Goal: Task Accomplishment & Management: Manage account settings

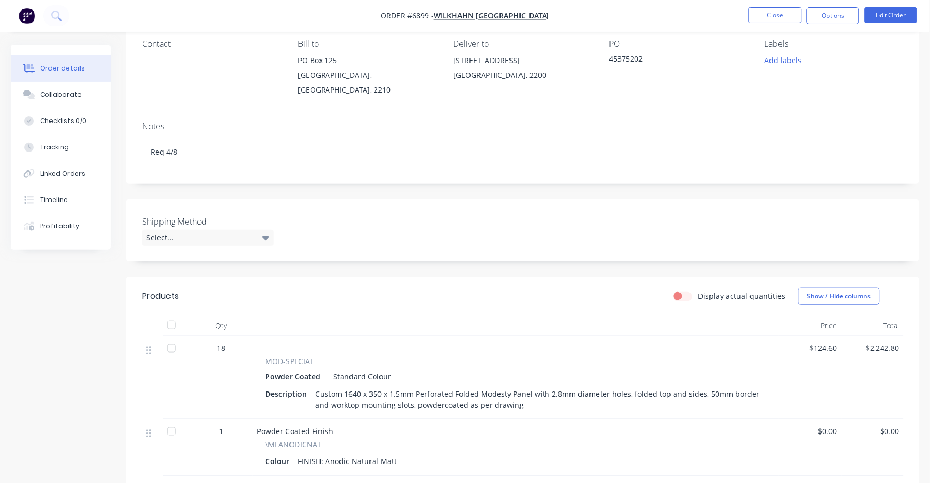
scroll to position [65, 0]
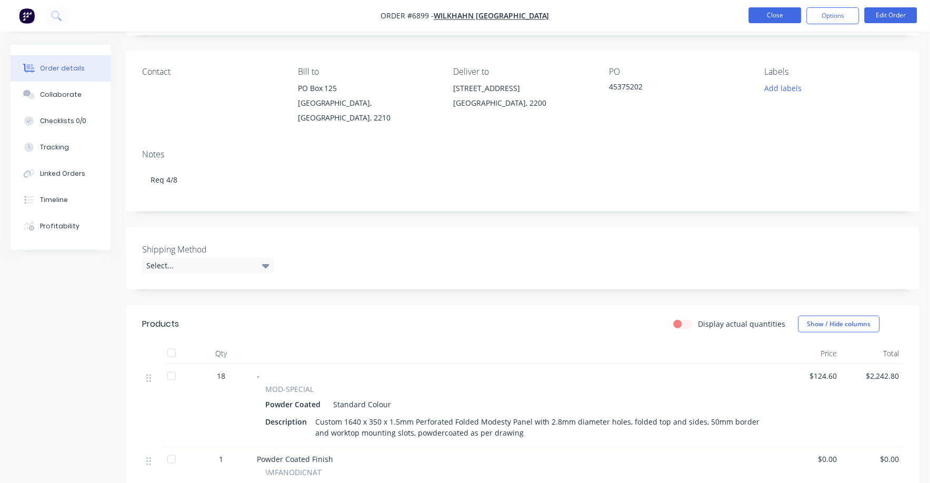
click at [773, 16] on button "Close" at bounding box center [775, 15] width 53 height 16
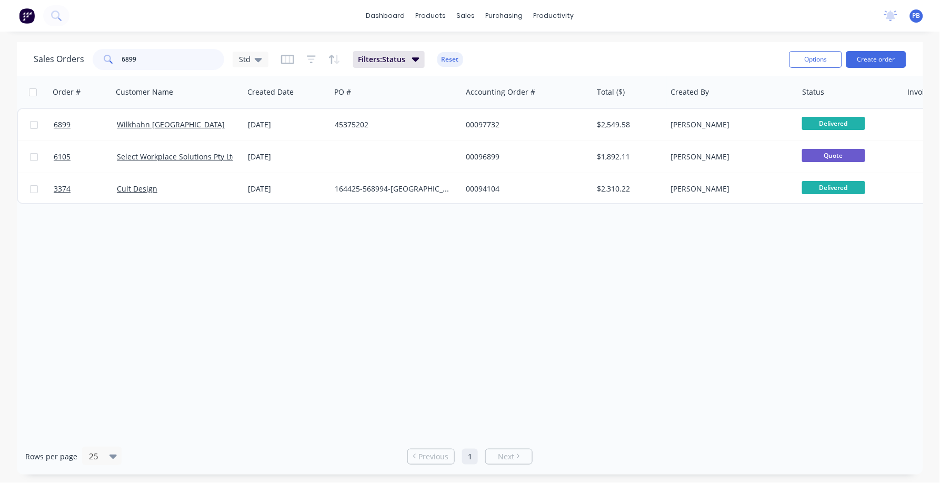
click at [149, 57] on input "6899" at bounding box center [173, 59] width 103 height 21
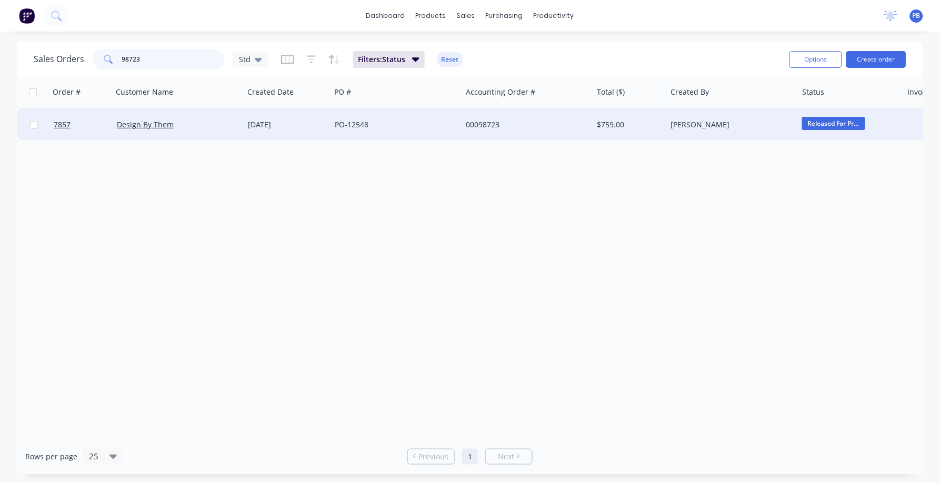
type input "98723"
click at [498, 130] on div "00098723" at bounding box center [527, 125] width 131 height 32
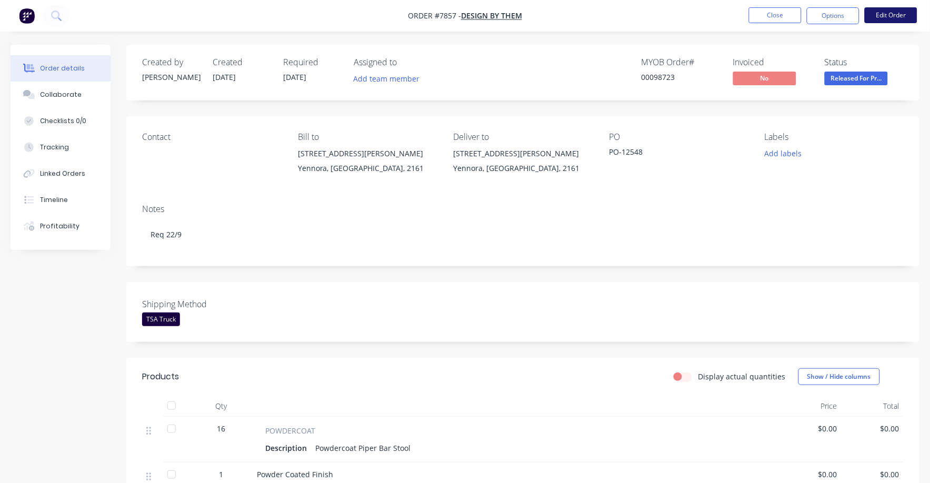
click at [895, 13] on button "Edit Order" at bounding box center [891, 15] width 53 height 16
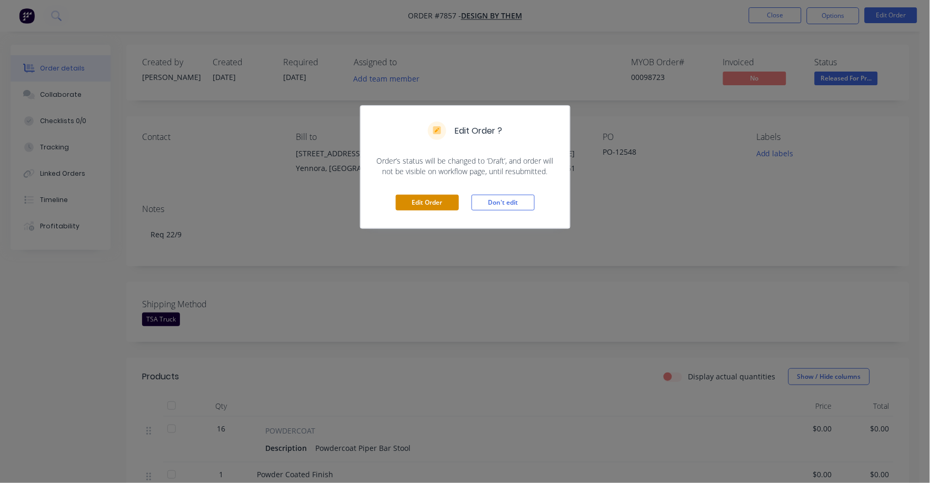
click at [438, 204] on button "Edit Order" at bounding box center [427, 203] width 63 height 16
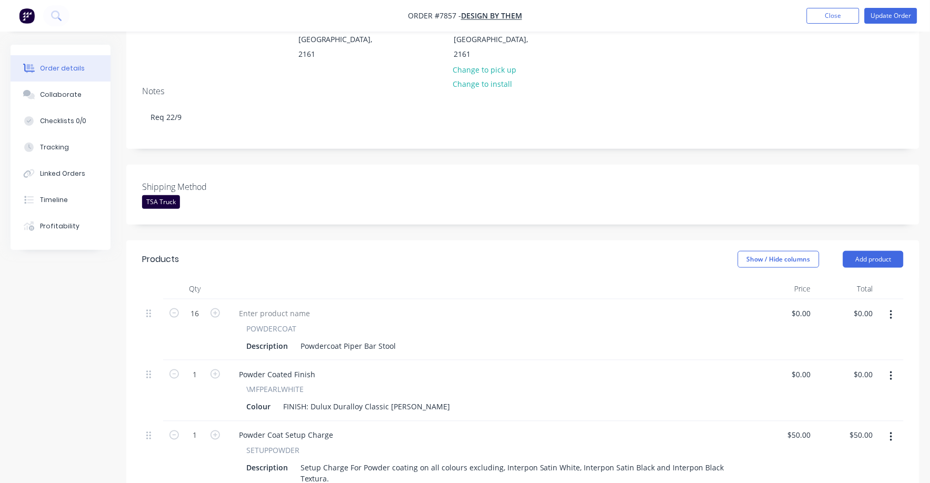
scroll to position [263, 0]
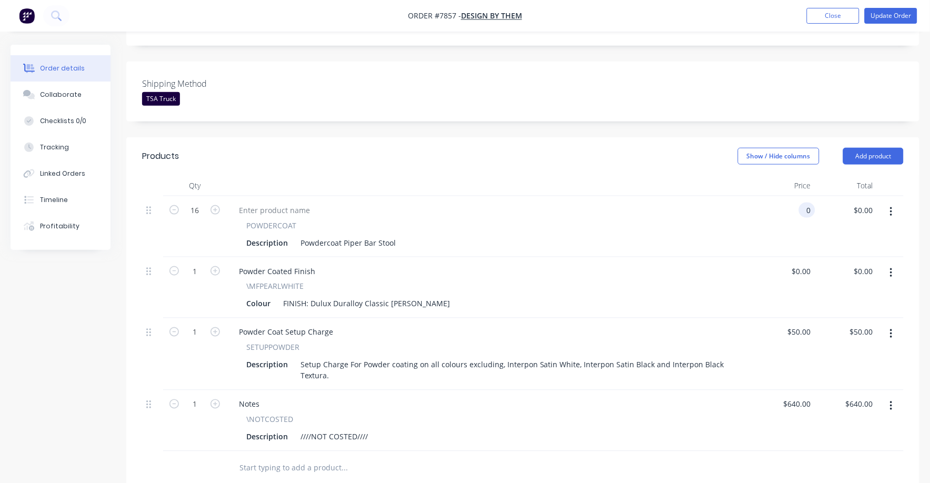
drag, startPoint x: 797, startPoint y: 181, endPoint x: 853, endPoint y: 189, distance: 56.9
click at [797, 196] on div "0 0" at bounding box center [784, 226] width 63 height 61
type input "$70.50"
type input "$1,128.00"
click at [592, 281] on div "\MFPEARLWHITE" at bounding box center [489, 286] width 487 height 11
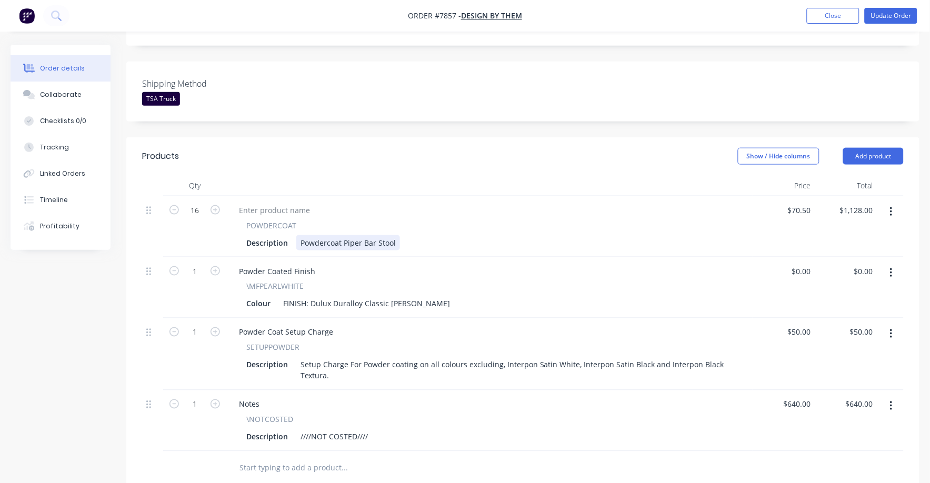
click at [383, 235] on div "Powdercoat Piper Bar Stool" at bounding box center [348, 242] width 104 height 15
click at [401, 235] on div "Description Powdercoat Piper Bar Stool" at bounding box center [487, 242] width 491 height 15
click at [492, 296] on div "Colour FINISH: Dulux Duralloy Classic [PERSON_NAME]" at bounding box center [487, 303] width 491 height 15
drag, startPoint x: 454, startPoint y: 192, endPoint x: 552, endPoint y: 216, distance: 101.0
click at [457, 220] on div "POWDERCOAT" at bounding box center [489, 225] width 487 height 11
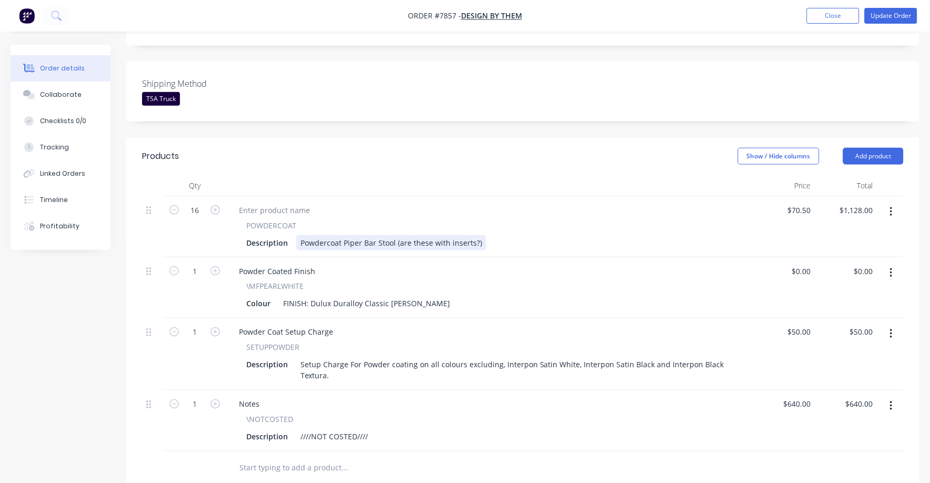
click at [512, 235] on div "Description Powdercoat Piper Bar Stool (are these with inserts?)" at bounding box center [487, 242] width 491 height 15
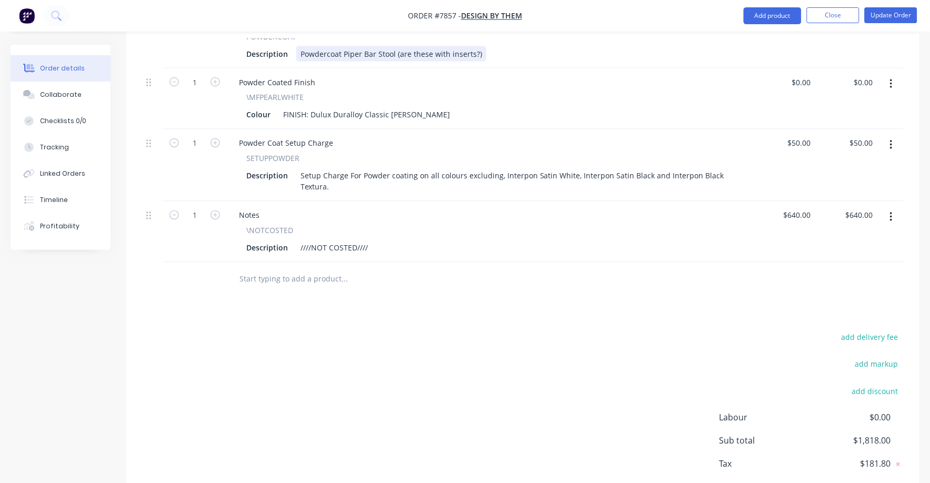
scroll to position [415, 0]
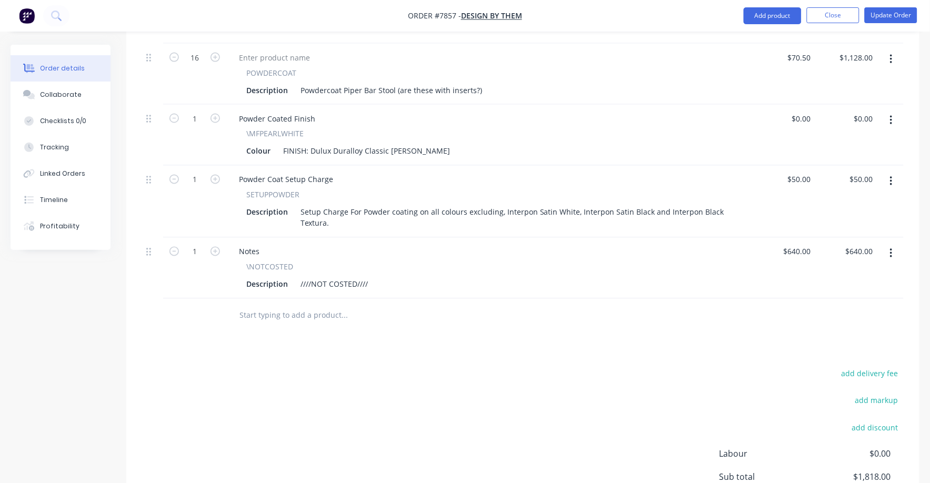
click at [889, 244] on button "button" at bounding box center [891, 253] width 25 height 19
click at [848, 337] on div "Delete" at bounding box center [854, 344] width 81 height 15
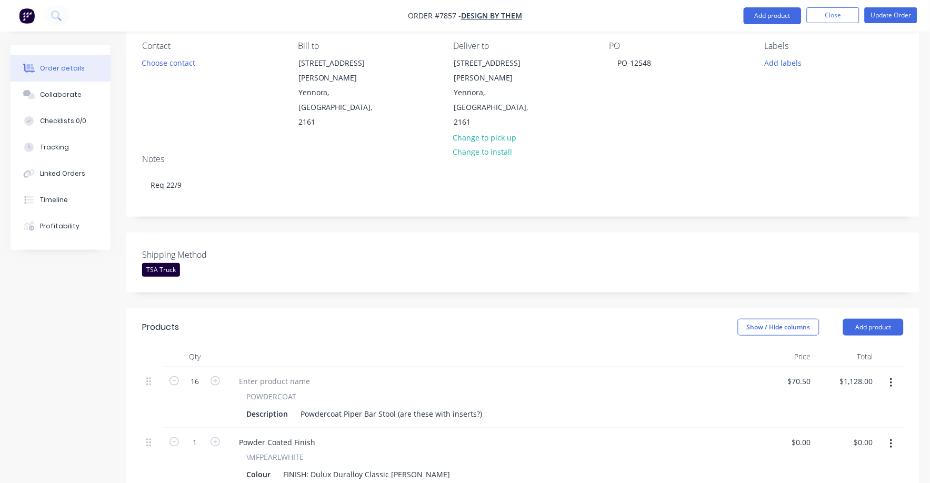
scroll to position [86, 0]
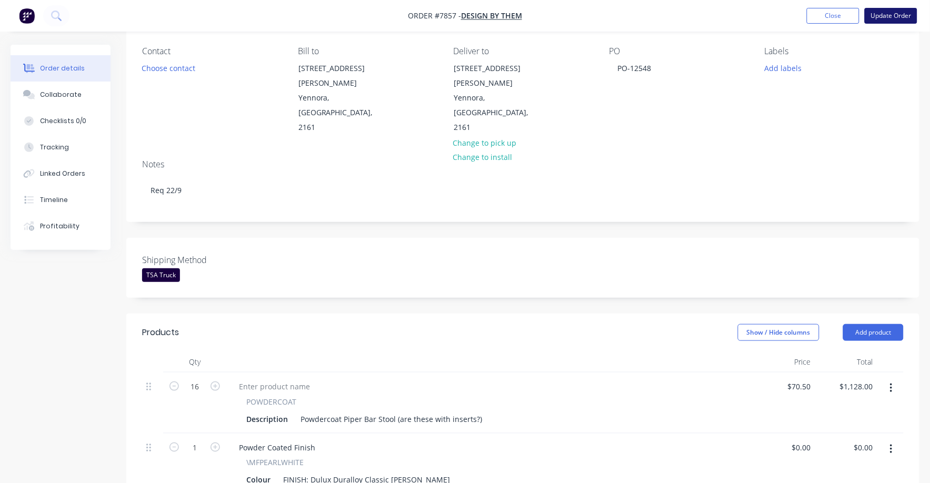
click at [895, 11] on button "Update Order" at bounding box center [891, 16] width 53 height 16
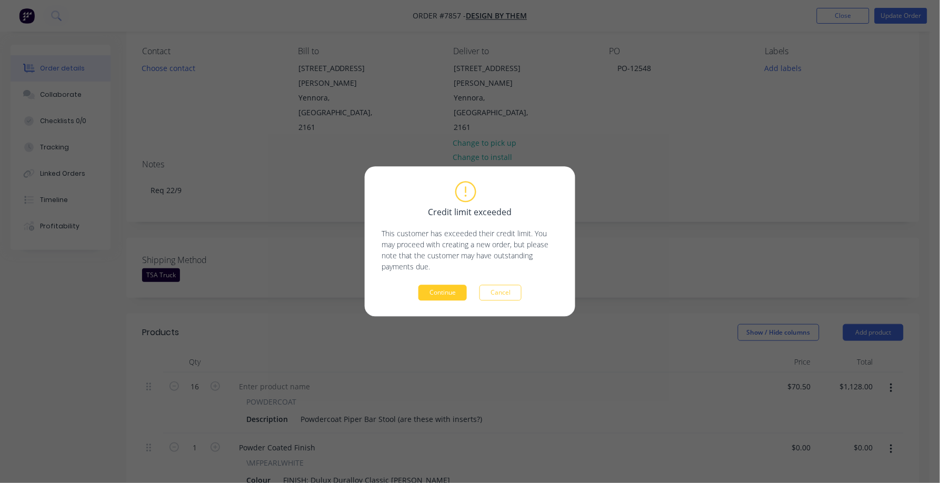
click at [451, 293] on button "Continue" at bounding box center [443, 293] width 48 height 16
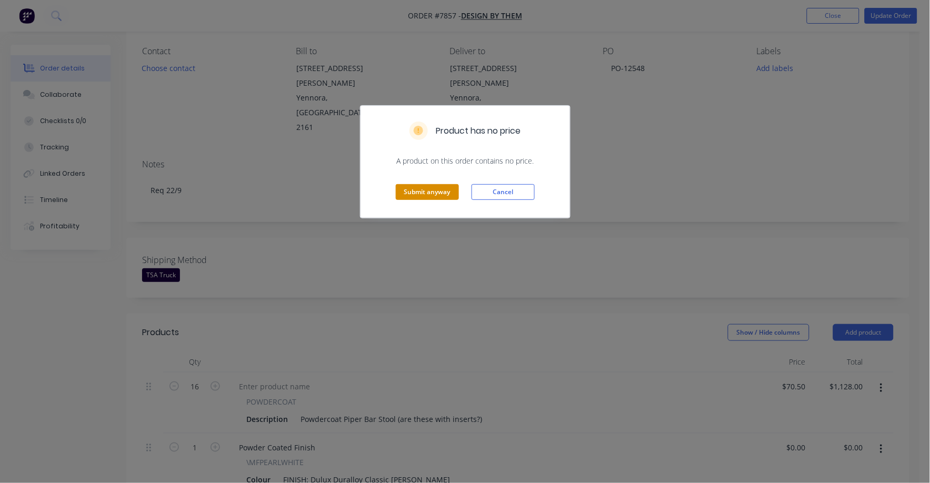
click at [431, 186] on button "Submit anyway" at bounding box center [427, 192] width 63 height 16
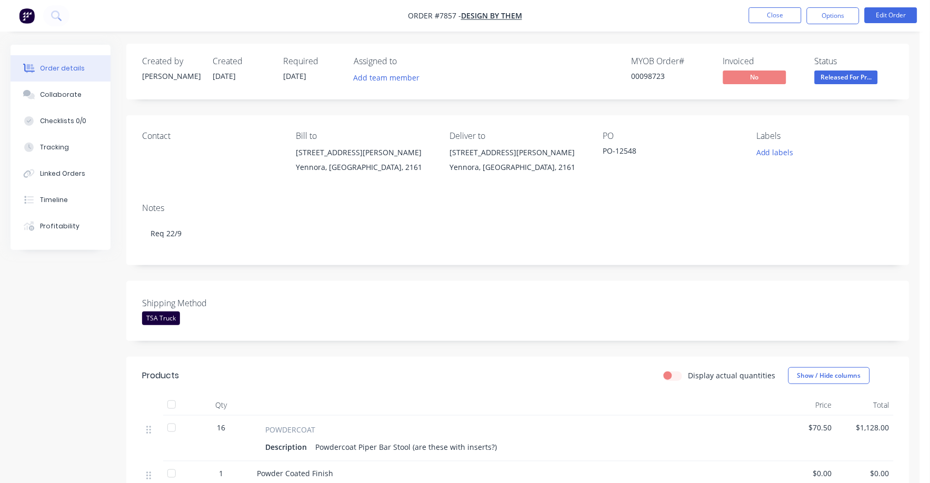
scroll to position [0, 0]
click at [783, 14] on button "Close" at bounding box center [775, 15] width 53 height 16
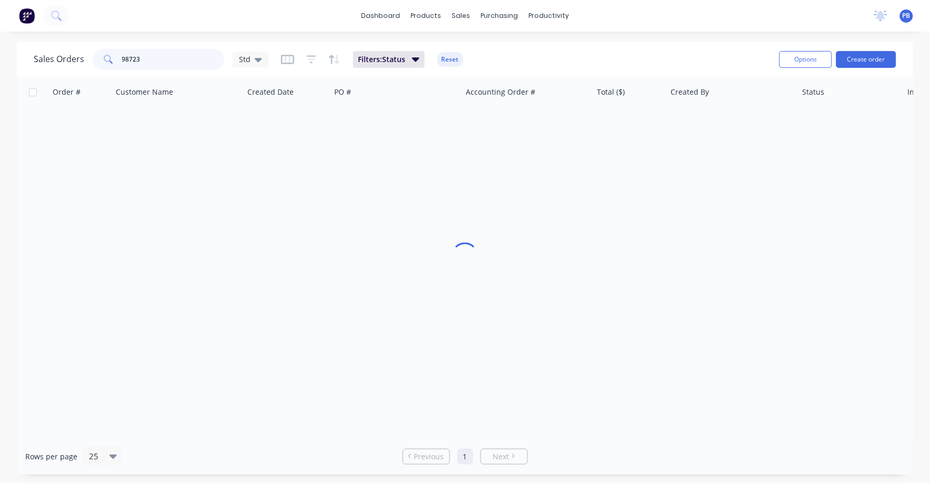
drag, startPoint x: 154, startPoint y: 54, endPoint x: 97, endPoint y: 50, distance: 57.0
click at [97, 50] on div "98723" at bounding box center [159, 59] width 132 height 21
type input "98709"
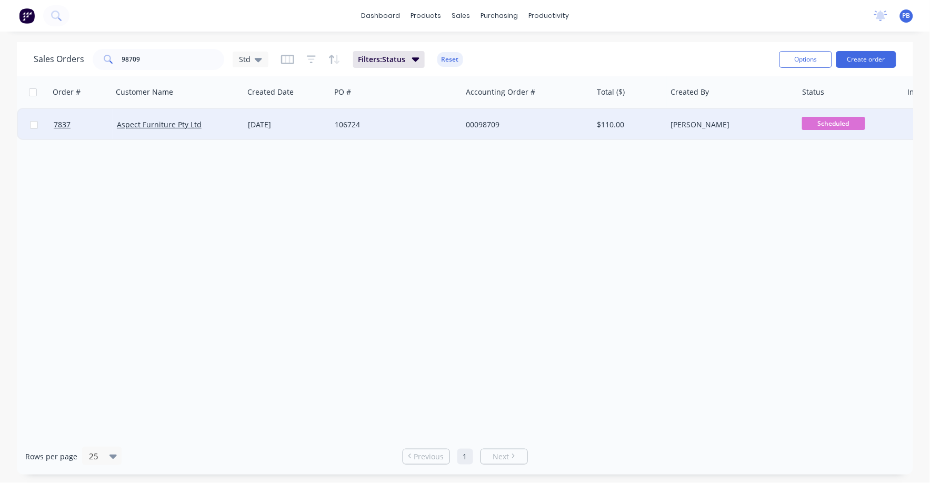
click at [490, 121] on div "00098709" at bounding box center [524, 125] width 117 height 11
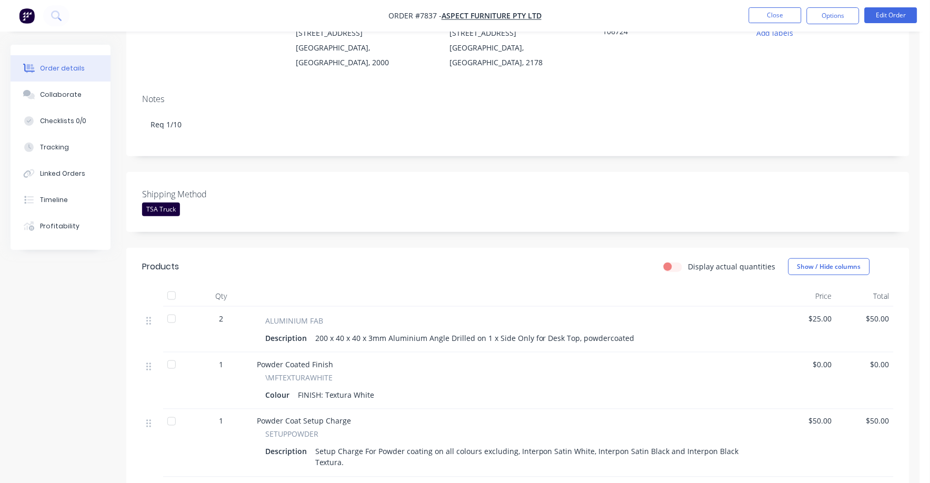
scroll to position [131, 0]
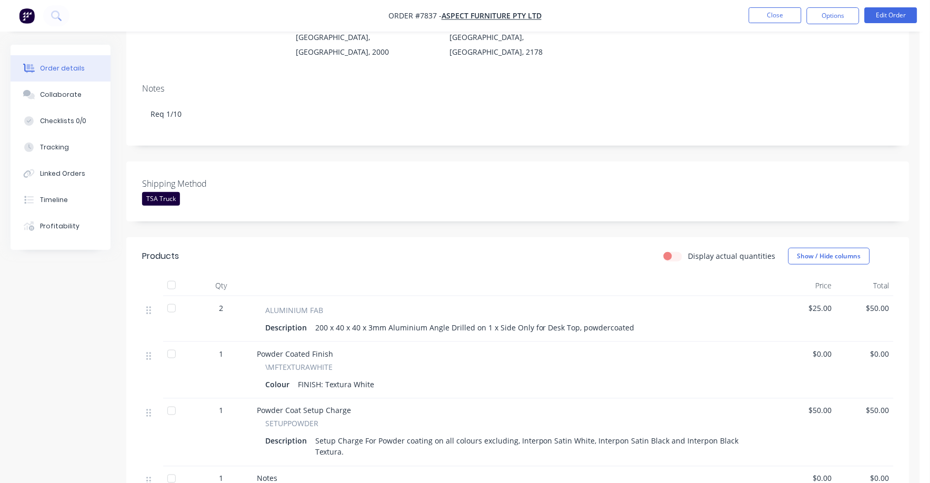
click at [814, 303] on span "$25.00" at bounding box center [808, 308] width 49 height 11
click at [885, 17] on button "Edit Order" at bounding box center [891, 15] width 53 height 16
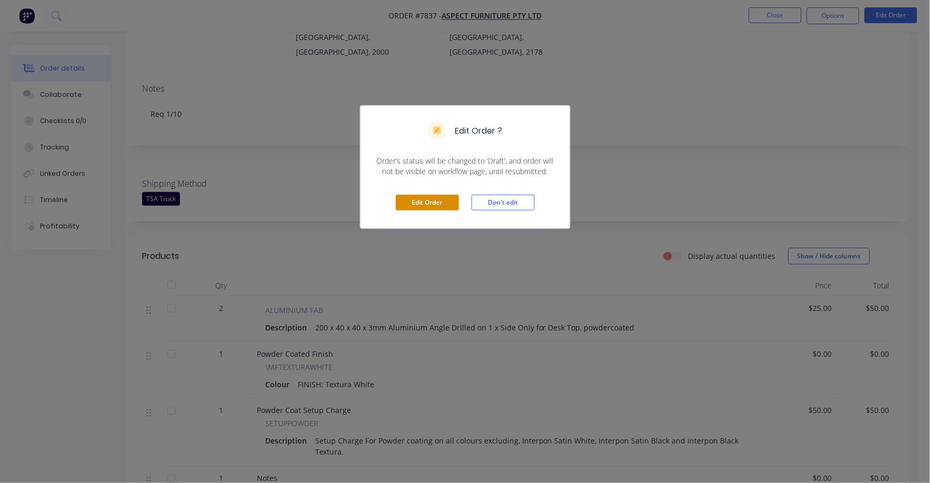
click at [421, 205] on button "Edit Order" at bounding box center [427, 203] width 63 height 16
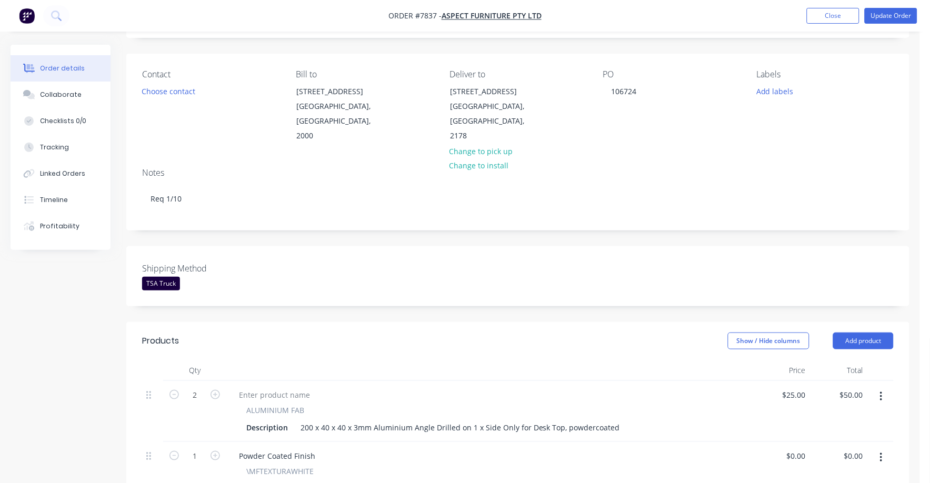
scroll to position [65, 0]
click at [793, 385] on div "25 $25.00" at bounding box center [794, 392] width 33 height 15
type input "$22.00"
type input "$44.00"
click at [451, 331] on div "Show / Hide columns Add product" at bounding box center [598, 339] width 592 height 17
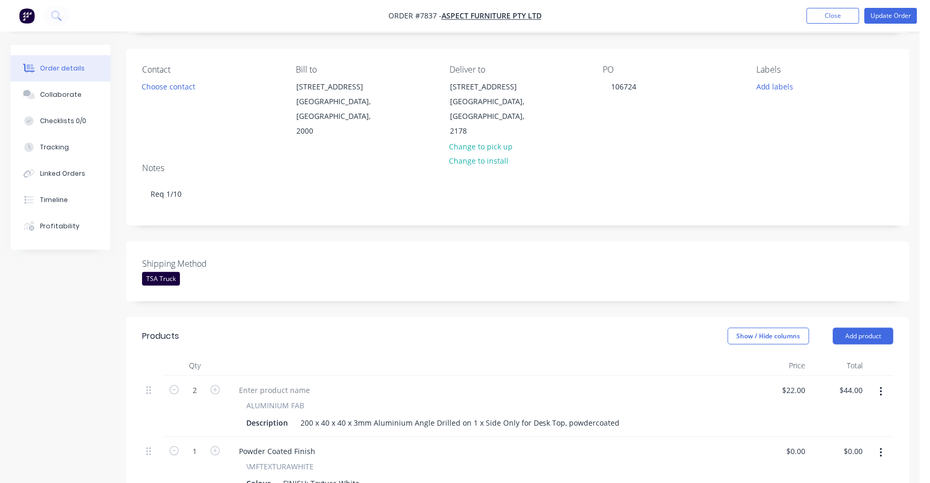
scroll to position [395, 0]
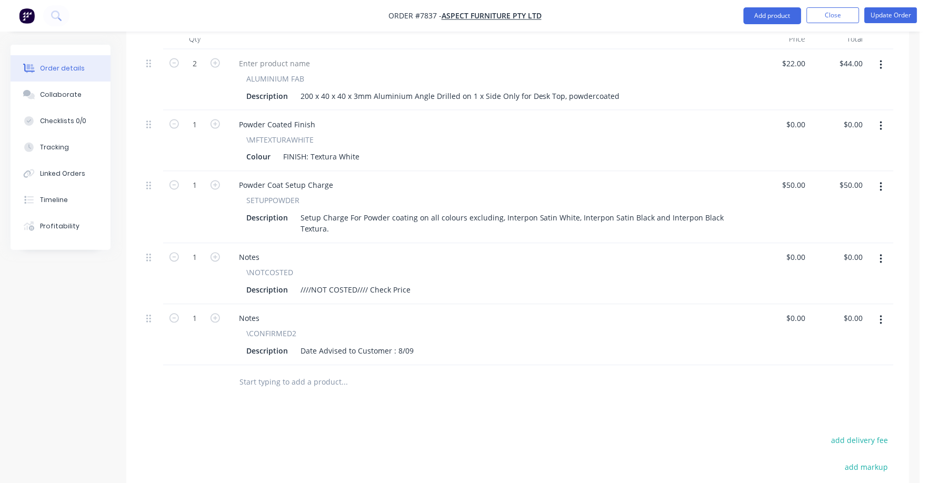
click at [885, 250] on button "button" at bounding box center [881, 259] width 25 height 19
click at [828, 343] on div "Delete" at bounding box center [844, 350] width 81 height 15
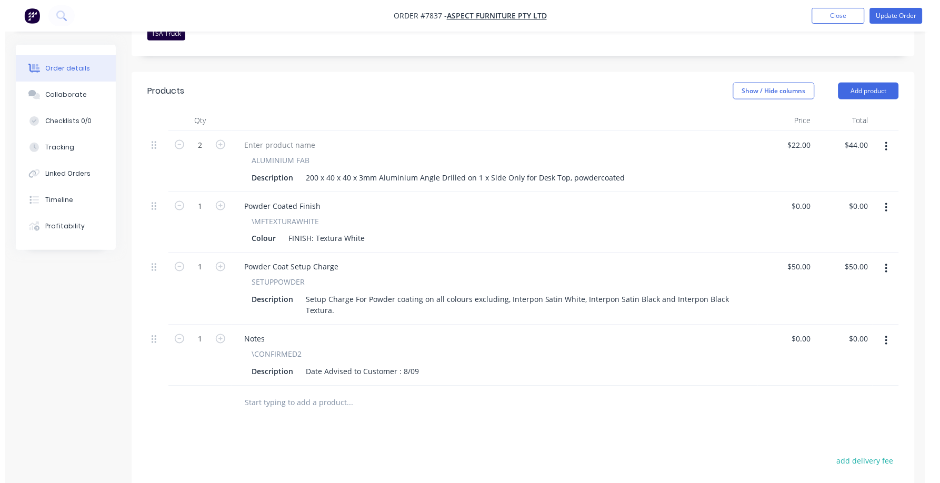
scroll to position [263, 0]
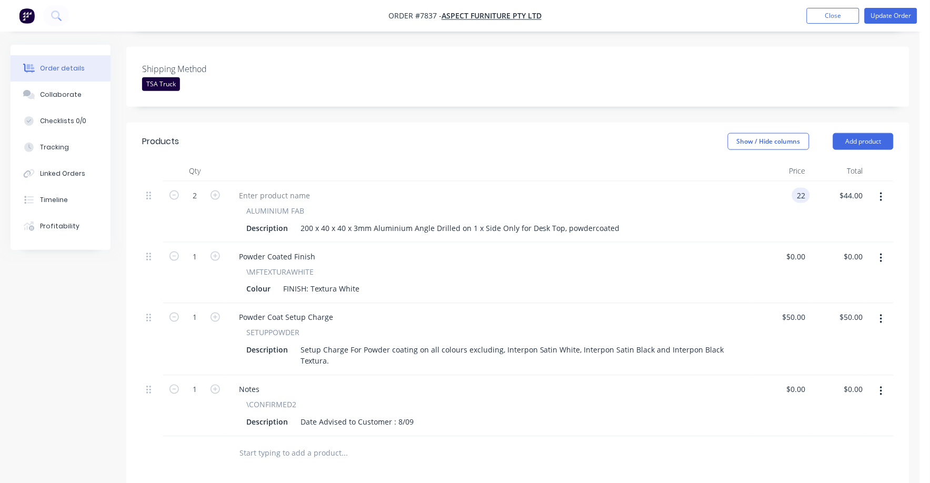
click at [797, 188] on input "22" at bounding box center [804, 195] width 14 height 15
type input "$18.60"
type input "$37.20"
click at [726, 266] on div "\MFTEXTURAWHITE" at bounding box center [489, 271] width 487 height 11
click at [893, 19] on button "Update Order" at bounding box center [891, 16] width 53 height 16
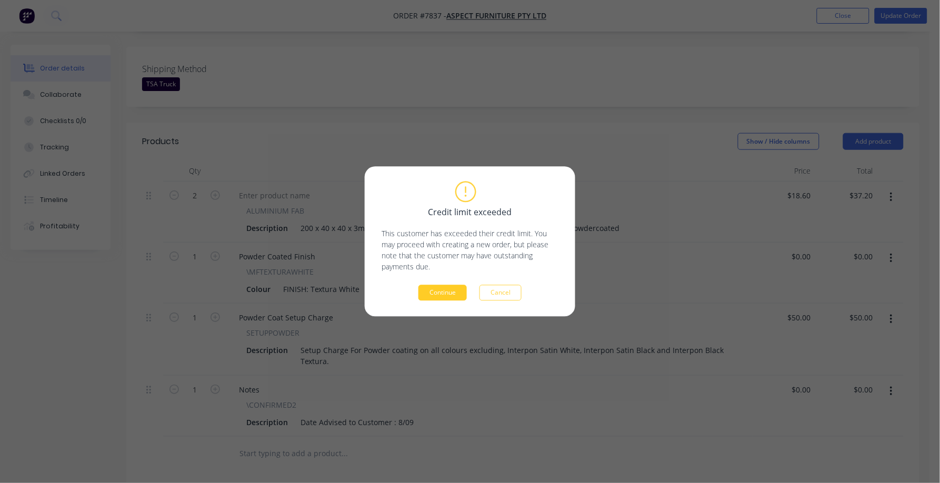
click at [457, 291] on button "Continue" at bounding box center [443, 293] width 48 height 16
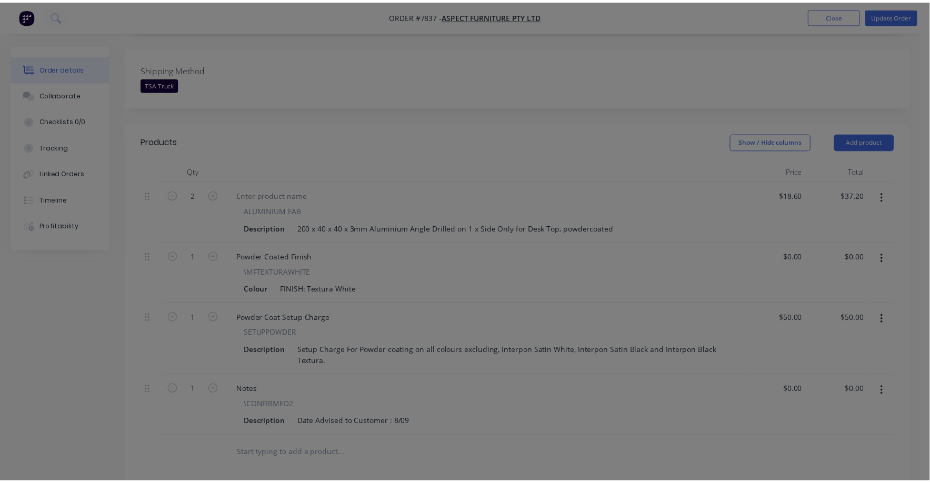
scroll to position [262, 0]
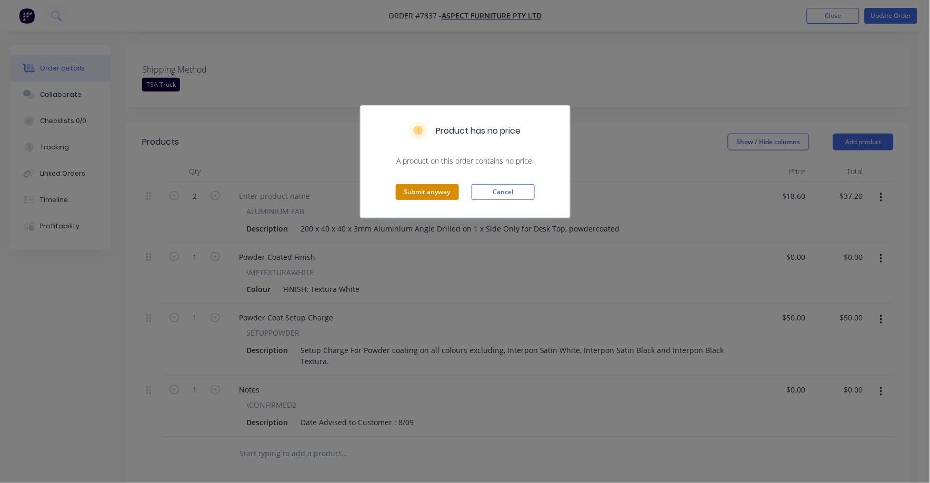
click at [419, 192] on button "Submit anyway" at bounding box center [427, 192] width 63 height 16
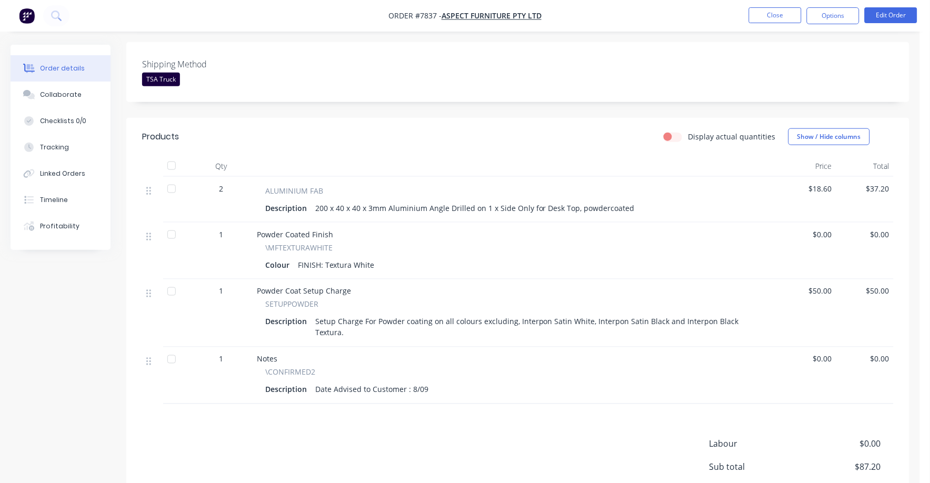
scroll to position [0, 0]
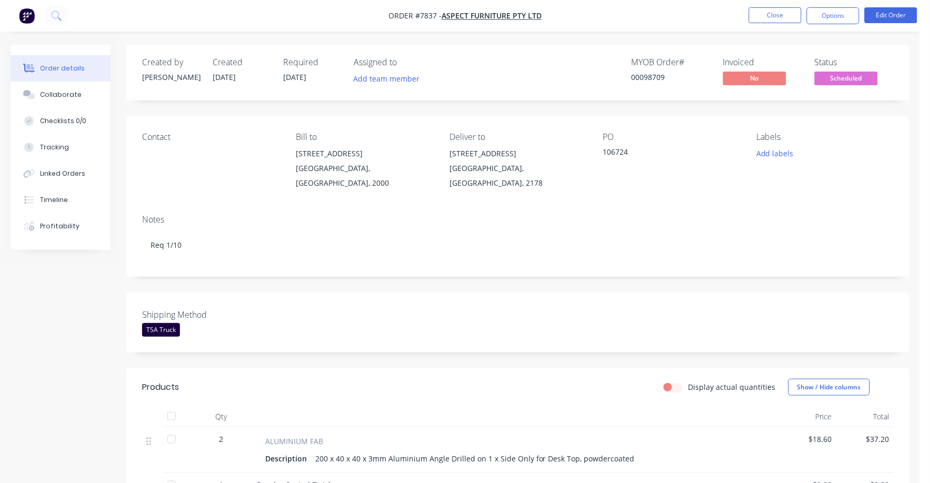
click at [836, 79] on span "Scheduled" at bounding box center [846, 78] width 63 height 13
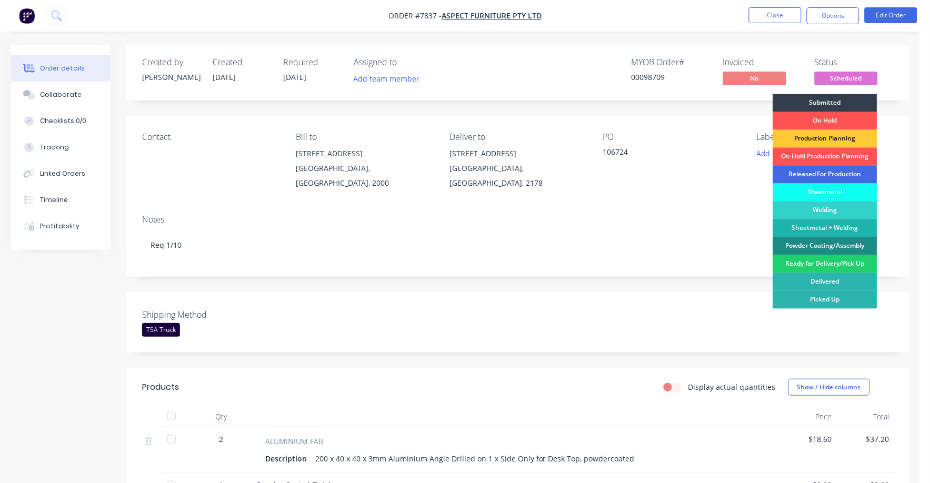
click at [832, 173] on div "Released For Production" at bounding box center [826, 175] width 104 height 18
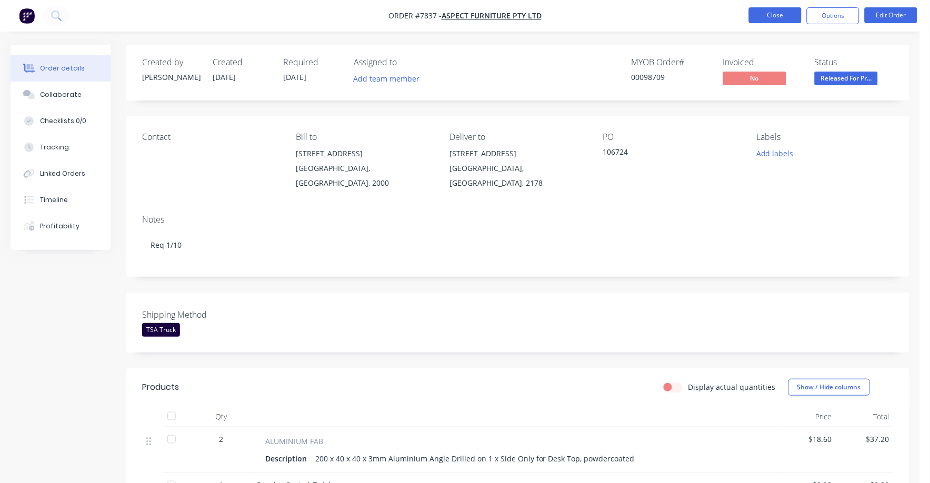
click at [778, 16] on button "Close" at bounding box center [775, 15] width 53 height 16
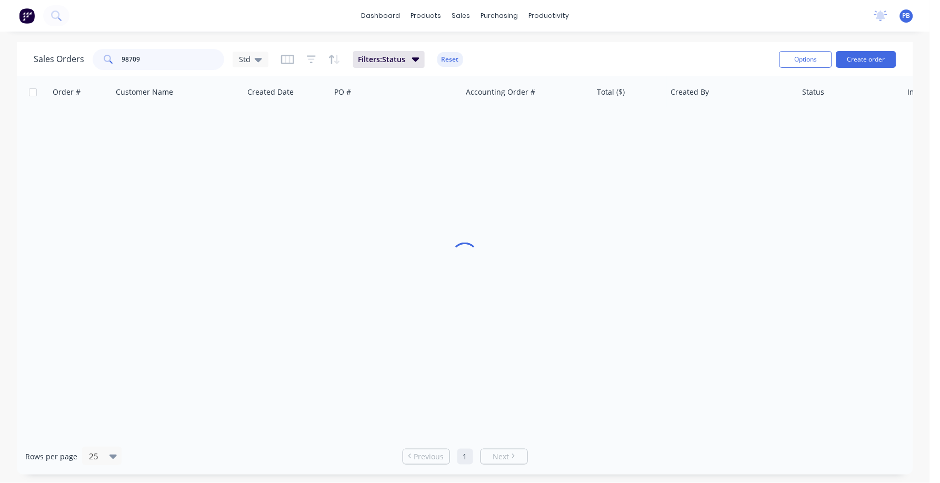
drag, startPoint x: 179, startPoint y: 61, endPoint x: 92, endPoint y: 48, distance: 87.8
click at [93, 49] on div "98709" at bounding box center [159, 59] width 132 height 21
type input "98708"
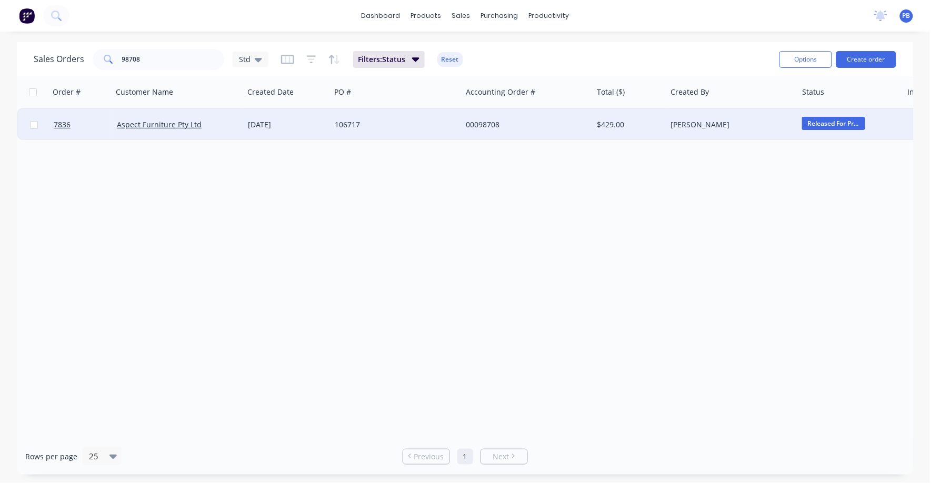
click at [488, 123] on div "00098708" at bounding box center [524, 125] width 117 height 11
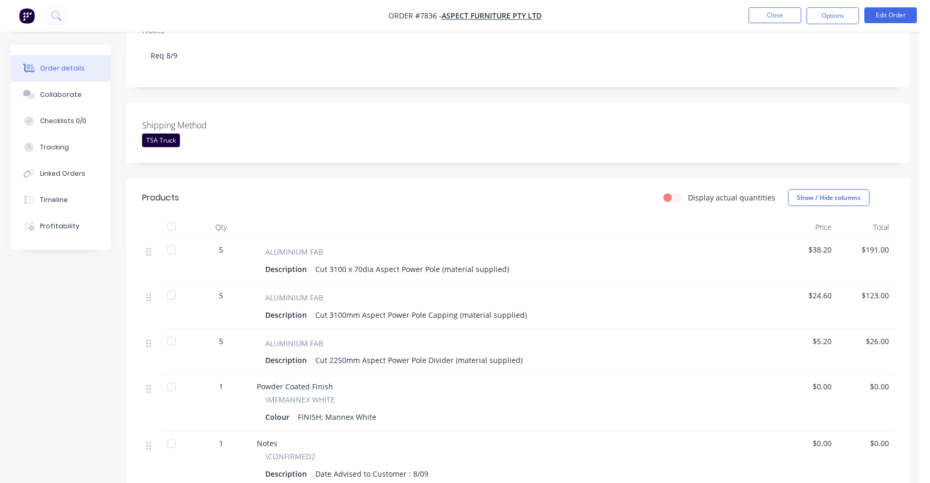
scroll to position [197, 0]
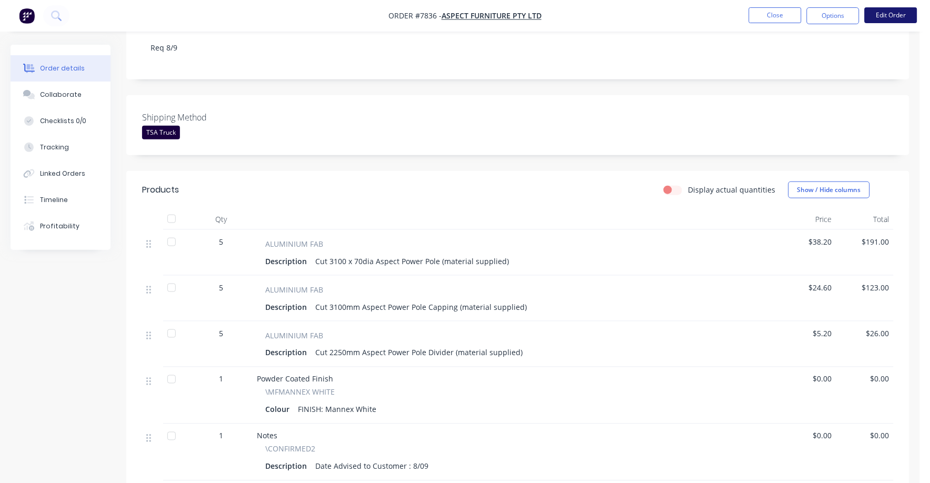
click at [885, 12] on button "Edit Order" at bounding box center [891, 15] width 53 height 16
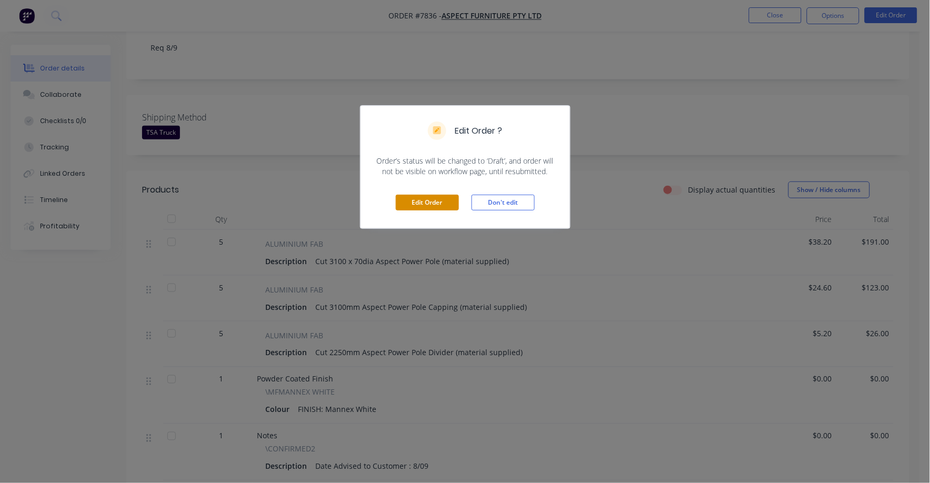
click at [419, 203] on button "Edit Order" at bounding box center [427, 203] width 63 height 16
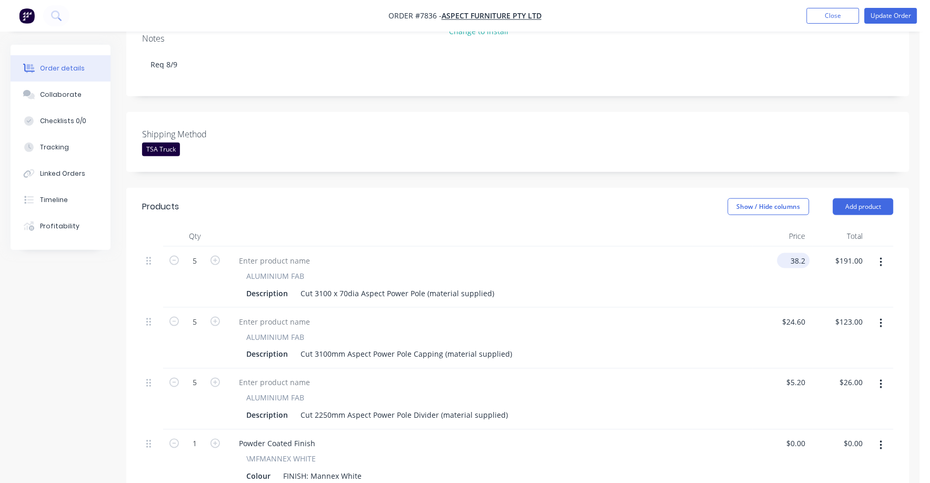
click at [806, 253] on input "38.2" at bounding box center [796, 260] width 28 height 15
type input "$44.30"
type input "$221.50"
click at [737, 314] on div at bounding box center [490, 321] width 518 height 15
click at [801, 314] on input "24.6" at bounding box center [800, 321] width 20 height 15
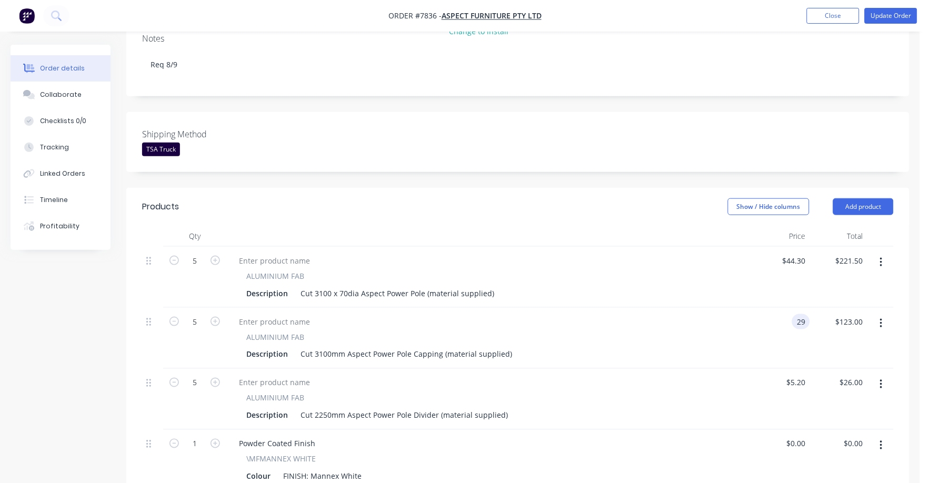
type input "$29.00"
type input "$145.00"
click at [718, 375] on div at bounding box center [490, 382] width 518 height 15
click at [802, 375] on input "5.2" at bounding box center [798, 382] width 24 height 15
type input "$7.90"
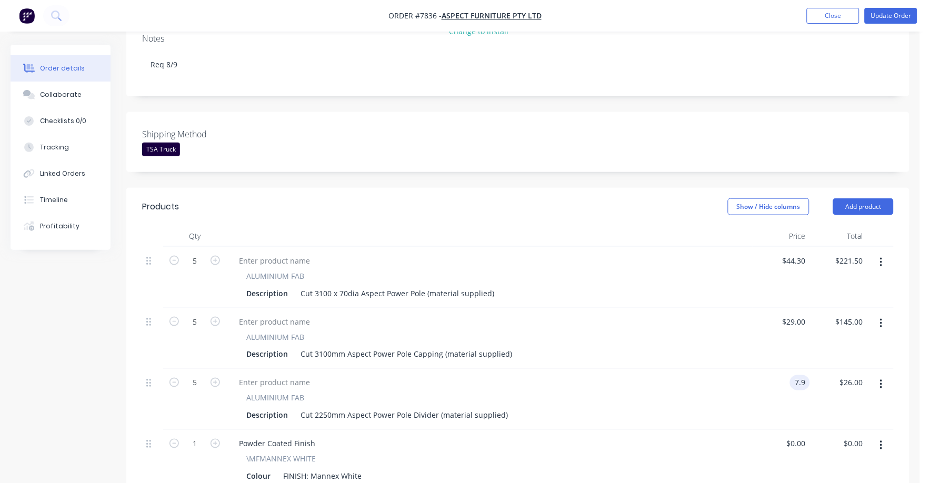
type input "$39.50"
click at [697, 393] on div "ALUMINIUM FAB" at bounding box center [489, 398] width 487 height 11
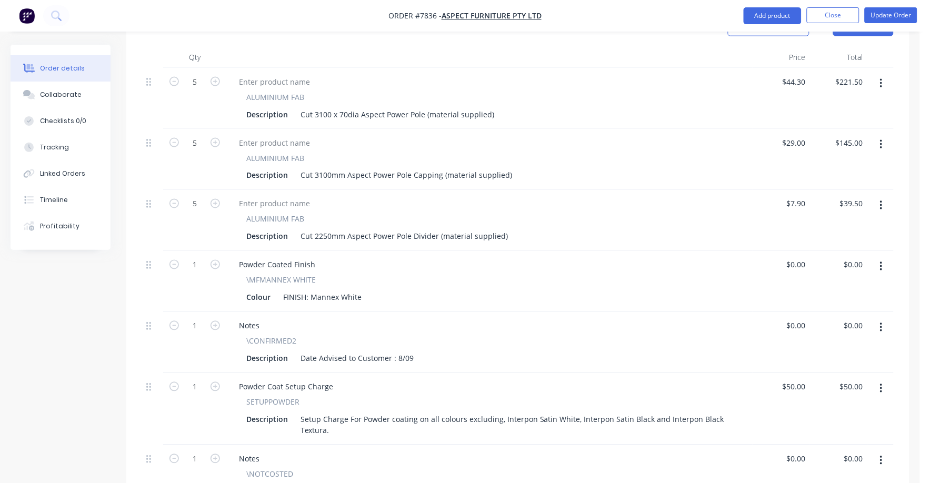
scroll to position [395, 0]
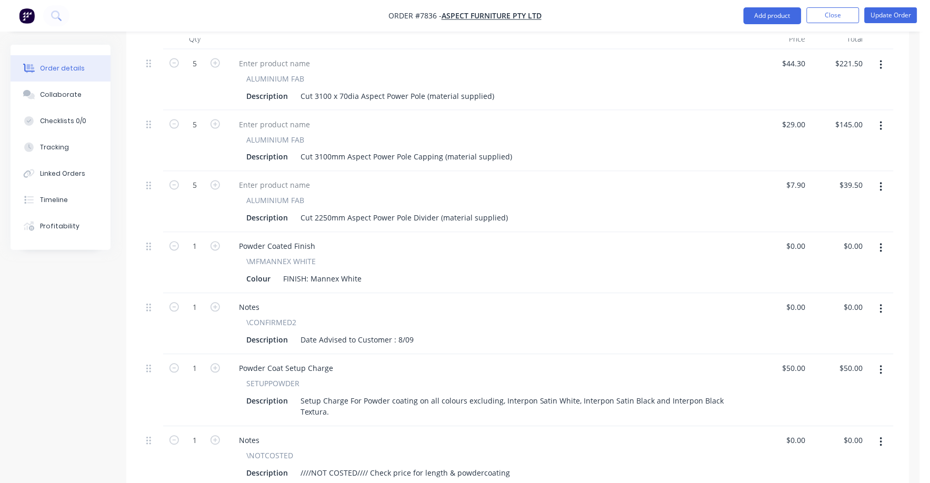
click at [882, 305] on icon "button" at bounding box center [881, 309] width 2 height 9
click at [820, 393] on div "Delete" at bounding box center [844, 400] width 81 height 15
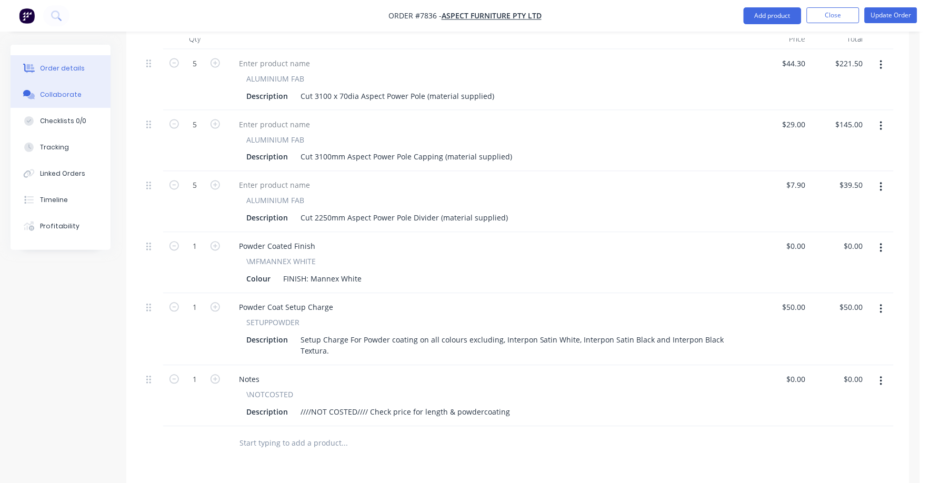
click at [58, 88] on button "Collaborate" at bounding box center [61, 95] width 100 height 26
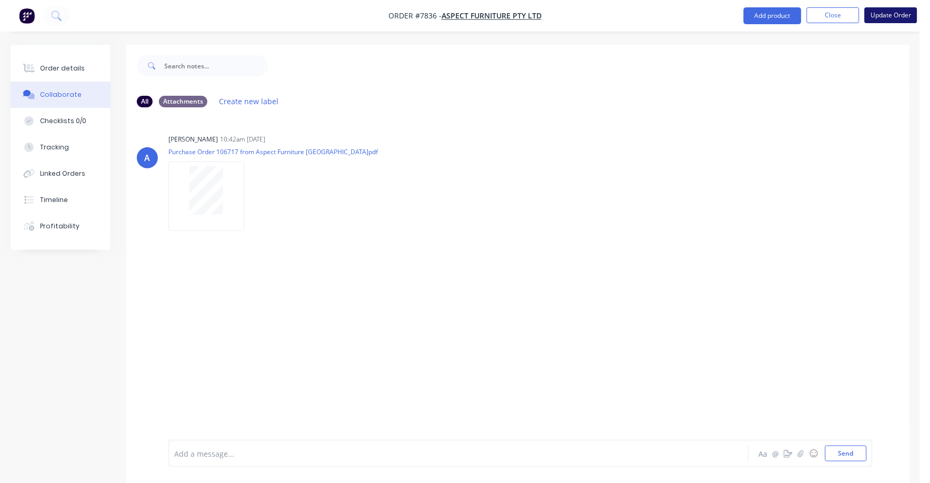
click at [885, 15] on button "Update Order" at bounding box center [891, 15] width 53 height 16
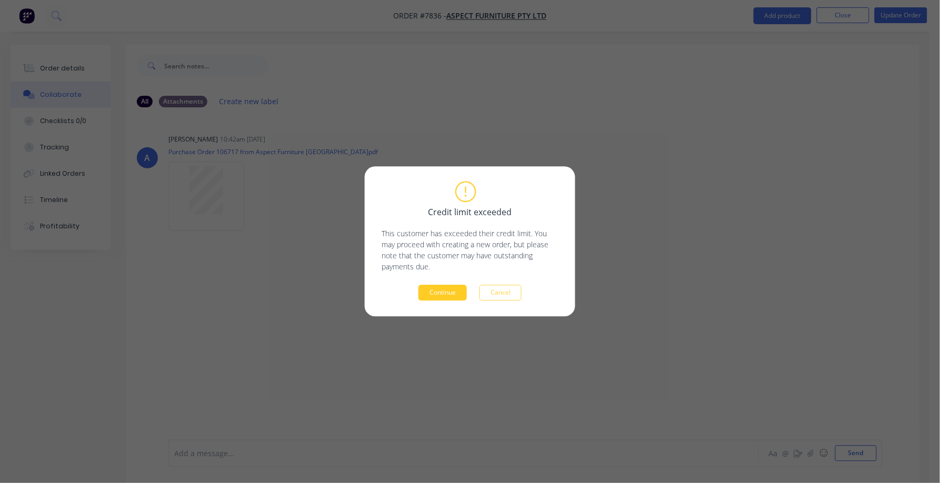
click at [453, 292] on button "Continue" at bounding box center [443, 293] width 48 height 16
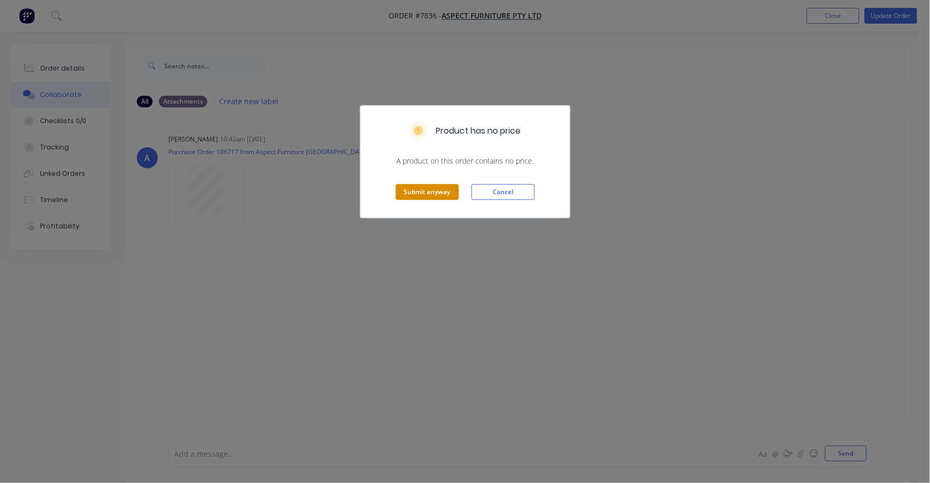
click at [435, 192] on button "Submit anyway" at bounding box center [427, 192] width 63 height 16
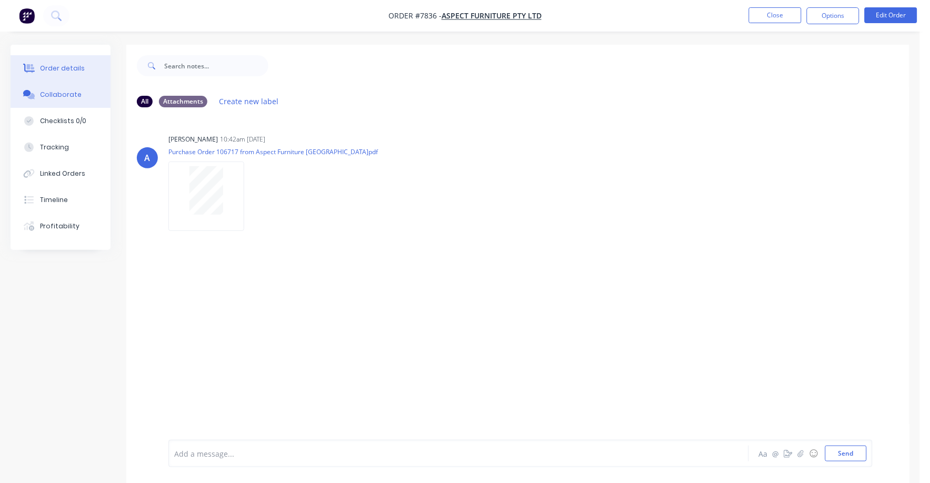
drag, startPoint x: 64, startPoint y: 65, endPoint x: 72, endPoint y: 64, distance: 8.5
click at [64, 66] on div "Order details" at bounding box center [62, 68] width 45 height 9
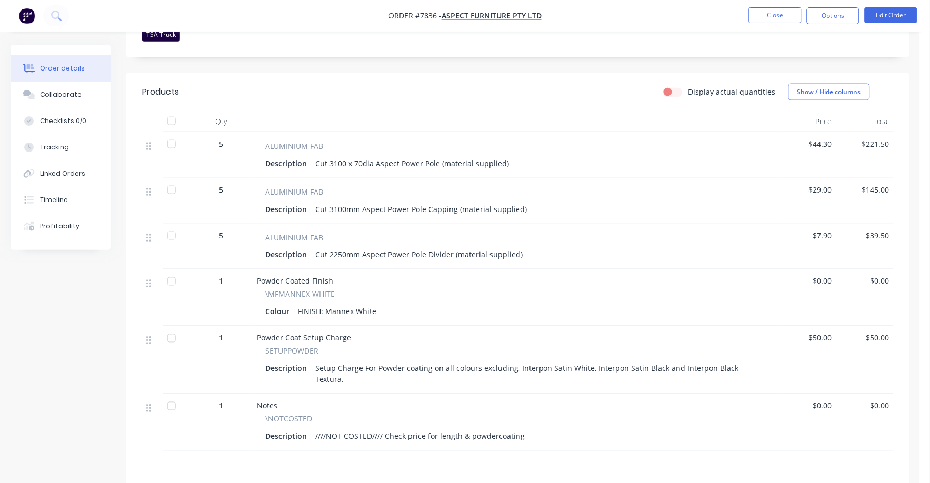
scroll to position [329, 0]
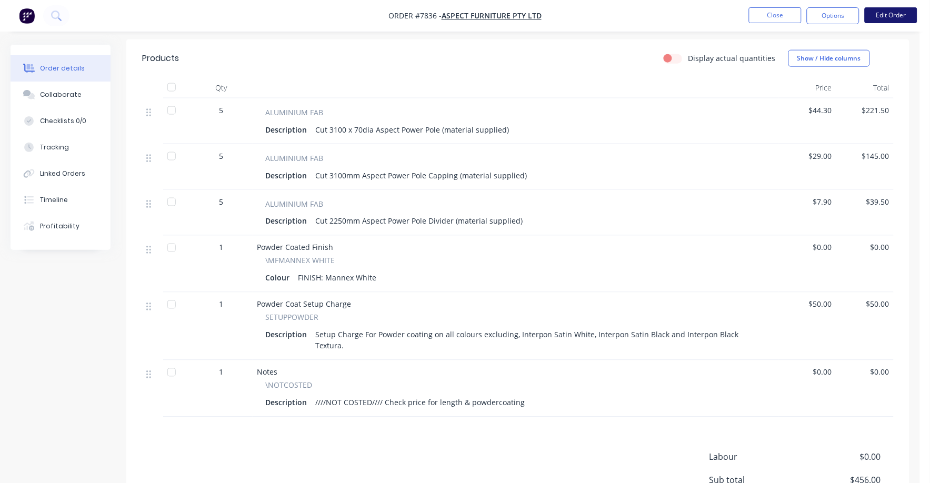
click at [900, 13] on button "Edit Order" at bounding box center [891, 15] width 53 height 16
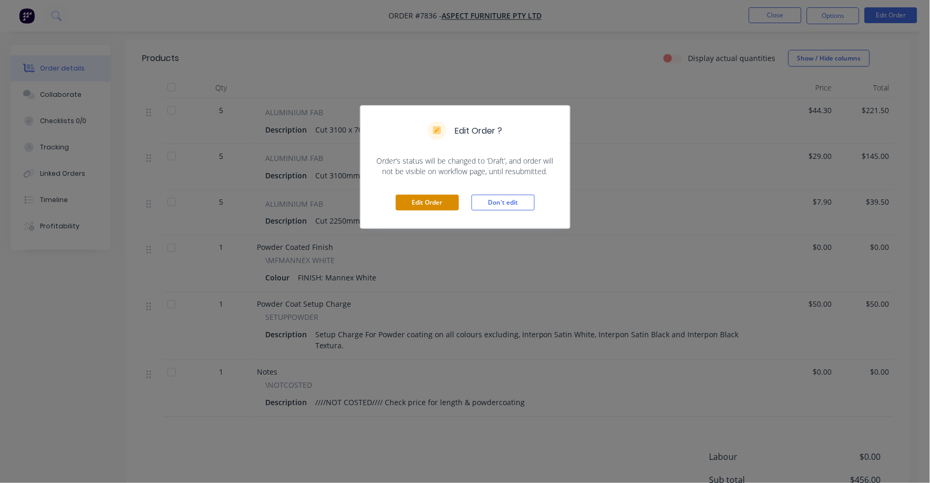
click at [433, 200] on button "Edit Order" at bounding box center [427, 203] width 63 height 16
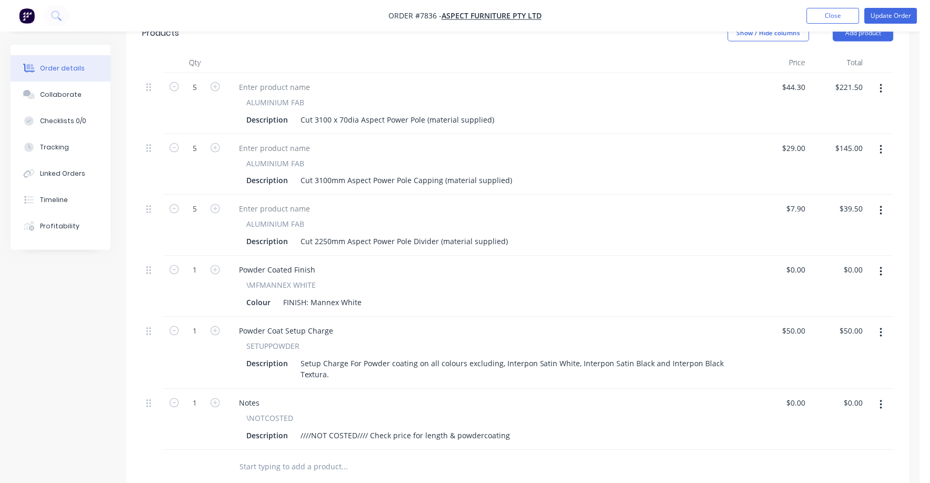
scroll to position [526, 0]
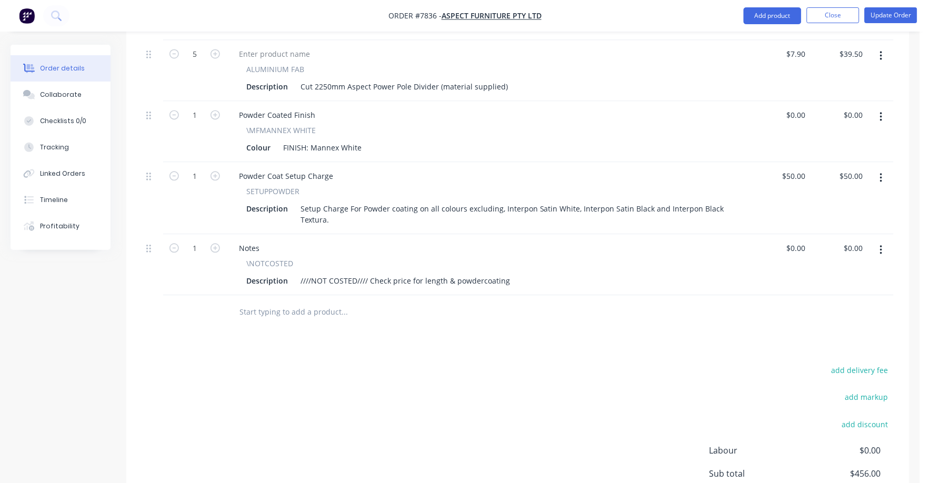
click at [882, 245] on icon "button" at bounding box center [881, 251] width 3 height 12
click at [817, 331] on button "Delete" at bounding box center [844, 341] width 100 height 21
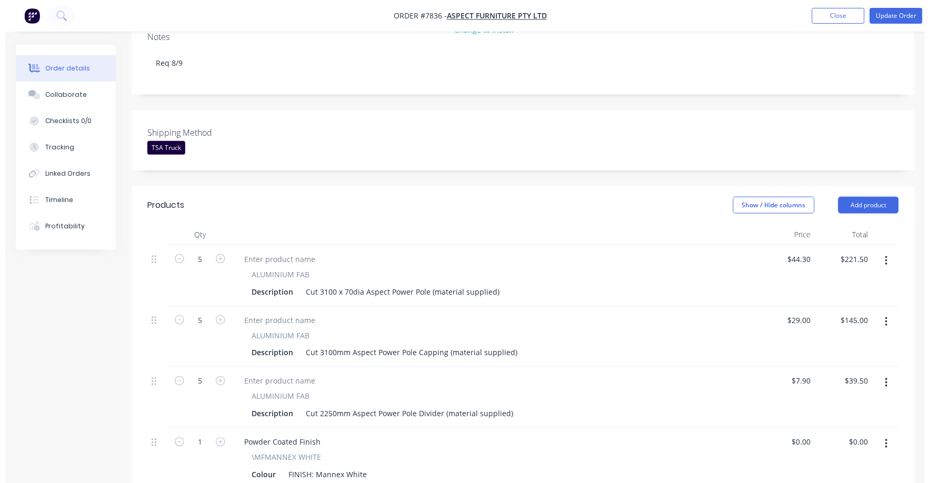
scroll to position [197, 0]
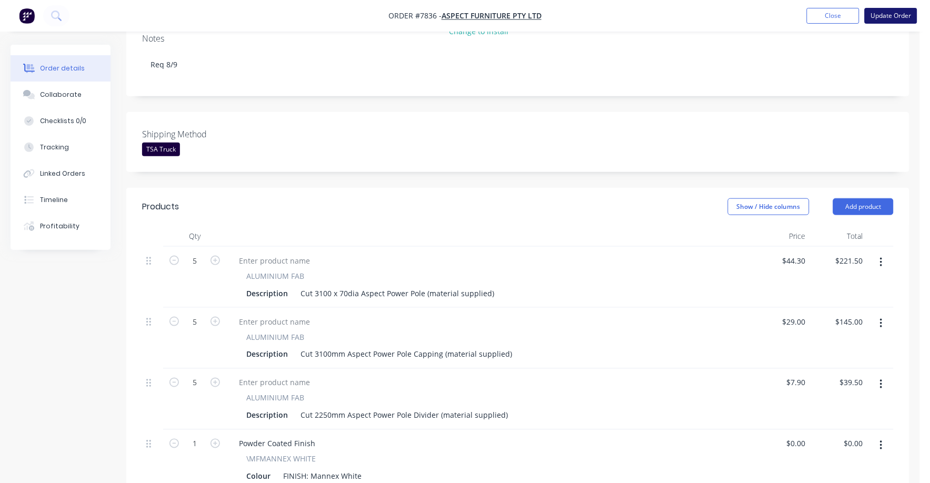
click at [905, 16] on button "Update Order" at bounding box center [891, 16] width 53 height 16
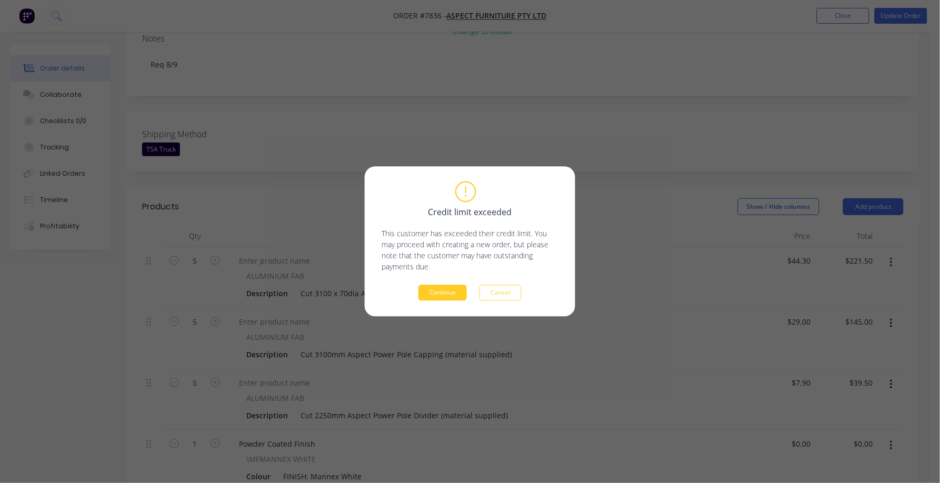
click at [448, 291] on button "Continue" at bounding box center [443, 293] width 48 height 16
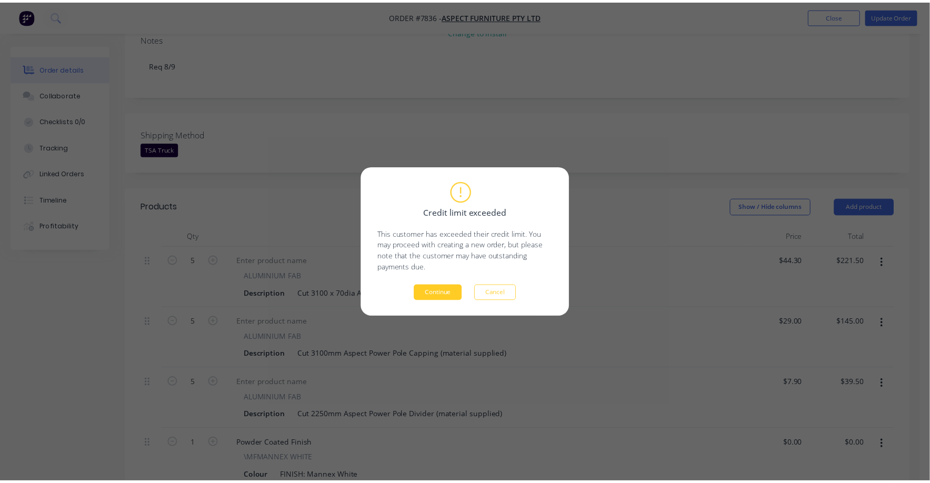
scroll to position [209, 0]
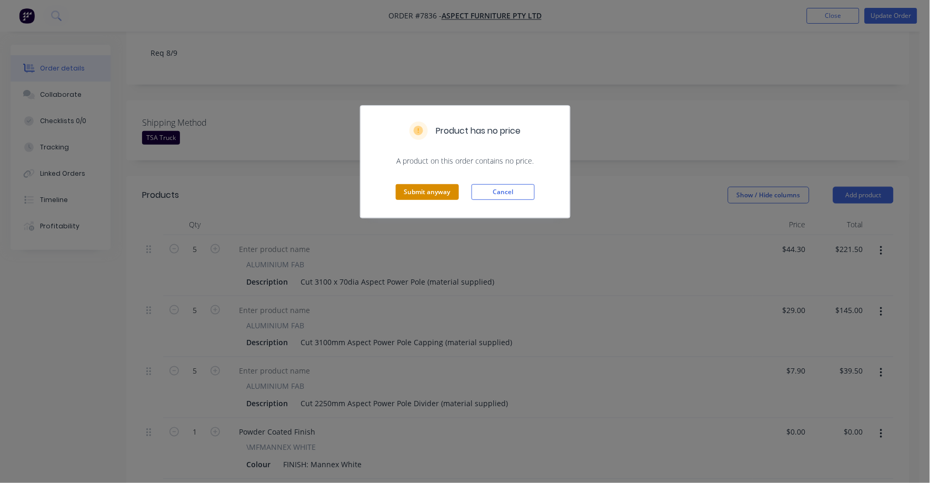
click at [424, 192] on button "Submit anyway" at bounding box center [427, 192] width 63 height 16
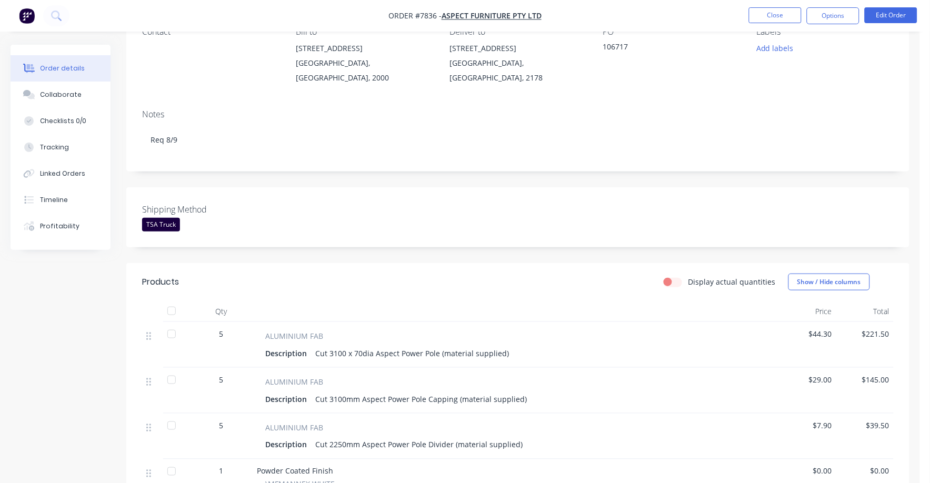
scroll to position [0, 0]
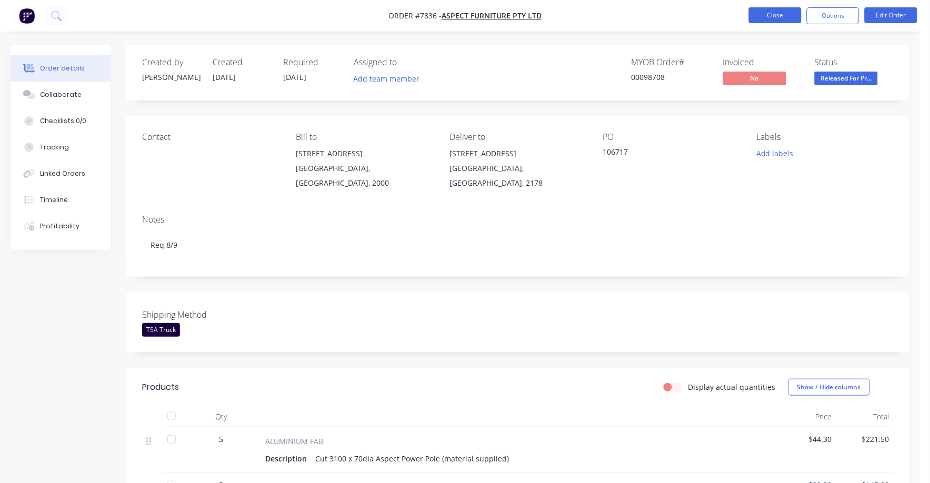
click at [778, 16] on button "Close" at bounding box center [775, 15] width 53 height 16
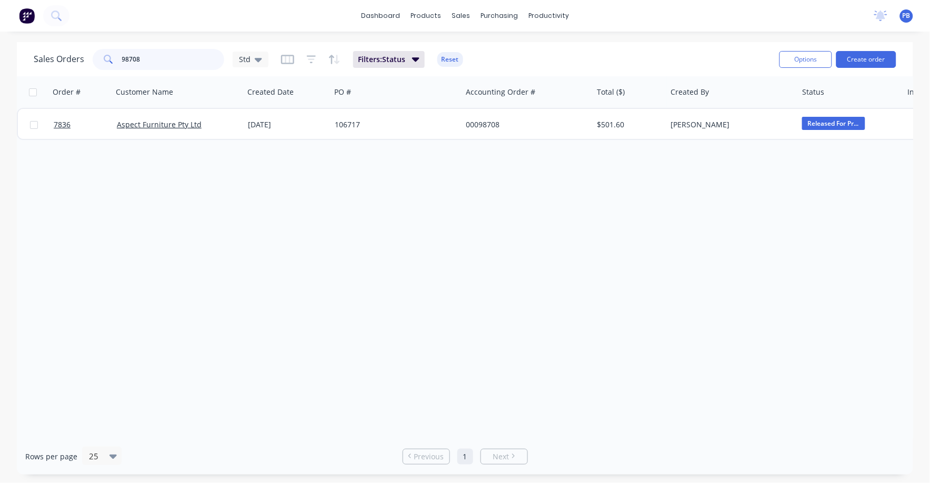
drag, startPoint x: 144, startPoint y: 58, endPoint x: 87, endPoint y: 50, distance: 57.5
click at [71, 49] on div "Sales Orders 98708 Std" at bounding box center [151, 59] width 235 height 21
type input "97809"
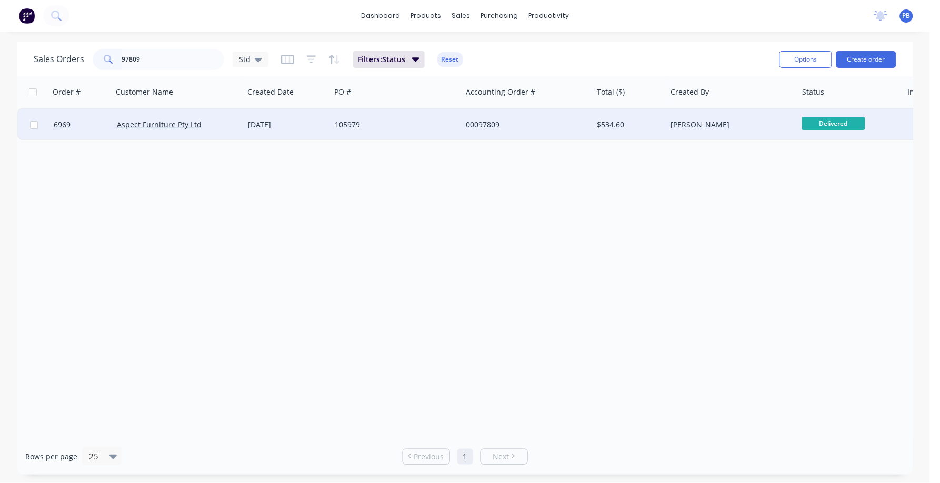
click at [482, 122] on div "00097809" at bounding box center [524, 125] width 117 height 11
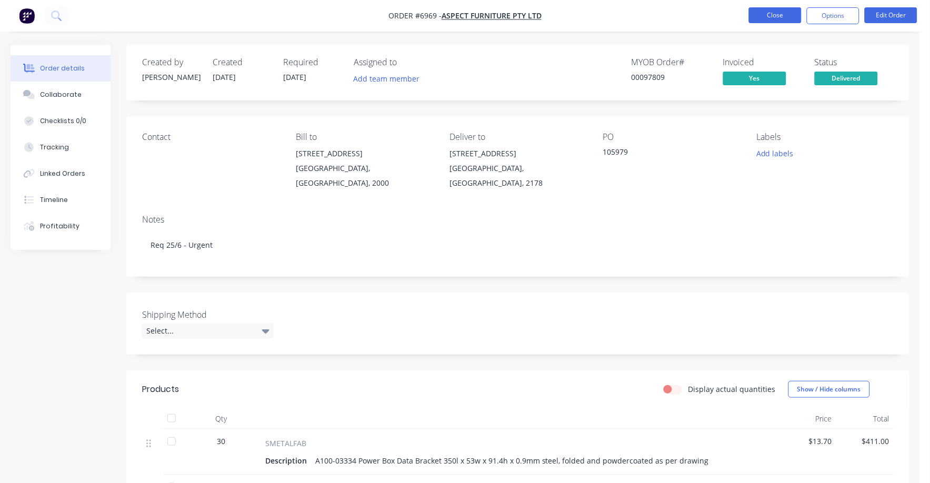
click at [768, 16] on button "Close" at bounding box center [775, 15] width 53 height 16
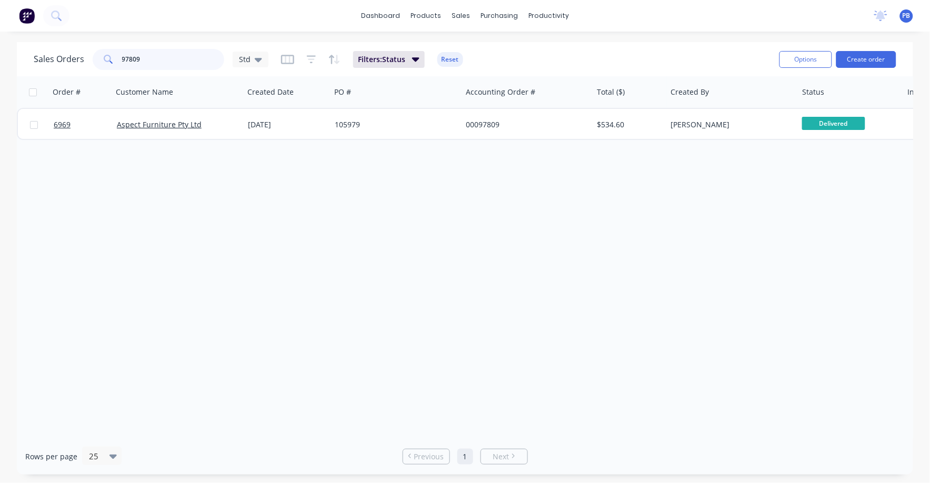
drag, startPoint x: 166, startPoint y: 59, endPoint x: 77, endPoint y: 48, distance: 89.1
click at [77, 49] on div "Sales Orders 97809 Std" at bounding box center [151, 59] width 235 height 21
type input "98709"
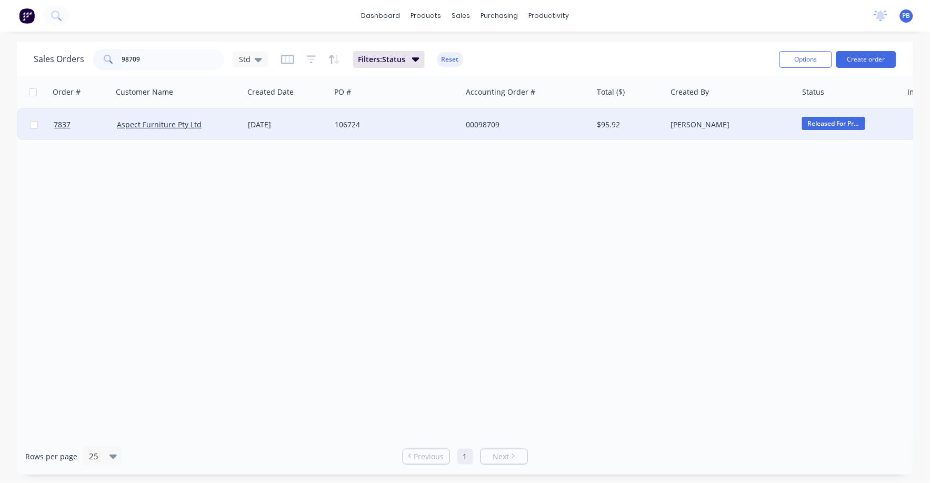
click at [609, 126] on div "$95.92" at bounding box center [629, 125] width 62 height 11
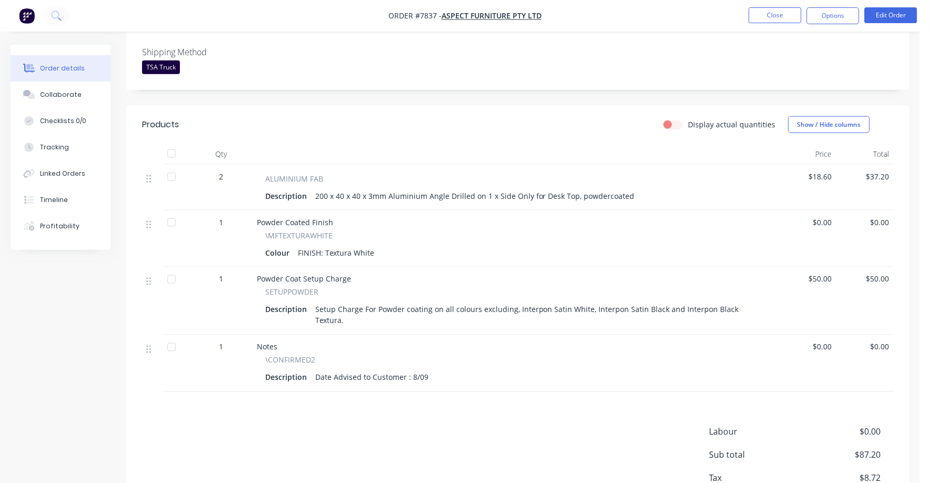
scroll to position [315, 0]
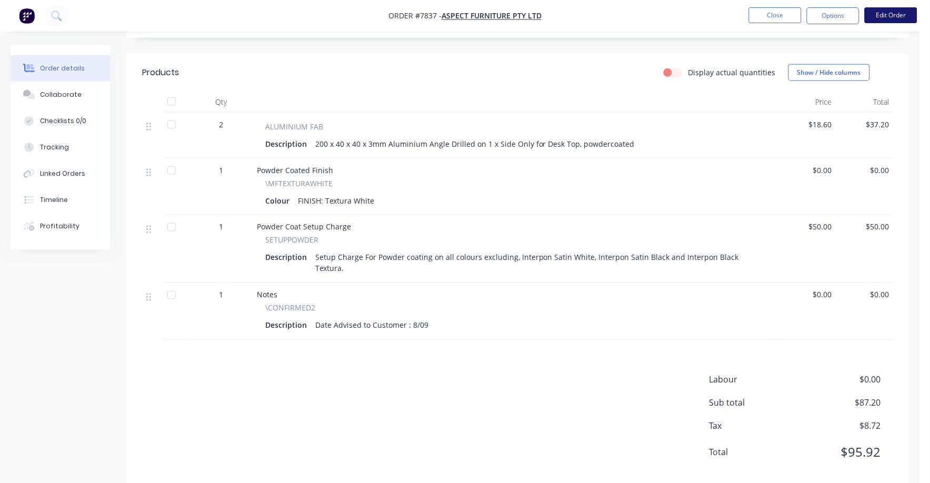
click at [884, 21] on button "Edit Order" at bounding box center [891, 15] width 53 height 16
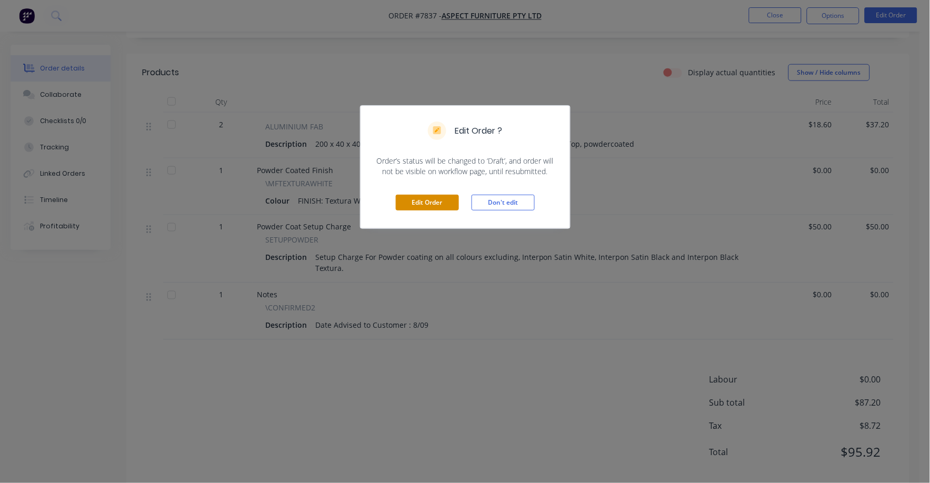
click at [442, 204] on button "Edit Order" at bounding box center [427, 203] width 63 height 16
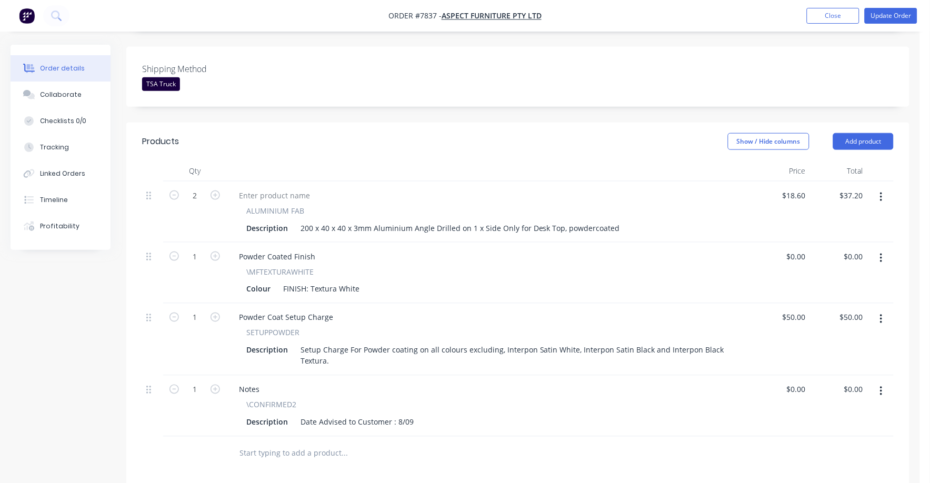
scroll to position [329, 0]
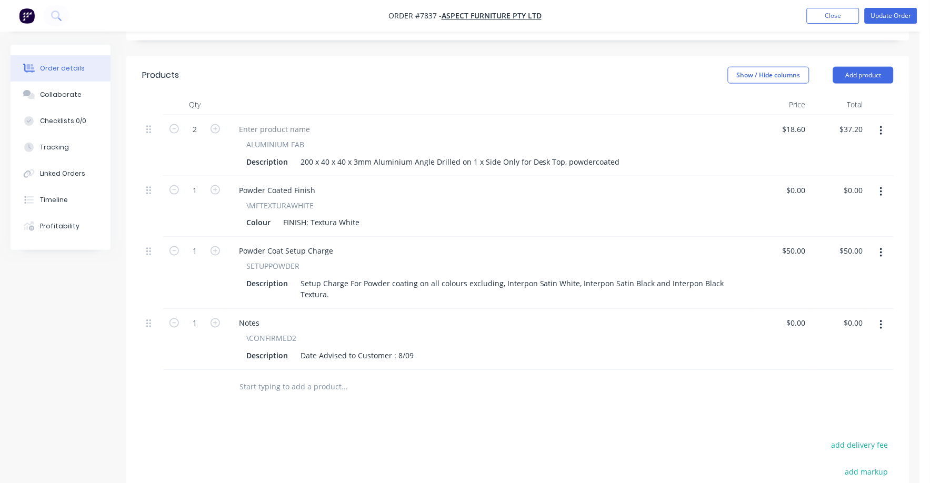
click at [888, 244] on button "button" at bounding box center [881, 253] width 25 height 19
click at [834, 336] on div "Delete" at bounding box center [844, 343] width 81 height 15
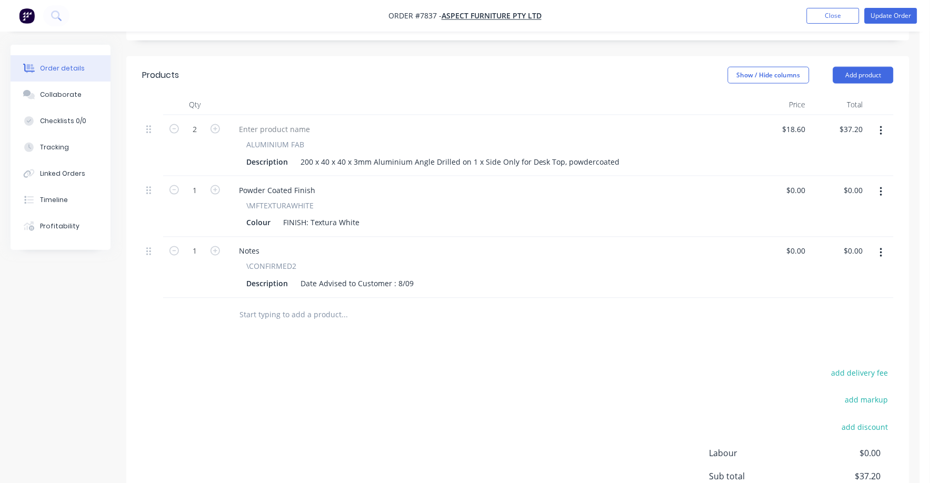
scroll to position [0, 0]
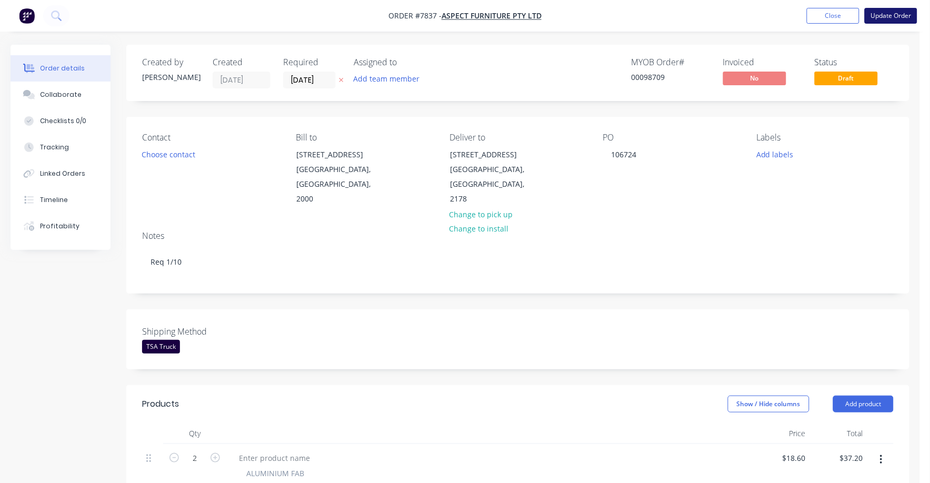
click at [897, 8] on button "Update Order" at bounding box center [891, 16] width 53 height 16
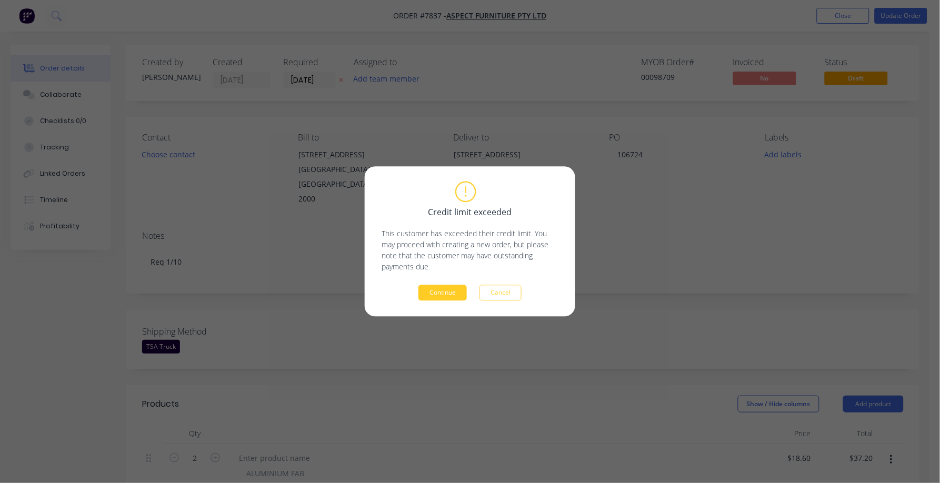
click at [441, 292] on button "Continue" at bounding box center [443, 293] width 48 height 16
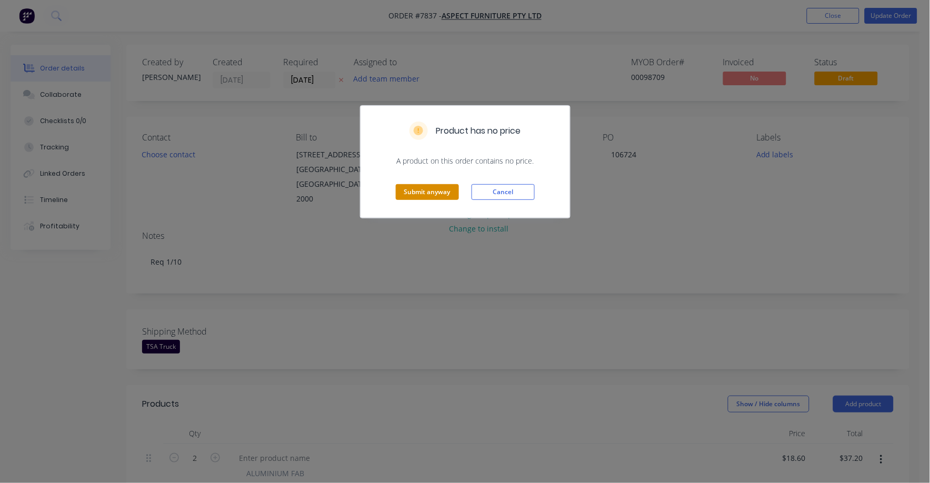
click at [432, 191] on button "Submit anyway" at bounding box center [427, 192] width 63 height 16
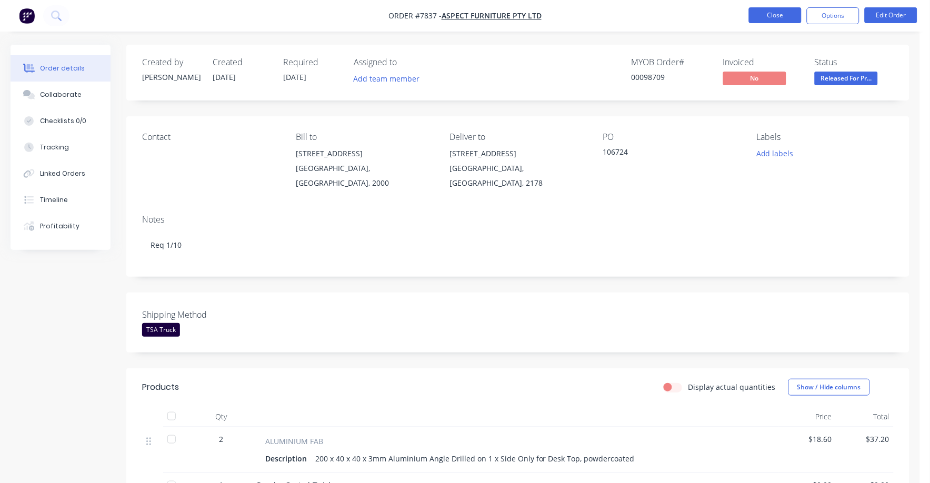
click at [774, 14] on button "Close" at bounding box center [775, 15] width 53 height 16
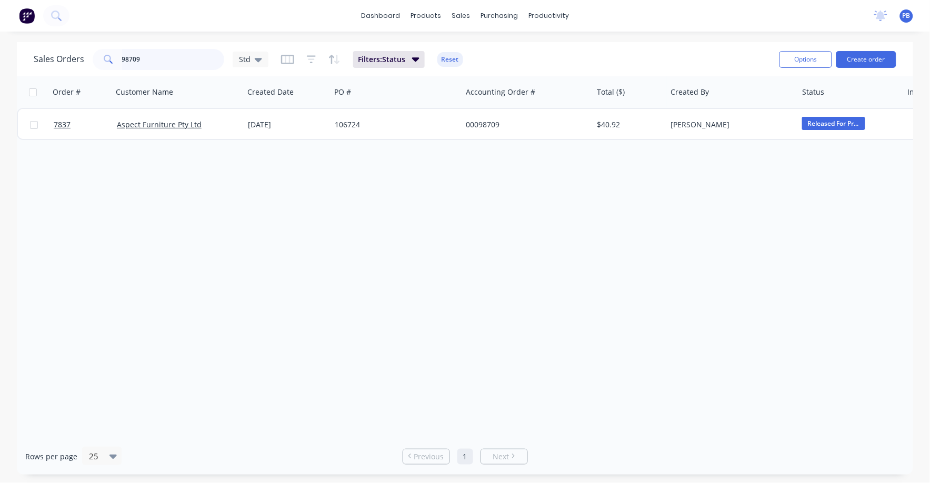
click at [168, 65] on div "Sales Orders 98709 Std Filters: Status Reset" at bounding box center [403, 59] width 738 height 26
click at [166, 63] on input "98709" at bounding box center [173, 59] width 103 height 21
click at [166, 64] on input "98709" at bounding box center [173, 59] width 103 height 21
type input "98371"
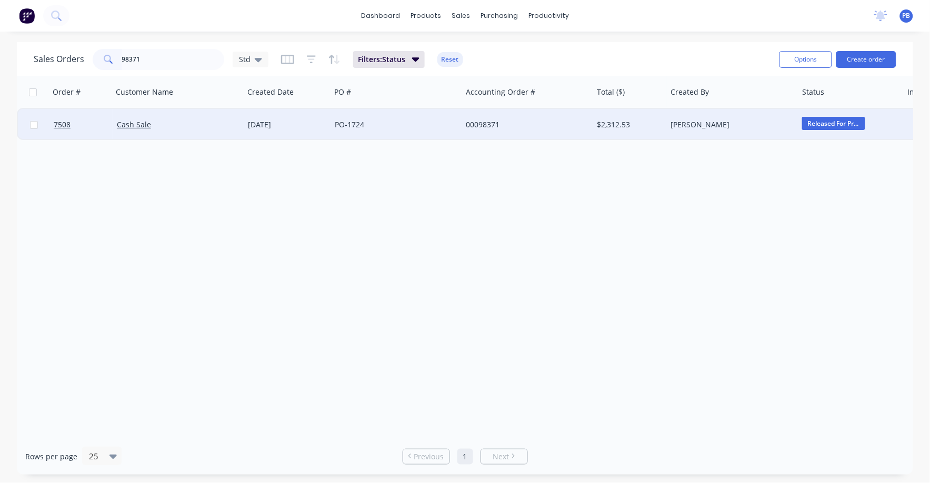
click at [483, 123] on div "00098371" at bounding box center [524, 125] width 117 height 11
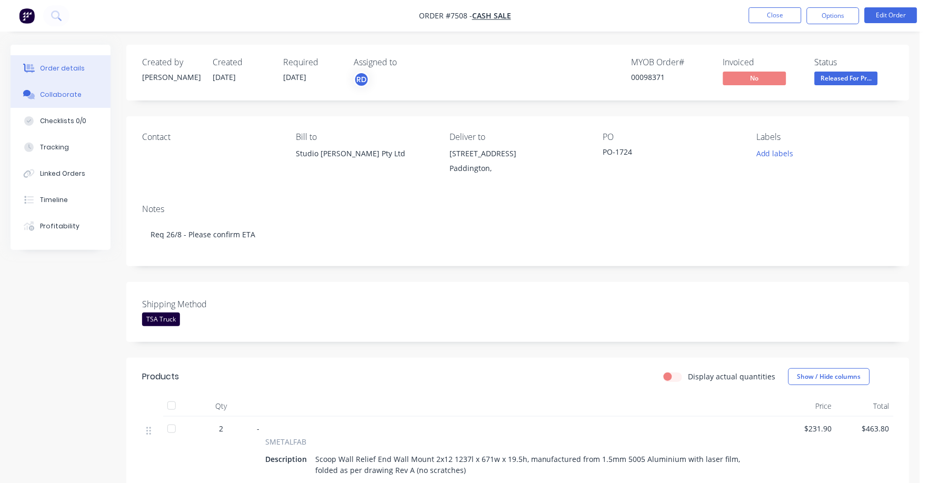
click at [63, 95] on div "Collaborate" at bounding box center [61, 94] width 42 height 9
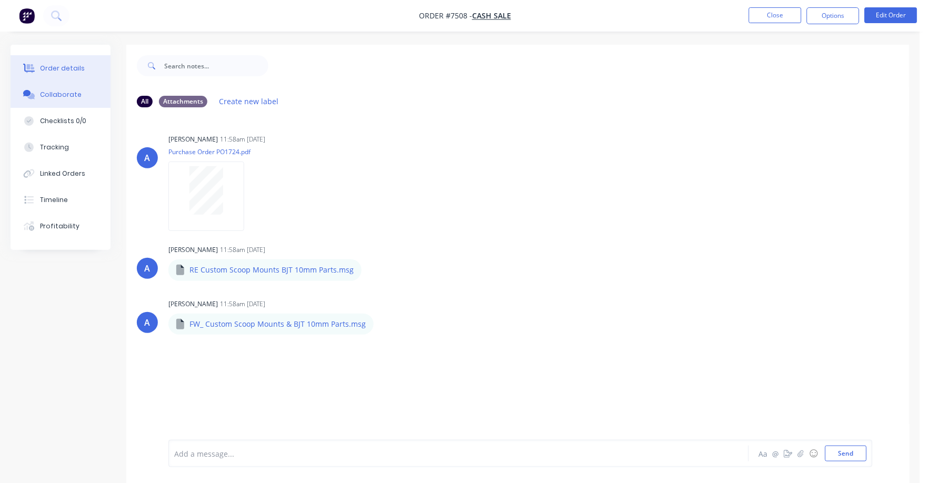
click at [72, 68] on div "Order details" at bounding box center [62, 68] width 45 height 9
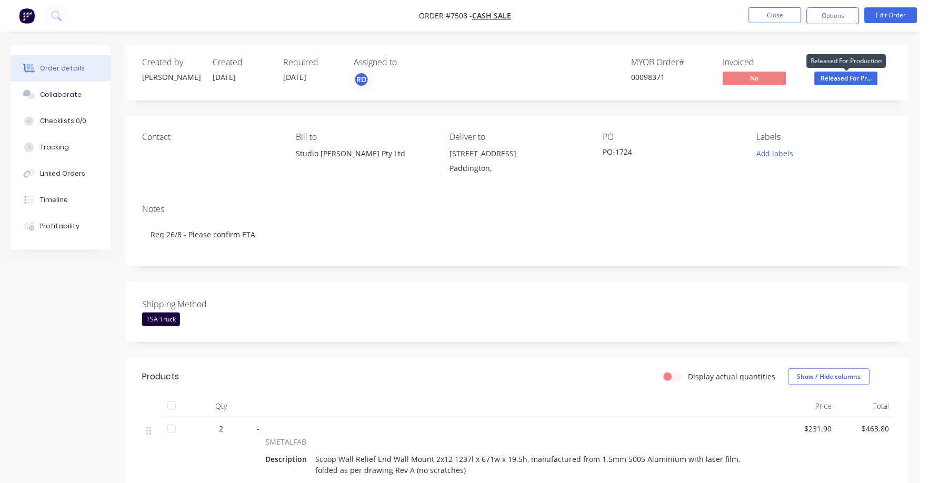
click at [867, 75] on span "Released For Pr..." at bounding box center [846, 78] width 63 height 13
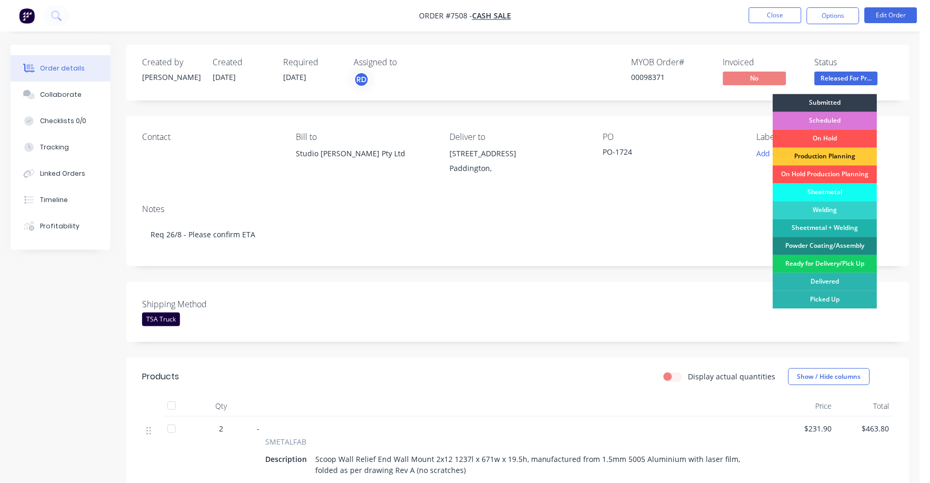
click at [837, 262] on div "Ready for Delivery/Pick Up" at bounding box center [826, 264] width 104 height 18
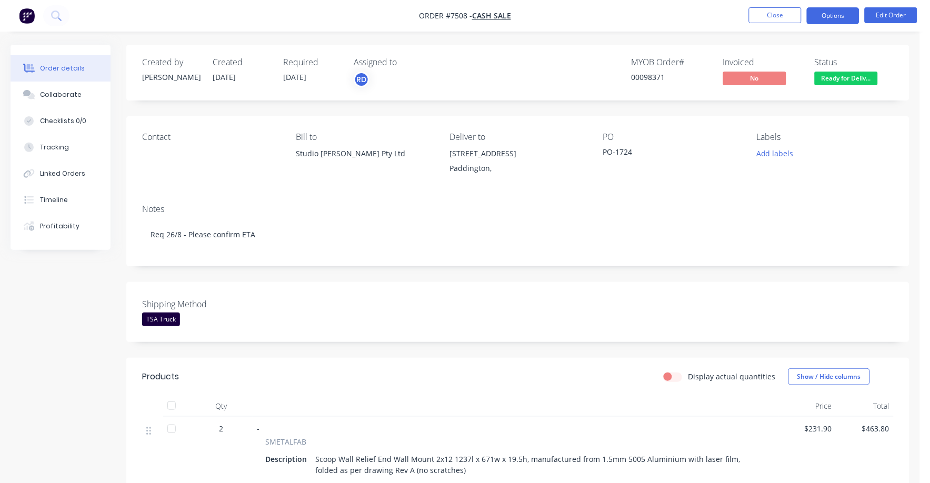
click at [834, 15] on button "Options" at bounding box center [833, 15] width 53 height 17
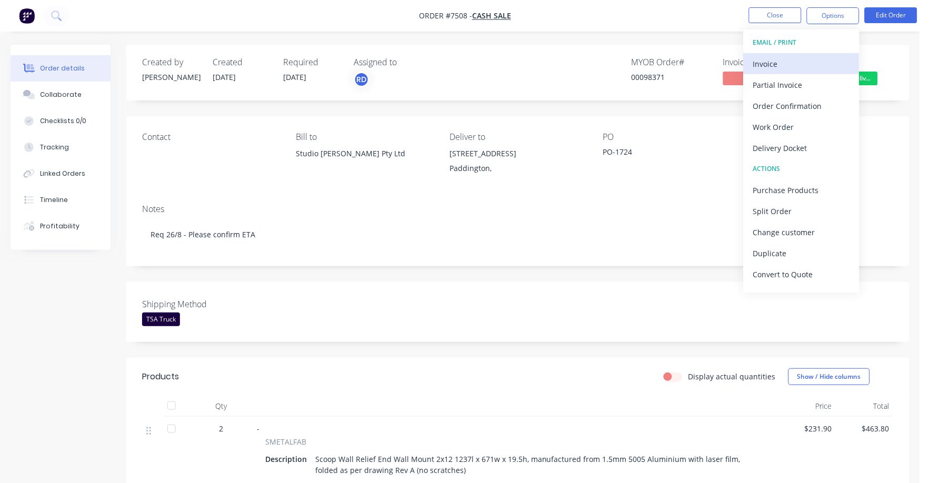
click at [768, 60] on div "Invoice" at bounding box center [802, 63] width 97 height 15
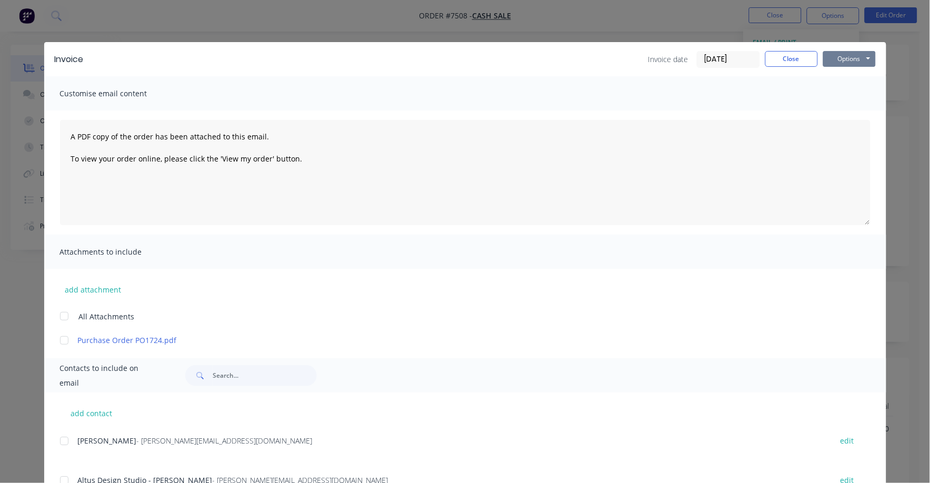
click at [833, 53] on button "Options" at bounding box center [850, 59] width 53 height 16
click at [828, 88] on button "Print" at bounding box center [857, 94] width 67 height 17
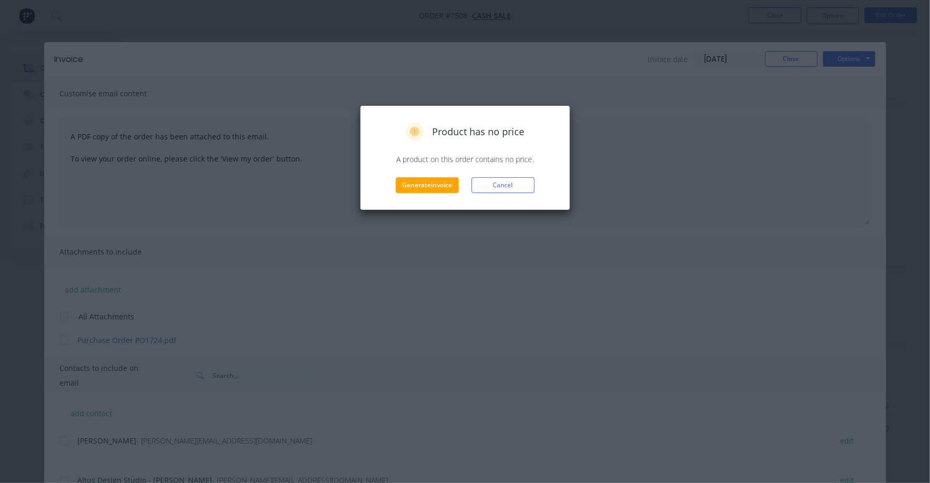
click at [424, 198] on div "Product has no price A product on this order contains no price. Generate invoic…" at bounding box center [465, 157] width 211 height 105
click at [434, 185] on button "Generate invoice" at bounding box center [427, 185] width 63 height 16
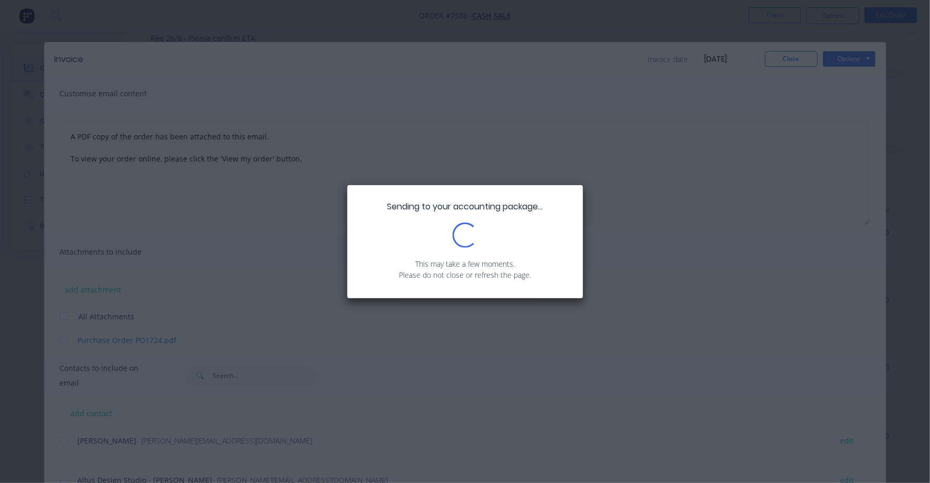
scroll to position [131, 0]
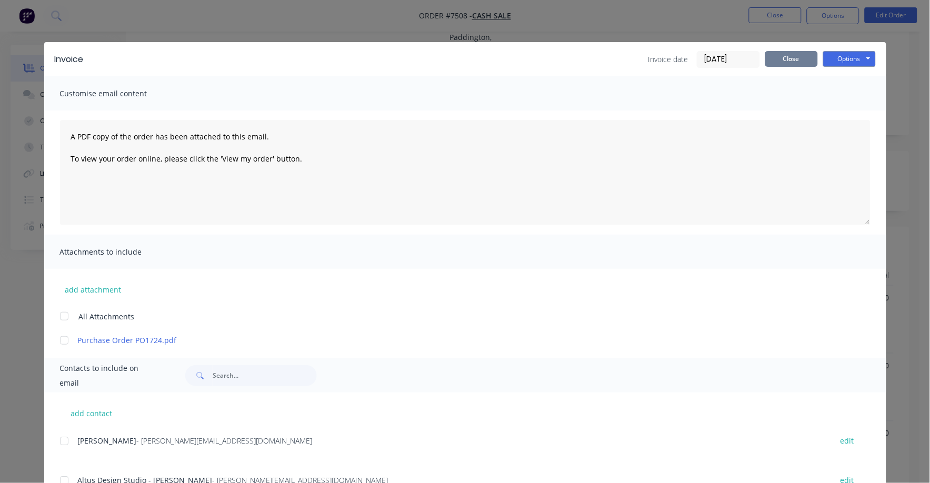
click at [799, 60] on button "Close" at bounding box center [792, 59] width 53 height 16
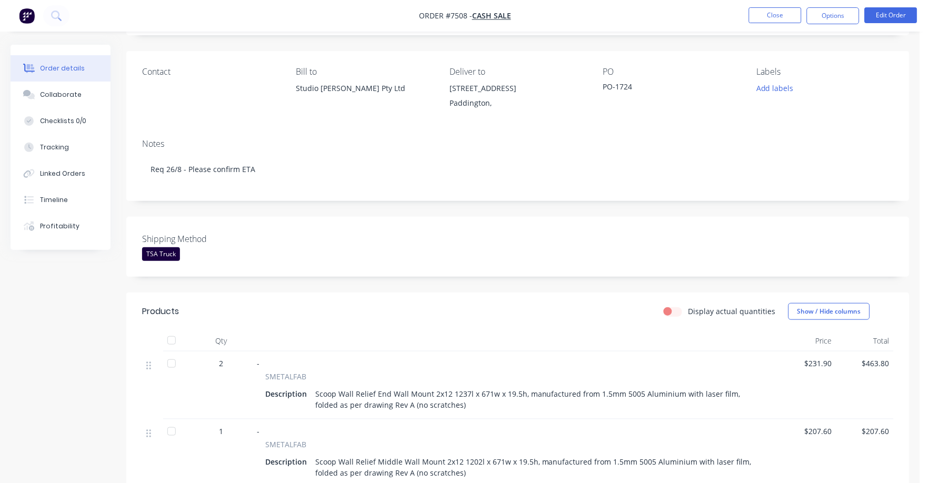
scroll to position [0, 0]
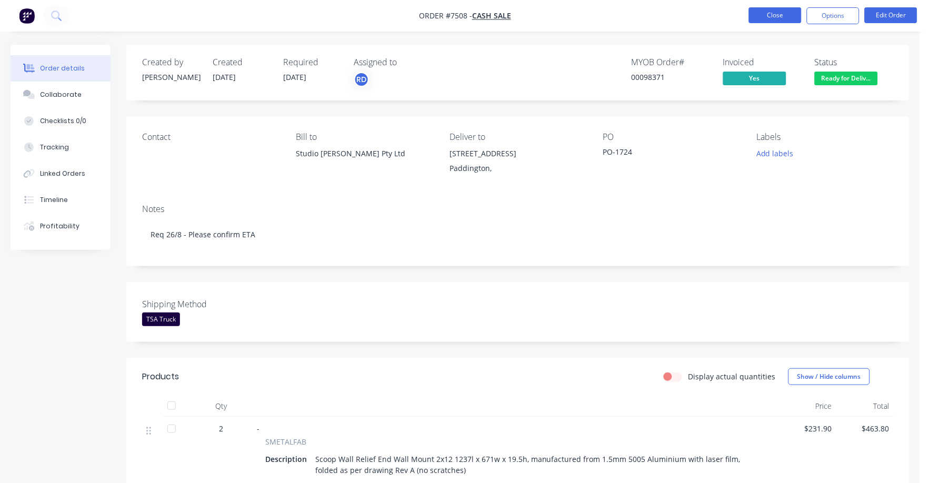
click at [770, 17] on button "Close" at bounding box center [775, 15] width 53 height 16
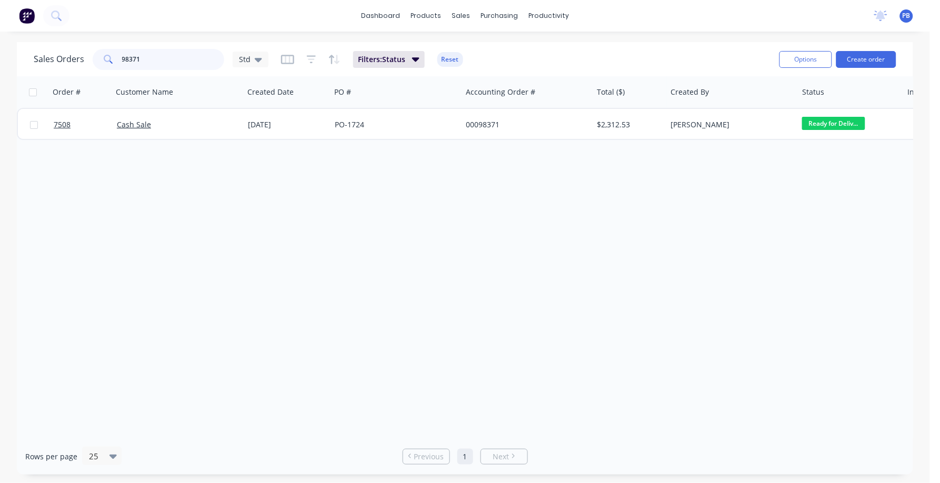
drag, startPoint x: 145, startPoint y: 58, endPoint x: 114, endPoint y: 58, distance: 31.6
click at [114, 58] on div "98371" at bounding box center [159, 59] width 132 height 21
type input "98572"
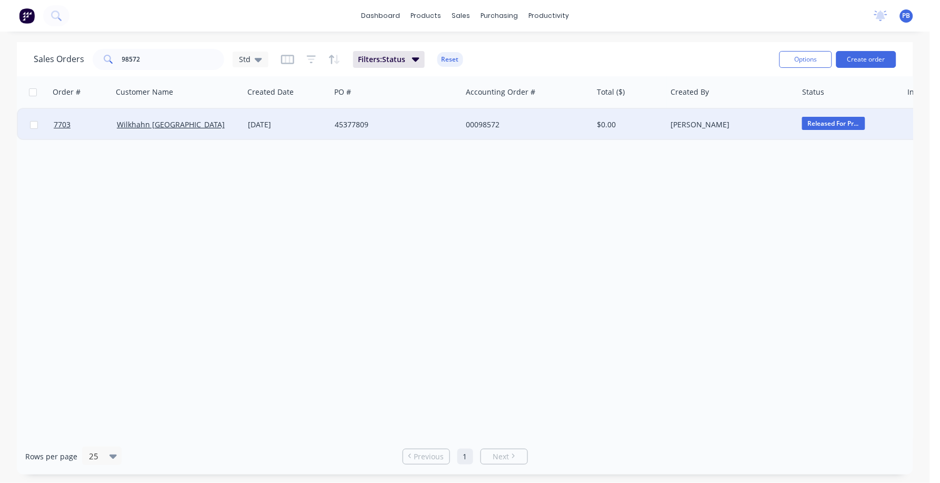
click at [355, 123] on div "45377809" at bounding box center [393, 125] width 117 height 11
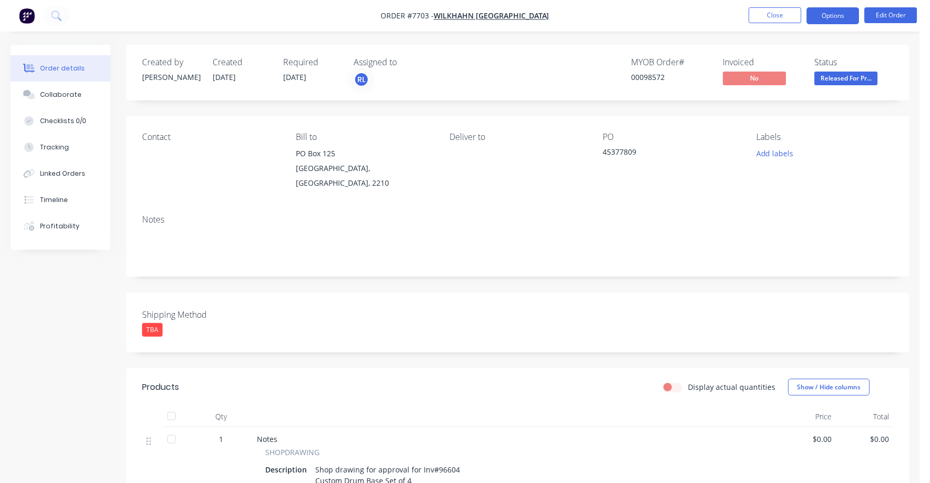
click at [834, 12] on button "Options" at bounding box center [833, 15] width 53 height 17
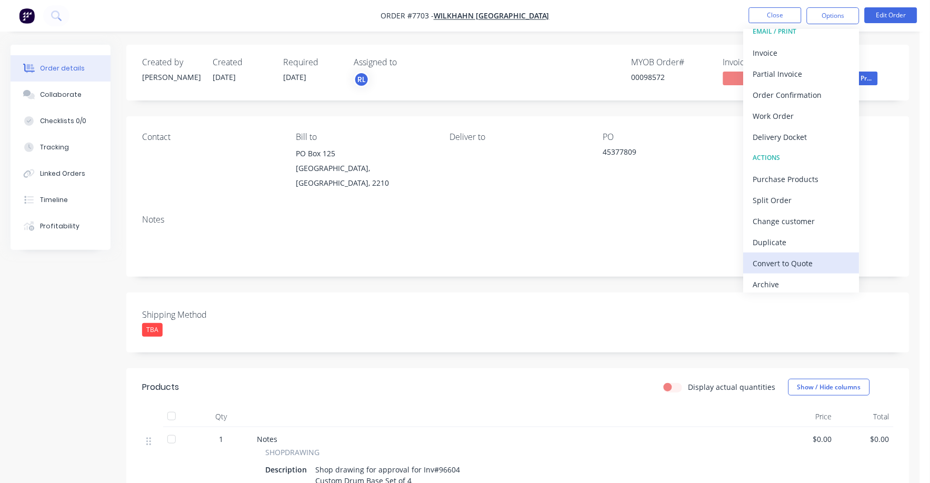
scroll to position [16, 0]
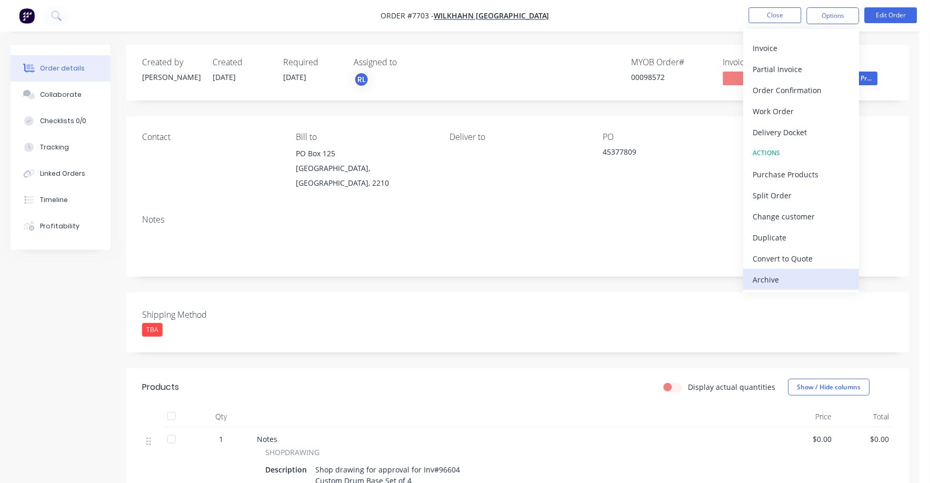
click at [778, 280] on div "Archive" at bounding box center [802, 279] width 97 height 15
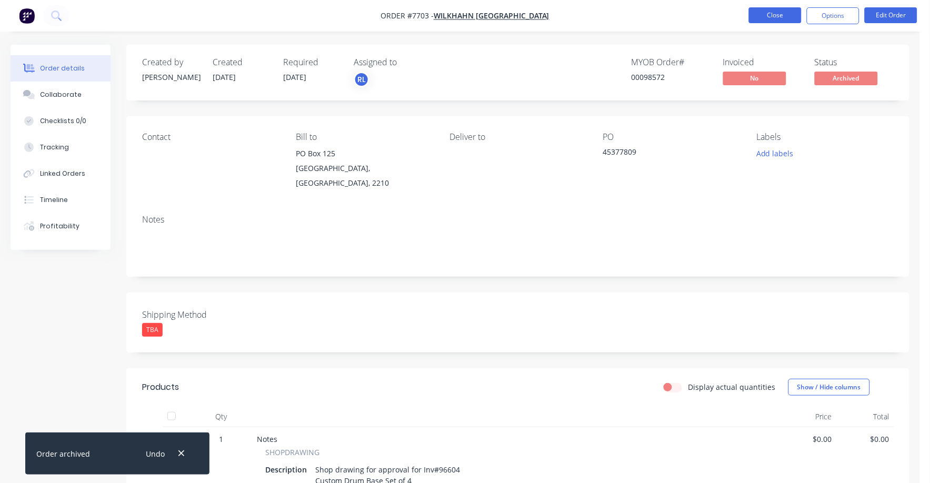
click at [784, 12] on button "Close" at bounding box center [775, 15] width 53 height 16
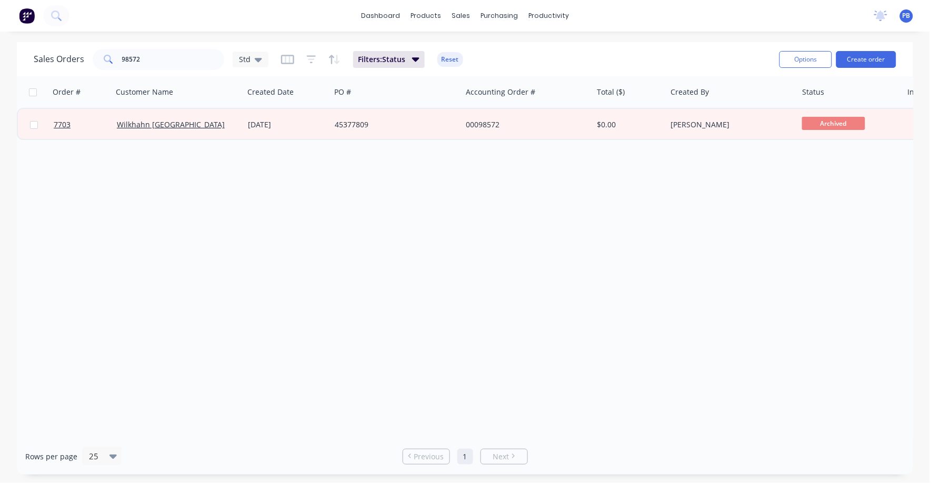
click at [163, 73] on div "Sales Orders 98572 Std Filters: Status Reset Options Create order" at bounding box center [465, 59] width 897 height 34
click at [156, 62] on input "98572" at bounding box center [173, 59] width 103 height 21
click at [155, 60] on input "98572" at bounding box center [173, 59] width 103 height 21
type input "96604"
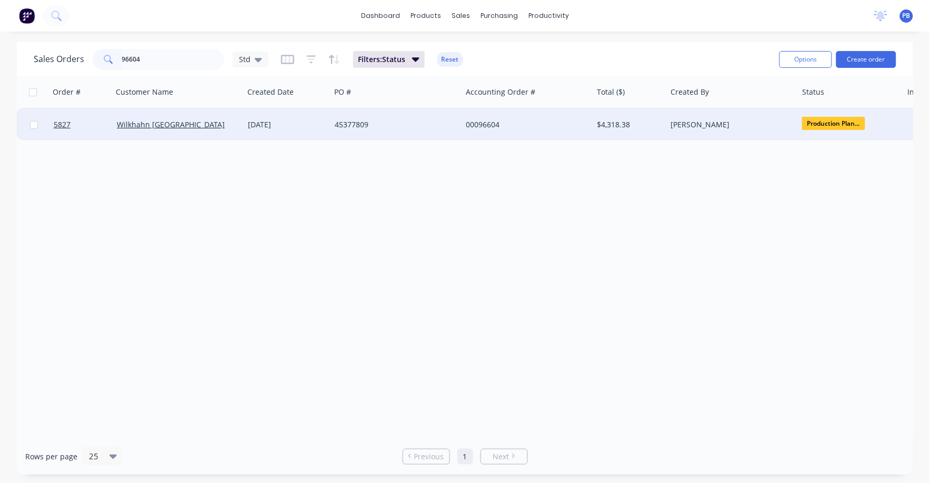
click at [489, 124] on div "00096604" at bounding box center [524, 125] width 117 height 11
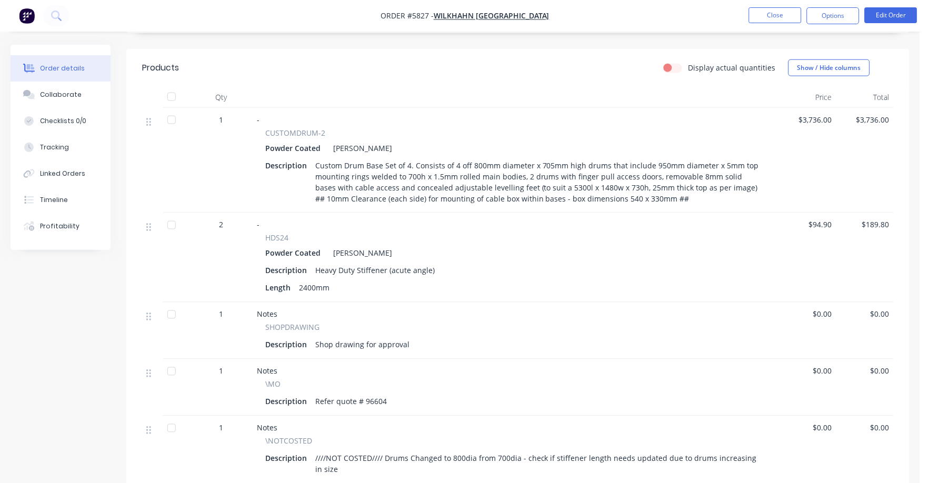
scroll to position [329, 0]
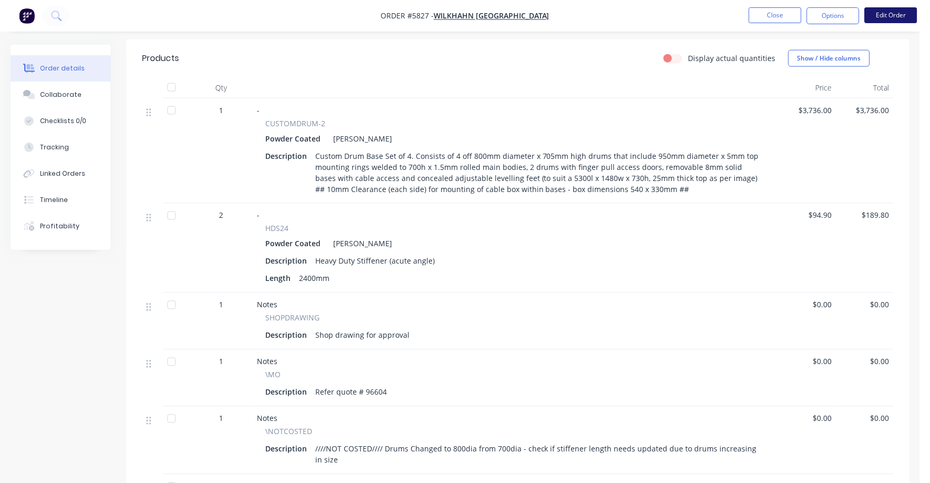
click at [915, 17] on button "Edit Order" at bounding box center [891, 15] width 53 height 16
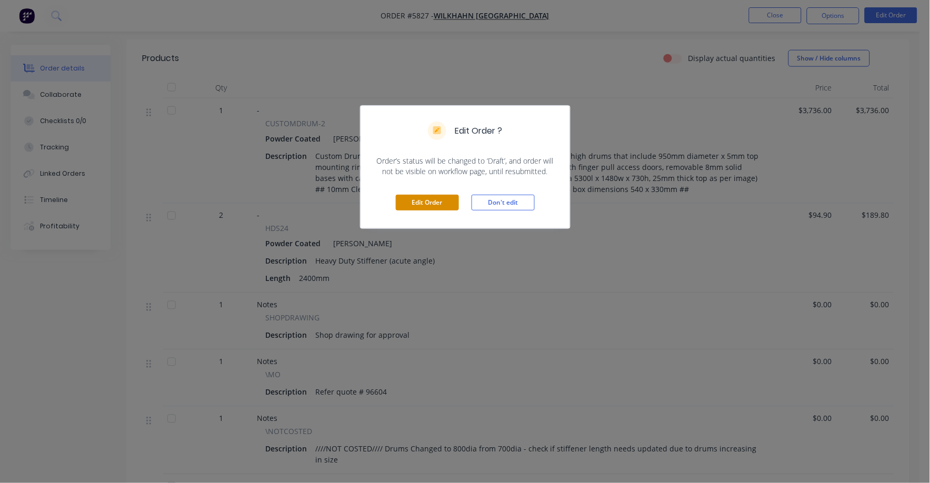
click at [421, 200] on button "Edit Order" at bounding box center [427, 203] width 63 height 16
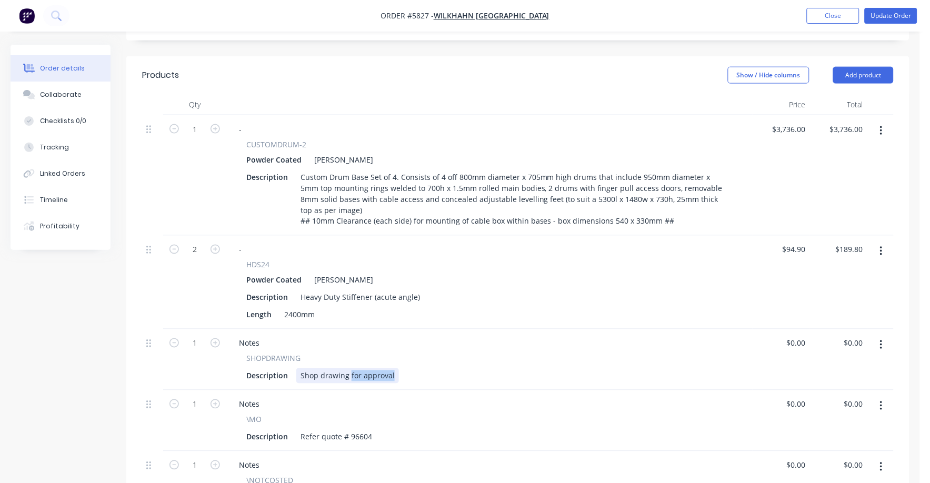
drag, startPoint x: 348, startPoint y: 349, endPoint x: 395, endPoint y: 350, distance: 47.9
click at [395, 369] on div "Description Shop drawing for approval" at bounding box center [487, 376] width 491 height 15
click at [508, 336] on div "Notes" at bounding box center [490, 343] width 518 height 15
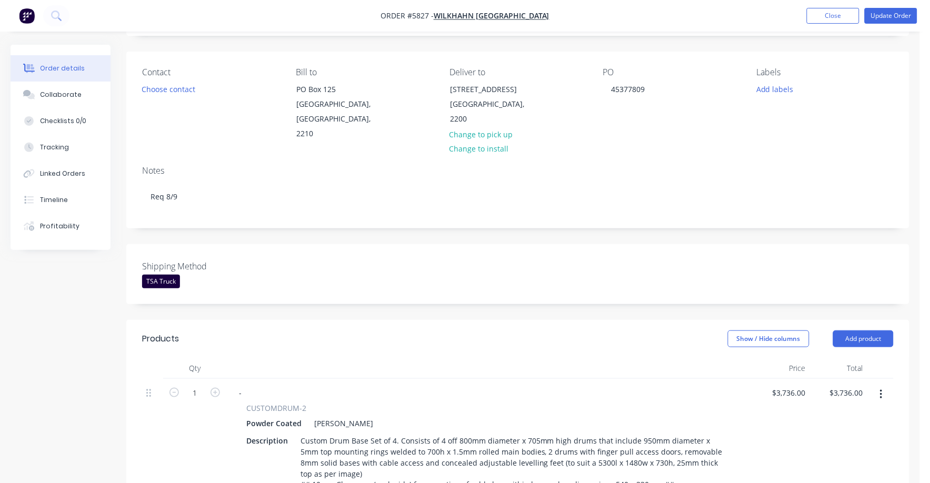
scroll to position [0, 0]
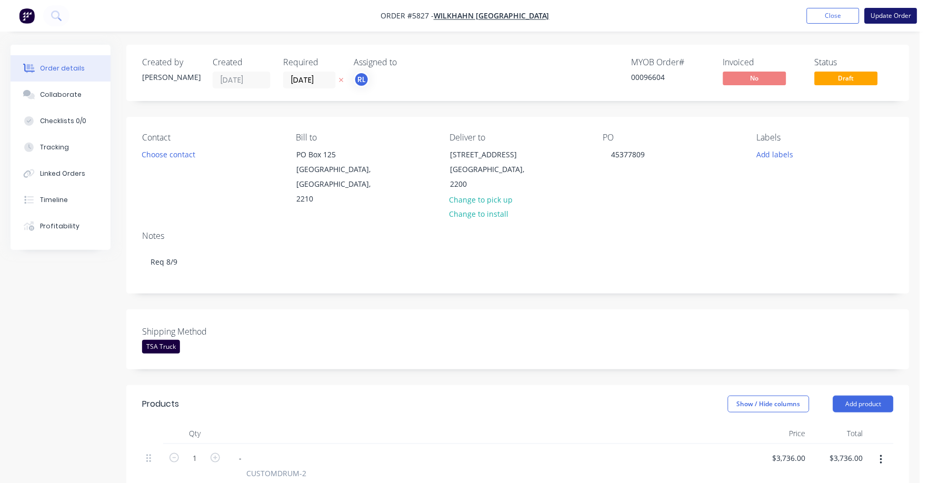
click at [903, 14] on button "Update Order" at bounding box center [891, 16] width 53 height 16
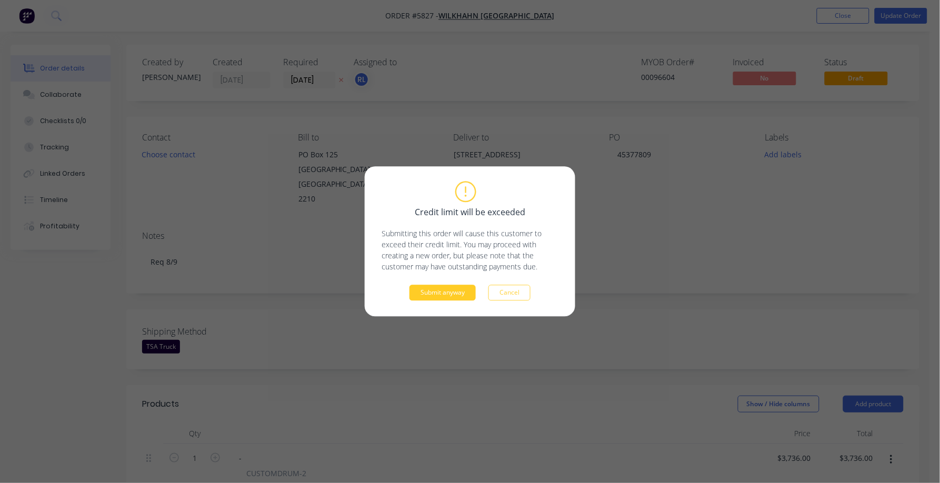
click at [449, 290] on button "Submit anyway" at bounding box center [443, 293] width 66 height 16
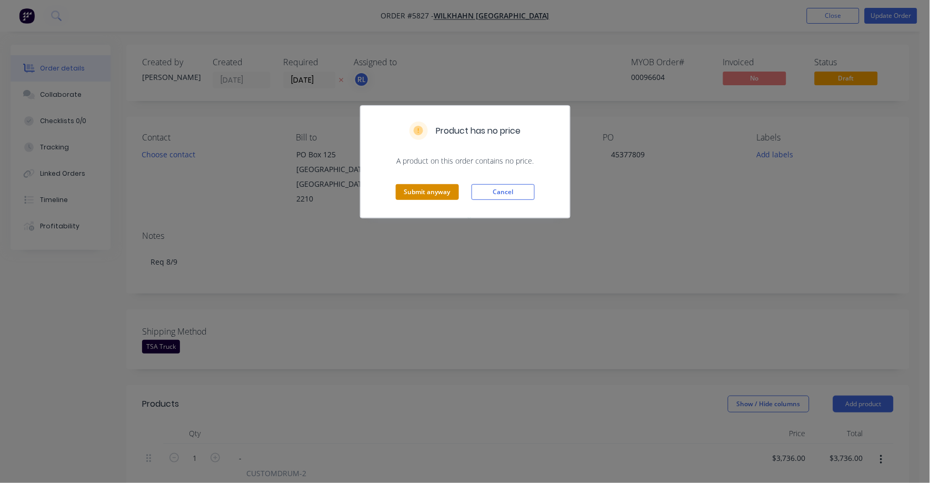
click at [414, 195] on button "Submit anyway" at bounding box center [427, 192] width 63 height 16
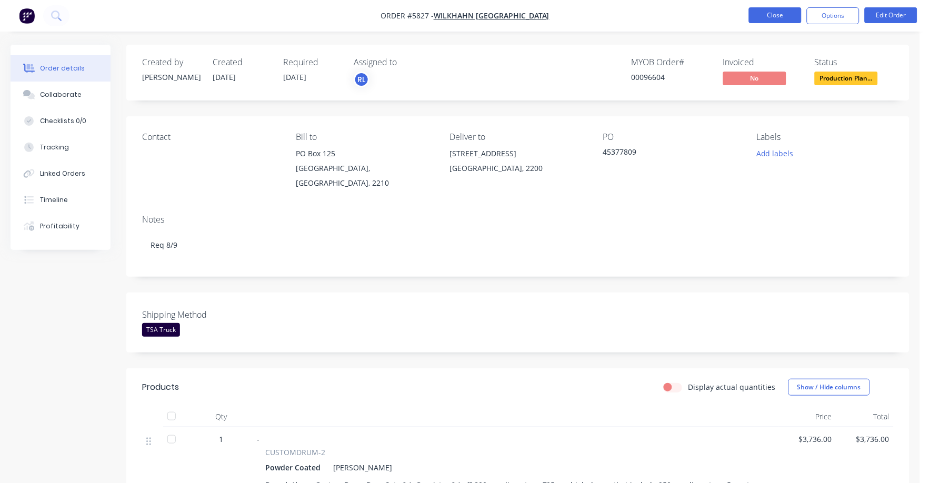
click at [780, 15] on button "Close" at bounding box center [775, 15] width 53 height 16
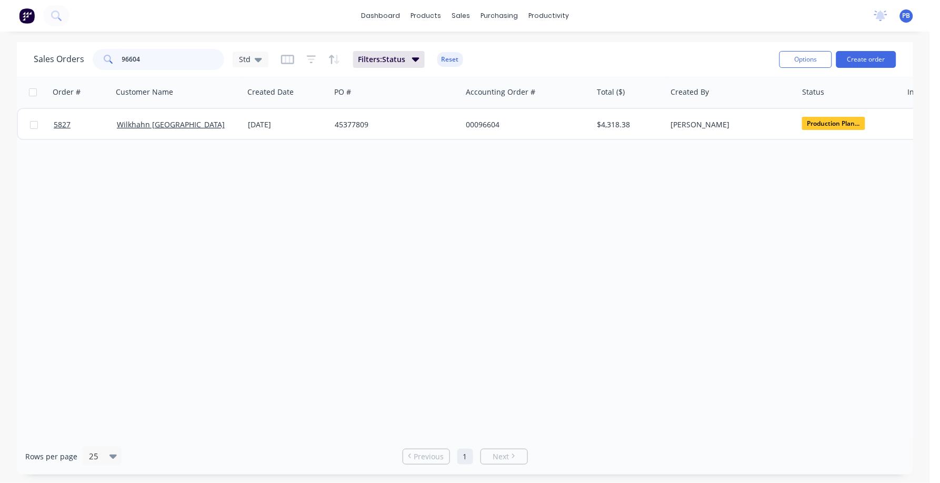
click at [168, 63] on input "96604" at bounding box center [173, 59] width 103 height 21
click at [167, 62] on input "96604" at bounding box center [173, 59] width 103 height 21
type input "97613"
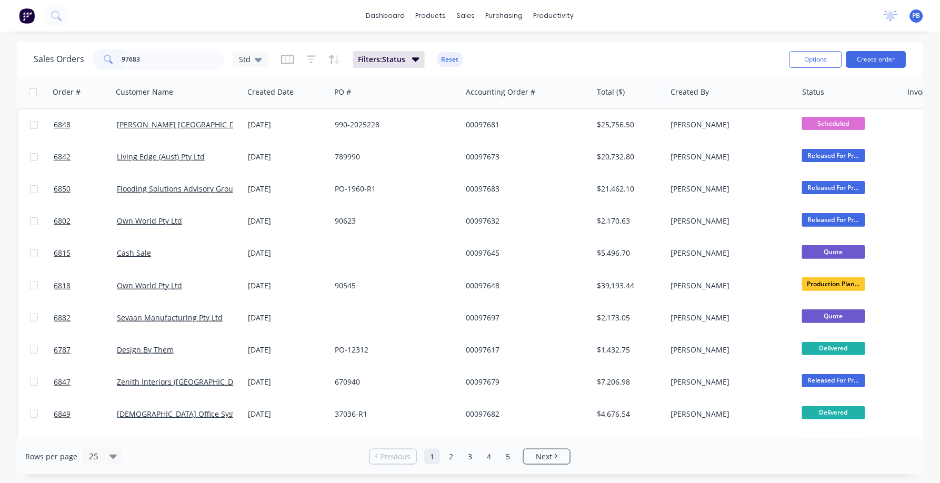
type input "97683"
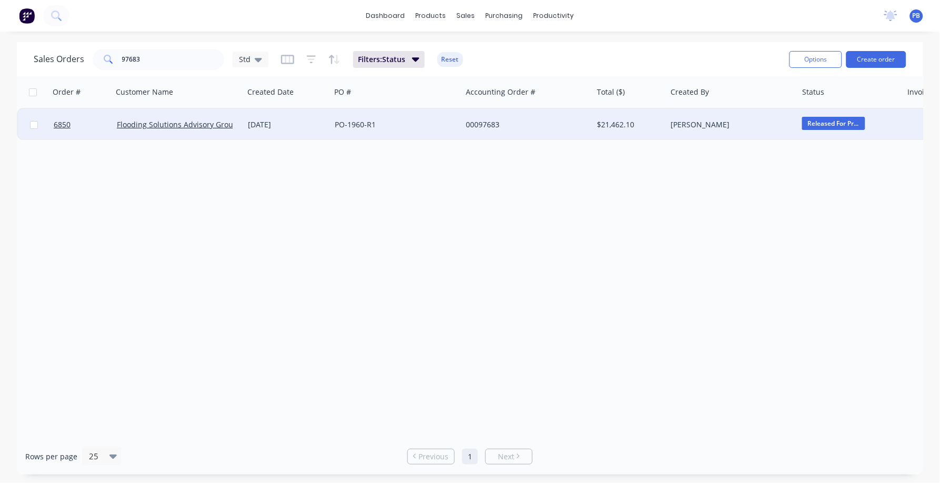
click at [489, 121] on div "00097683" at bounding box center [524, 125] width 117 height 11
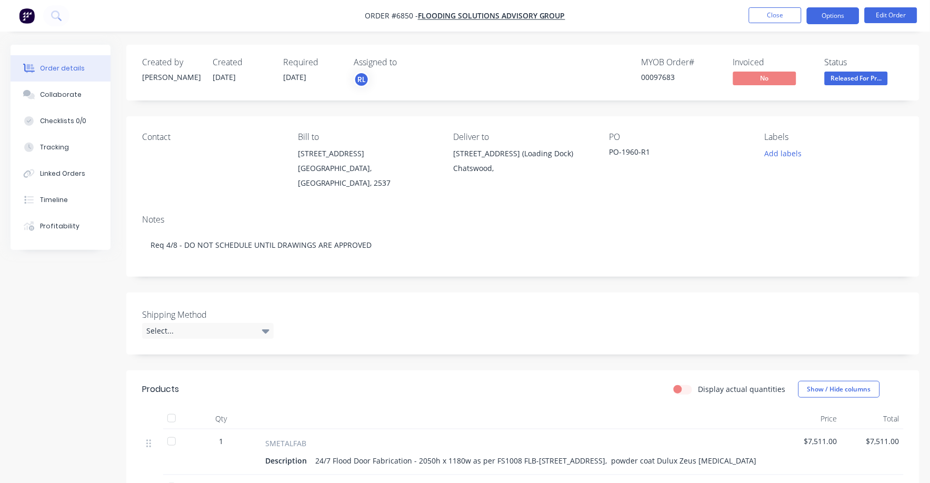
click at [847, 16] on button "Options" at bounding box center [833, 15] width 53 height 17
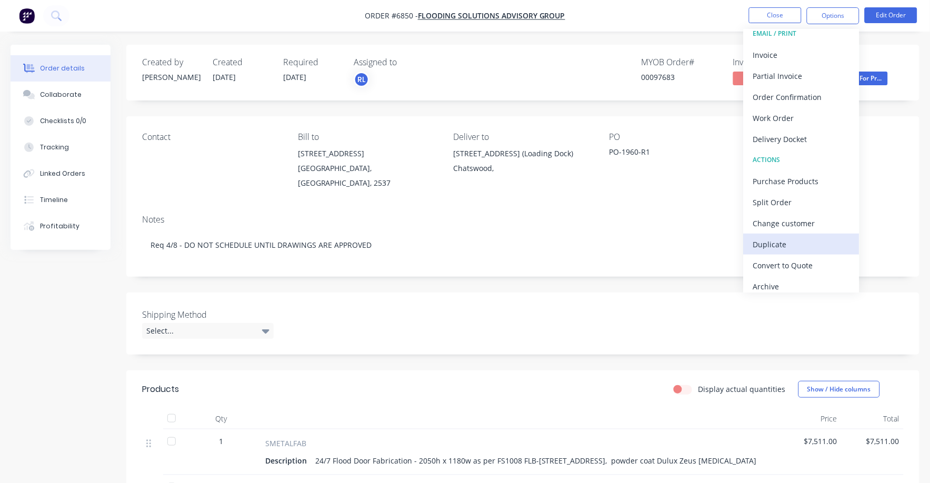
scroll to position [16, 0]
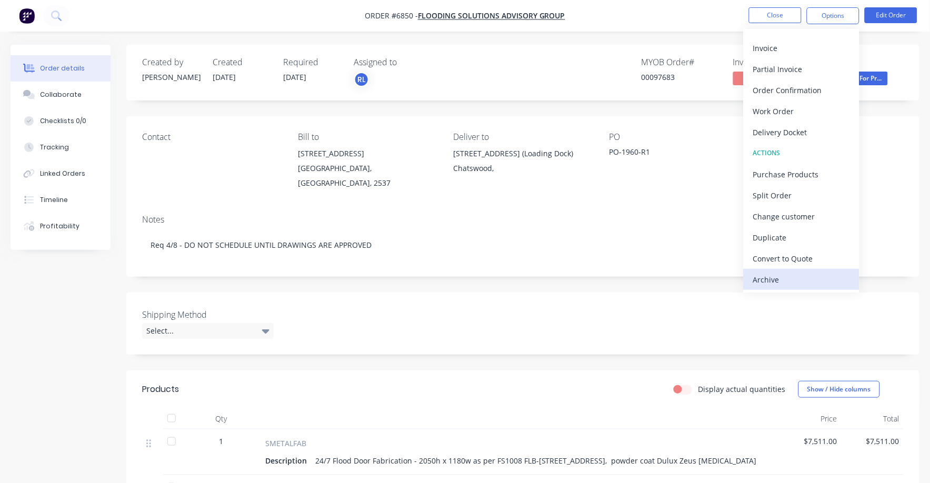
click at [775, 276] on div "Archive" at bounding box center [802, 279] width 97 height 15
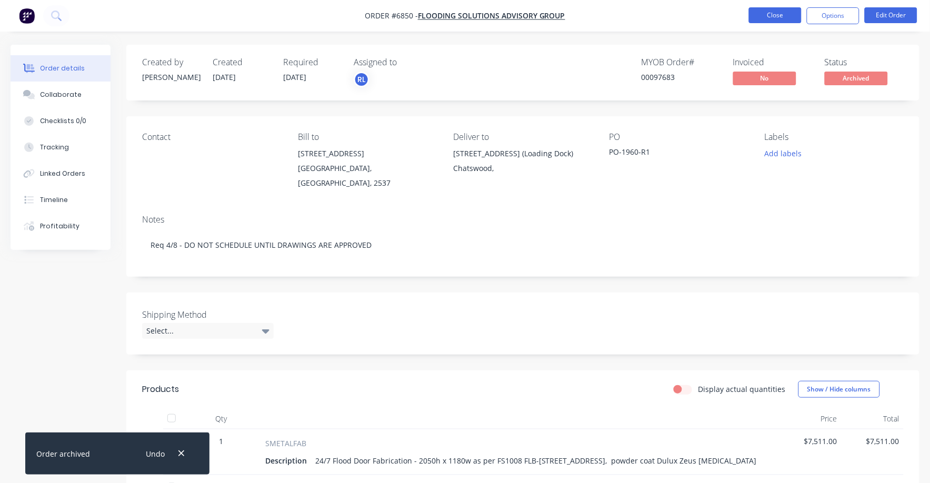
click at [770, 9] on button "Close" at bounding box center [775, 15] width 53 height 16
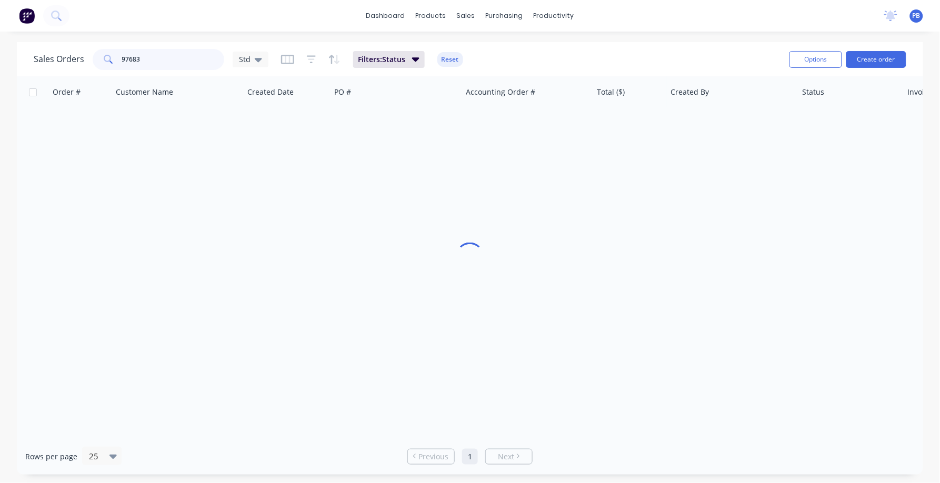
drag, startPoint x: 147, startPoint y: 62, endPoint x: 98, endPoint y: 58, distance: 49.6
click at [98, 58] on div "97683" at bounding box center [159, 59] width 132 height 21
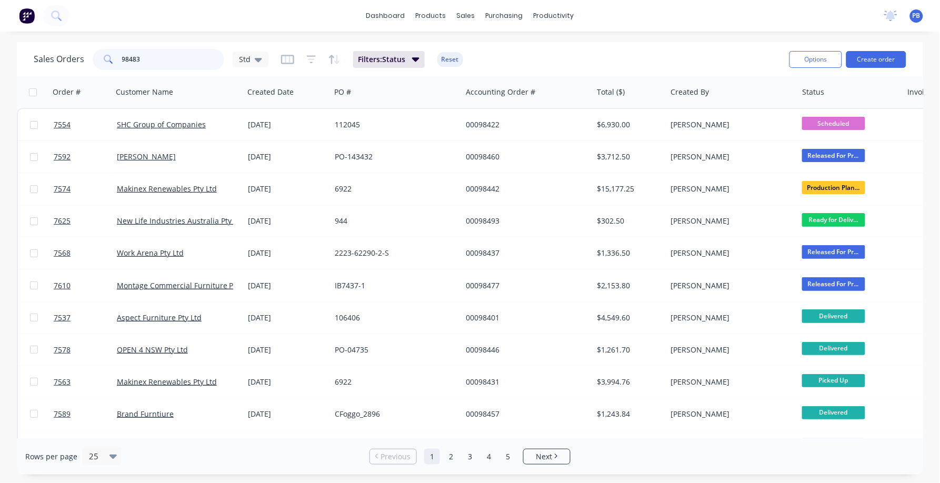
type input "98483"
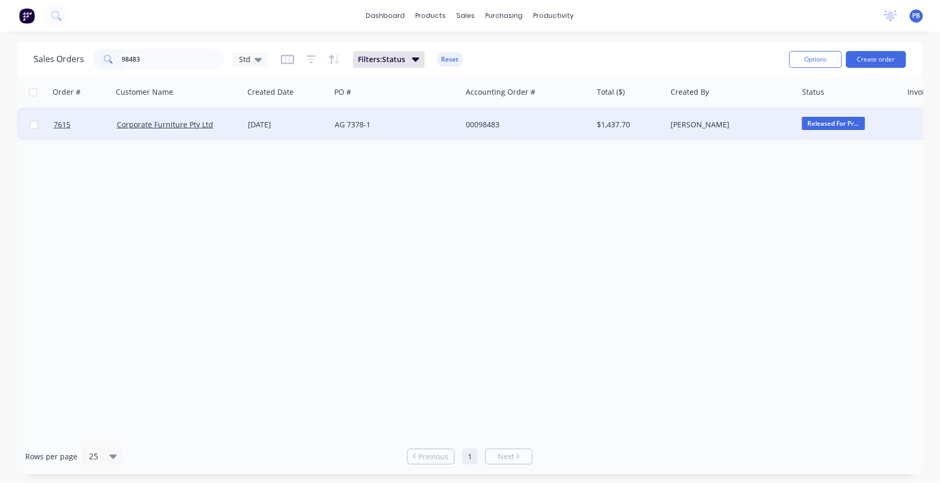
click at [489, 125] on div "00098483" at bounding box center [524, 125] width 117 height 11
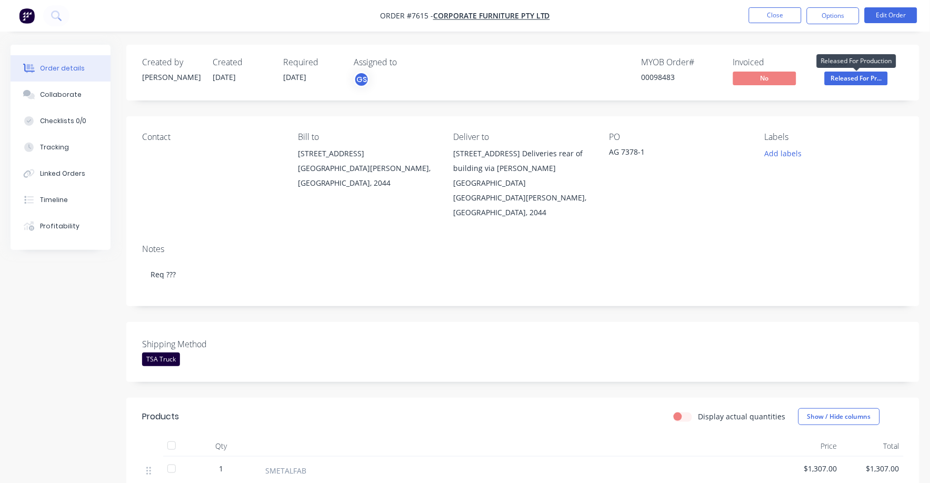
click at [862, 79] on span "Released For Pr..." at bounding box center [856, 78] width 63 height 13
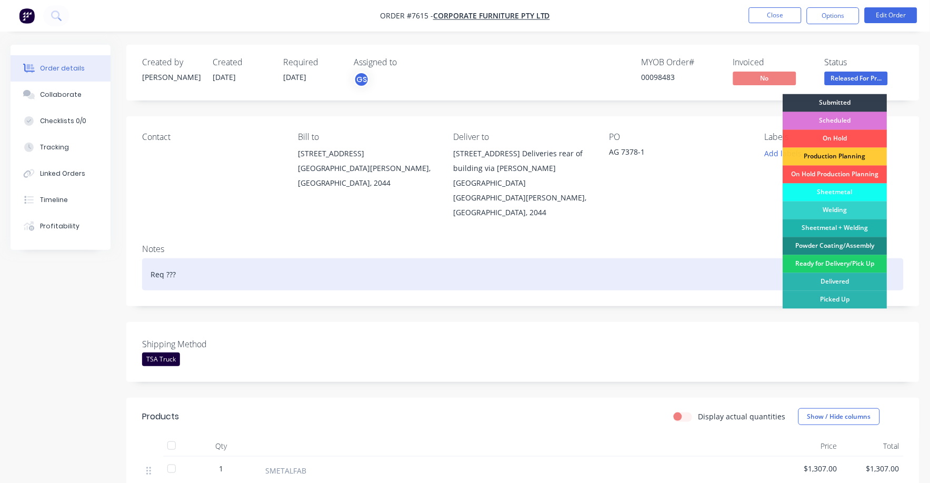
click at [841, 261] on div "Ready for Delivery/Pick Up" at bounding box center [836, 264] width 104 height 18
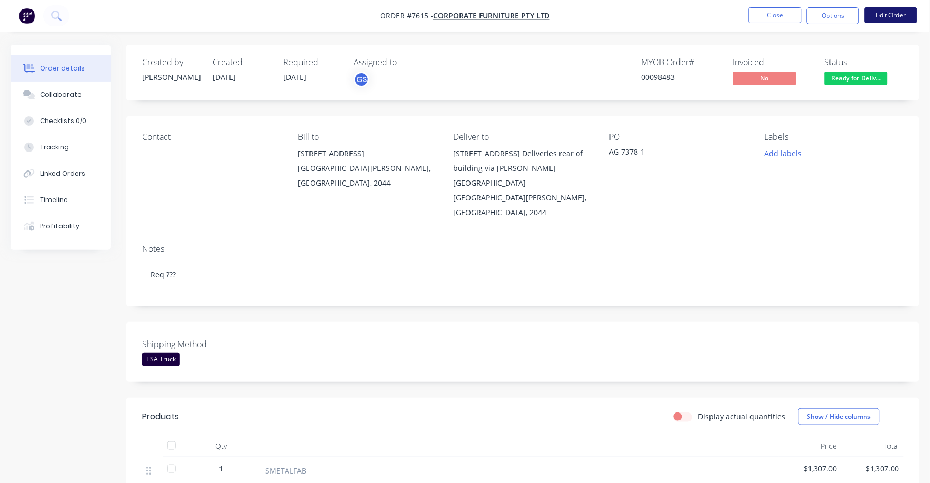
click at [889, 12] on button "Edit Order" at bounding box center [891, 15] width 53 height 16
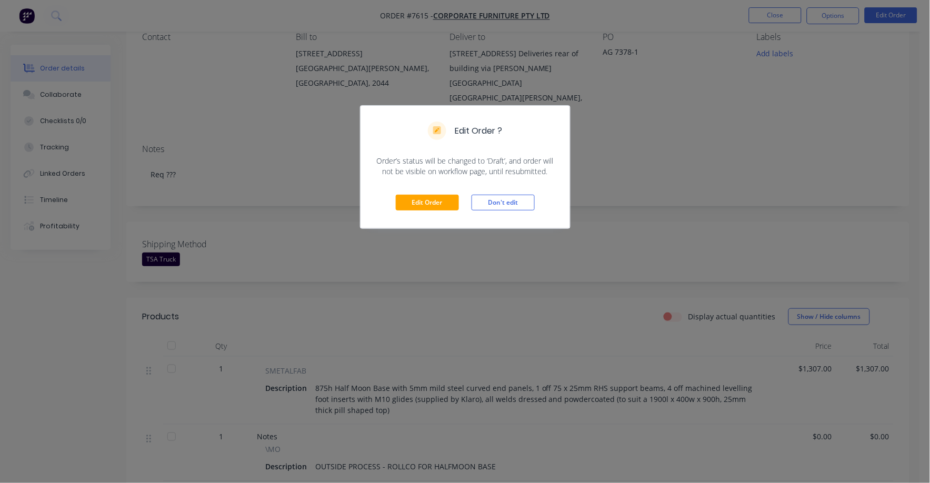
scroll to position [291, 0]
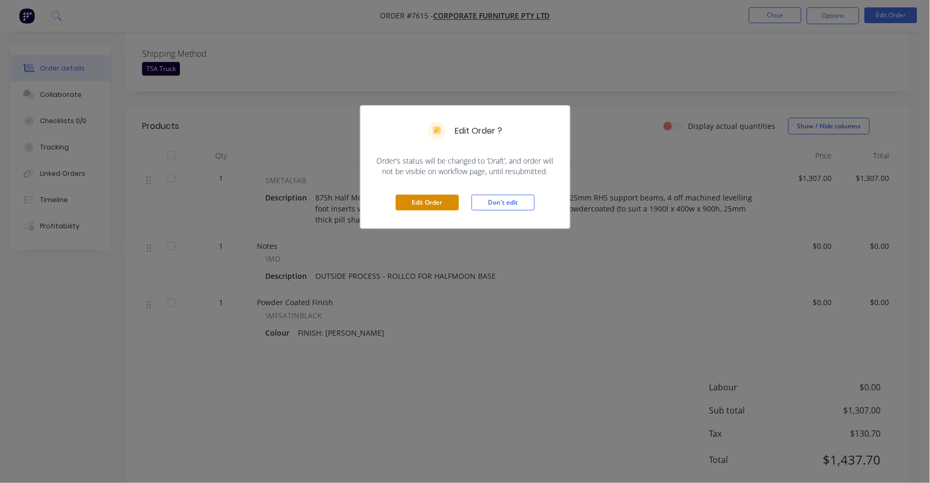
click at [421, 199] on button "Edit Order" at bounding box center [427, 203] width 63 height 16
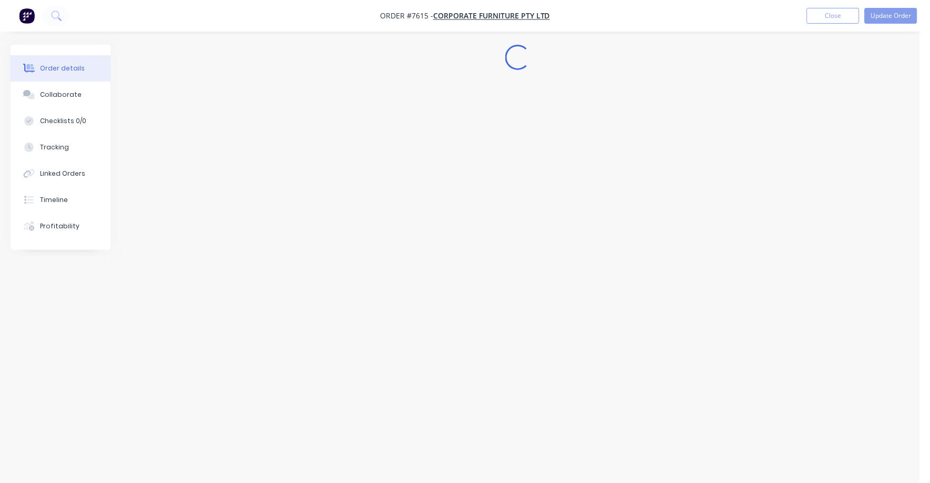
scroll to position [0, 0]
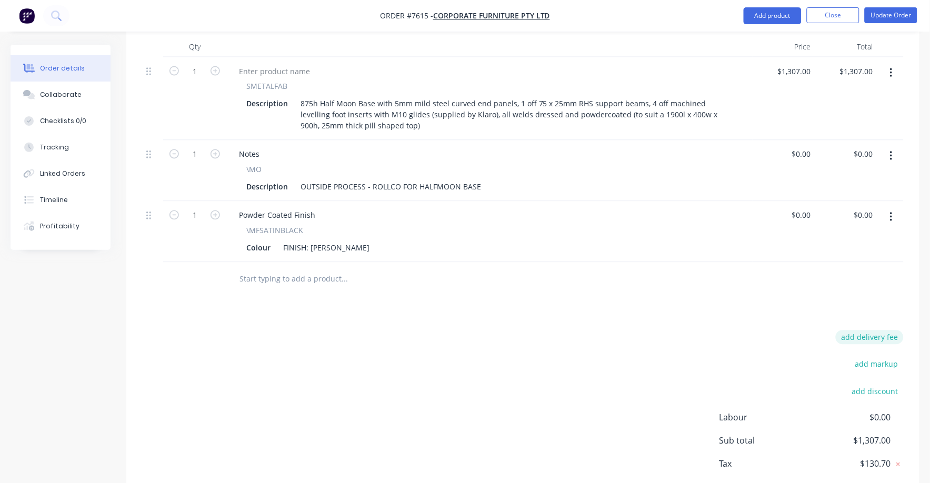
click at [879, 331] on button "add delivery fee" at bounding box center [870, 338] width 68 height 14
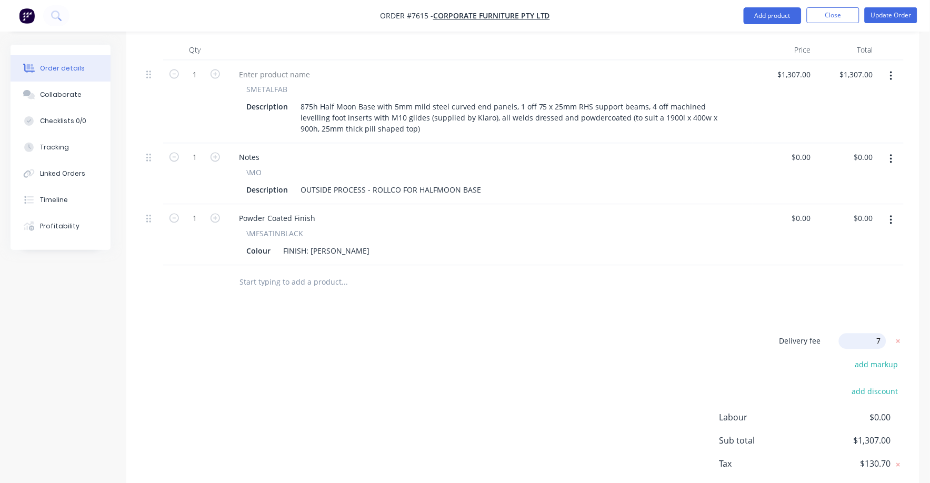
type input "75"
click input "submit" at bounding box center [0, 0] width 0 height 0
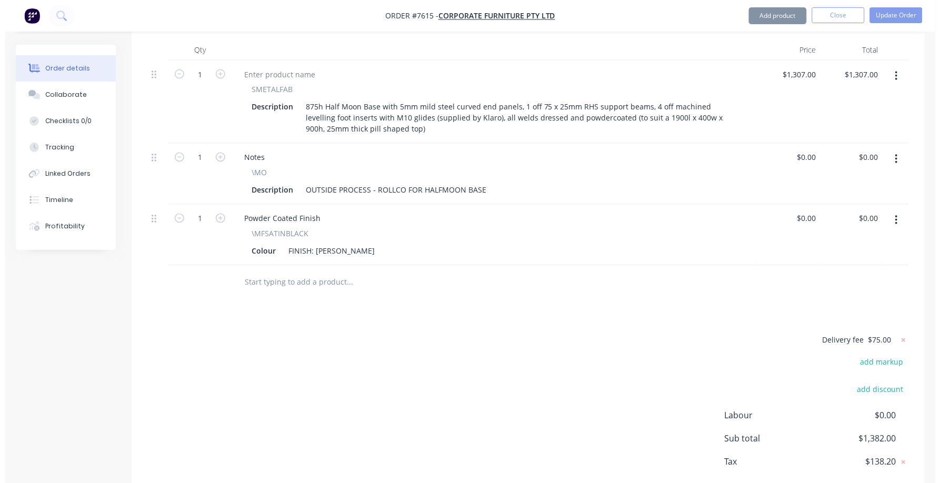
scroll to position [456, 0]
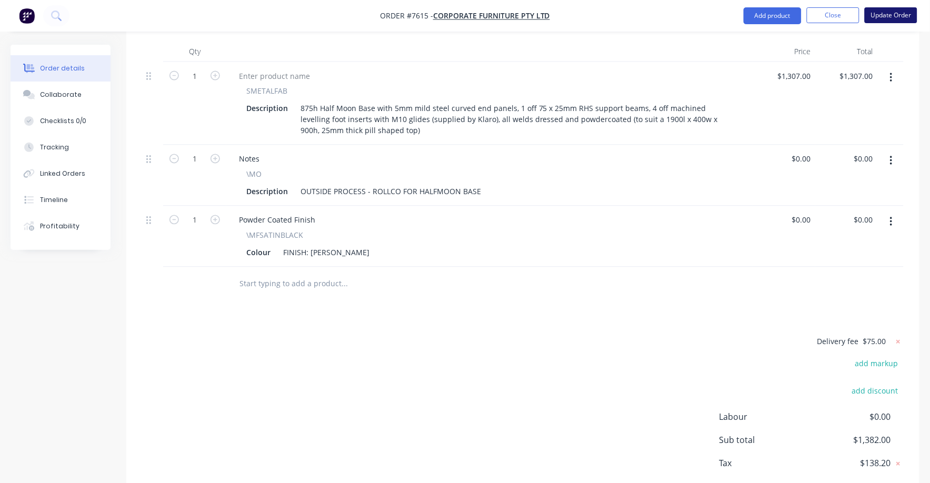
click at [885, 15] on button "Update Order" at bounding box center [891, 15] width 53 height 16
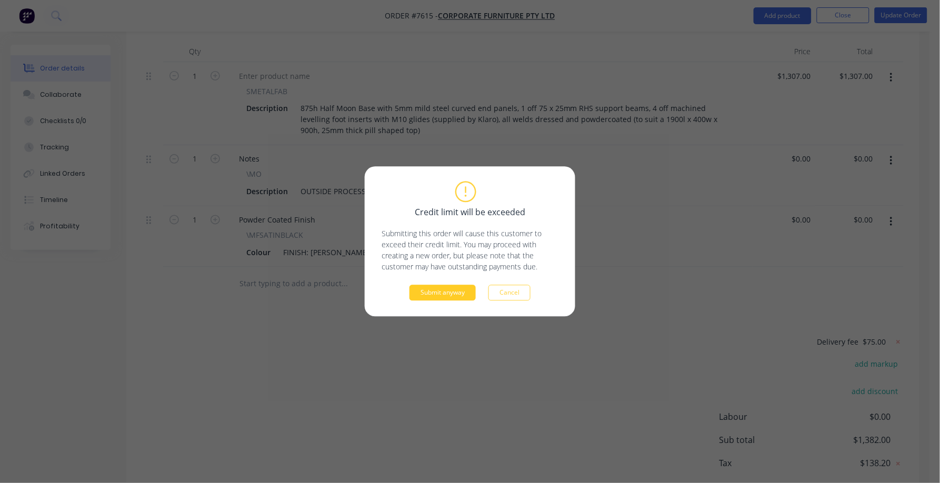
click at [448, 294] on button "Submit anyway" at bounding box center [443, 293] width 66 height 16
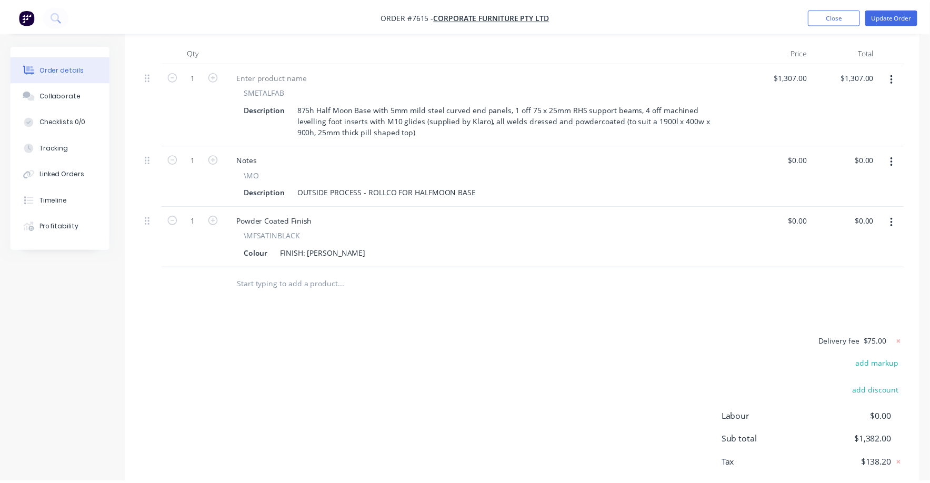
scroll to position [345, 0]
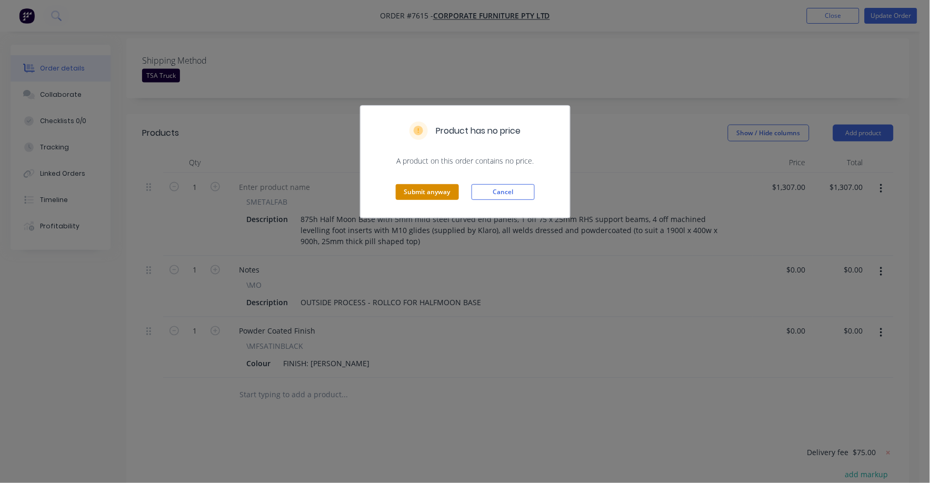
click at [434, 187] on button "Submit anyway" at bounding box center [427, 192] width 63 height 16
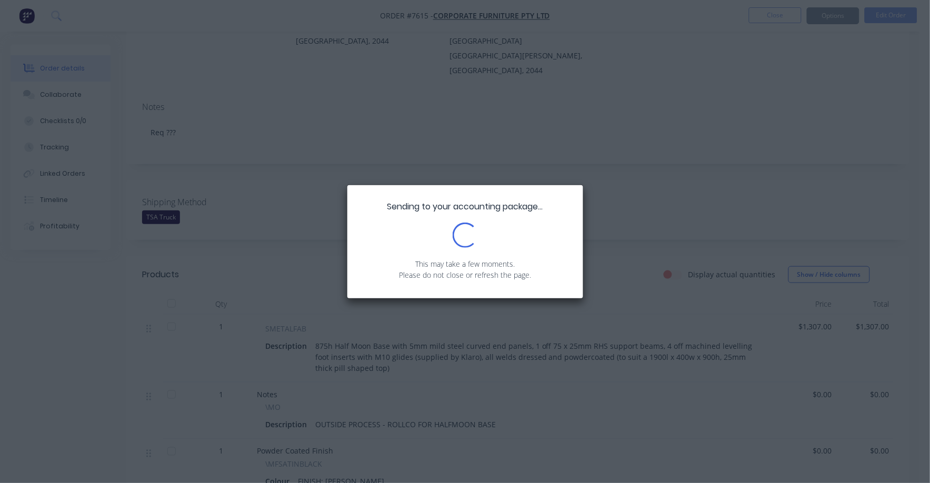
scroll to position [182, 0]
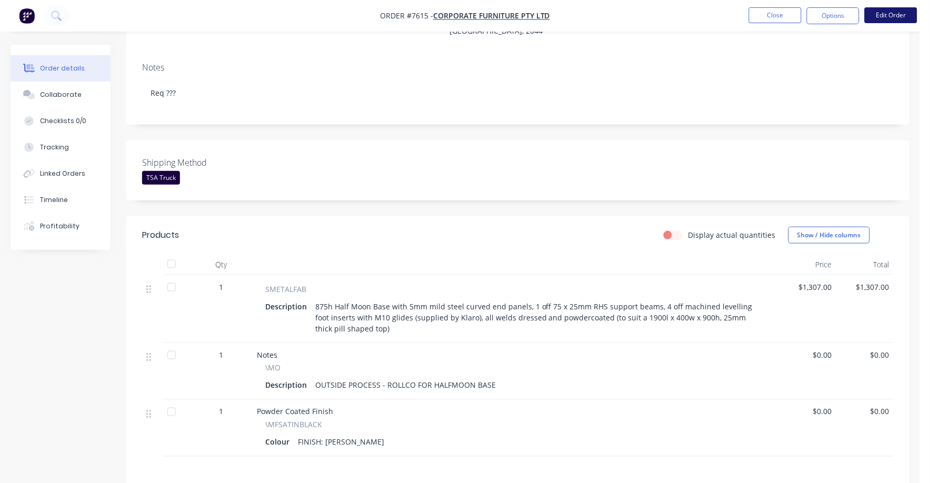
click at [896, 12] on button "Edit Order" at bounding box center [891, 15] width 53 height 16
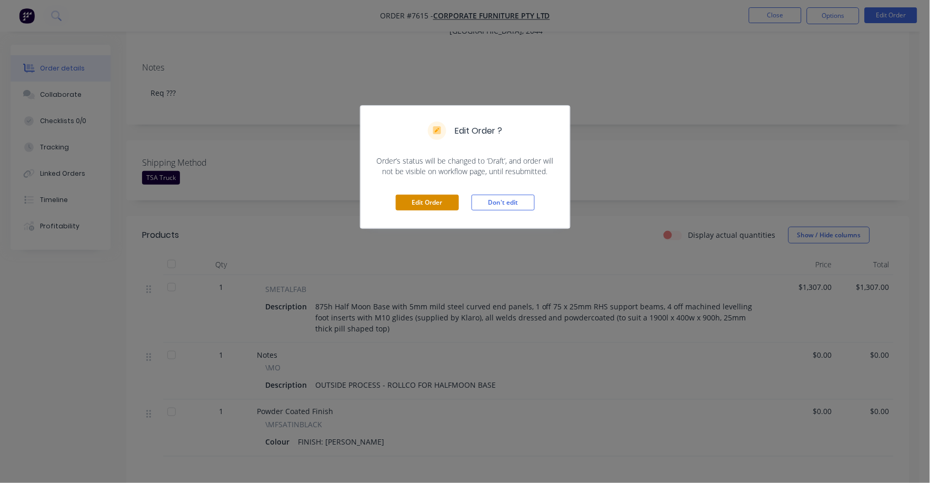
click at [437, 199] on button "Edit Order" at bounding box center [427, 203] width 63 height 16
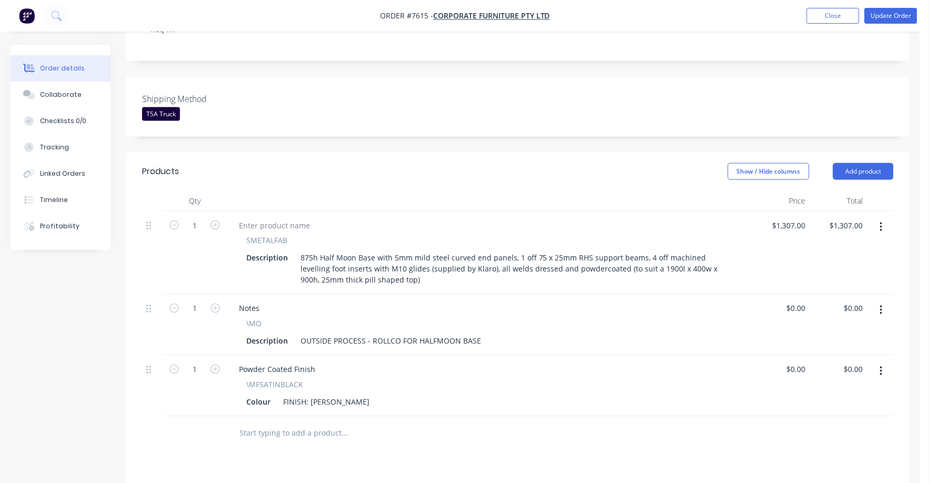
scroll to position [259, 0]
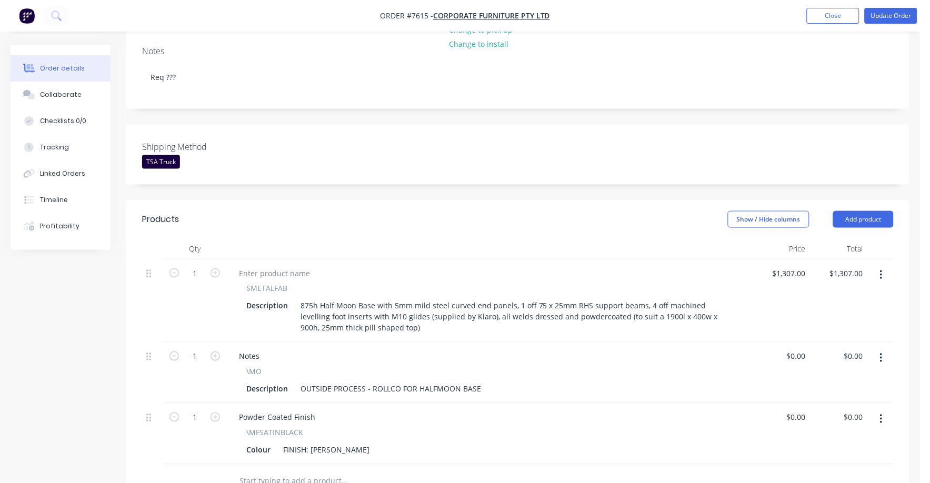
click at [883, 353] on icon "button" at bounding box center [881, 359] width 3 height 12
click at [824, 442] on div "Delete" at bounding box center [844, 449] width 81 height 15
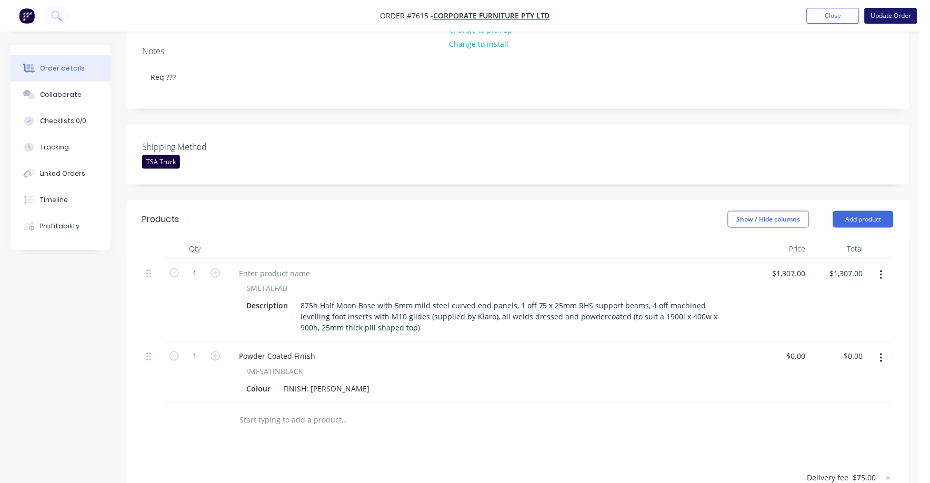
click at [897, 9] on button "Update Order" at bounding box center [891, 16] width 53 height 16
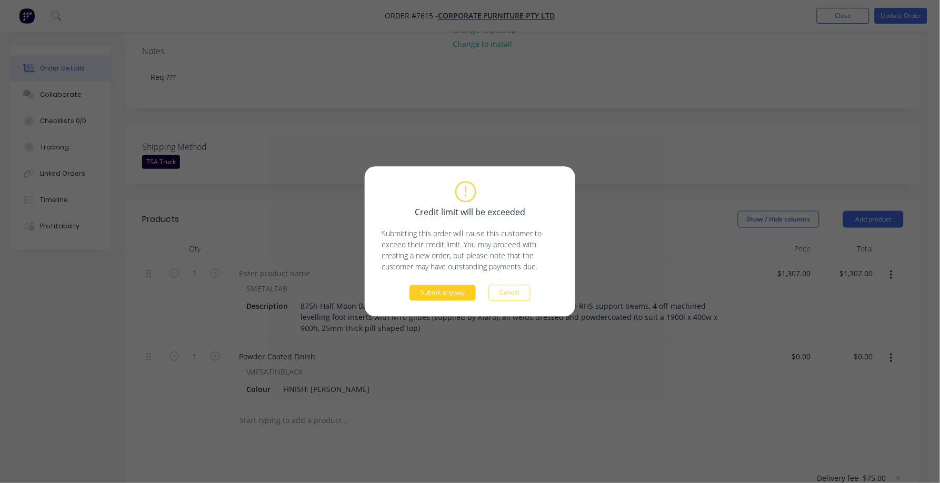
click at [431, 300] on button "Submit anyway" at bounding box center [443, 293] width 66 height 16
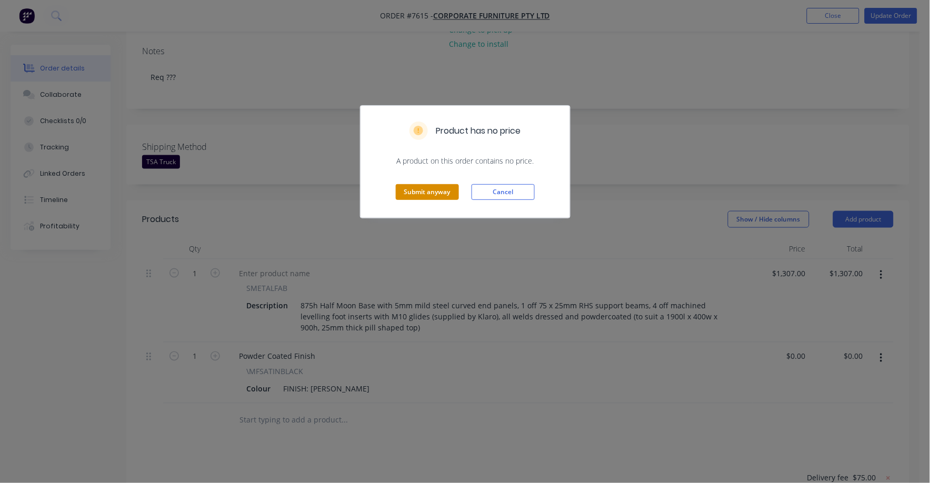
click at [435, 194] on button "Submit anyway" at bounding box center [427, 192] width 63 height 16
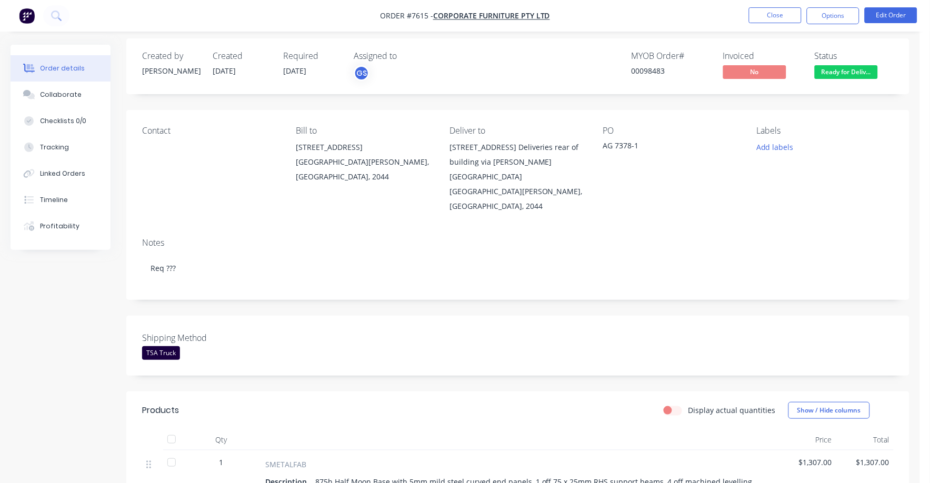
scroll to position [0, 0]
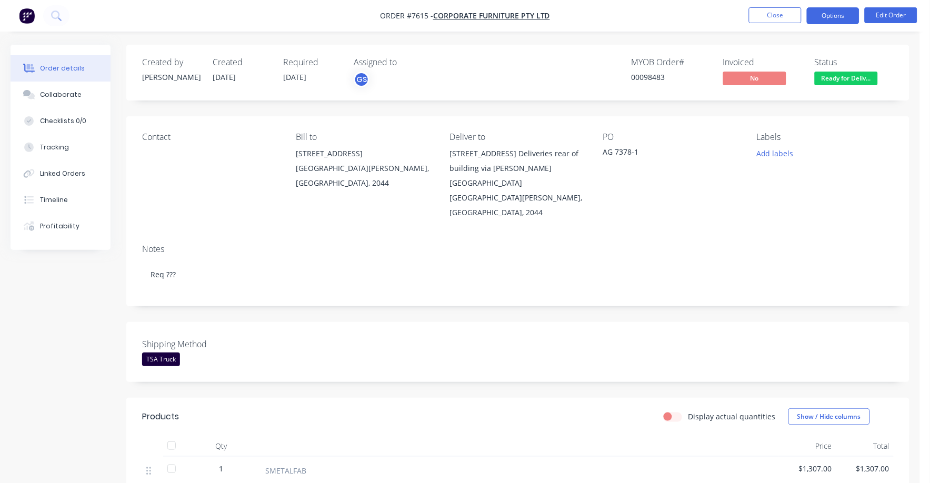
click at [831, 14] on button "Options" at bounding box center [833, 15] width 53 height 17
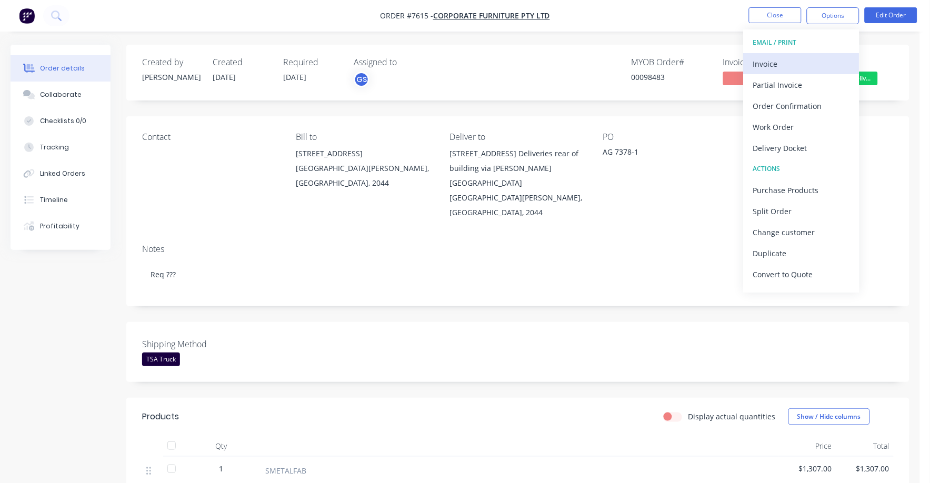
click at [763, 62] on div "Invoice" at bounding box center [802, 63] width 97 height 15
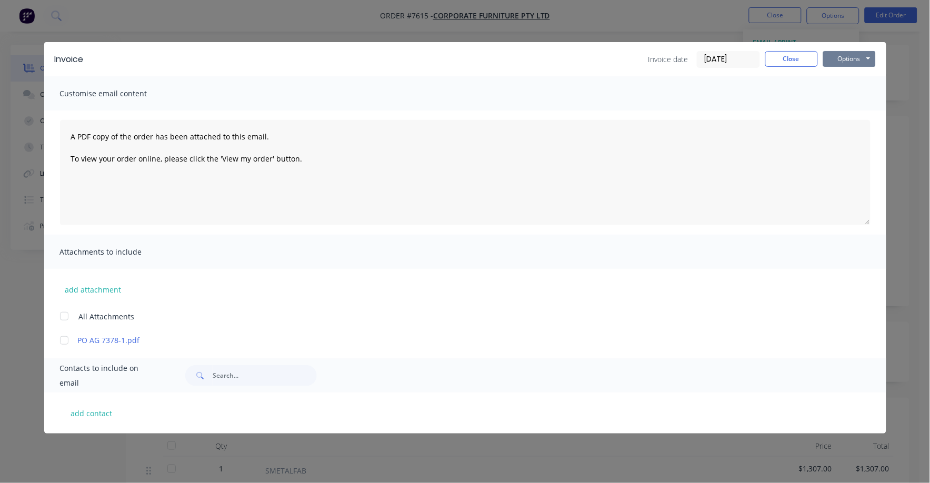
click at [847, 61] on button "Options" at bounding box center [850, 59] width 53 height 16
click at [842, 94] on button "Print" at bounding box center [857, 94] width 67 height 17
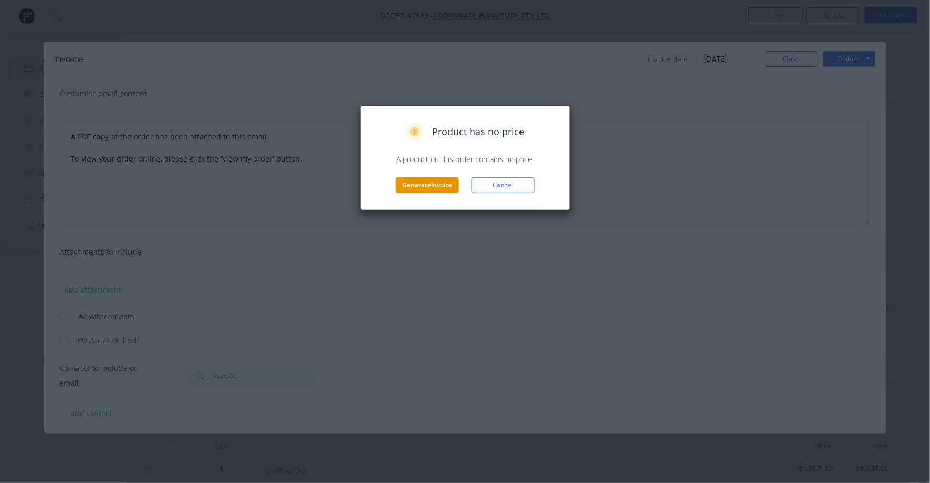
click at [418, 185] on button "Generate invoice" at bounding box center [427, 185] width 63 height 16
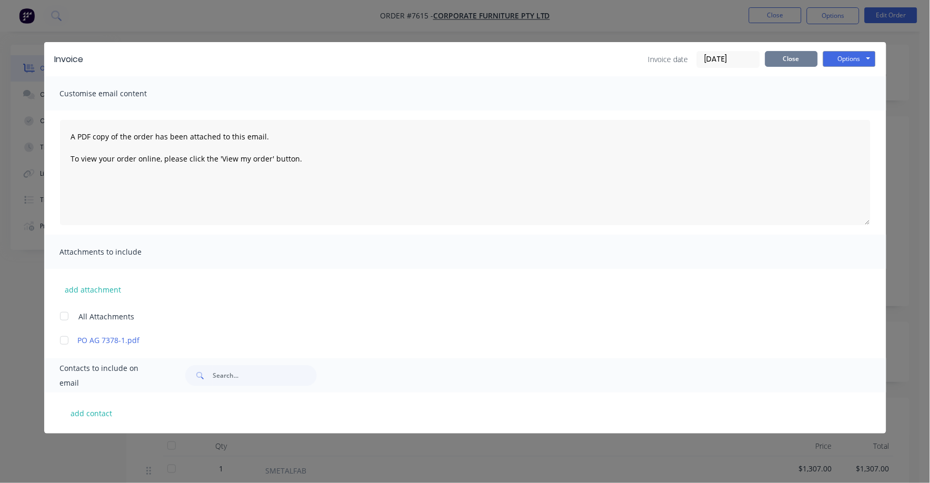
click at [783, 57] on button "Close" at bounding box center [792, 59] width 53 height 16
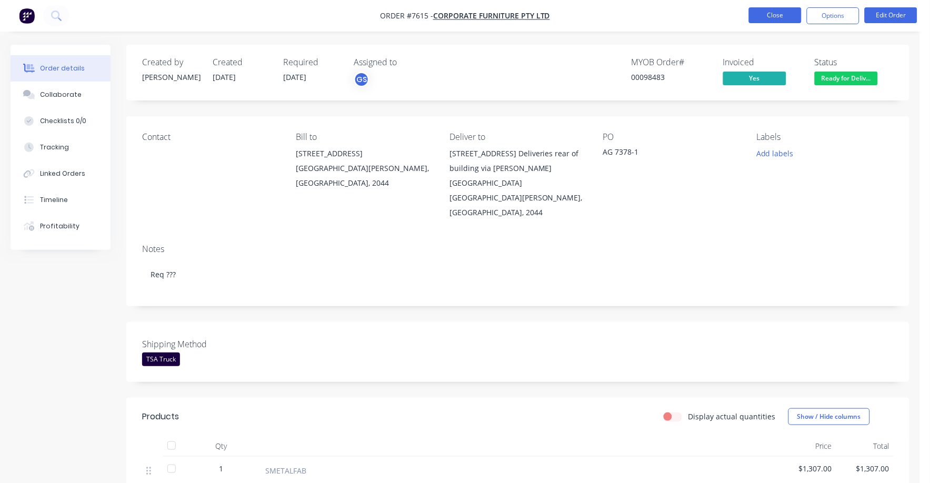
click at [774, 14] on button "Close" at bounding box center [775, 15] width 53 height 16
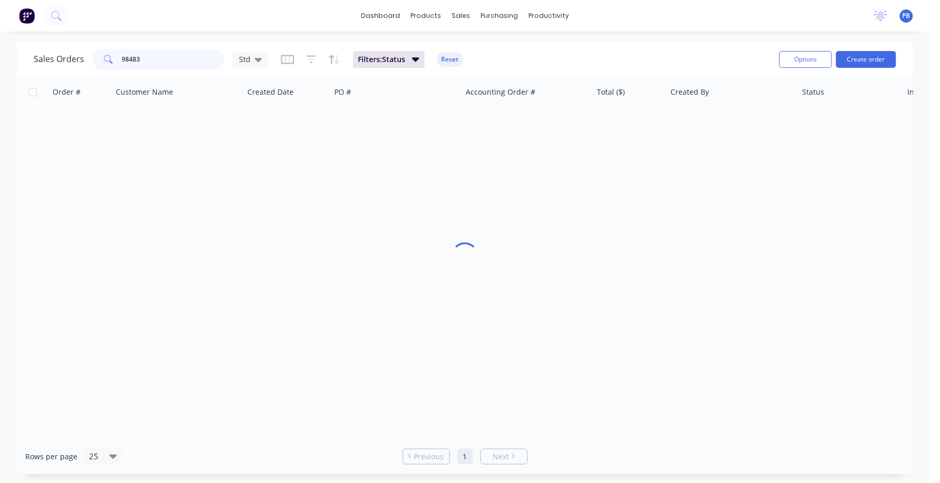
drag, startPoint x: 197, startPoint y: 54, endPoint x: 104, endPoint y: 51, distance: 92.7
click at [104, 51] on div "98483" at bounding box center [159, 59] width 132 height 21
click at [162, 57] on input "98483" at bounding box center [173, 59] width 103 height 21
click at [161, 56] on input "98483" at bounding box center [173, 59] width 103 height 21
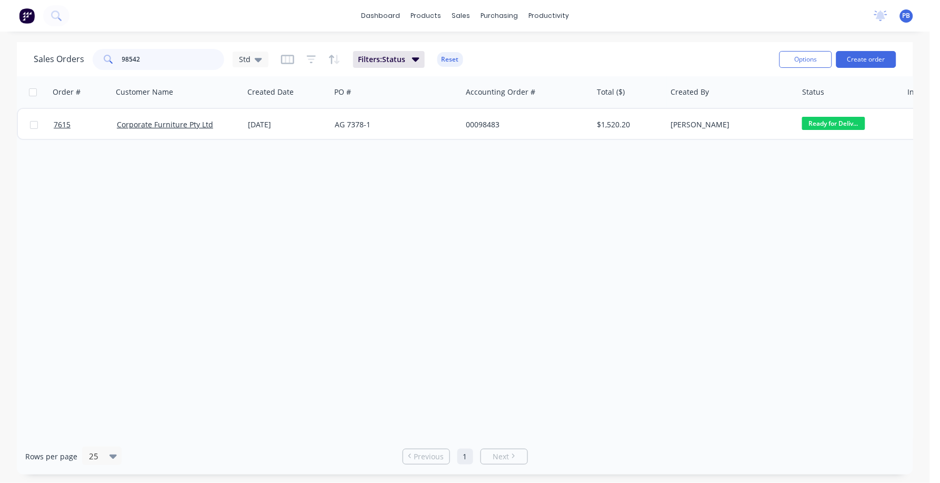
type input "98542"
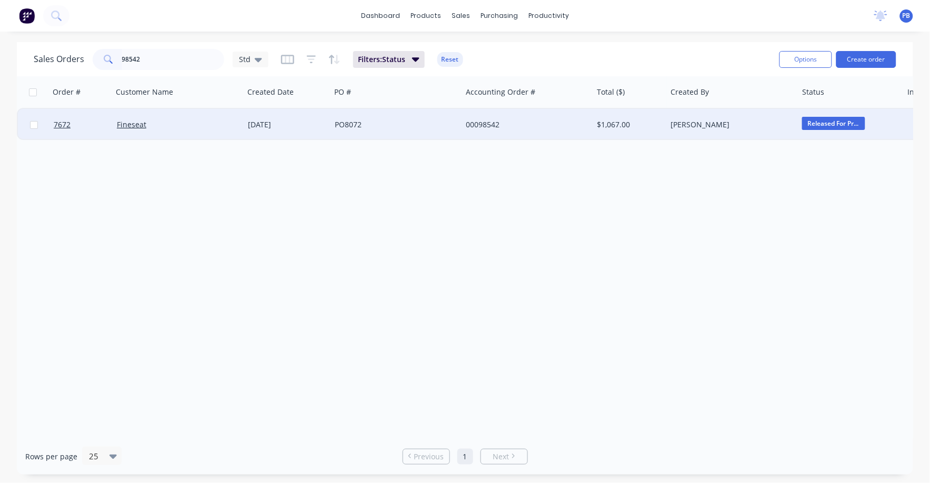
click at [483, 123] on div "00098542" at bounding box center [524, 125] width 117 height 11
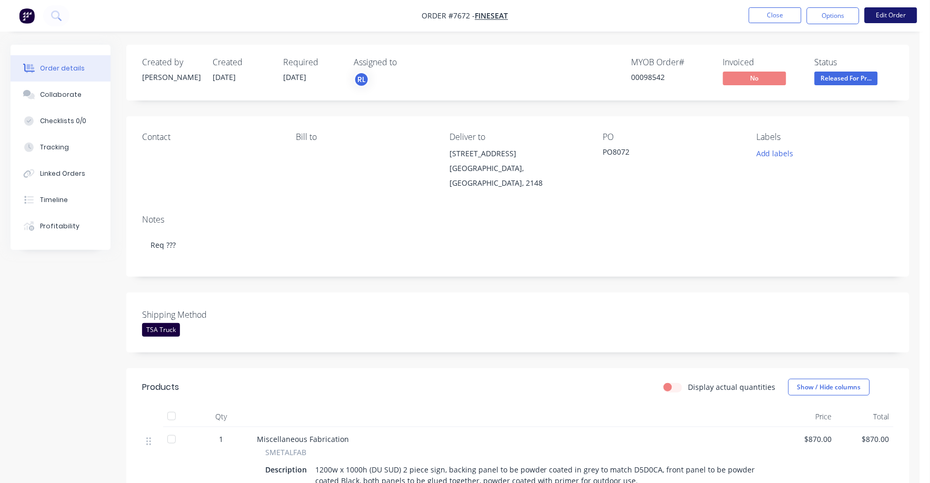
click at [899, 14] on button "Edit Order" at bounding box center [891, 15] width 53 height 16
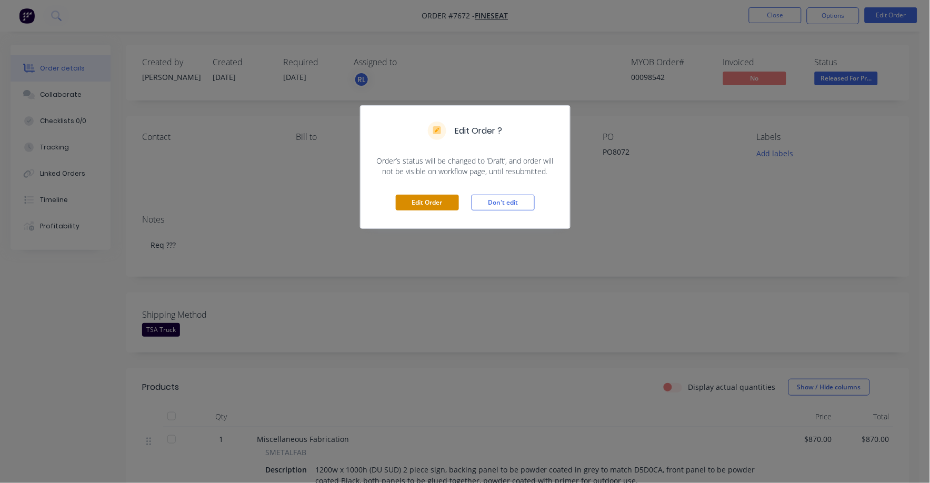
click at [431, 196] on div "Edit Order Don't edit" at bounding box center [466, 203] width 210 height 52
click at [442, 209] on button "Edit Order" at bounding box center [427, 203] width 63 height 16
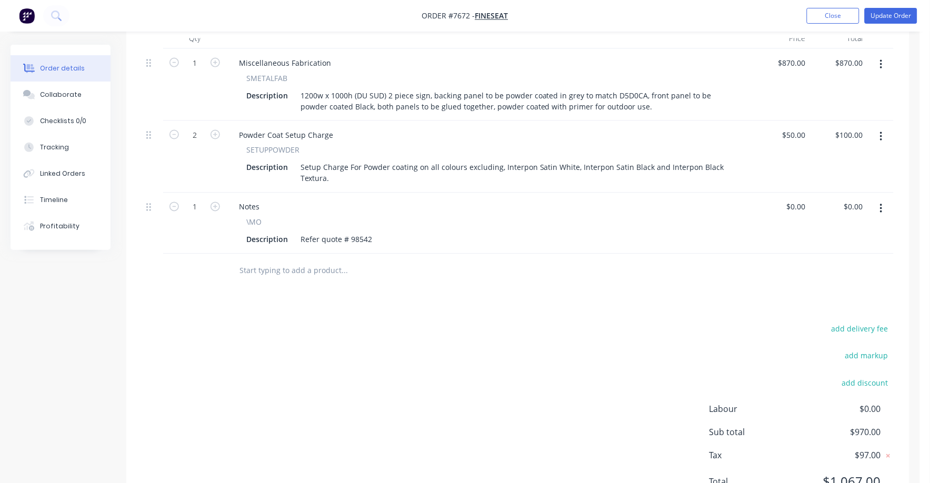
scroll to position [431, 0]
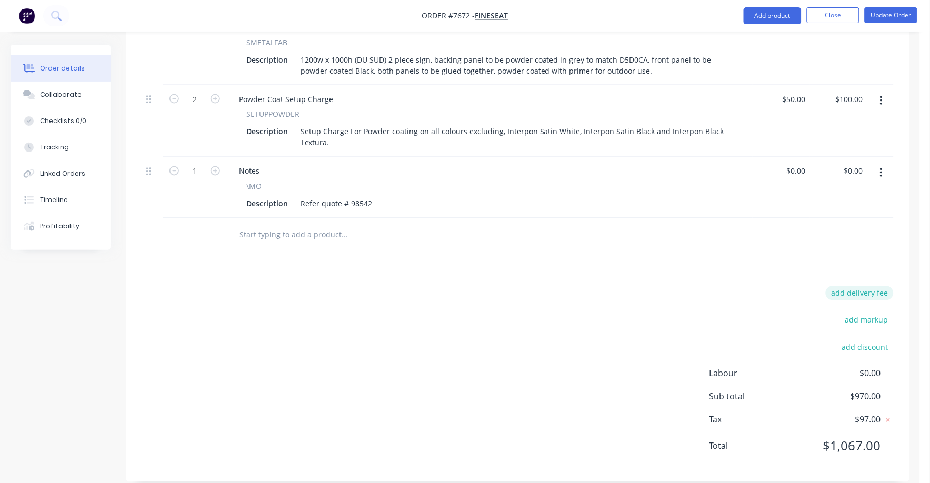
click at [869, 286] on button "add delivery fee" at bounding box center [860, 293] width 68 height 14
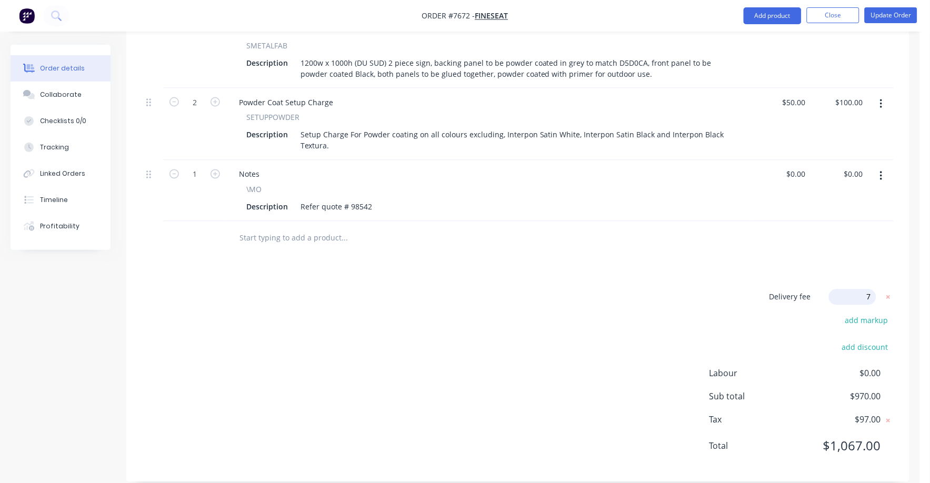
type input "75"
click input "submit" at bounding box center [0, 0] width 0 height 0
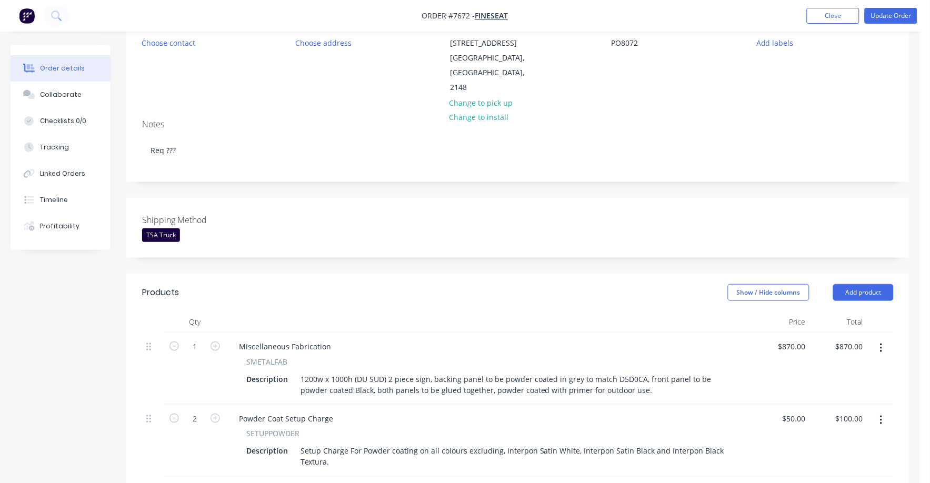
scroll to position [97, 0]
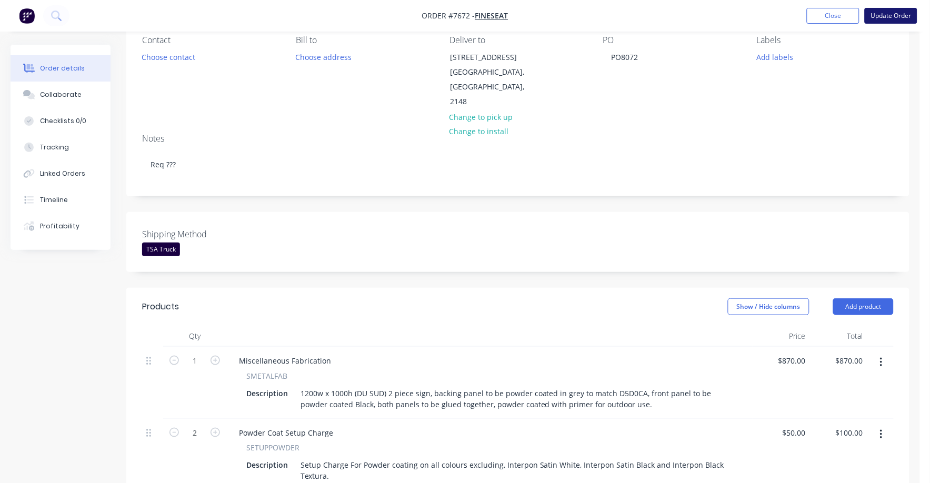
click at [890, 14] on button "Update Order" at bounding box center [891, 16] width 53 height 16
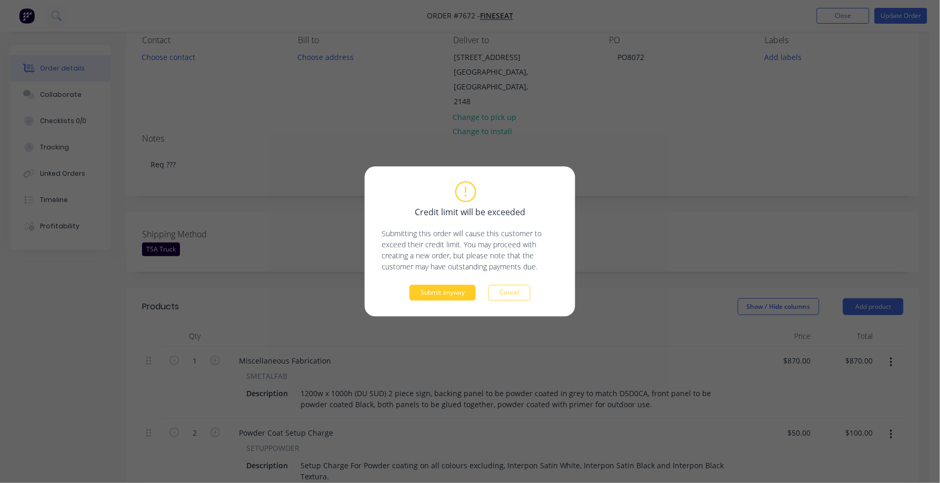
click at [449, 291] on button "Submit anyway" at bounding box center [443, 293] width 66 height 16
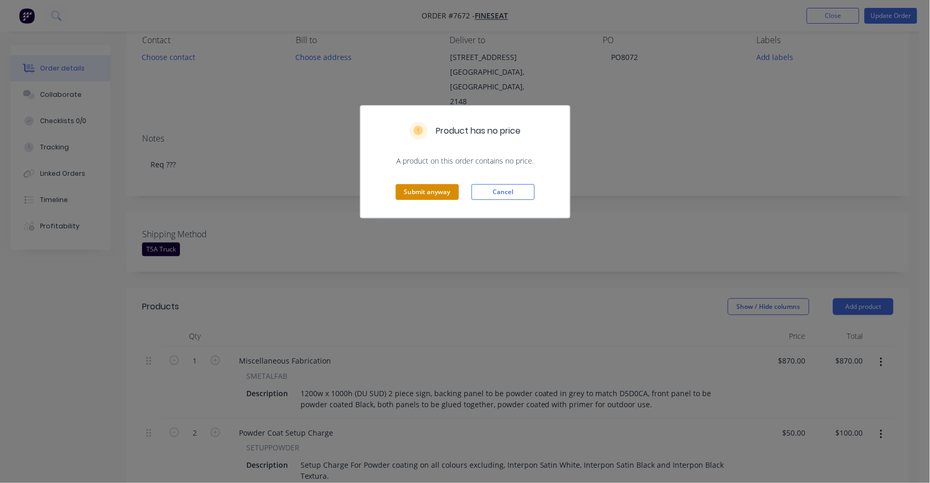
click at [447, 195] on button "Submit anyway" at bounding box center [427, 192] width 63 height 16
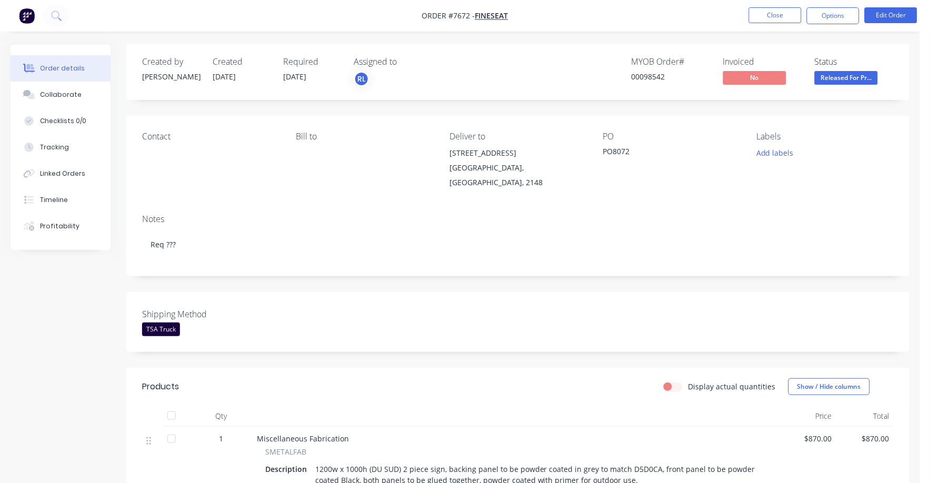
scroll to position [0, 0]
click at [864, 78] on span "Released For Pr..." at bounding box center [846, 78] width 63 height 13
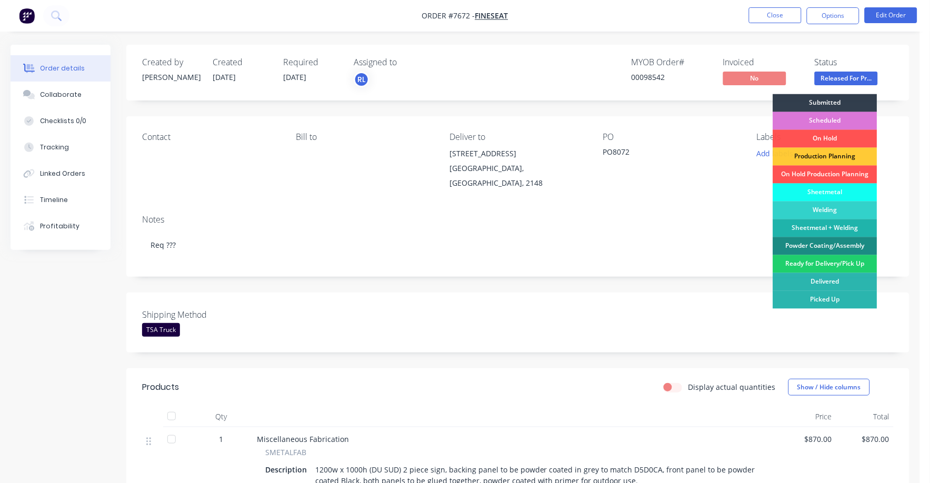
click at [841, 262] on div "Ready for Delivery/Pick Up" at bounding box center [826, 264] width 104 height 18
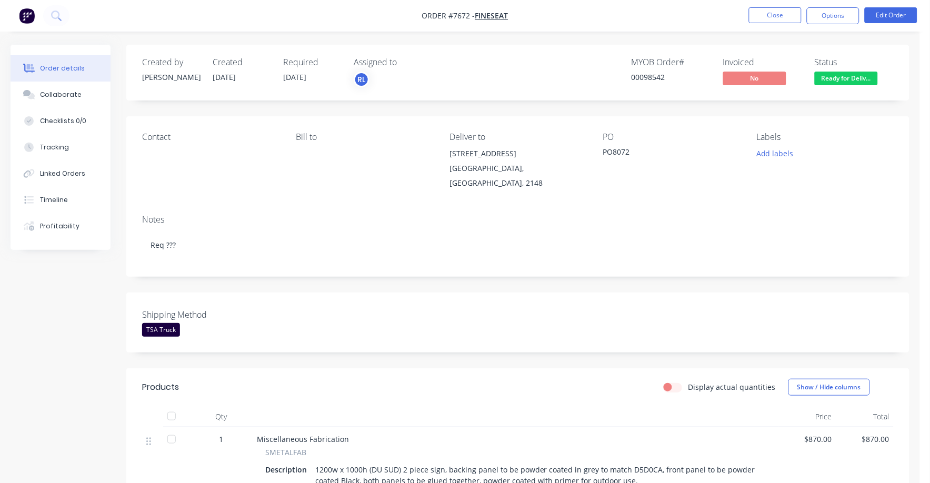
drag, startPoint x: 829, startPoint y: 14, endPoint x: 814, endPoint y: 28, distance: 20.5
click at [828, 17] on button "Options" at bounding box center [833, 15] width 53 height 17
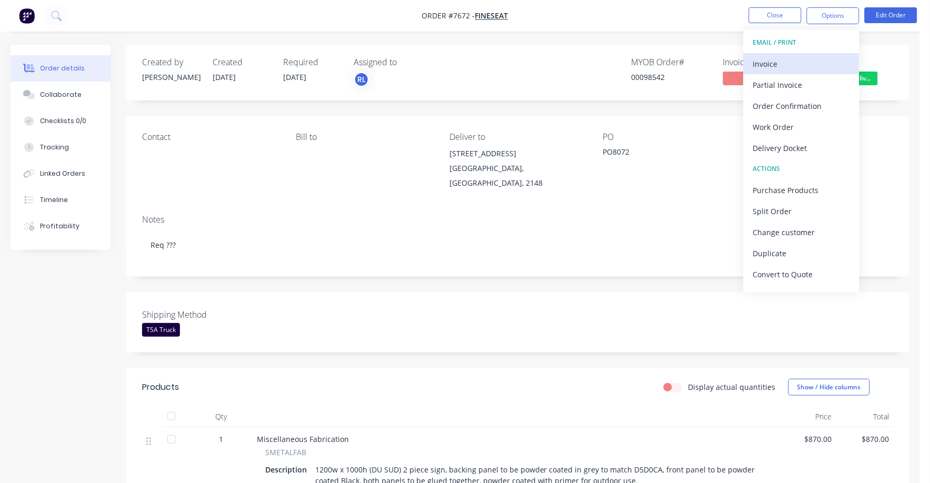
click at [767, 62] on div "Invoice" at bounding box center [802, 63] width 97 height 15
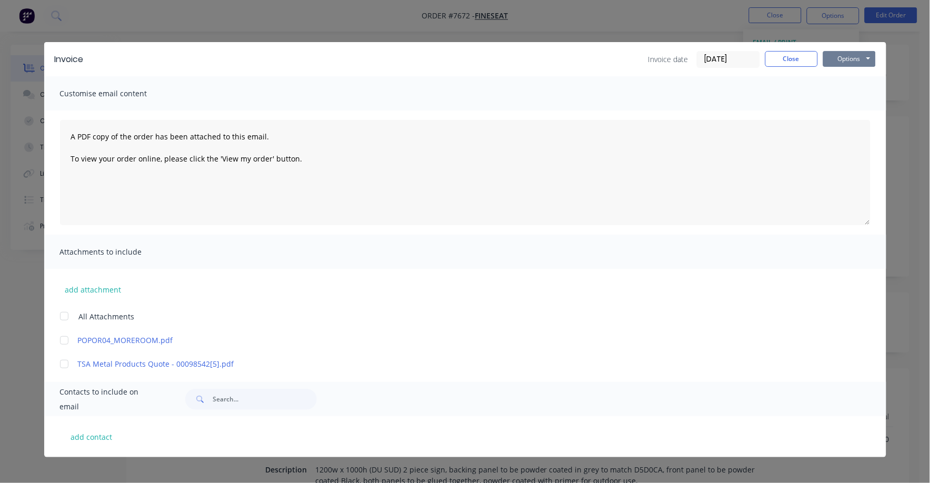
click at [838, 58] on button "Options" at bounding box center [850, 59] width 53 height 16
click at [844, 103] on button "Print" at bounding box center [857, 94] width 67 height 17
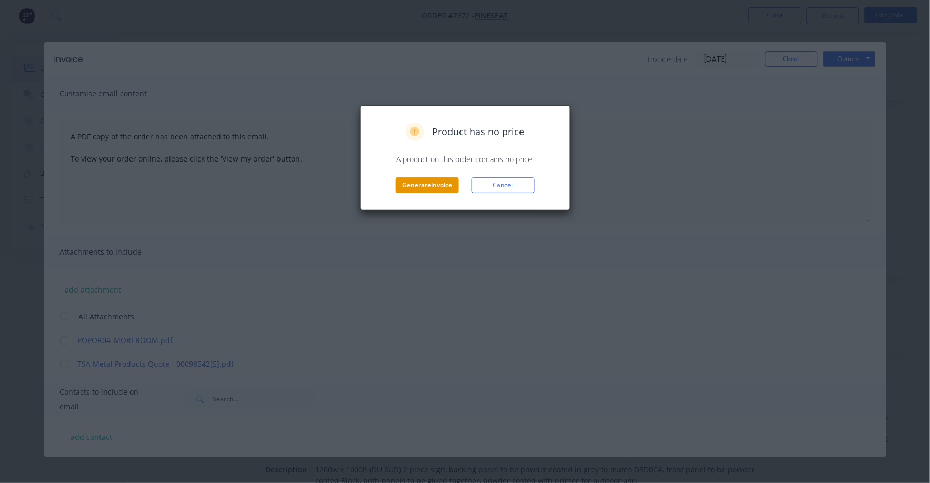
click at [434, 179] on div "Product has no price A product on this order contains no price. Generate invoic…" at bounding box center [465, 158] width 189 height 71
click at [429, 186] on button "Generate invoice" at bounding box center [427, 185] width 63 height 16
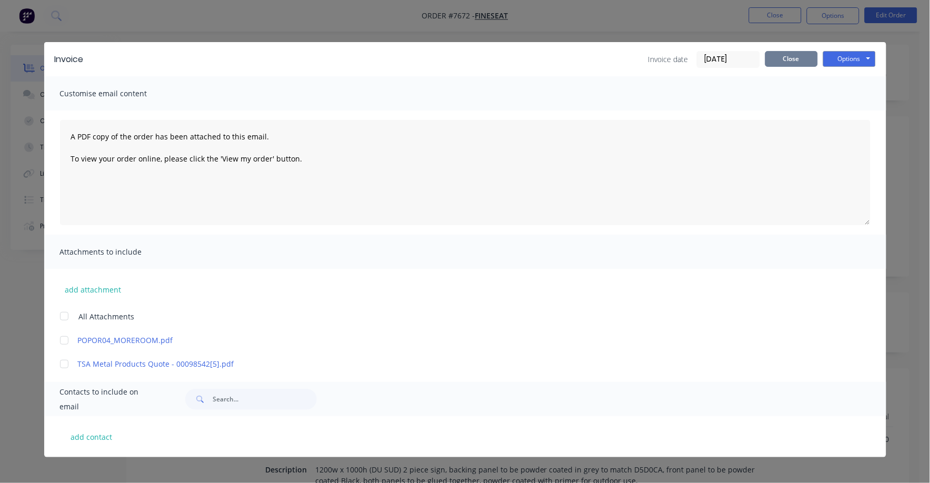
click at [791, 60] on button "Close" at bounding box center [792, 59] width 53 height 16
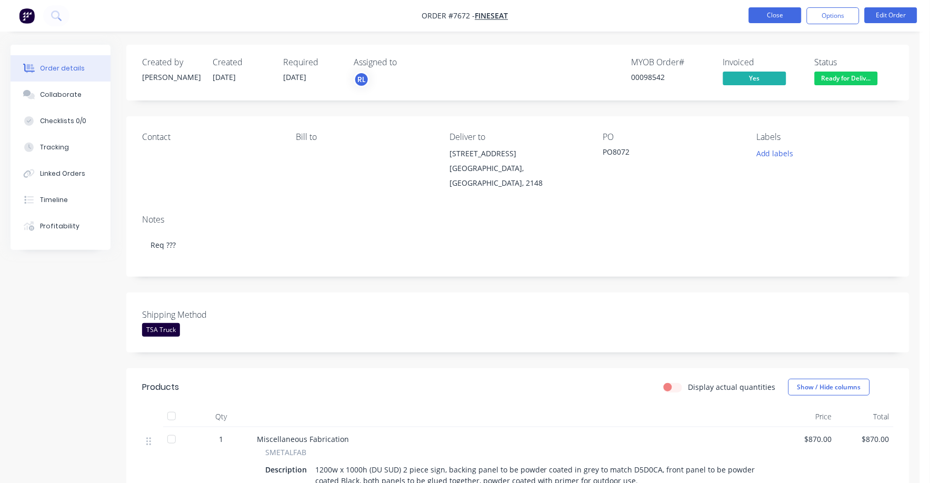
click at [782, 9] on button "Close" at bounding box center [775, 15] width 53 height 16
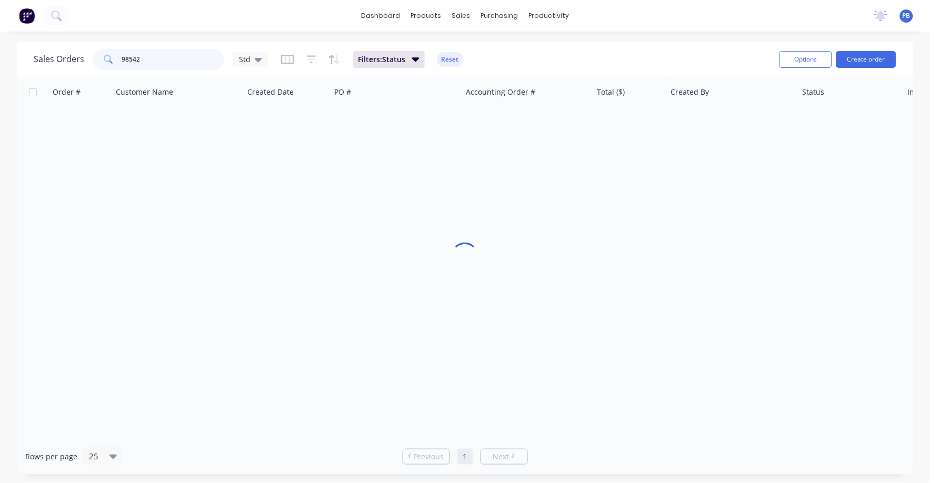
drag, startPoint x: 145, startPoint y: 60, endPoint x: 94, endPoint y: 54, distance: 51.9
click at [94, 54] on div "98542" at bounding box center [159, 59] width 132 height 21
type input "98668"
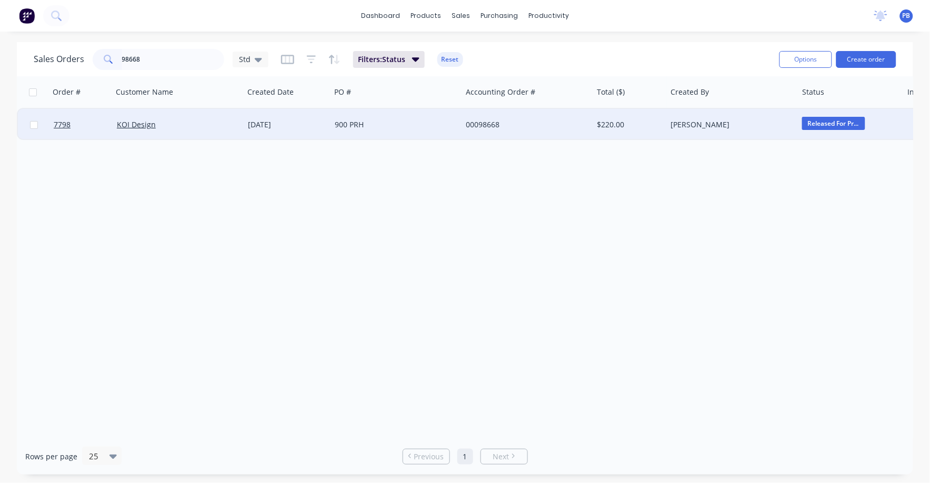
click at [490, 127] on div "00098668" at bounding box center [524, 125] width 117 height 11
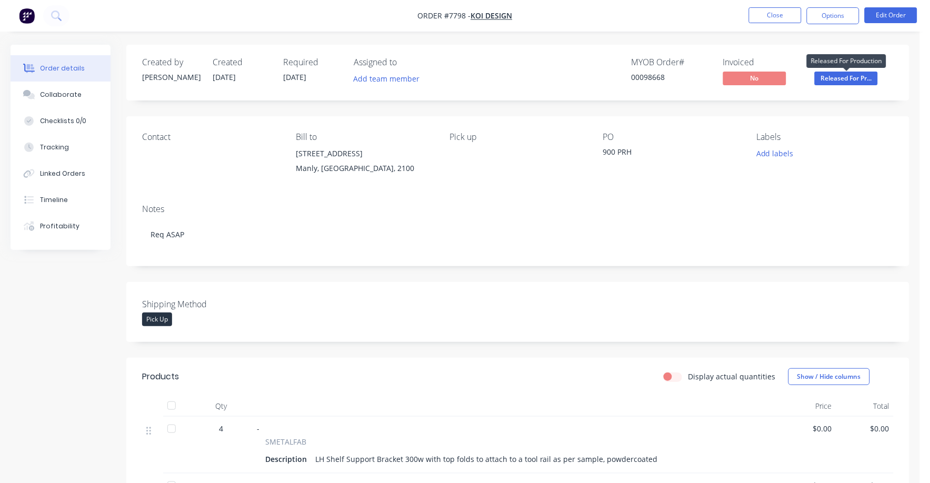
click at [847, 74] on span "Released For Pr..." at bounding box center [846, 78] width 63 height 13
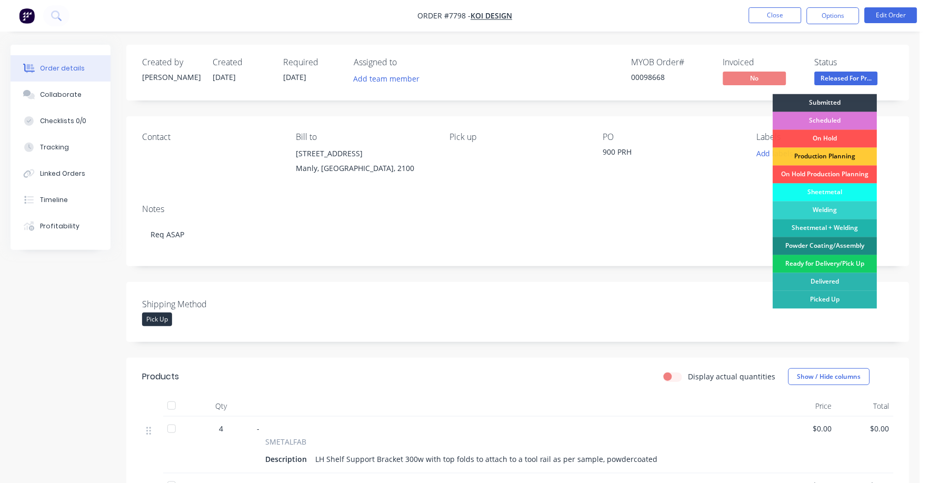
click at [808, 262] on div "Ready for Delivery/Pick Up" at bounding box center [826, 264] width 104 height 18
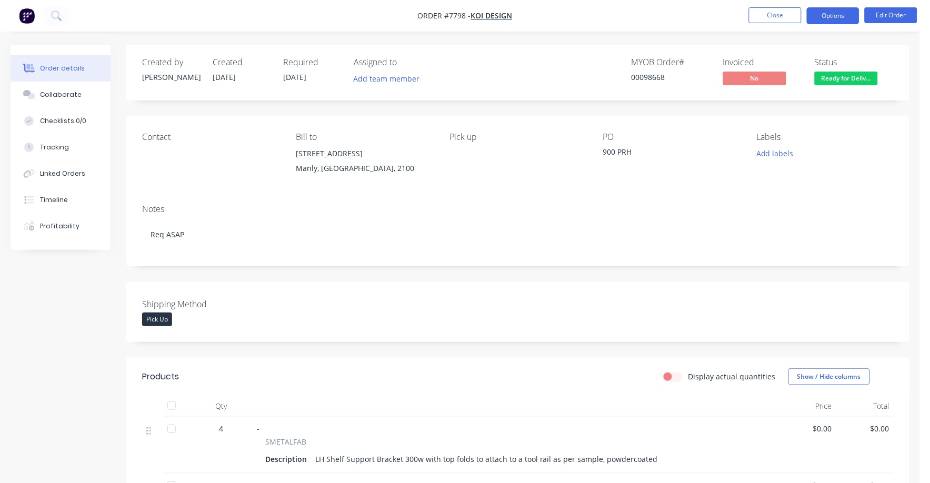
click at [836, 14] on button "Options" at bounding box center [833, 15] width 53 height 17
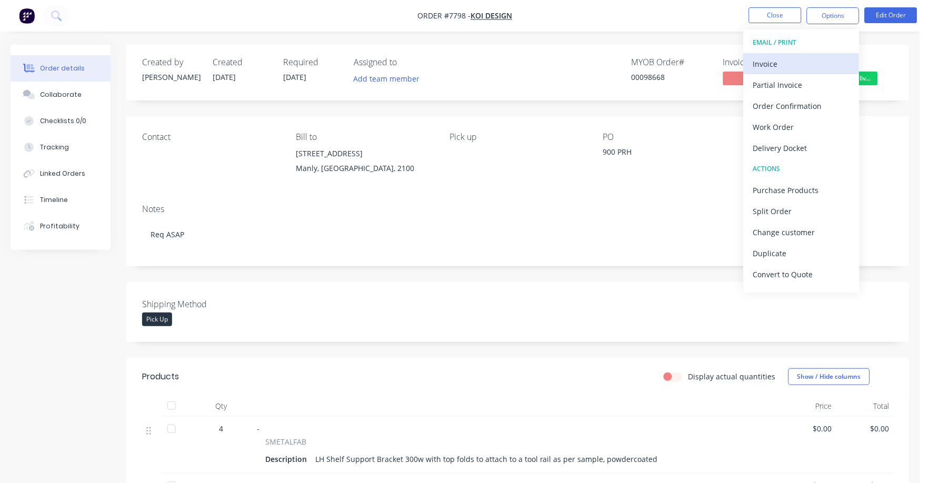
click at [767, 66] on div "Invoice" at bounding box center [802, 63] width 97 height 15
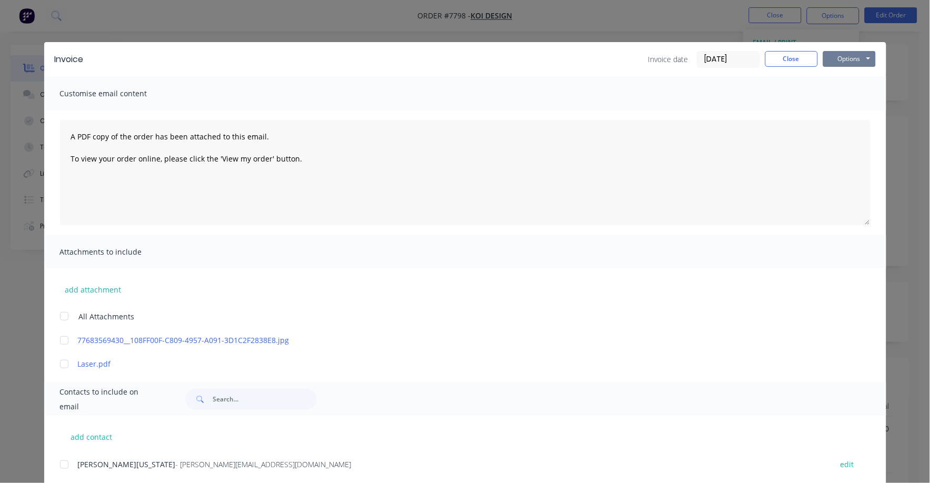
drag, startPoint x: 834, startPoint y: 57, endPoint x: 833, endPoint y: 67, distance: 10.6
click at [834, 58] on button "Options" at bounding box center [850, 59] width 53 height 16
click at [834, 101] on button "Print" at bounding box center [857, 94] width 67 height 17
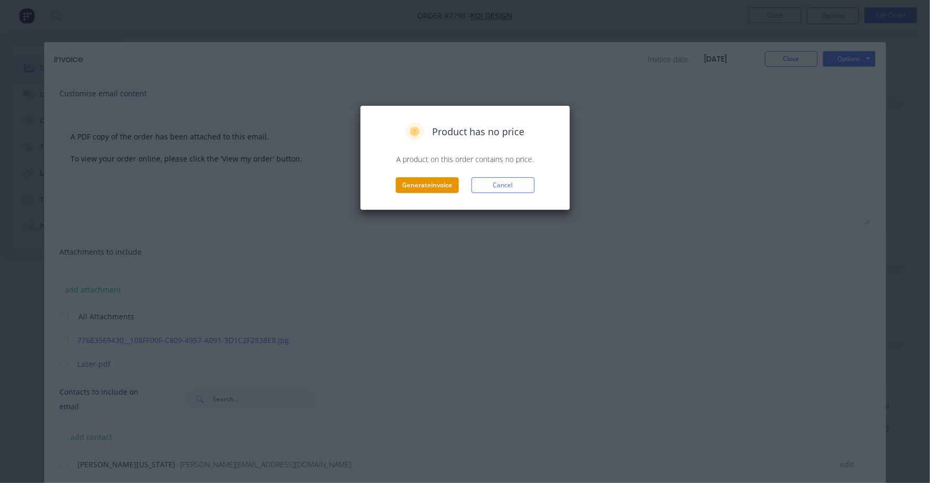
click at [433, 186] on button "Generate invoice" at bounding box center [427, 185] width 63 height 16
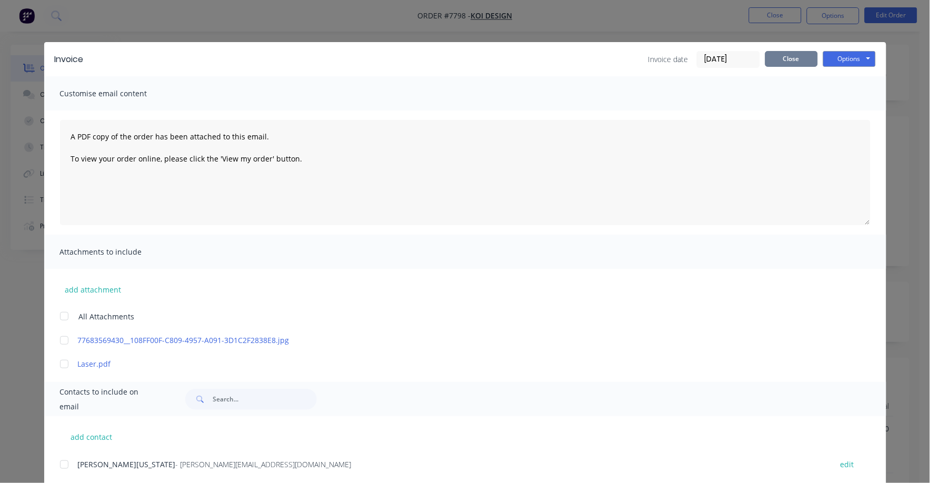
drag, startPoint x: 773, startPoint y: 58, endPoint x: 771, endPoint y: 49, distance: 8.6
click at [774, 58] on button "Close" at bounding box center [792, 59] width 53 height 16
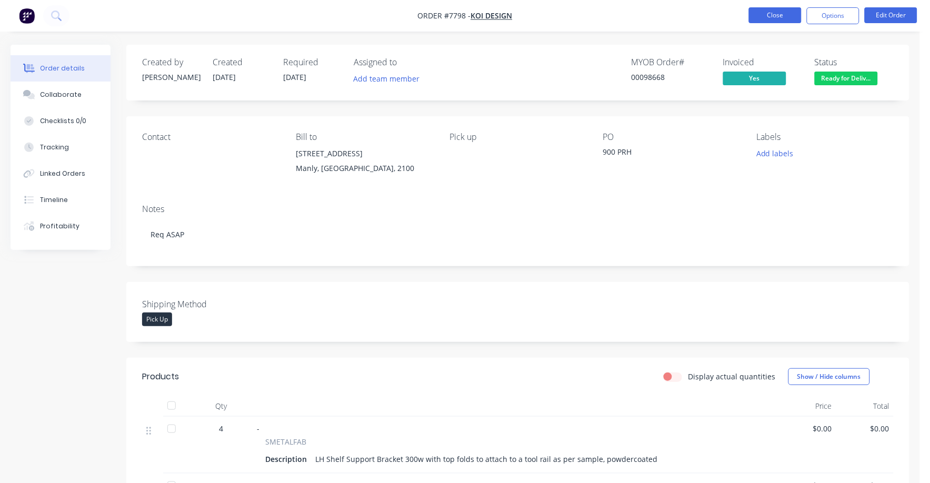
click at [768, 12] on button "Close" at bounding box center [775, 15] width 53 height 16
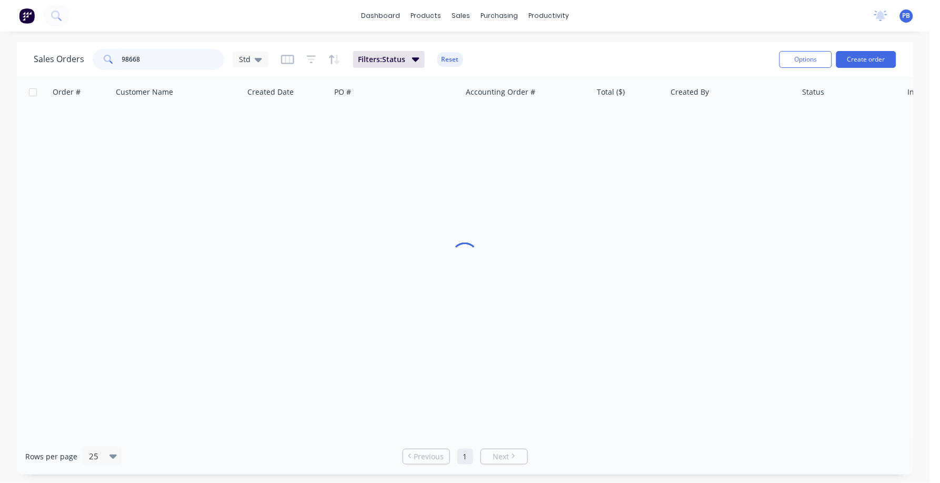
click at [105, 55] on div "98668" at bounding box center [159, 59] width 132 height 21
type input "98390"
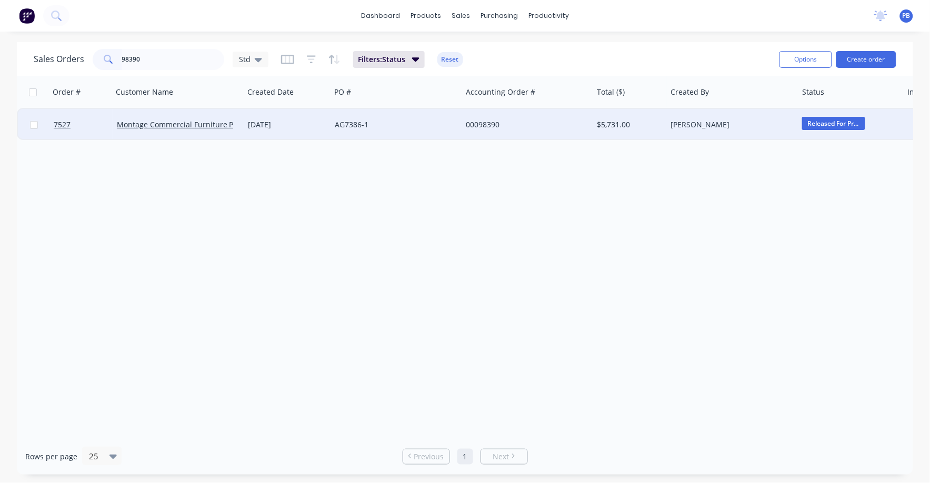
click at [489, 123] on div "00098390" at bounding box center [524, 125] width 117 height 11
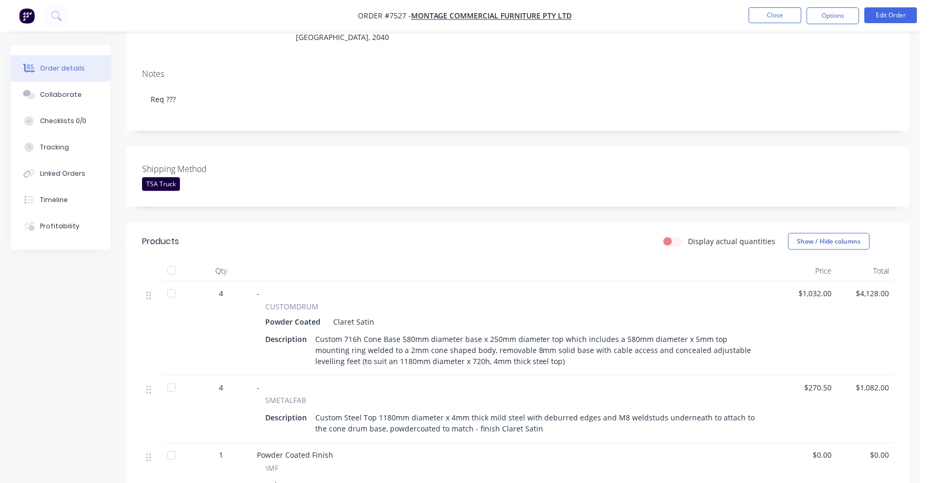
scroll to position [65, 0]
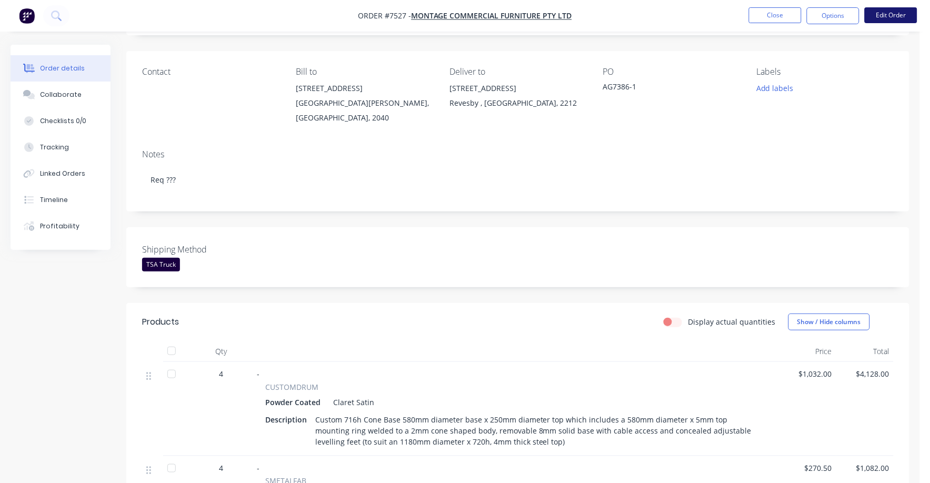
click at [884, 13] on button "Edit Order" at bounding box center [891, 15] width 53 height 16
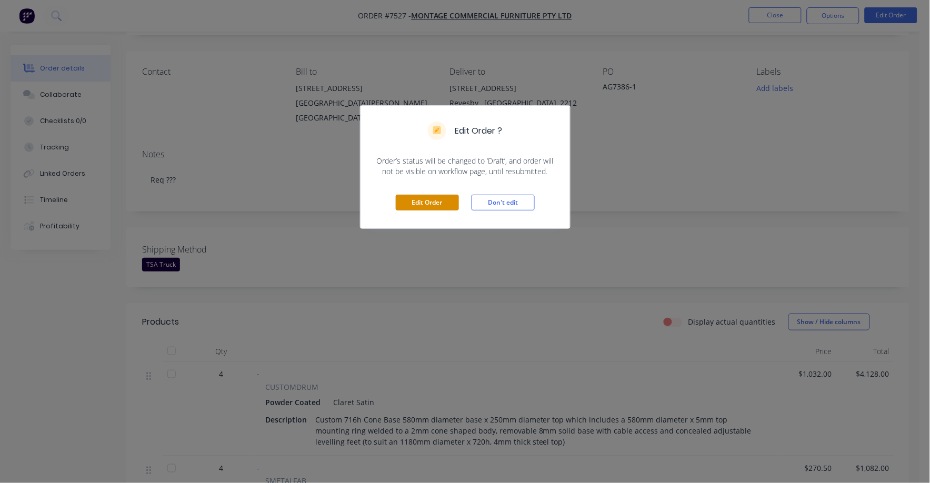
drag, startPoint x: 407, startPoint y: 206, endPoint x: 448, endPoint y: 212, distance: 41.0
click at [408, 206] on button "Edit Order" at bounding box center [427, 203] width 63 height 16
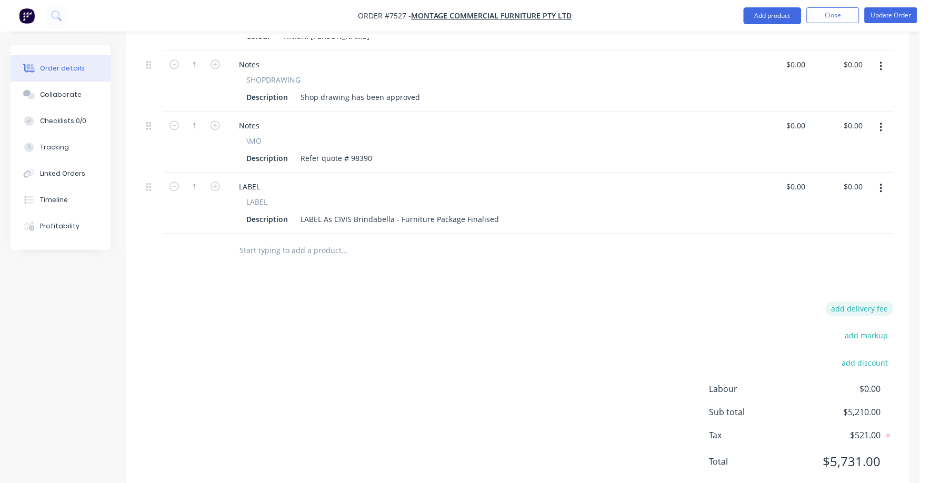
click at [857, 302] on button "add delivery fee" at bounding box center [860, 309] width 68 height 14
type input "75"
click input "submit" at bounding box center [0, 0] width 0 height 0
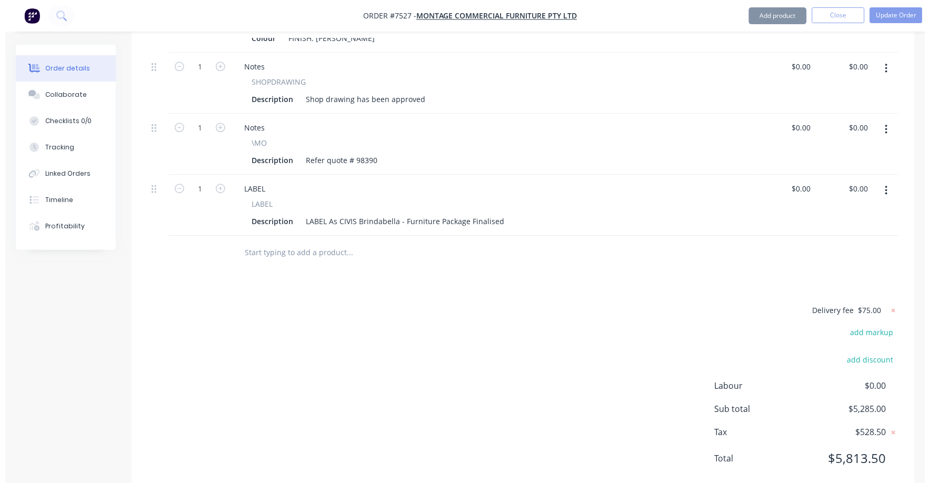
scroll to position [636, 0]
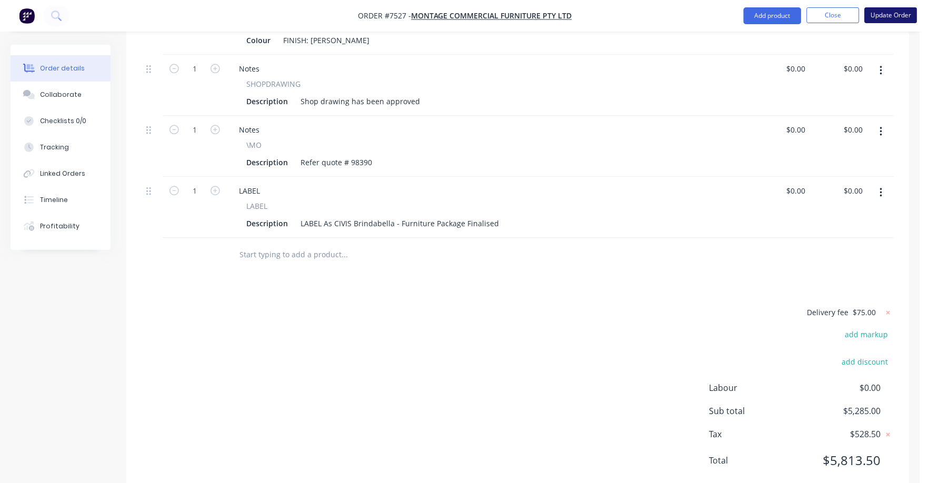
click at [885, 9] on button "Update Order" at bounding box center [891, 15] width 53 height 16
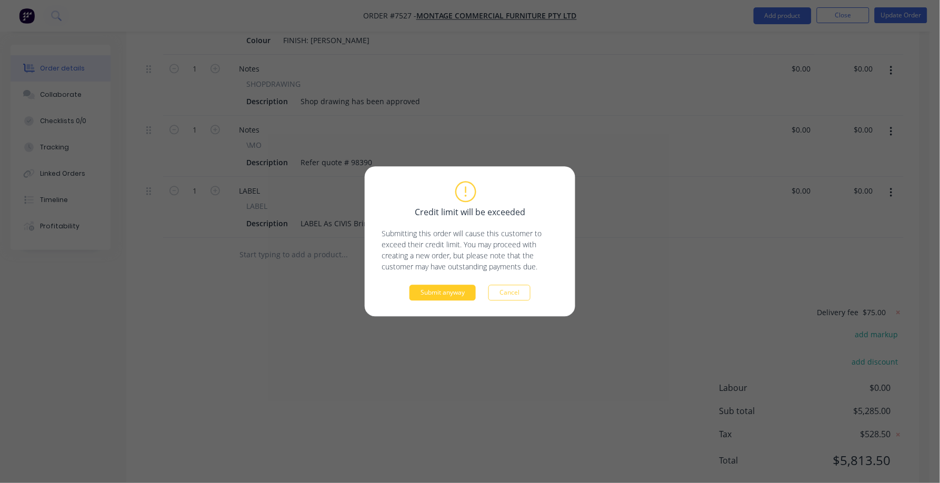
click at [435, 296] on button "Submit anyway" at bounding box center [443, 293] width 66 height 16
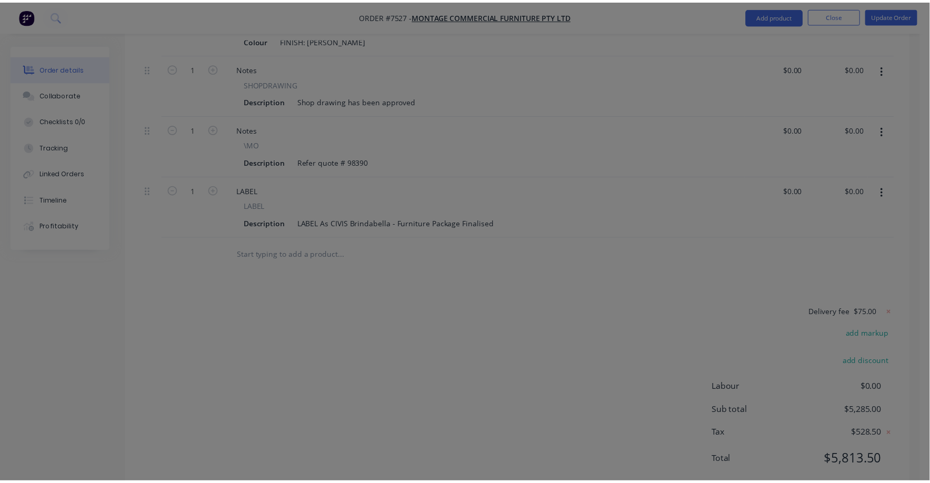
scroll to position [523, 0]
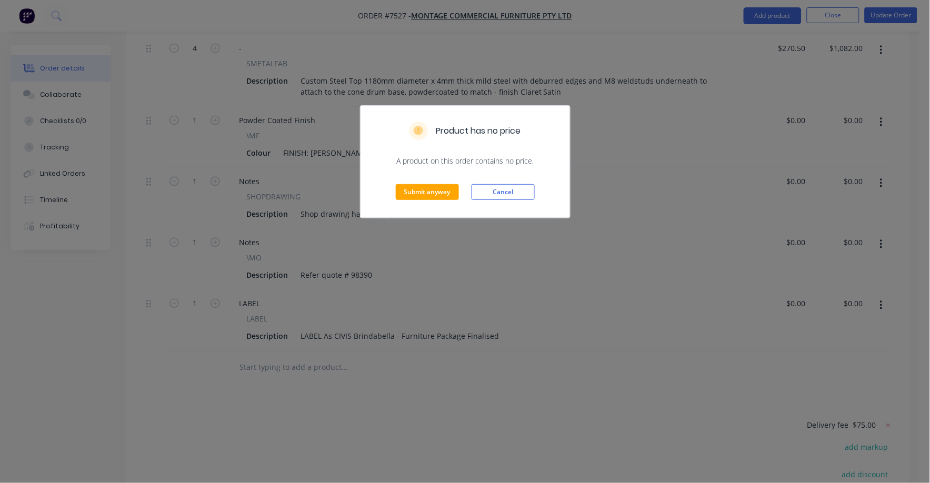
click at [422, 204] on div "Submit anyway Cancel" at bounding box center [466, 192] width 210 height 52
click at [427, 183] on div "Submit anyway Cancel" at bounding box center [466, 192] width 210 height 52
click at [428, 190] on button "Submit anyway" at bounding box center [427, 192] width 63 height 16
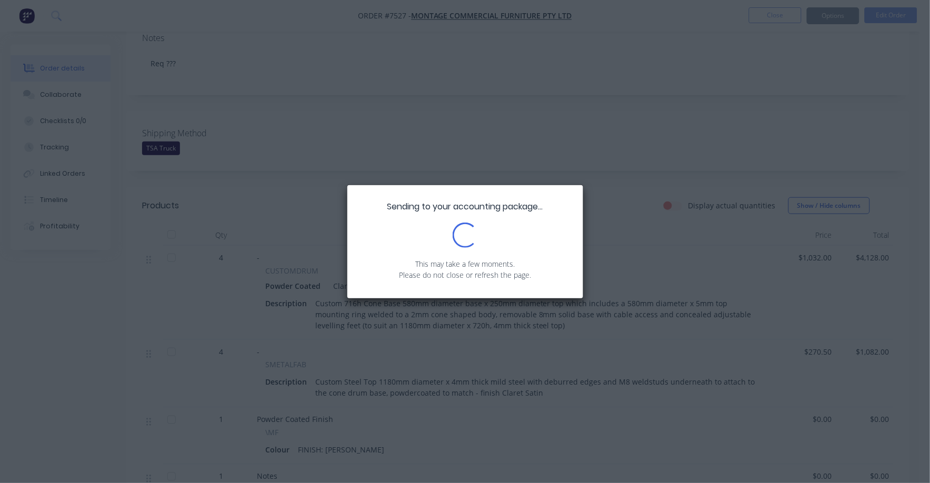
scroll to position [0, 0]
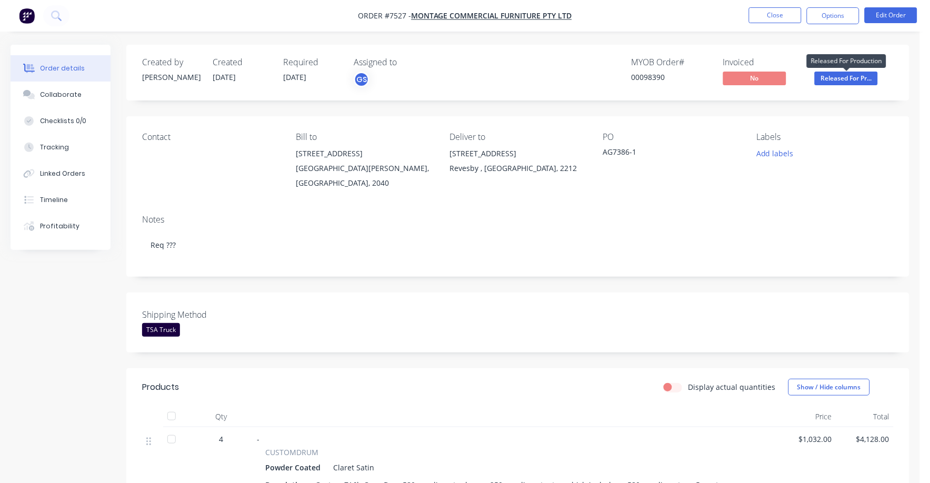
click at [843, 75] on span "Released For Pr..." at bounding box center [846, 78] width 63 height 13
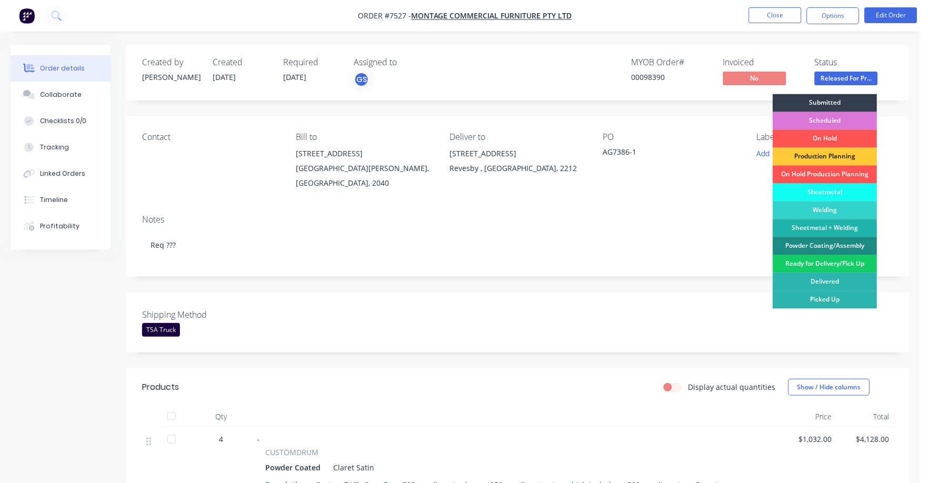
click at [819, 268] on div "Ready for Delivery/Pick Up" at bounding box center [826, 264] width 104 height 18
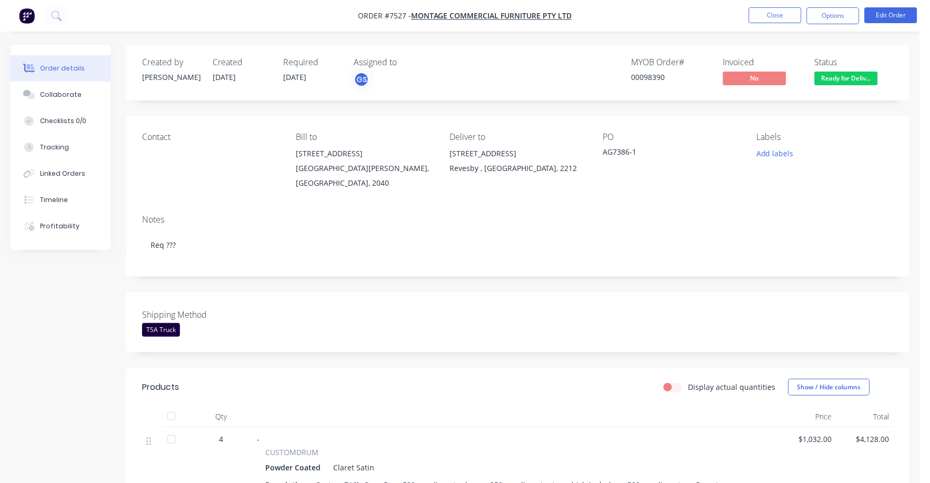
drag, startPoint x: 830, startPoint y: 15, endPoint x: 817, endPoint y: 27, distance: 18.3
click at [829, 17] on button "Options" at bounding box center [833, 15] width 53 height 17
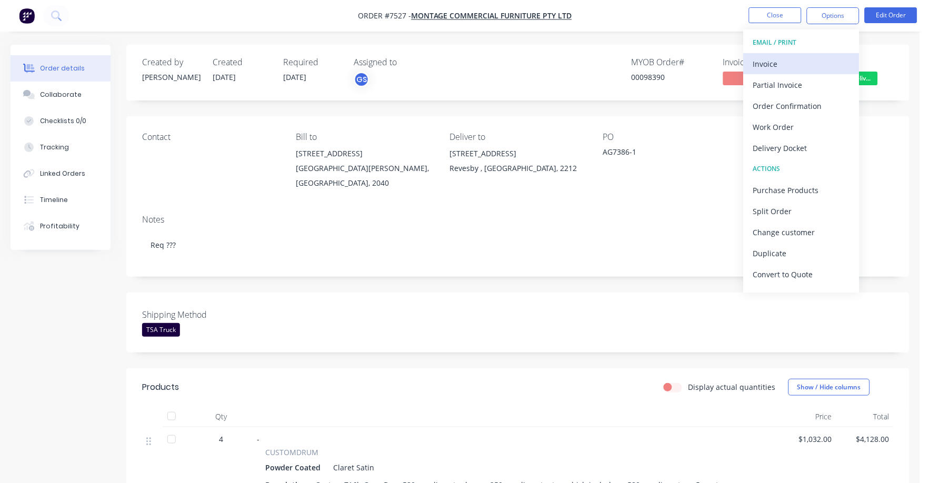
click at [766, 60] on div "Invoice" at bounding box center [802, 63] width 97 height 15
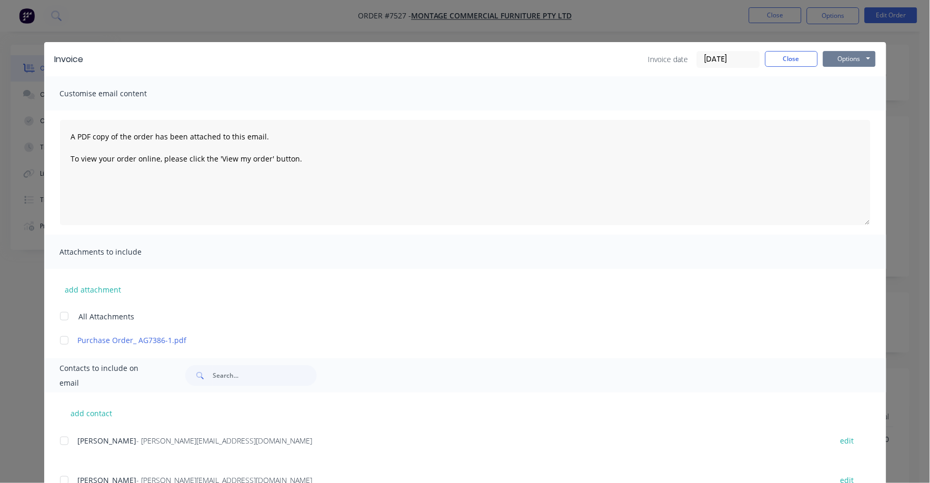
click at [843, 53] on button "Options" at bounding box center [850, 59] width 53 height 16
click at [836, 93] on button "Print" at bounding box center [857, 94] width 67 height 17
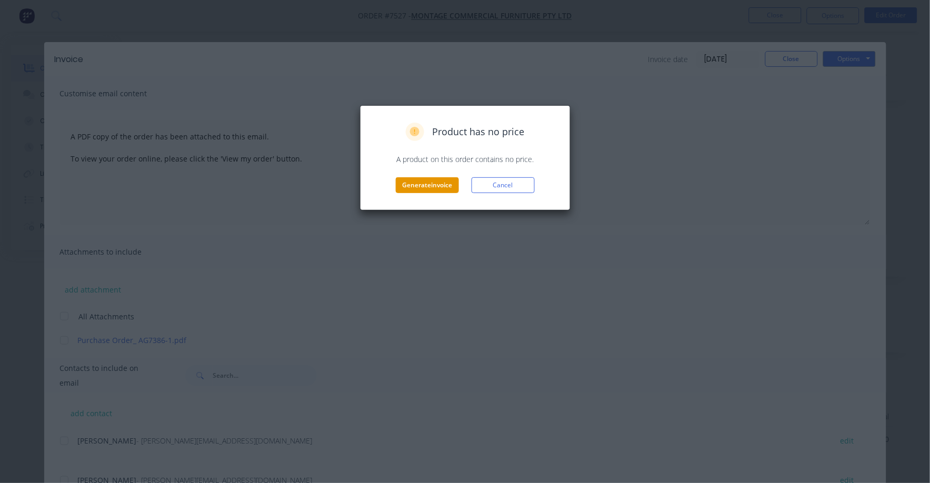
click at [427, 189] on button "Generate invoice" at bounding box center [427, 185] width 63 height 16
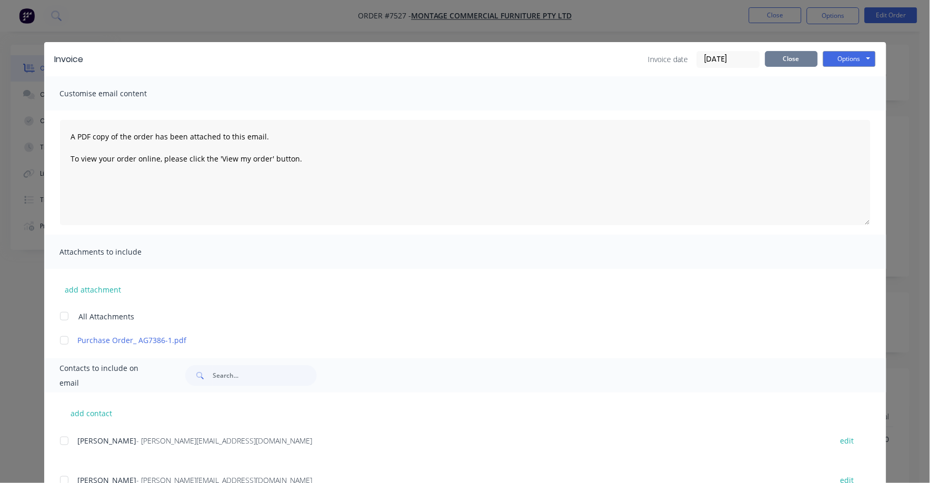
click at [780, 57] on button "Close" at bounding box center [792, 59] width 53 height 16
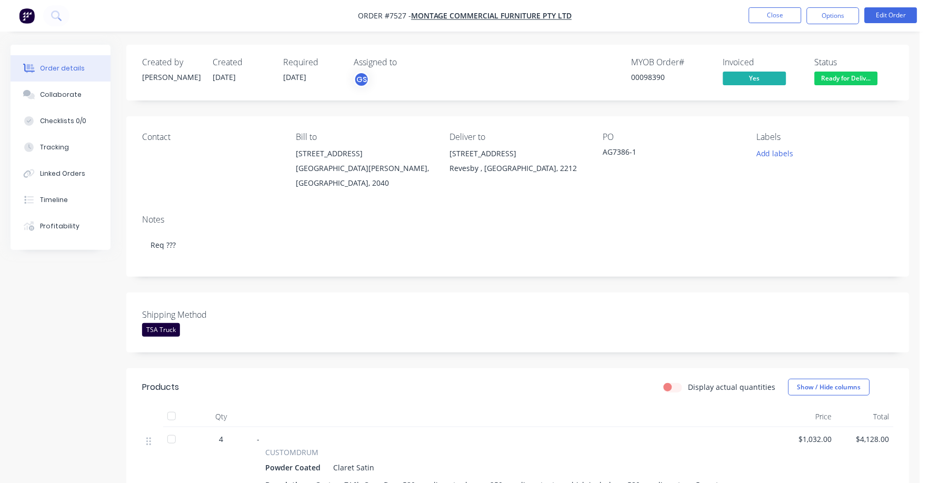
click at [775, 24] on li "Close" at bounding box center [775, 15] width 53 height 17
click at [771, 15] on button "Close" at bounding box center [775, 15] width 53 height 16
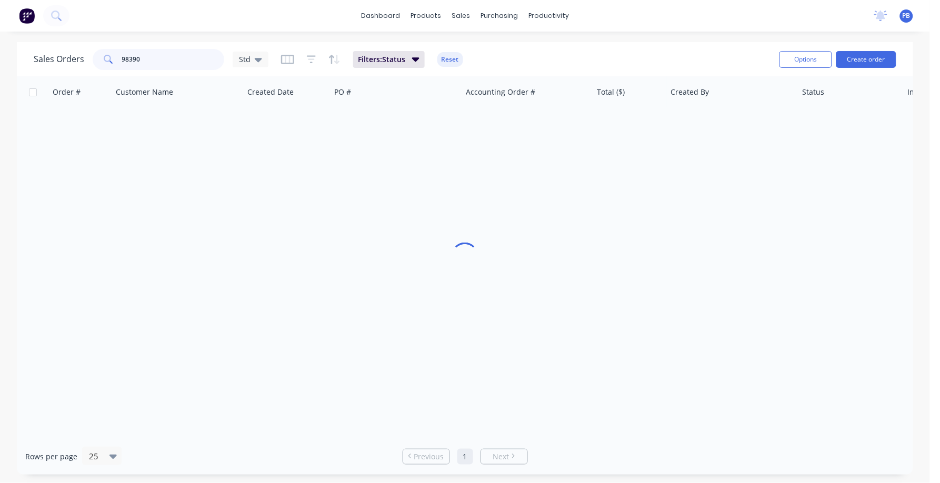
drag, startPoint x: 210, startPoint y: 56, endPoint x: 117, endPoint y: 52, distance: 92.3
click at [117, 52] on div "98390" at bounding box center [159, 59] width 132 height 21
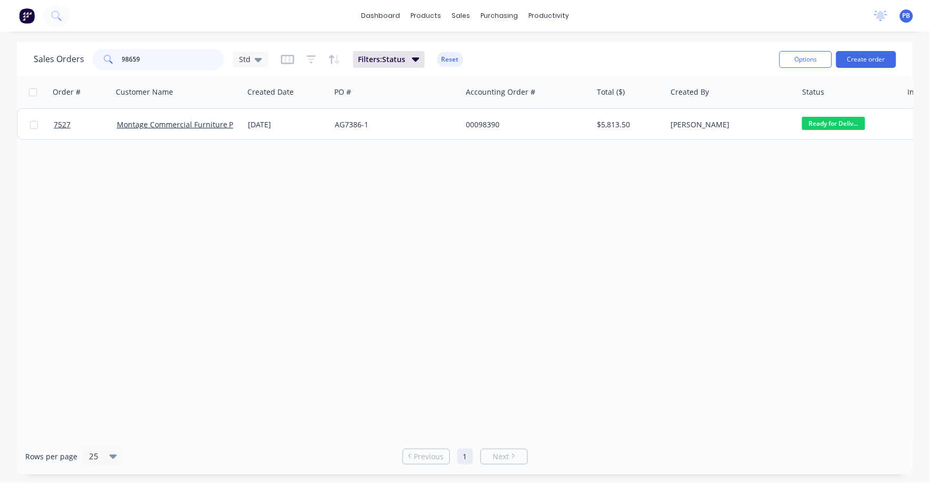
type input "98659"
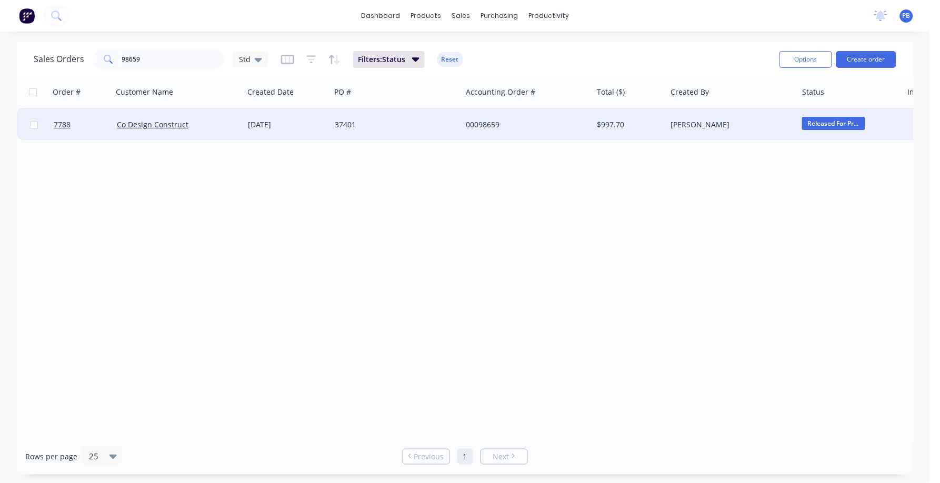
click at [614, 124] on div "$997.70" at bounding box center [629, 125] width 62 height 11
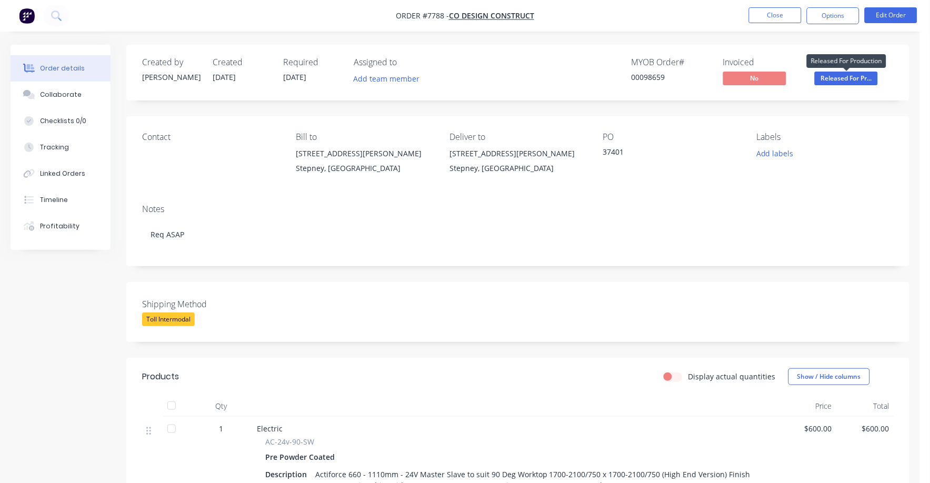
click at [842, 79] on span "Released For Pr..." at bounding box center [846, 78] width 63 height 13
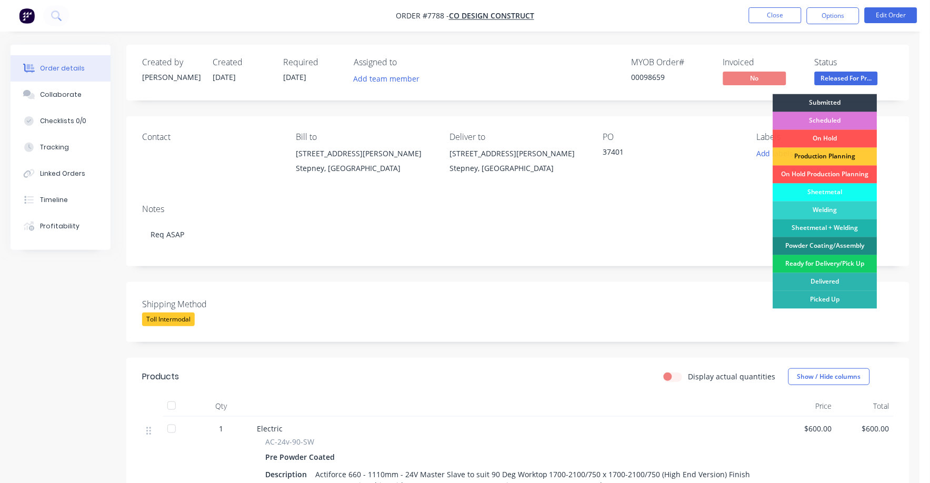
drag, startPoint x: 817, startPoint y: 264, endPoint x: 818, endPoint y: 231, distance: 33.2
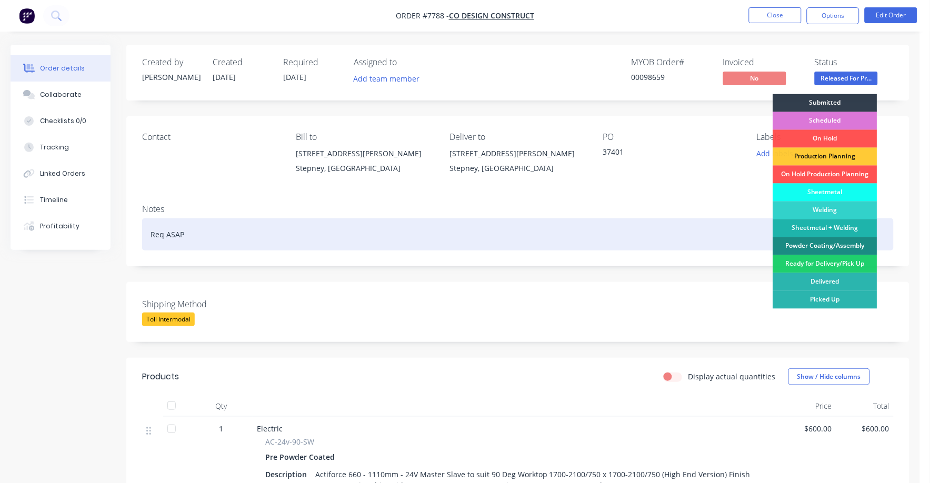
click at [817, 262] on div "Ready for Delivery/Pick Up" at bounding box center [826, 264] width 104 height 18
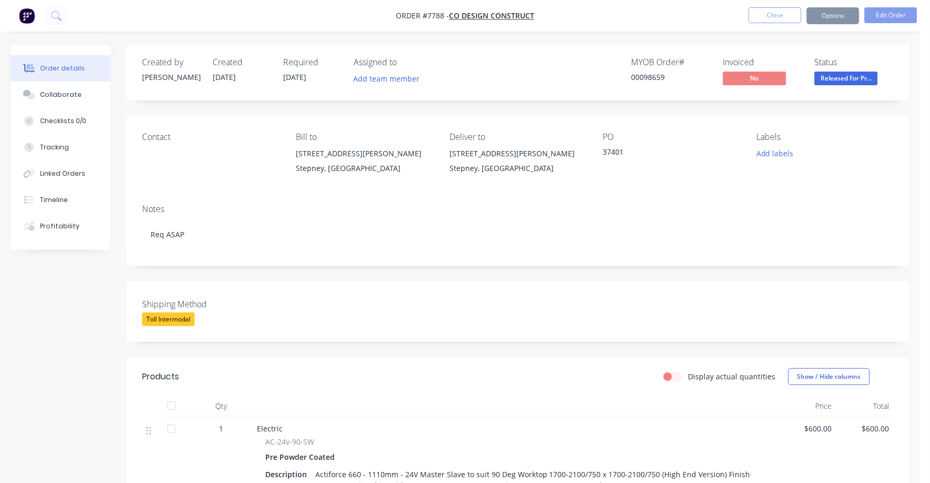
click at [835, 14] on button "Options" at bounding box center [833, 15] width 53 height 17
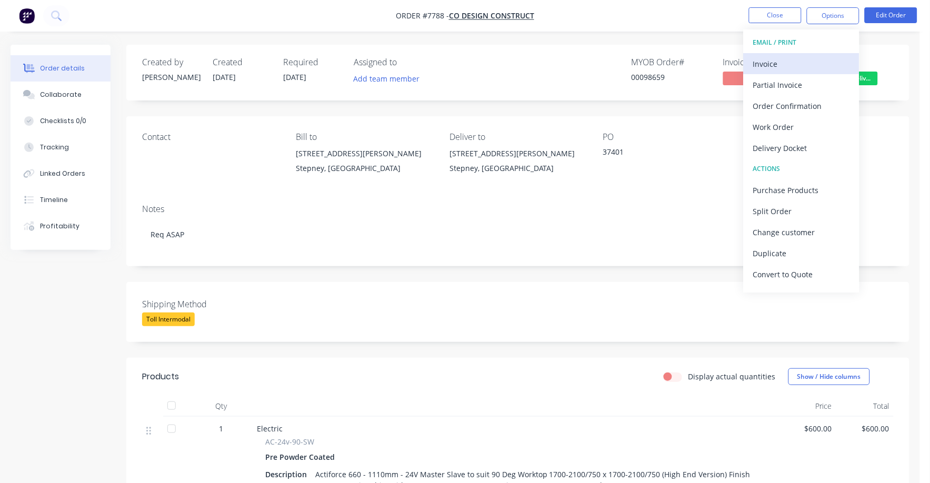
click at [778, 63] on div "Invoice" at bounding box center [802, 63] width 97 height 15
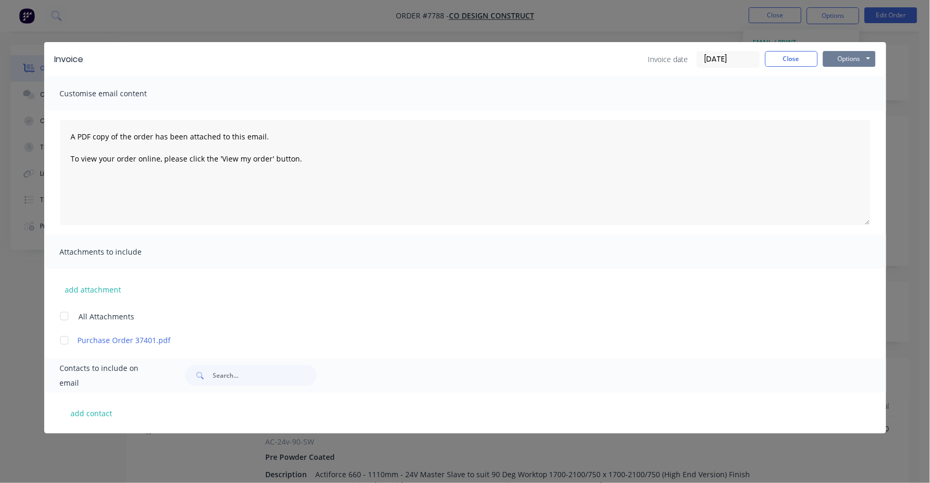
click at [859, 57] on button "Options" at bounding box center [850, 59] width 53 height 16
click at [846, 90] on button "Print" at bounding box center [857, 94] width 67 height 17
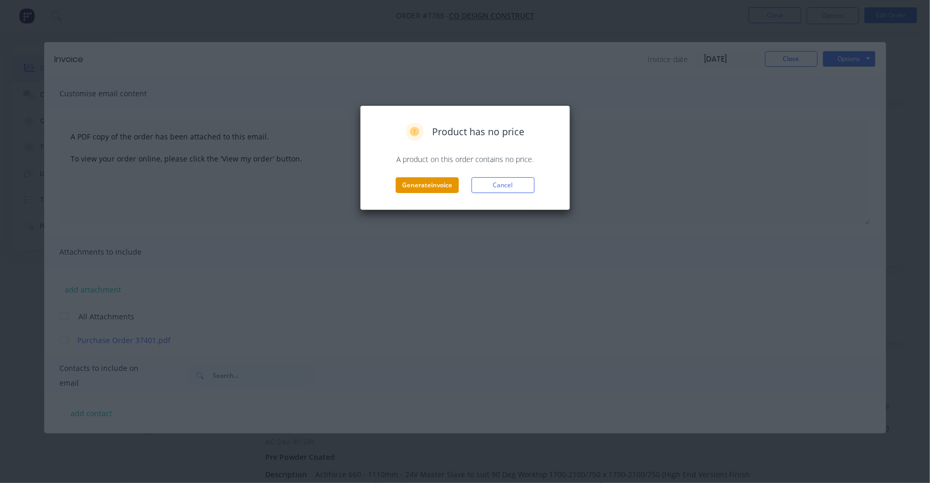
click at [451, 183] on button "Generate invoice" at bounding box center [427, 185] width 63 height 16
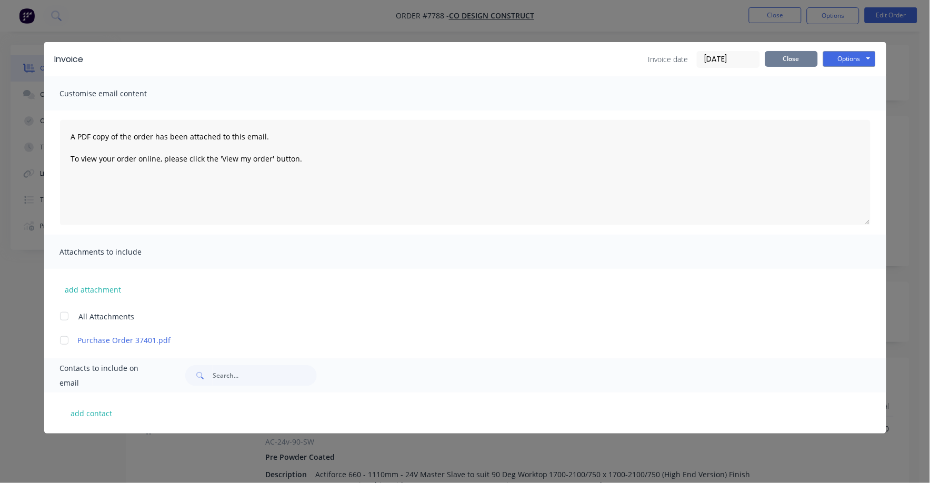
click at [786, 60] on button "Close" at bounding box center [792, 59] width 53 height 16
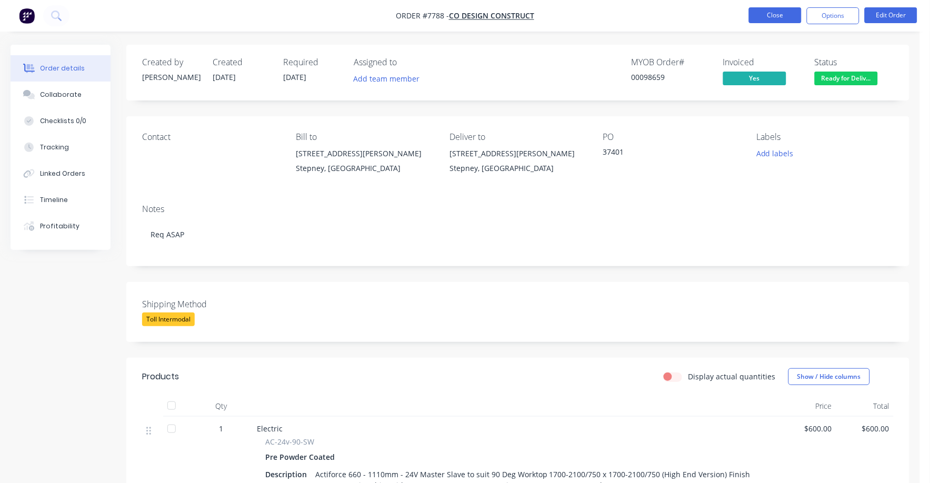
click at [767, 9] on button "Close" at bounding box center [775, 15] width 53 height 16
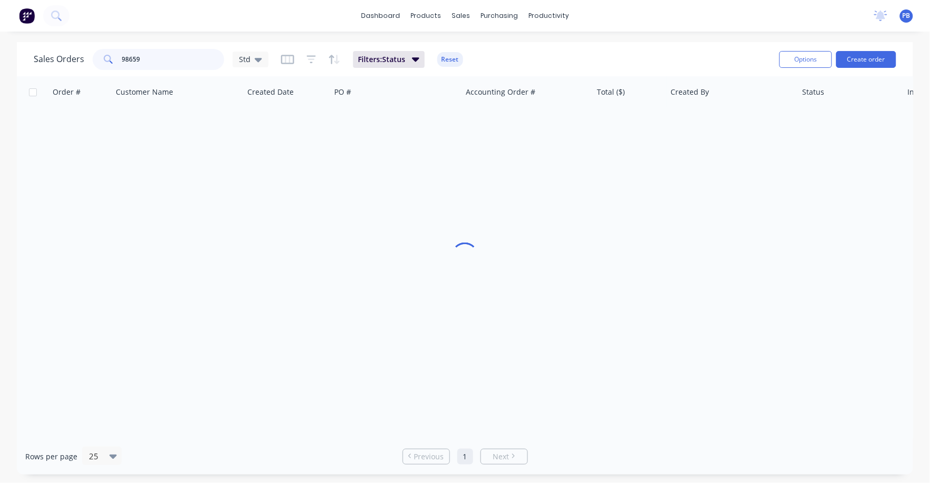
drag, startPoint x: 176, startPoint y: 52, endPoint x: 98, endPoint y: 44, distance: 78.3
click at [98, 44] on div "Sales Orders 98659 Std Filters: Status Reset Options Create order" at bounding box center [465, 59] width 897 height 34
type input "98627"
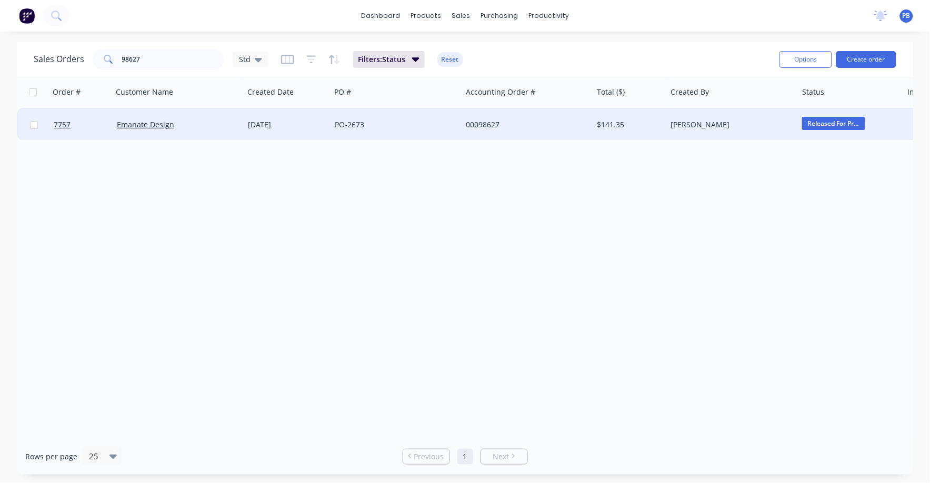
click at [489, 124] on div "00098627" at bounding box center [524, 125] width 117 height 11
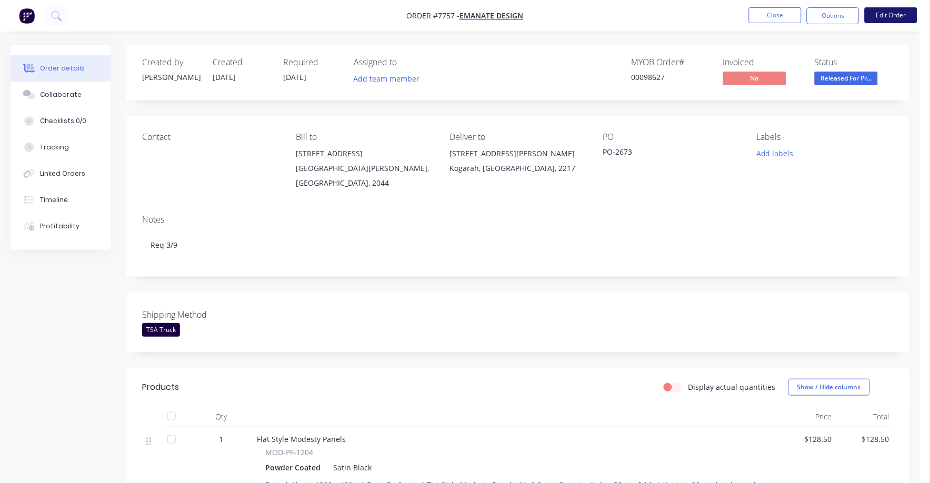
click at [895, 16] on button "Edit Order" at bounding box center [891, 15] width 53 height 16
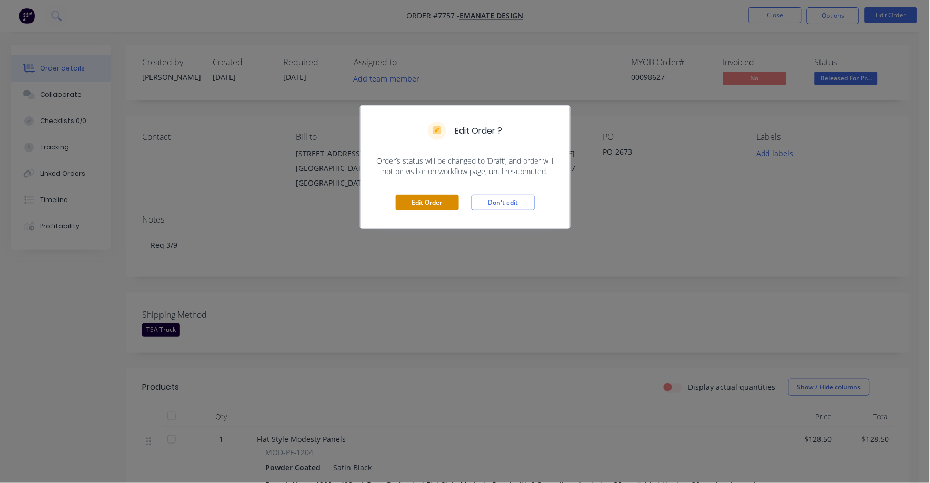
click at [424, 200] on button "Edit Order" at bounding box center [427, 203] width 63 height 16
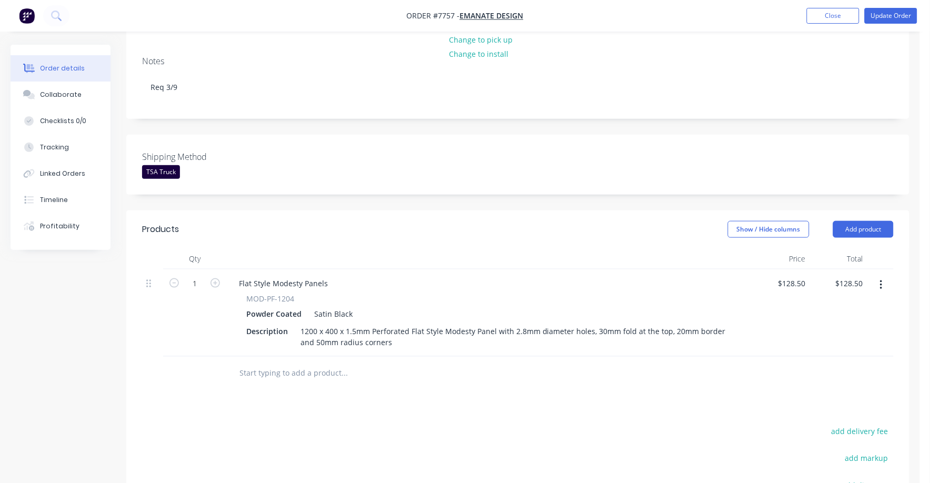
scroll to position [328, 0]
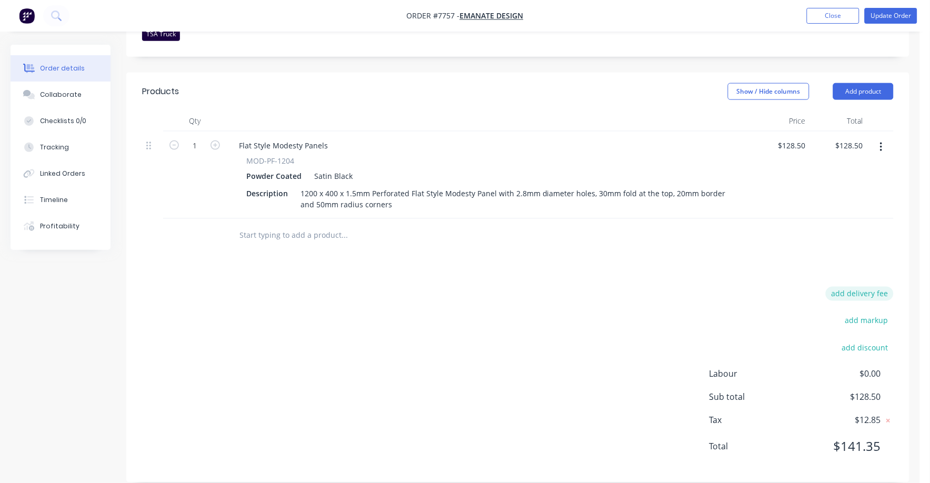
click at [868, 287] on button "add delivery fee" at bounding box center [860, 294] width 68 height 14
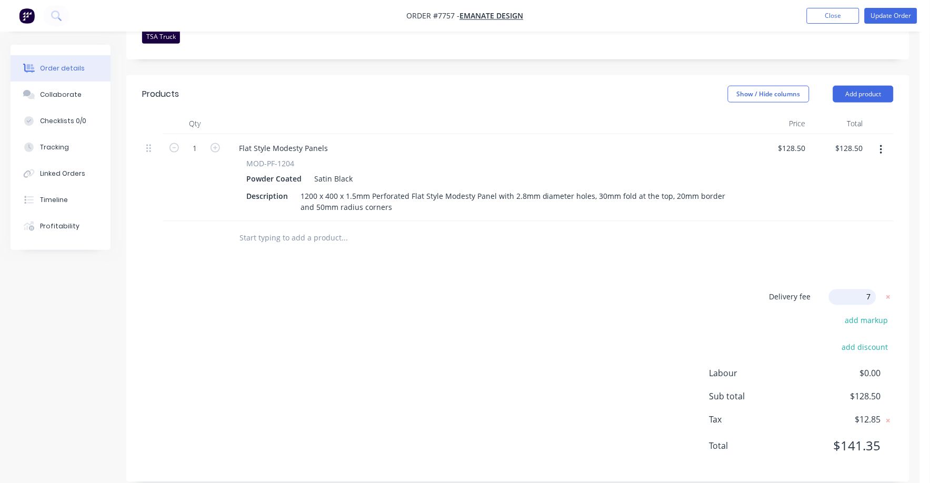
type input "75"
click input "submit" at bounding box center [0, 0] width 0 height 0
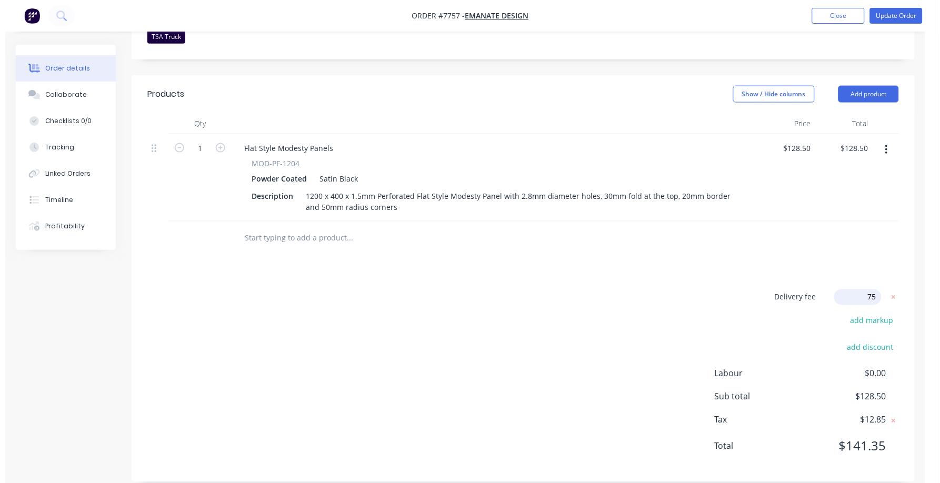
scroll to position [323, 0]
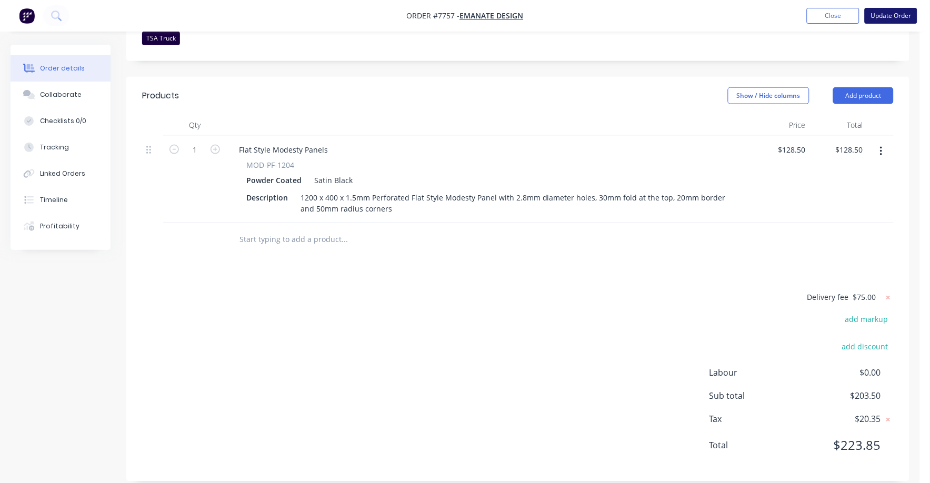
click at [900, 17] on button "Update Order" at bounding box center [891, 16] width 53 height 16
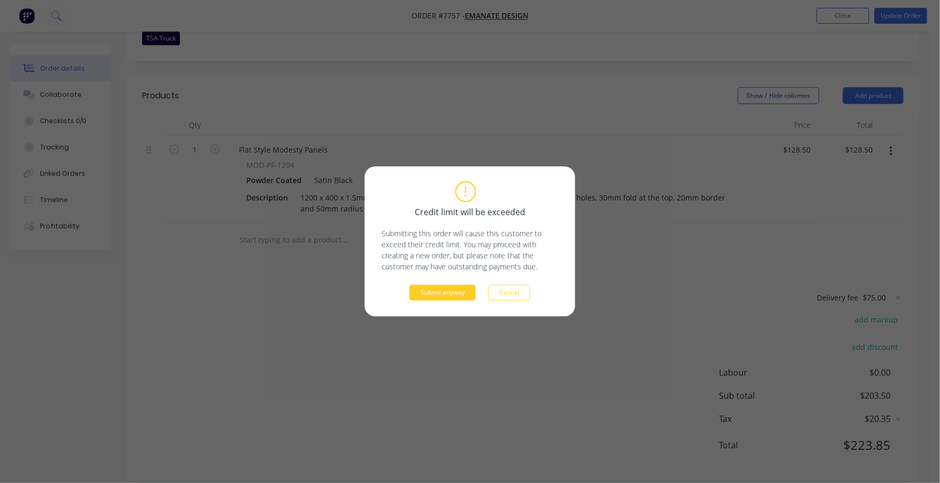
click at [440, 296] on button "Submit anyway" at bounding box center [443, 293] width 66 height 16
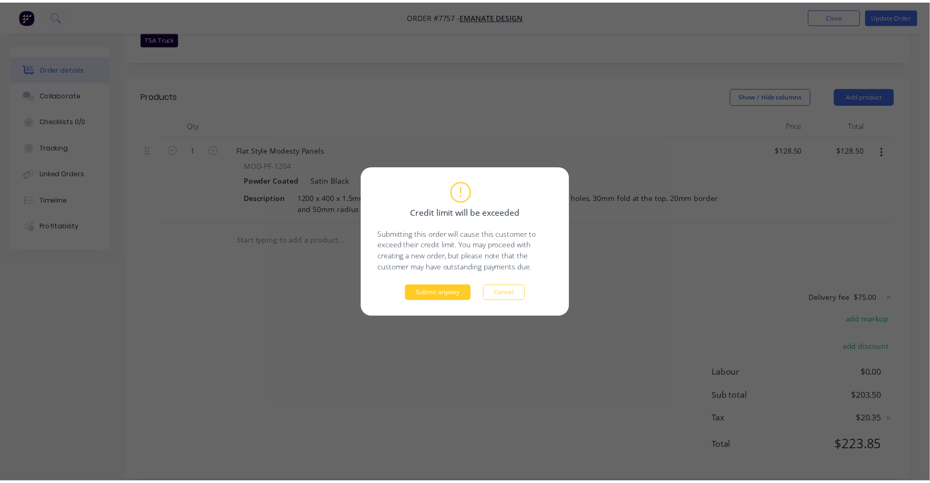
scroll to position [204, 0]
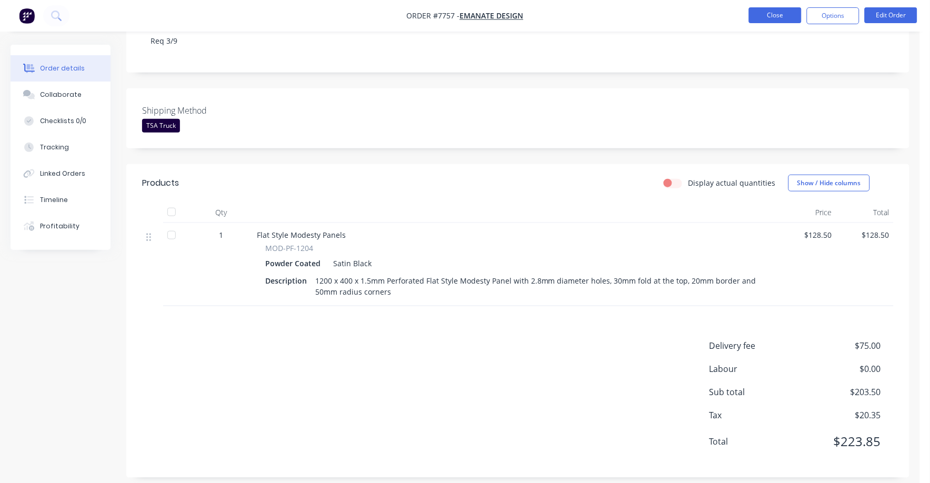
drag, startPoint x: 765, startPoint y: 14, endPoint x: 771, endPoint y: 16, distance: 6.5
click at [771, 16] on button "Close" at bounding box center [775, 15] width 53 height 16
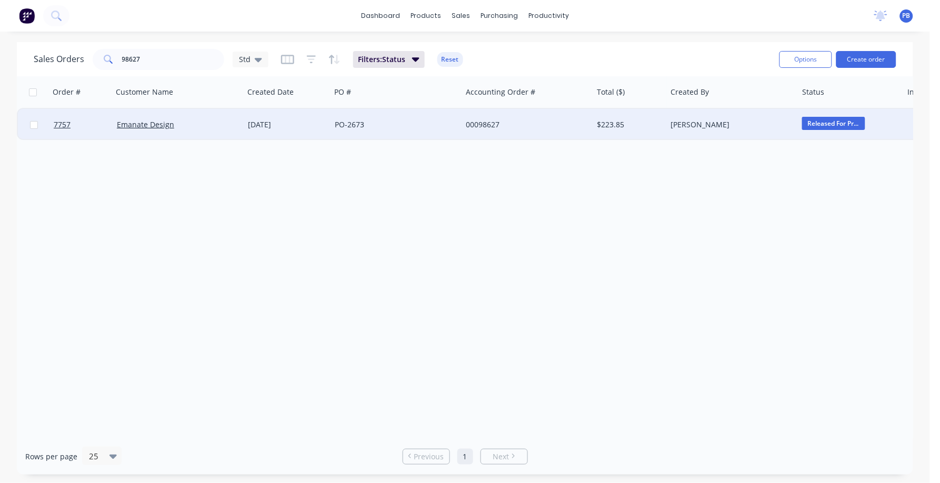
click at [689, 122] on div "[PERSON_NAME]" at bounding box center [729, 125] width 117 height 11
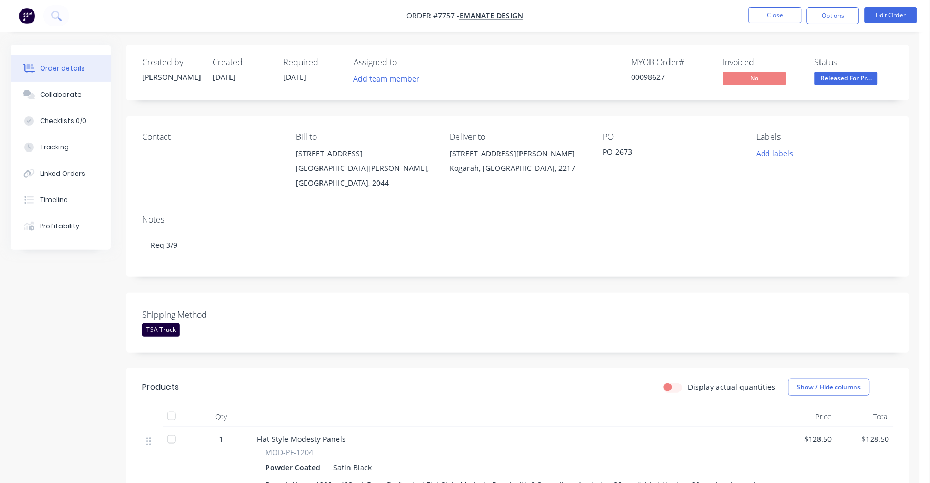
click at [847, 77] on span "Released For Pr..." at bounding box center [846, 78] width 63 height 13
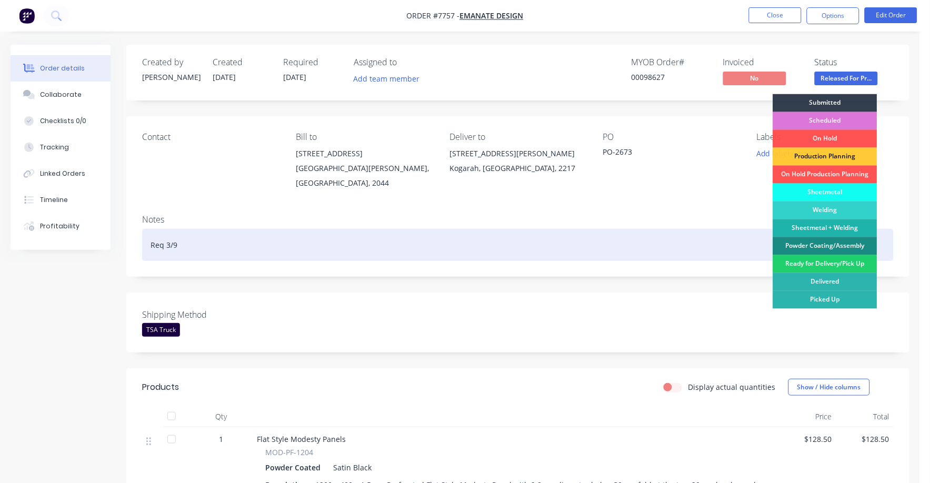
drag, startPoint x: 838, startPoint y: 257, endPoint x: 838, endPoint y: 251, distance: 6.3
click at [838, 258] on div "Ready for Delivery/Pick Up" at bounding box center [826, 264] width 104 height 18
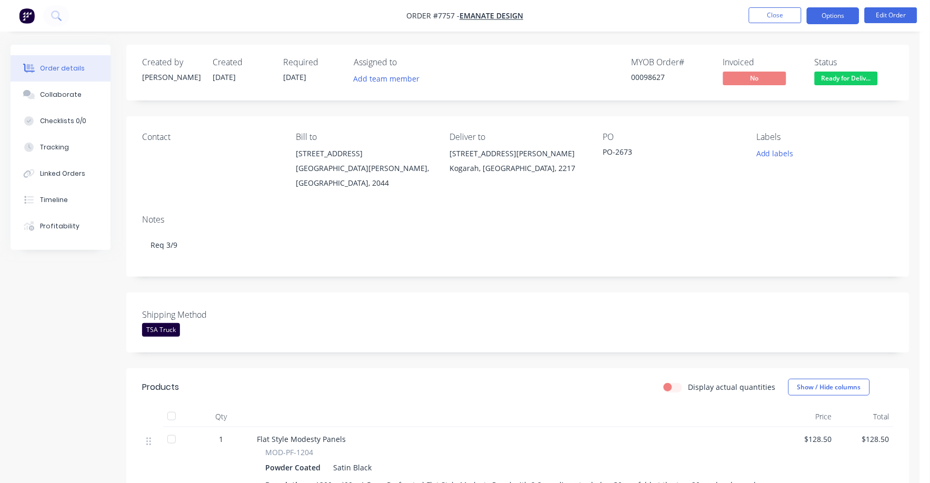
click at [829, 14] on button "Options" at bounding box center [833, 15] width 53 height 17
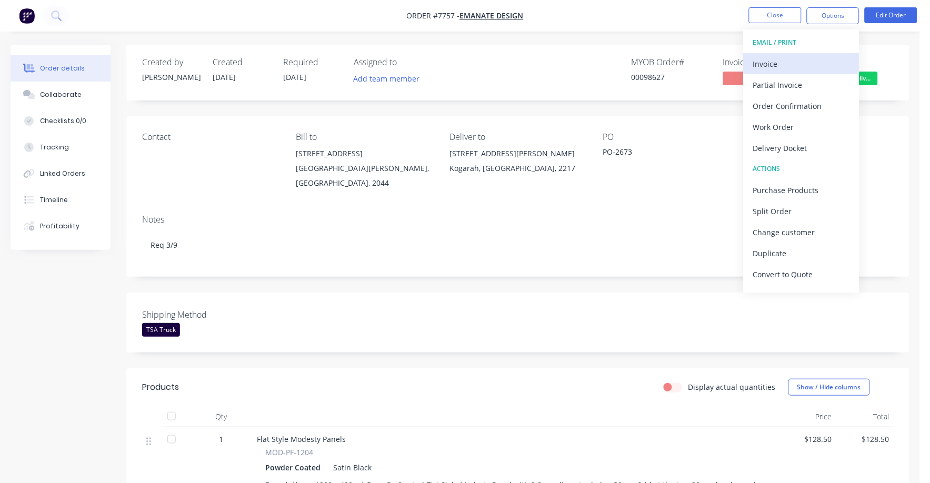
click at [765, 62] on div "Invoice" at bounding box center [802, 63] width 97 height 15
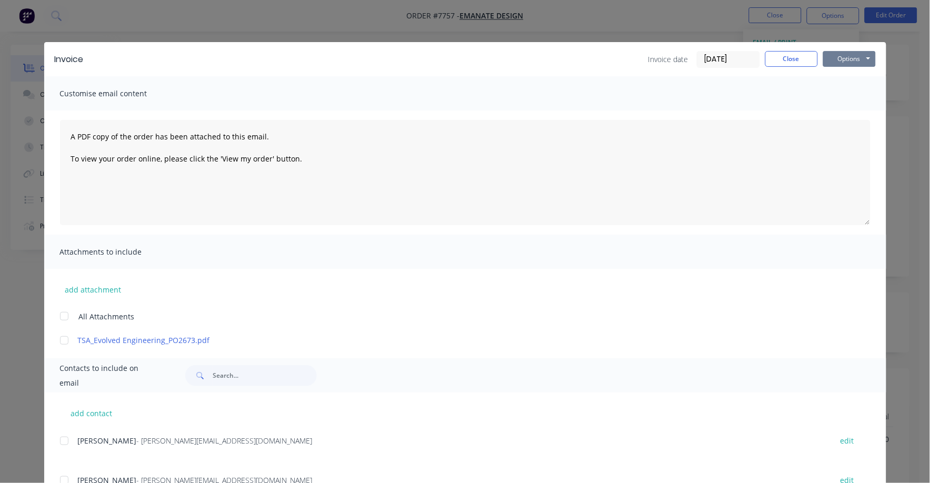
click at [833, 61] on button "Options" at bounding box center [850, 59] width 53 height 16
click at [836, 92] on button "Print" at bounding box center [857, 94] width 67 height 17
click at [766, 57] on button "Close" at bounding box center [792, 59] width 53 height 16
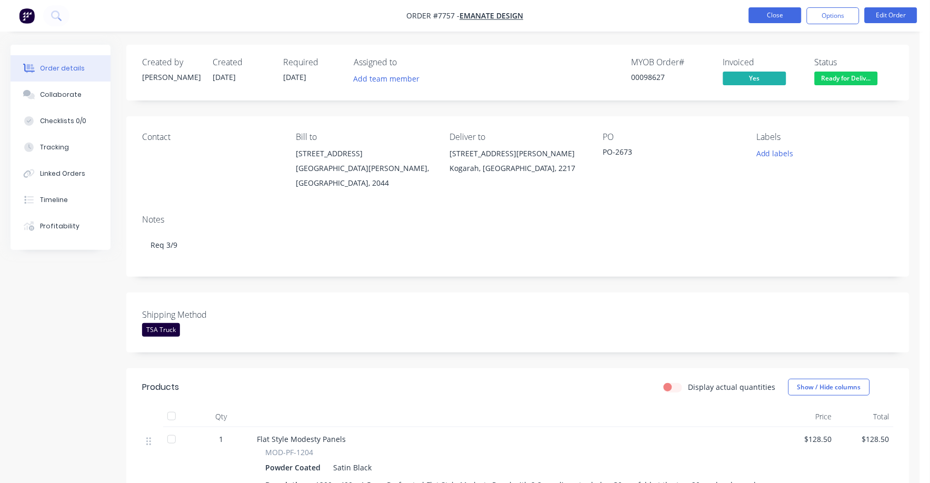
click at [767, 18] on button "Close" at bounding box center [775, 15] width 53 height 16
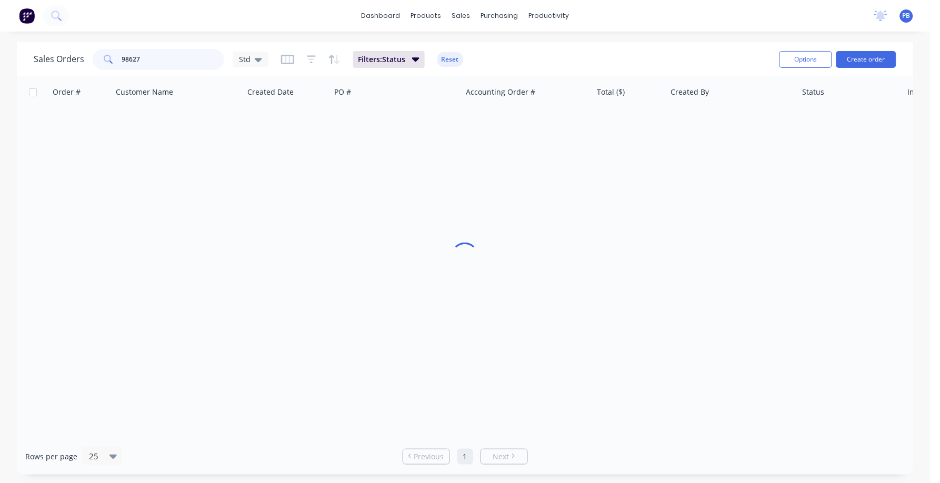
drag, startPoint x: 163, startPoint y: 54, endPoint x: 143, endPoint y: 50, distance: 20.3
click at [103, 50] on div "98627" at bounding box center [159, 59] width 132 height 21
type input "98511"
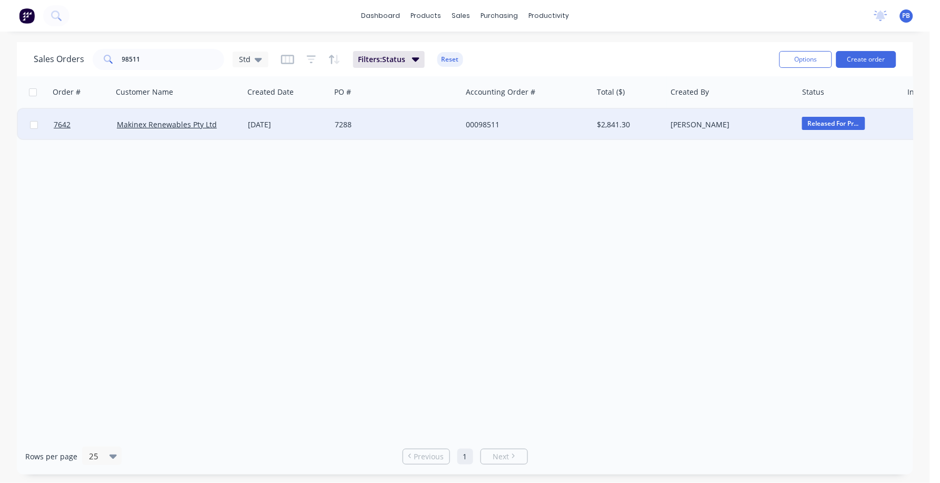
click at [479, 123] on div "00098511" at bounding box center [524, 125] width 117 height 11
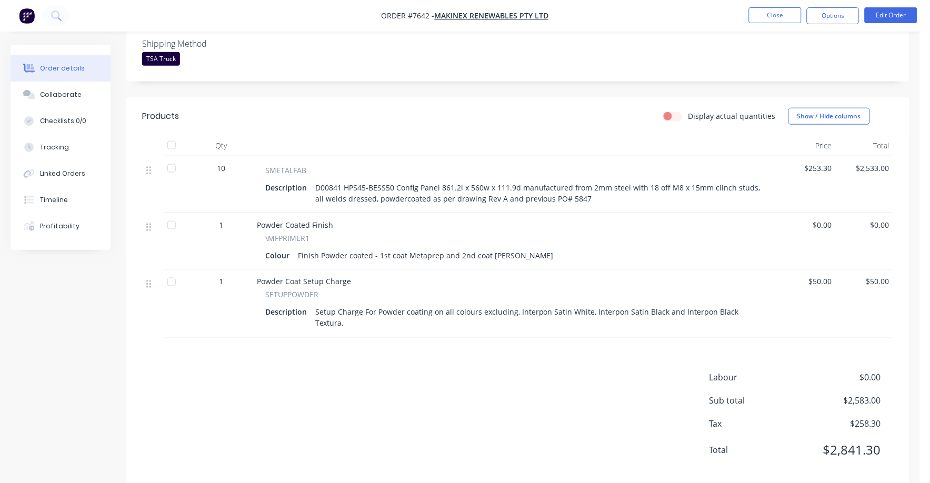
scroll to position [263, 0]
click at [893, 8] on button "Edit Order" at bounding box center [891, 15] width 53 height 16
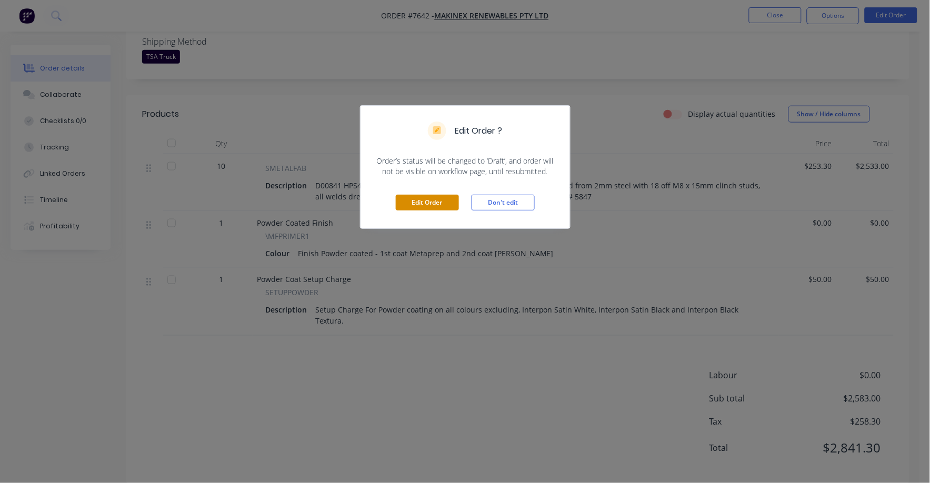
click at [442, 202] on button "Edit Order" at bounding box center [427, 203] width 63 height 16
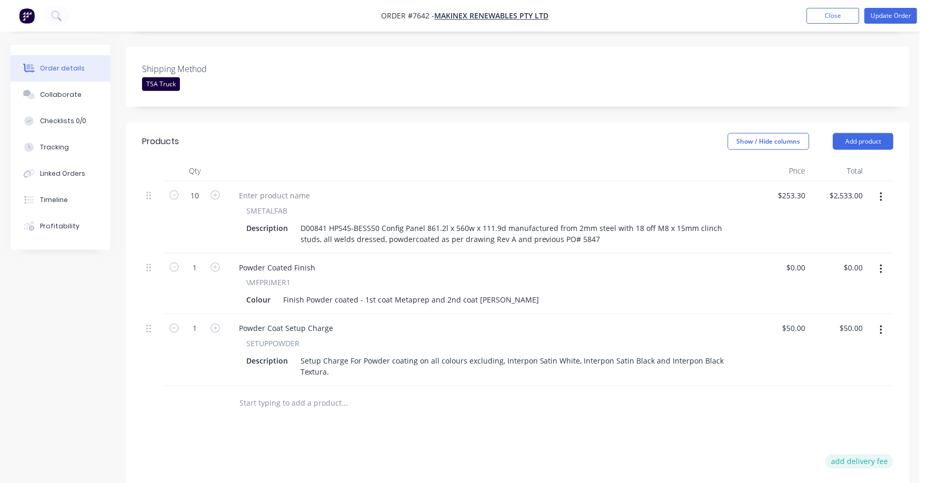
click at [869, 455] on button "add delivery fee" at bounding box center [860, 462] width 68 height 14
type input "75"
click input "submit" at bounding box center [0, 0] width 0 height 0
click at [888, 14] on button "Update Order" at bounding box center [891, 16] width 53 height 16
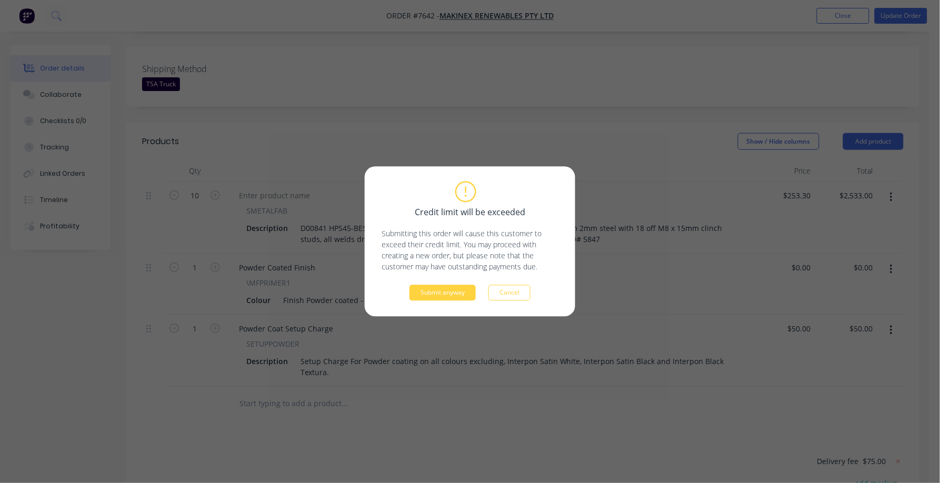
click at [444, 305] on div "Credit limit will be exceeded Submitting this order will cause this customer to…" at bounding box center [470, 242] width 211 height 150
click at [449, 294] on button "Submit anyway" at bounding box center [443, 293] width 66 height 16
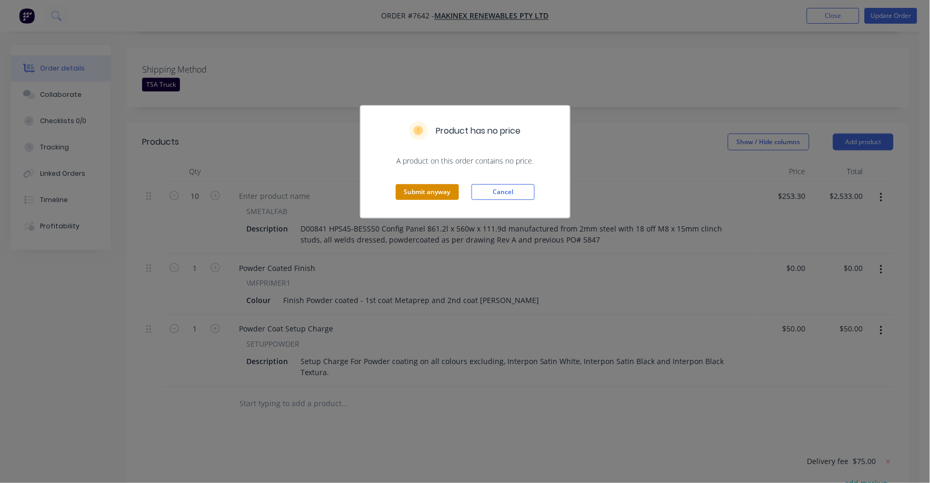
click at [423, 190] on button "Submit anyway" at bounding box center [427, 192] width 63 height 16
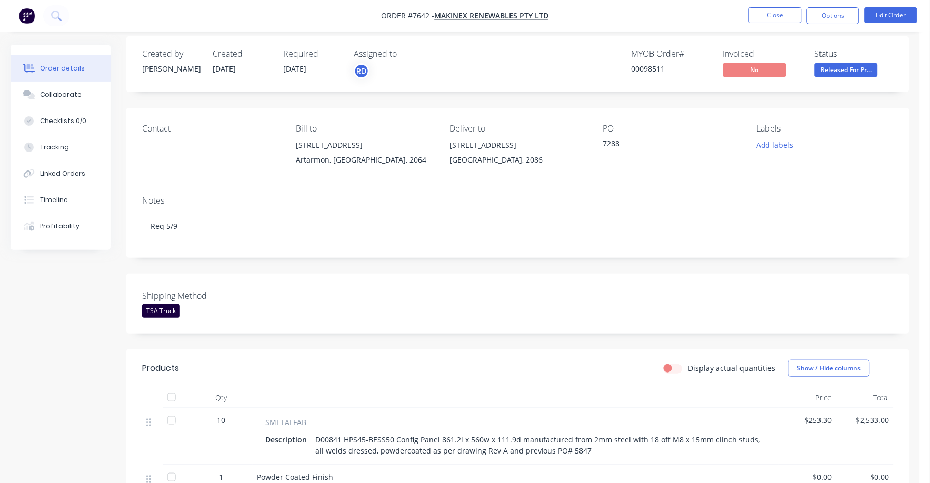
scroll to position [0, 0]
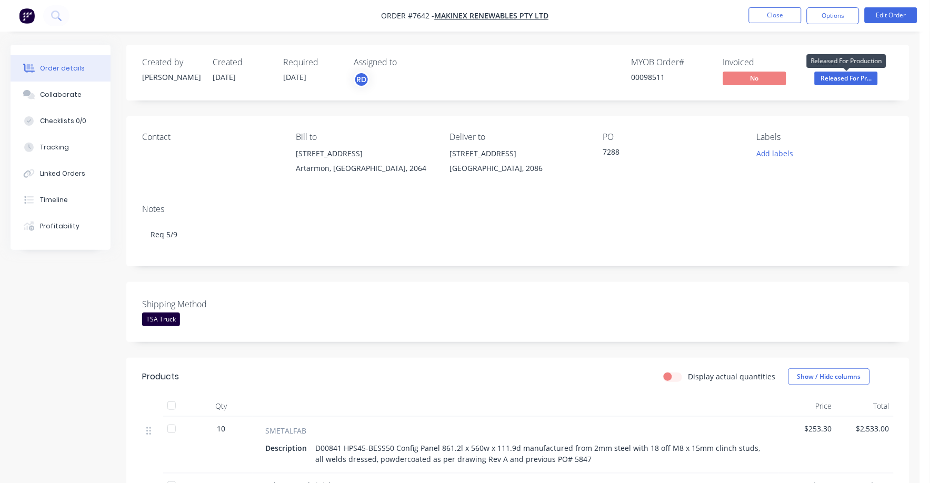
click at [859, 82] on span "Released For Pr..." at bounding box center [846, 78] width 63 height 13
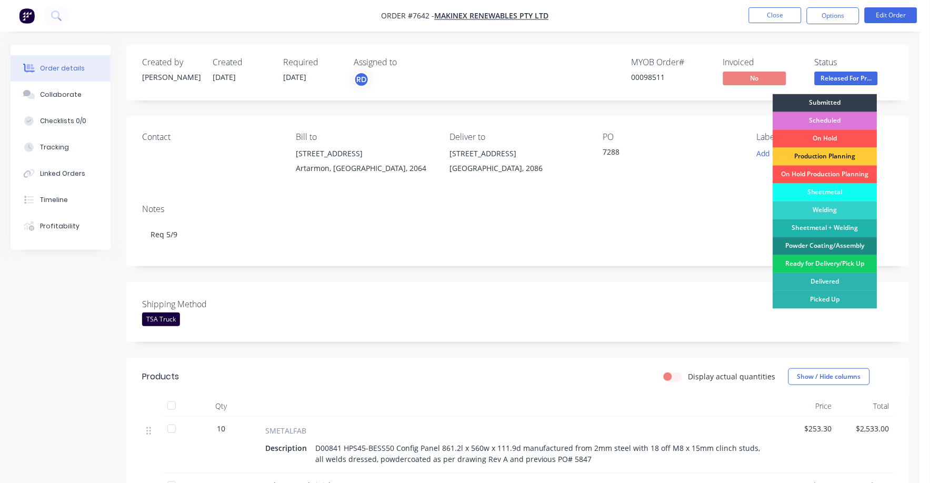
click at [823, 268] on div "Ready for Delivery/Pick Up" at bounding box center [826, 264] width 104 height 18
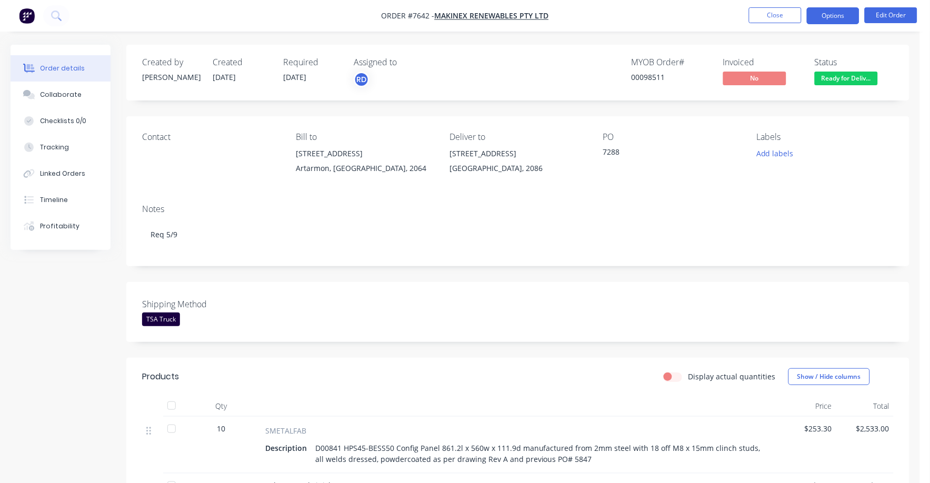
drag, startPoint x: 828, startPoint y: 16, endPoint x: 811, endPoint y: 27, distance: 19.7
click at [828, 16] on button "Options" at bounding box center [833, 15] width 53 height 17
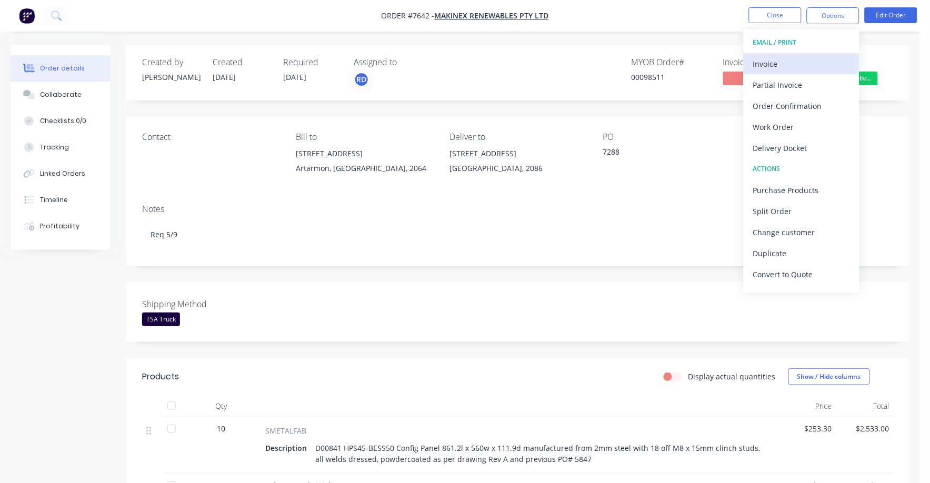
click at [773, 64] on div "Invoice" at bounding box center [802, 63] width 97 height 15
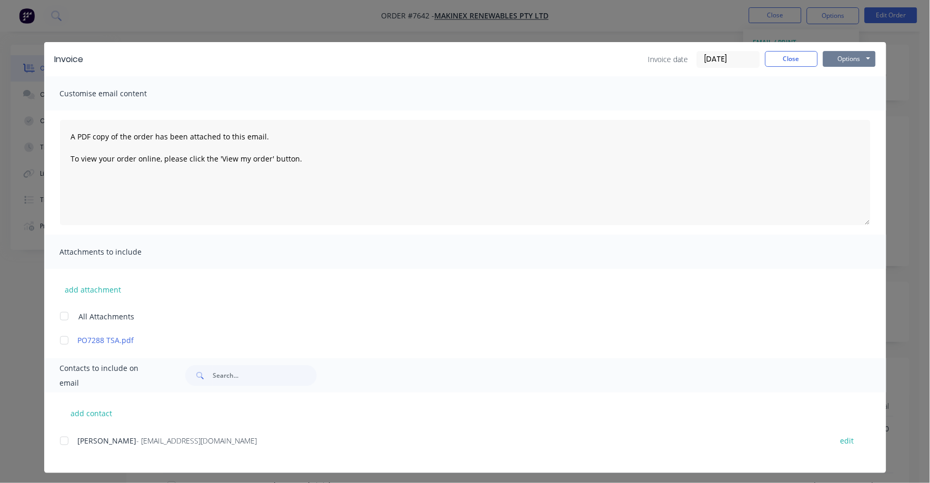
click at [839, 62] on button "Options" at bounding box center [850, 59] width 53 height 16
click at [835, 95] on button "Print" at bounding box center [857, 94] width 67 height 17
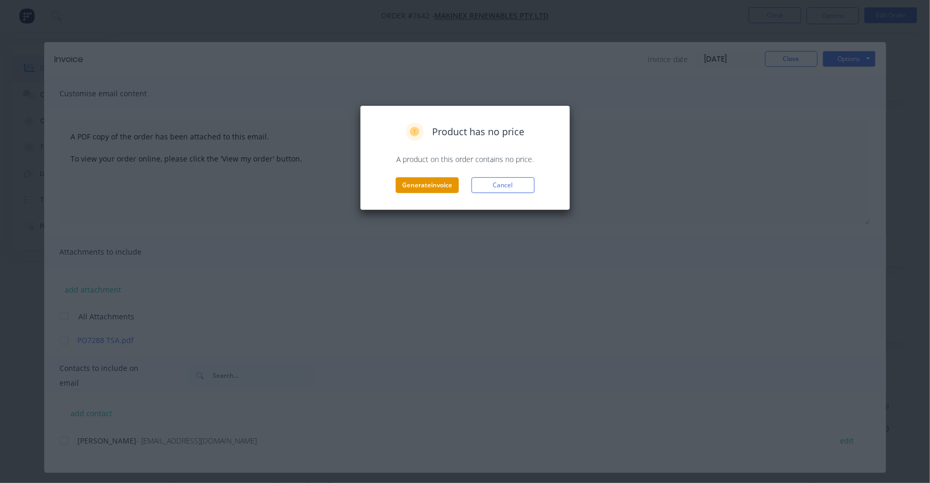
click at [409, 190] on button "Generate invoice" at bounding box center [427, 185] width 63 height 16
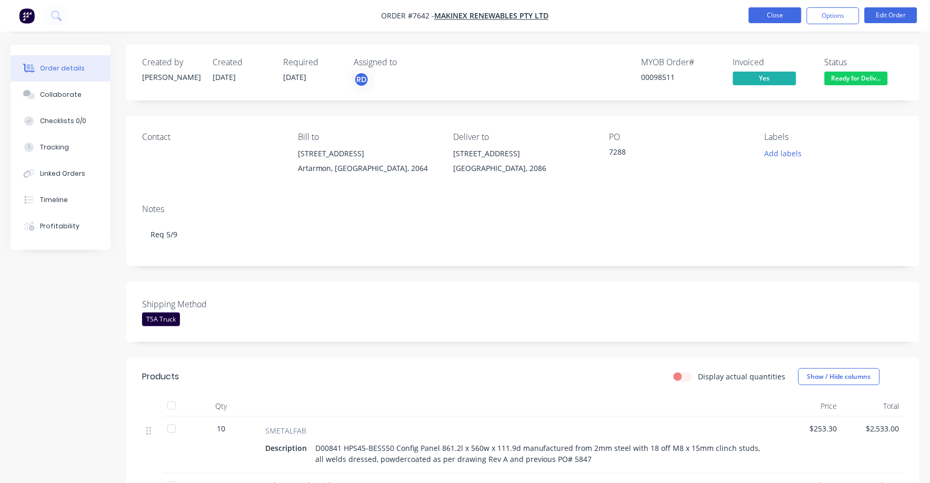
click at [773, 9] on button "Close" at bounding box center [775, 15] width 53 height 16
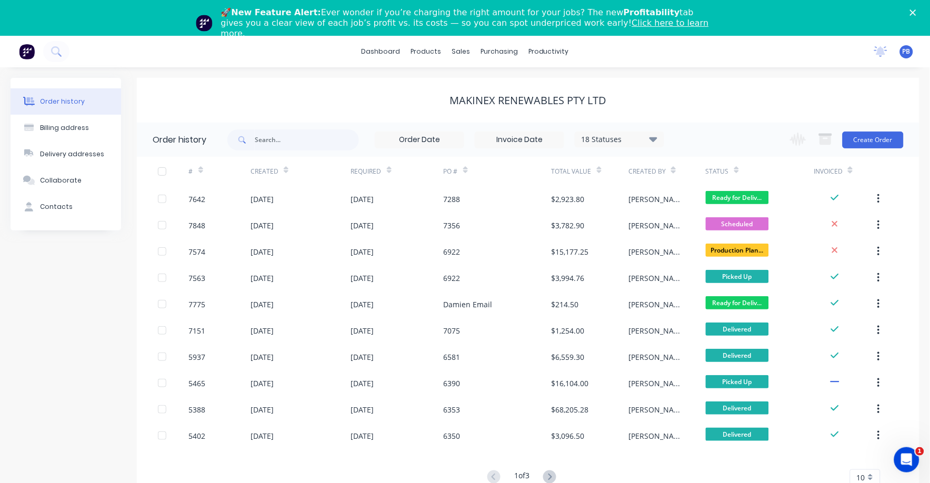
click at [917, 10] on icon "Close" at bounding box center [913, 12] width 6 height 6
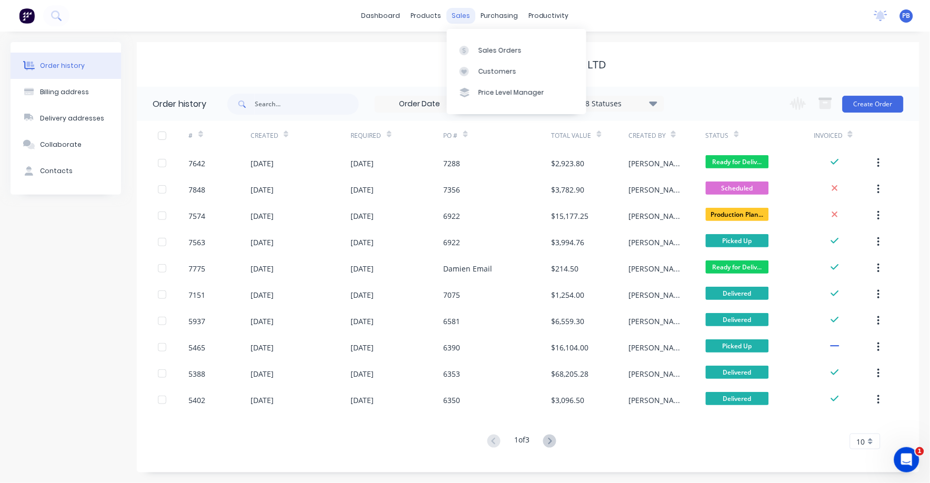
click at [460, 13] on div "sales" at bounding box center [461, 16] width 29 height 16
click at [498, 47] on div "Sales Orders" at bounding box center [500, 50] width 43 height 9
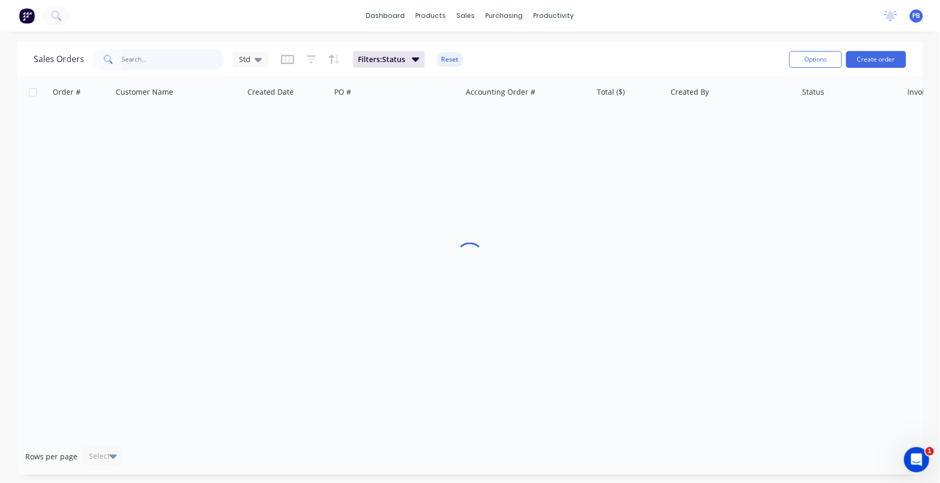
click at [149, 57] on input "text" at bounding box center [173, 59] width 103 height 21
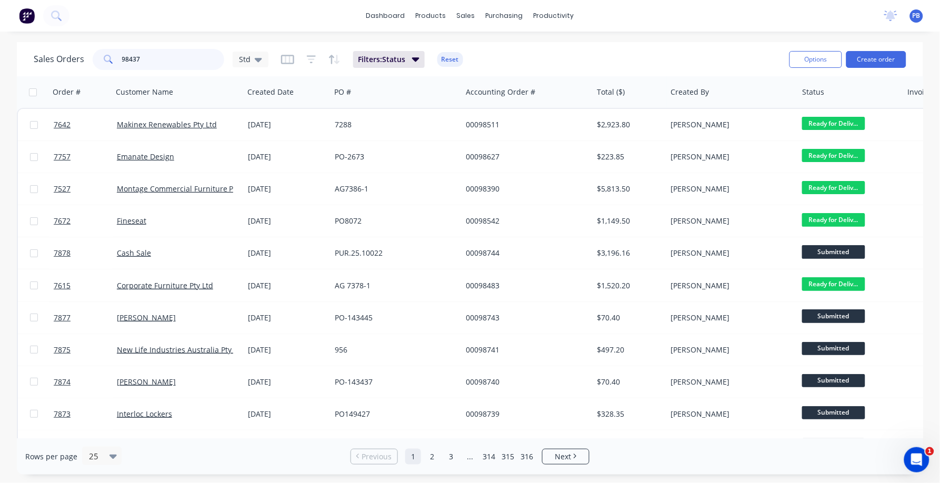
type input "98437"
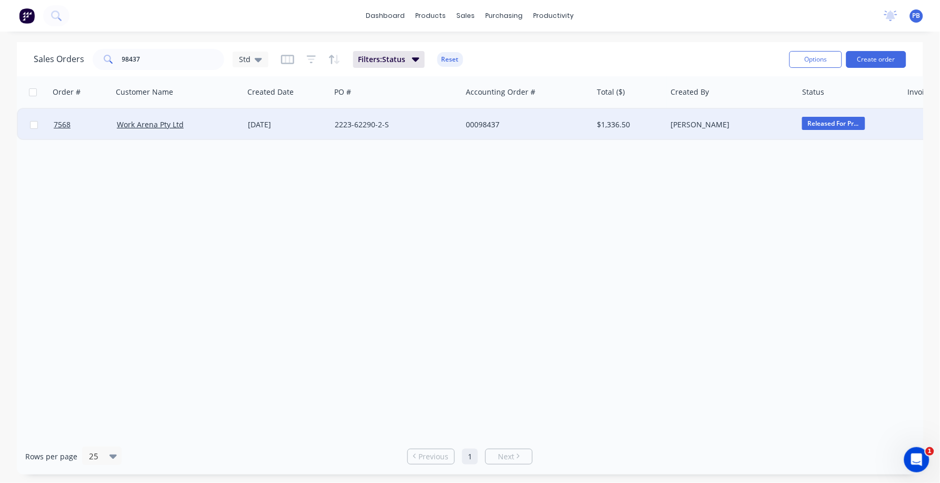
click at [487, 124] on div "00098437" at bounding box center [524, 125] width 117 height 11
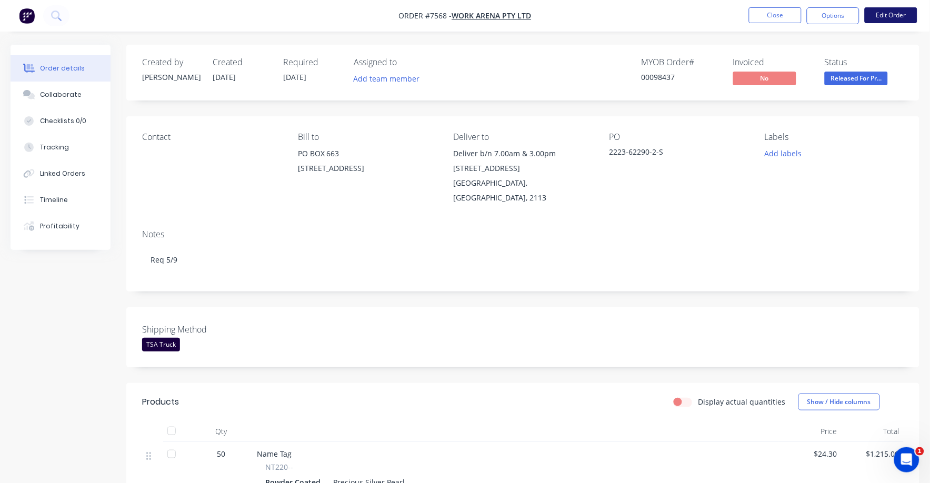
click at [899, 16] on button "Edit Order" at bounding box center [891, 15] width 53 height 16
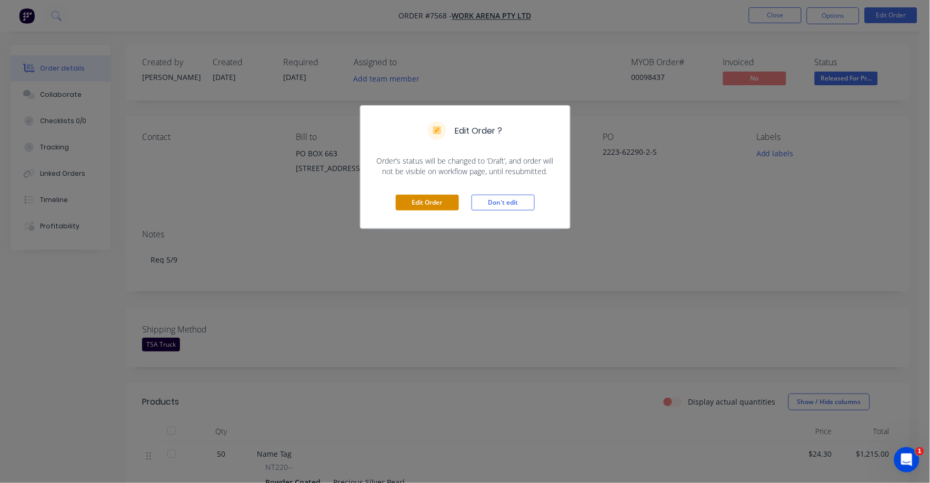
click at [424, 201] on button "Edit Order" at bounding box center [427, 203] width 63 height 16
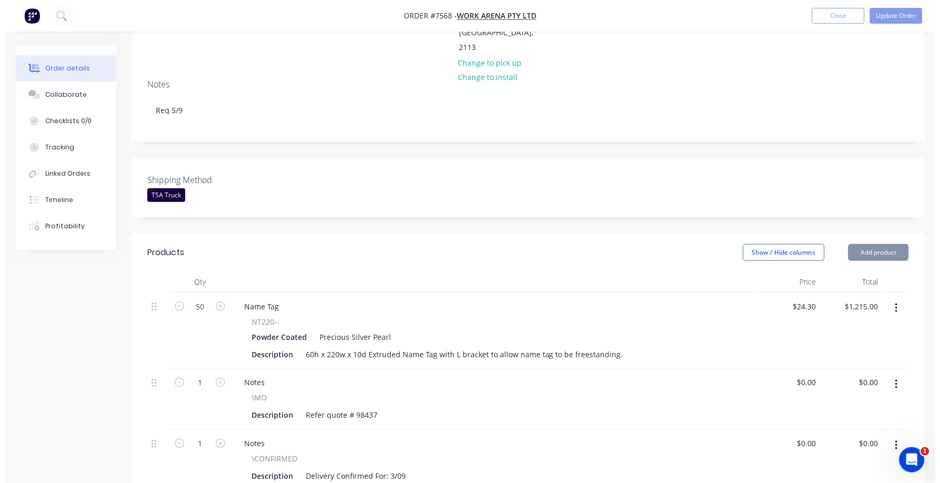
scroll to position [395, 0]
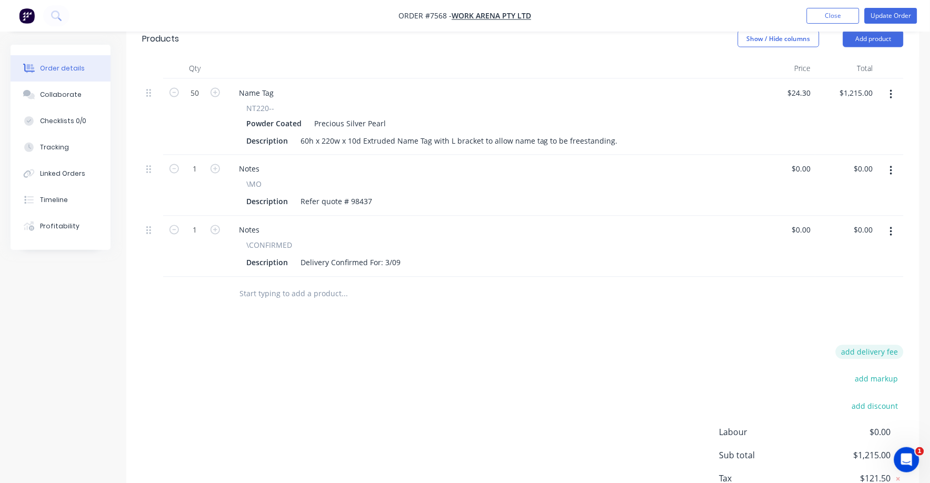
click at [866, 345] on button "add delivery fee" at bounding box center [870, 352] width 68 height 14
type input "75"
click input "submit" at bounding box center [0, 0] width 0 height 0
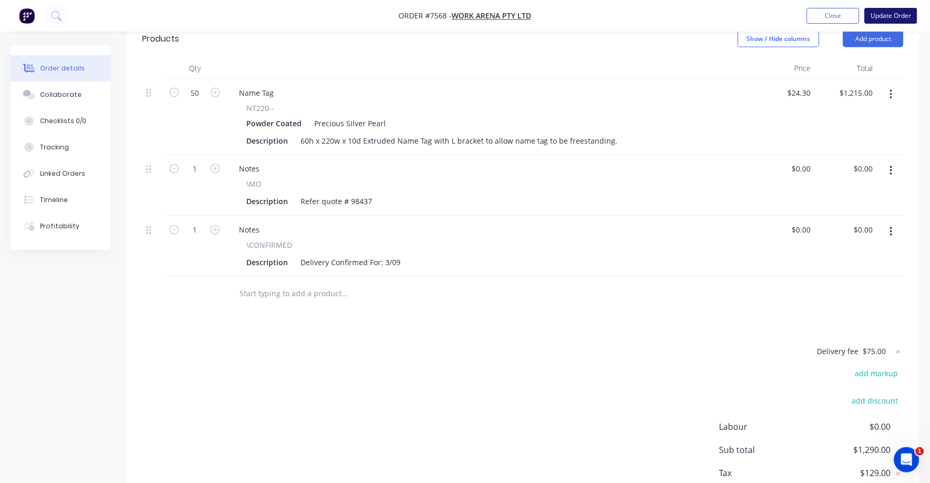
click at [895, 16] on button "Update Order" at bounding box center [891, 16] width 53 height 16
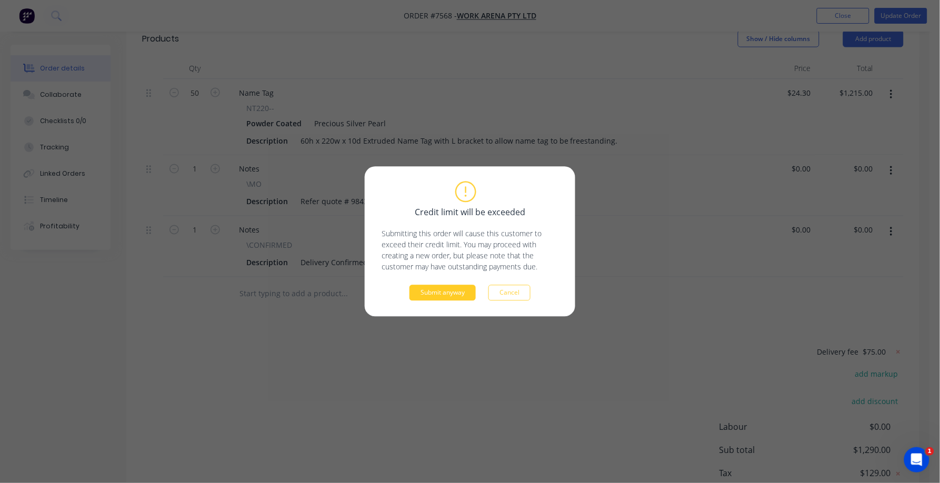
click at [446, 293] on button "Submit anyway" at bounding box center [443, 293] width 66 height 16
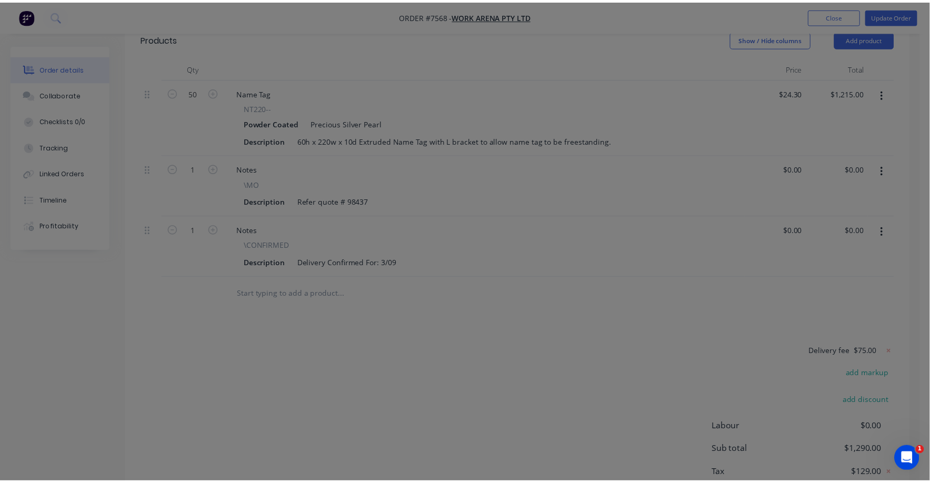
scroll to position [349, 0]
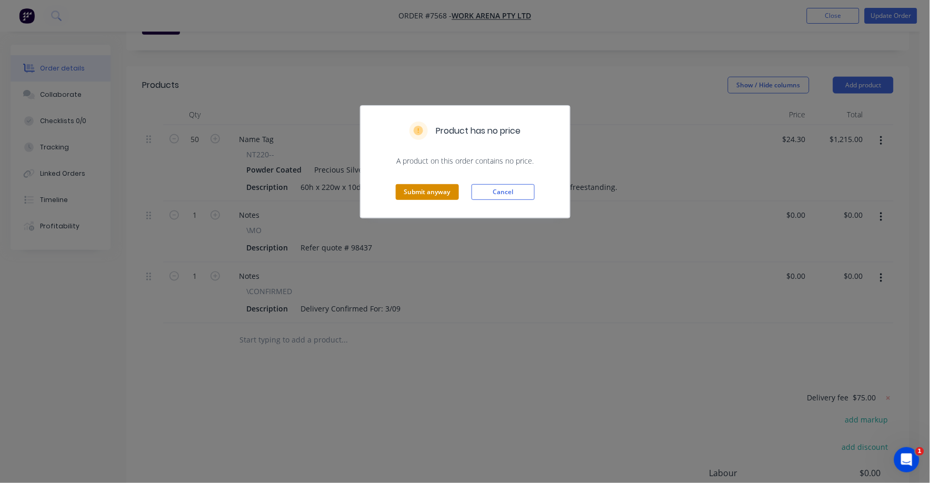
click at [424, 193] on button "Submit anyway" at bounding box center [427, 192] width 63 height 16
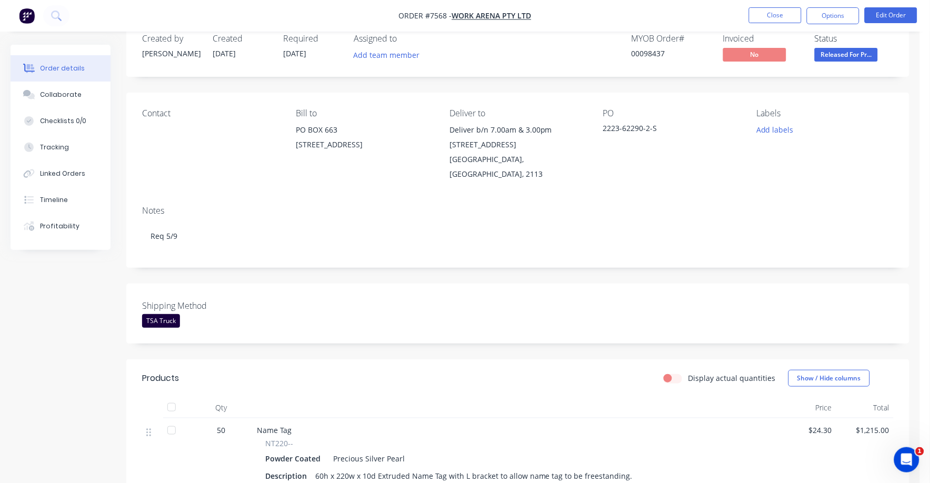
scroll to position [3, 0]
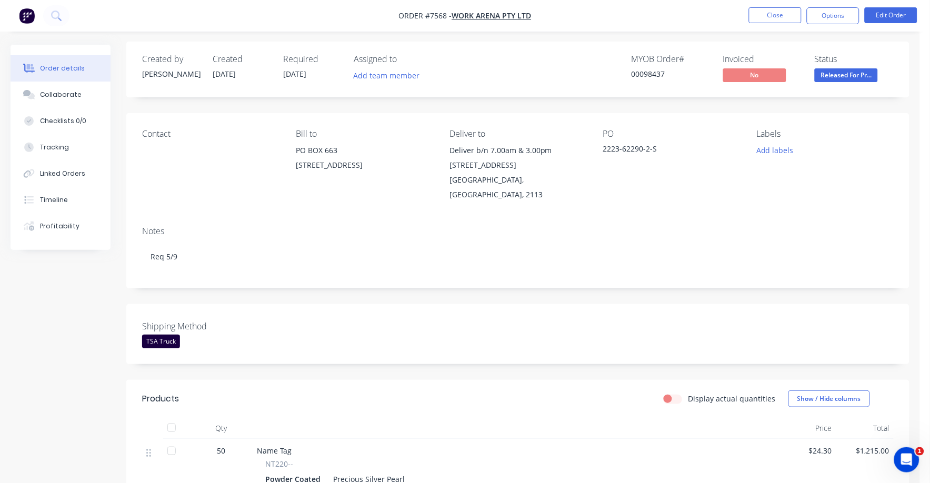
click at [859, 75] on span "Released For Pr..." at bounding box center [846, 74] width 63 height 13
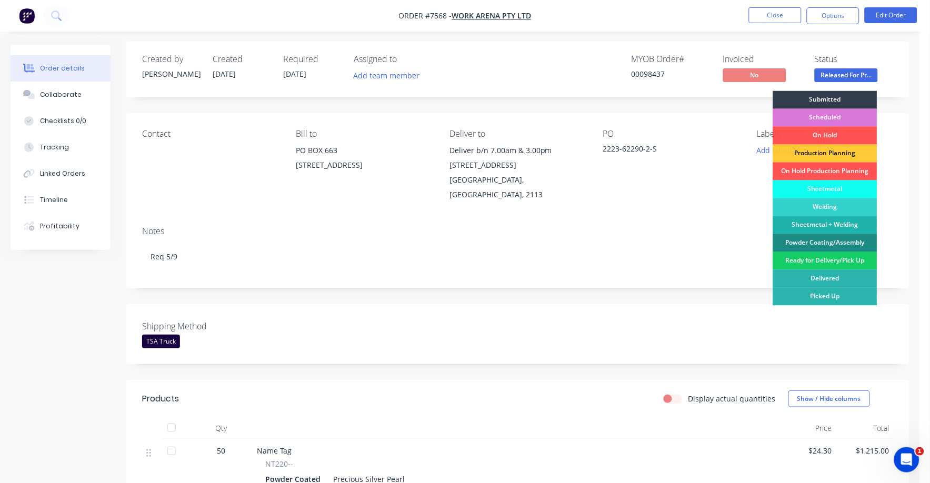
click at [822, 260] on div "Ready for Delivery/Pick Up" at bounding box center [826, 261] width 104 height 18
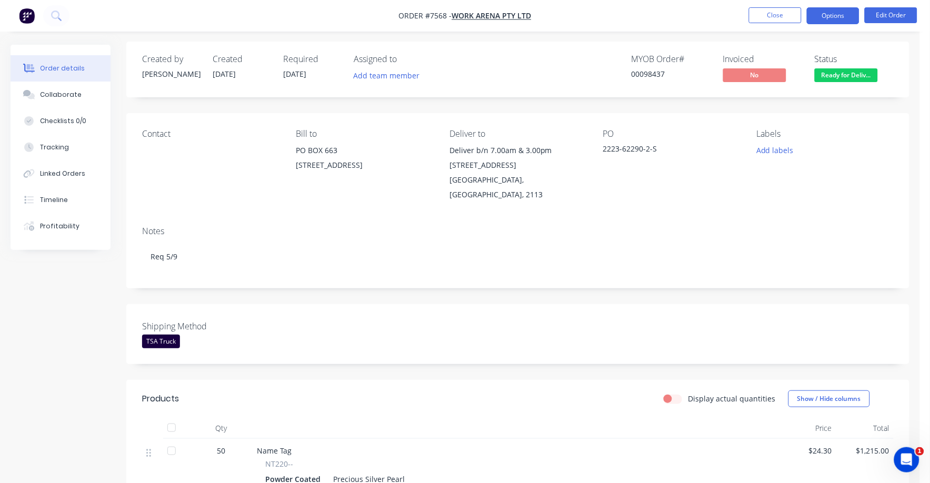
click at [831, 14] on button "Options" at bounding box center [833, 15] width 53 height 17
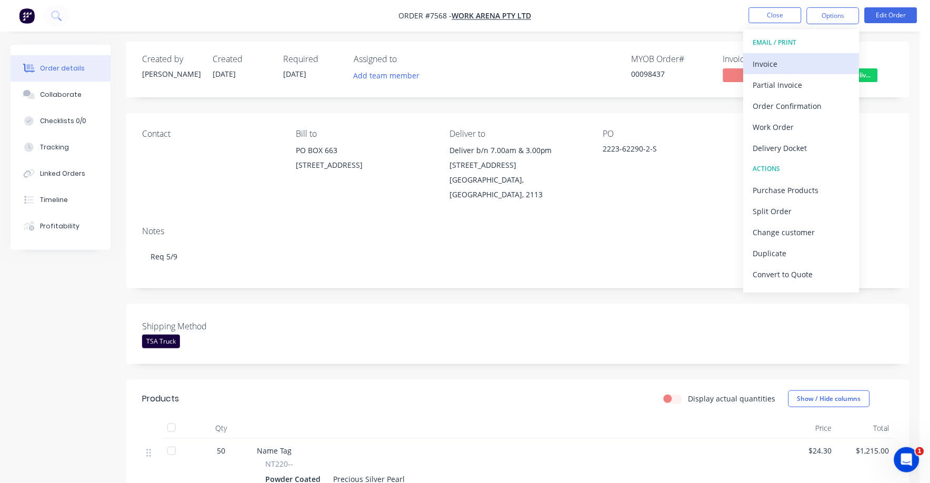
click at [780, 62] on div "Invoice" at bounding box center [802, 63] width 97 height 15
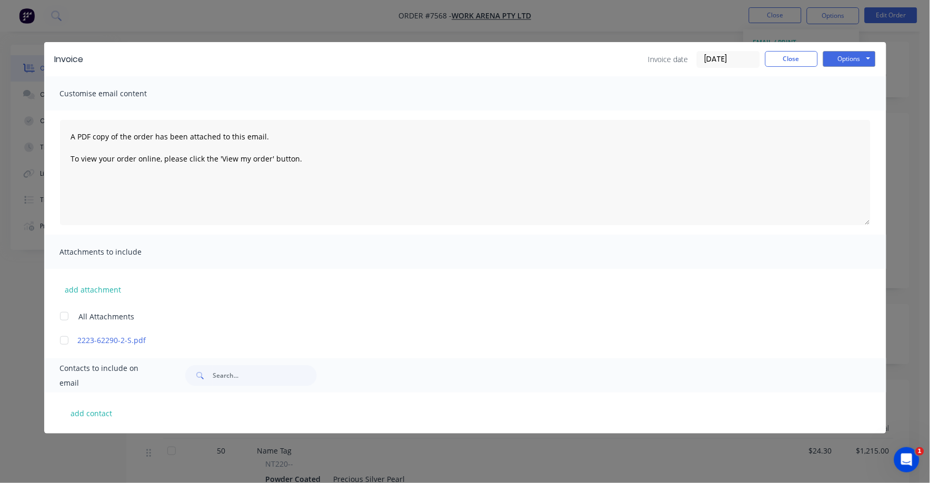
click at [736, 63] on input "[DATE]" at bounding box center [729, 60] width 62 height 16
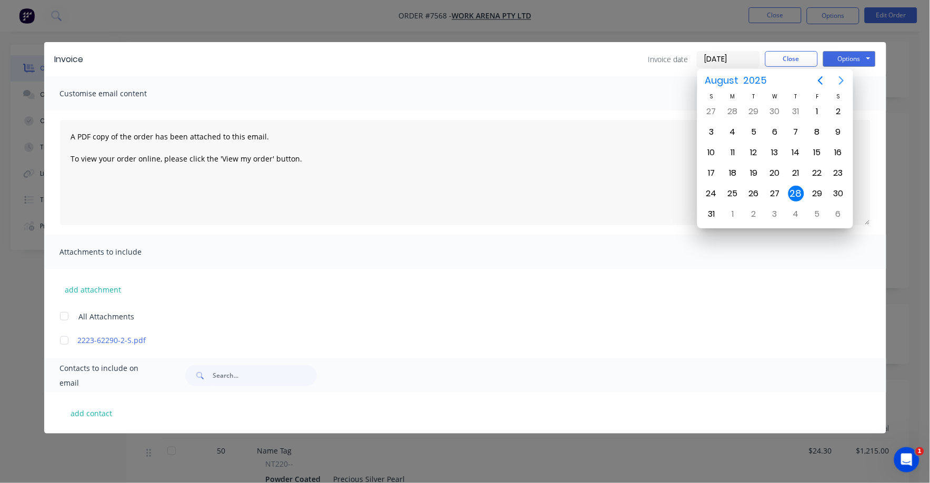
click at [842, 80] on icon "Next page" at bounding box center [842, 80] width 13 height 13
click at [738, 110] on div "1" at bounding box center [733, 112] width 16 height 16
type input "01/09/25"
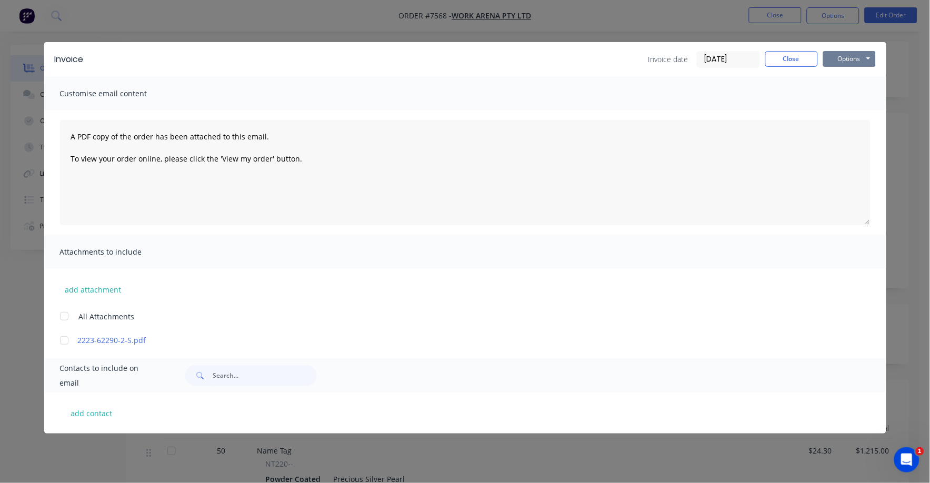
click at [852, 58] on button "Options" at bounding box center [850, 59] width 53 height 16
click at [840, 100] on button "Print" at bounding box center [857, 94] width 67 height 17
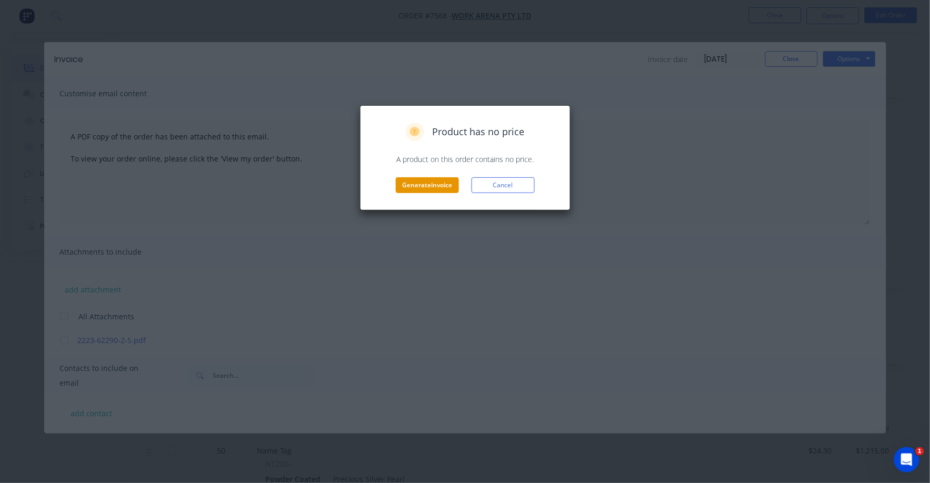
click at [443, 184] on button "Generate invoice" at bounding box center [427, 185] width 63 height 16
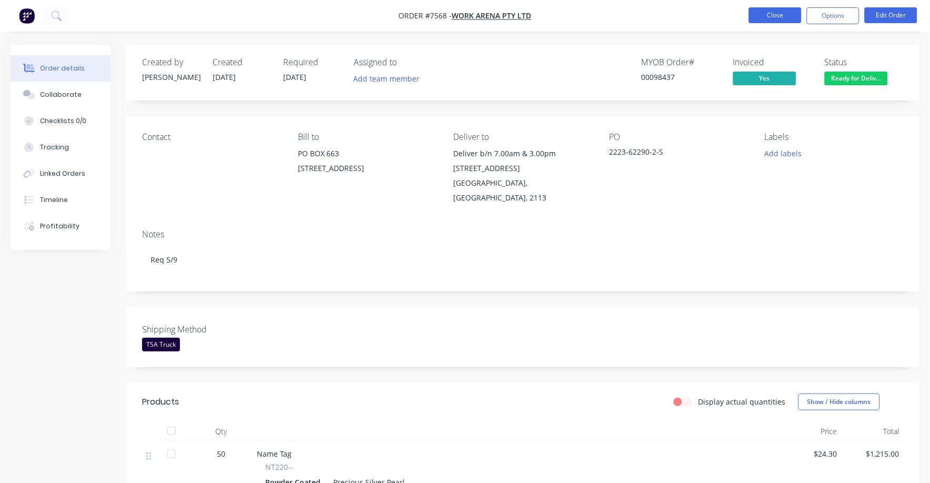
click at [774, 16] on button "Close" at bounding box center [775, 15] width 53 height 16
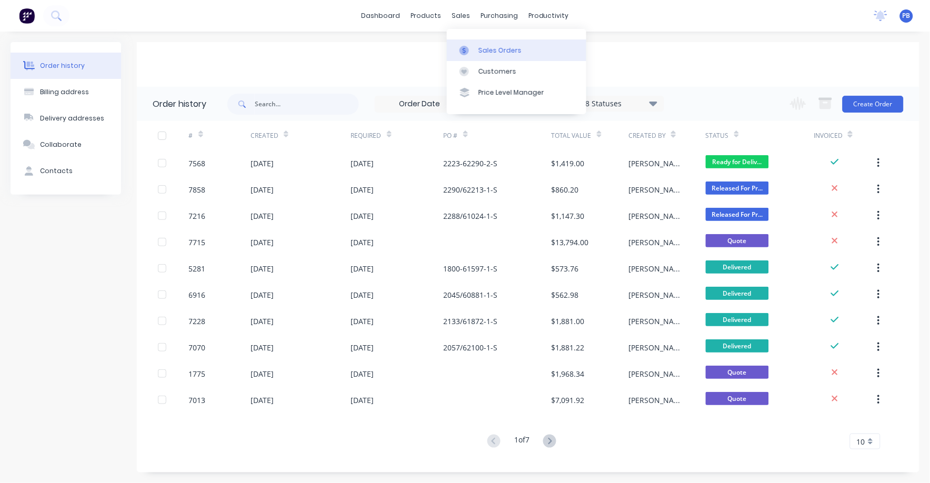
click at [487, 49] on div "Sales Orders" at bounding box center [500, 50] width 43 height 9
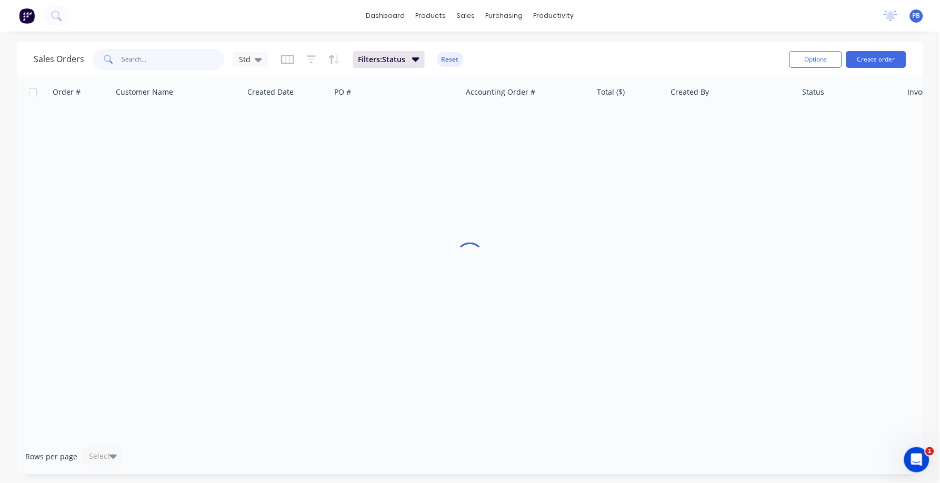
click at [145, 54] on input "text" at bounding box center [173, 59] width 103 height 21
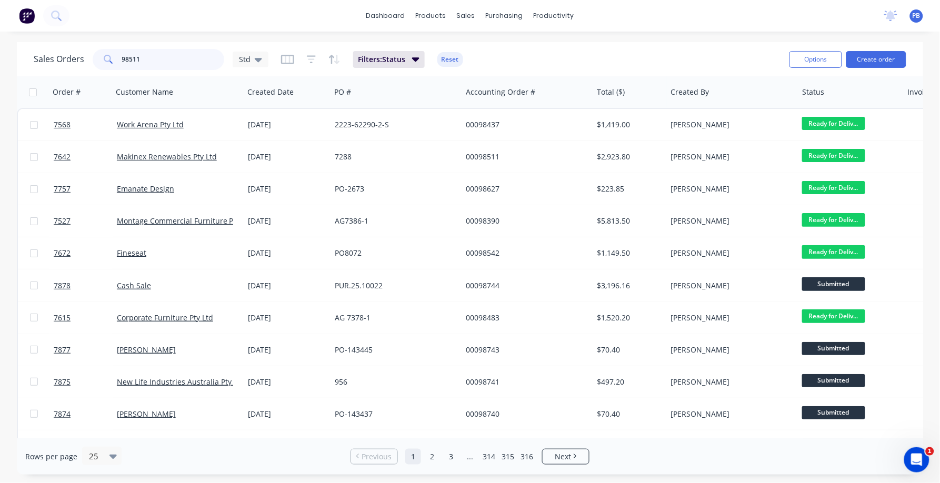
type input "98511"
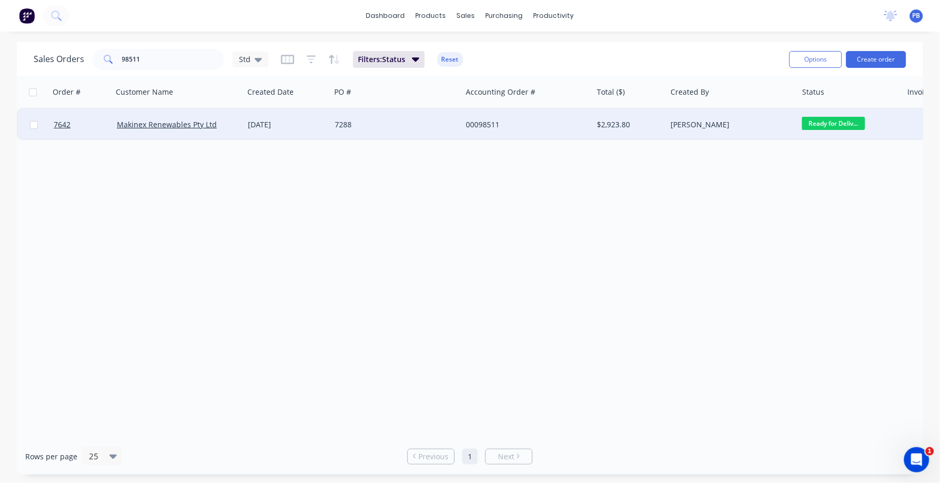
click at [480, 123] on div "00098511" at bounding box center [524, 125] width 117 height 11
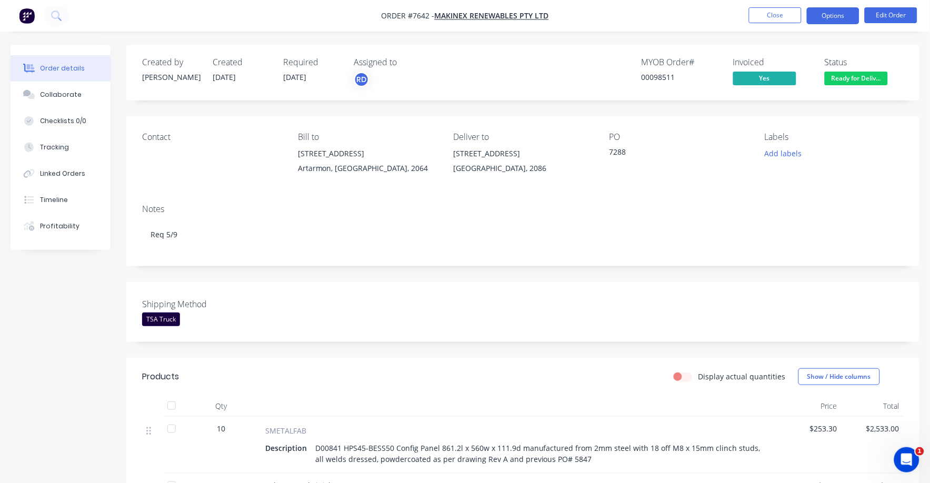
click at [836, 14] on button "Options" at bounding box center [833, 15] width 53 height 17
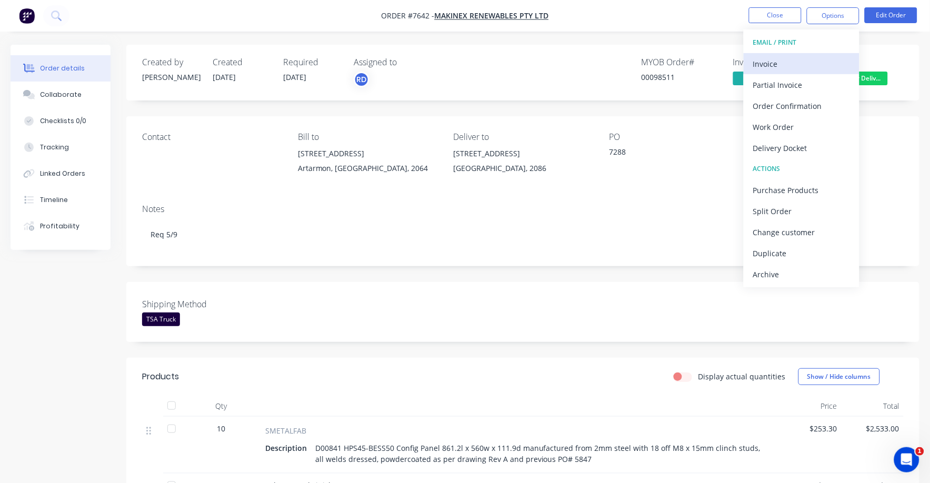
click at [771, 64] on div "Invoice" at bounding box center [802, 63] width 97 height 15
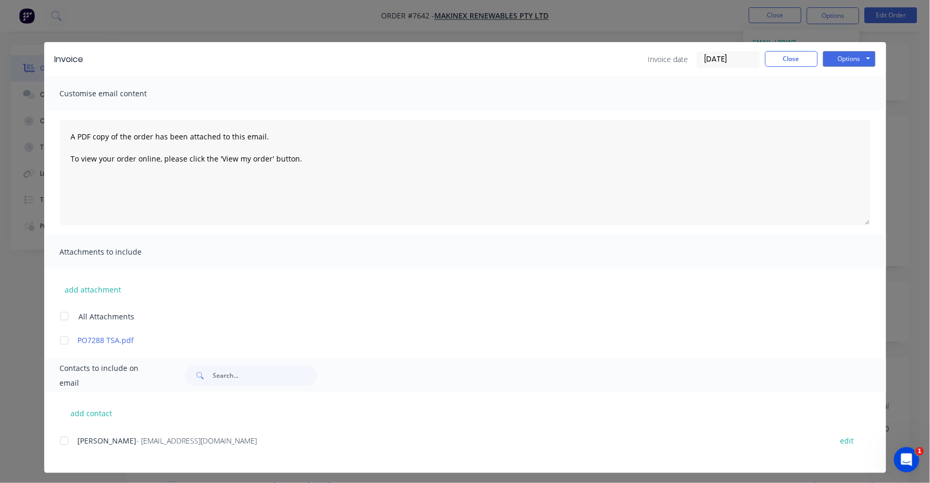
click at [731, 56] on input "[DATE]" at bounding box center [729, 60] width 62 height 16
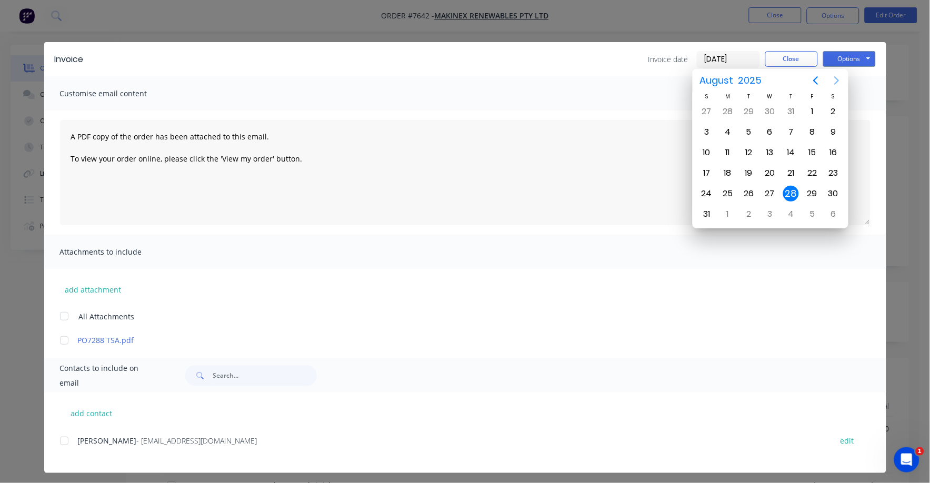
click at [839, 82] on icon "Next page" at bounding box center [837, 80] width 13 height 13
click at [729, 112] on div "1" at bounding box center [728, 112] width 16 height 16
type input "01/09/25"
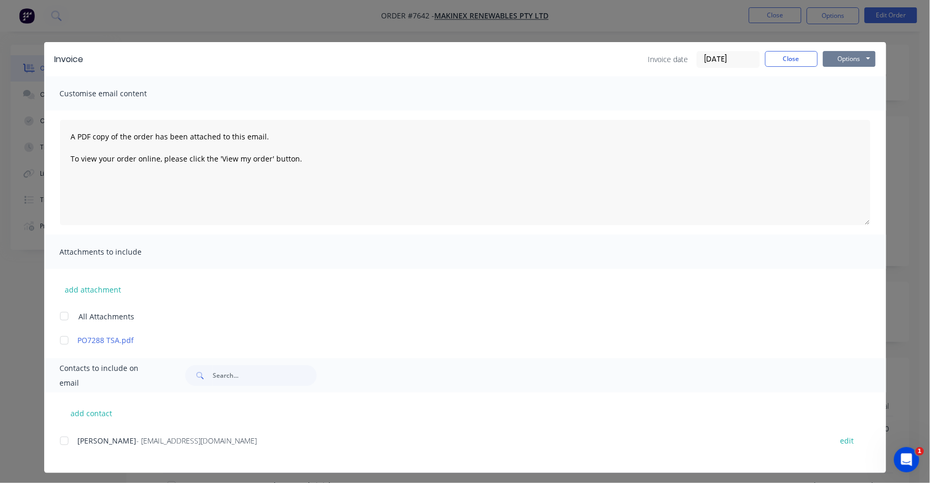
click at [841, 57] on button "Options" at bounding box center [850, 59] width 53 height 16
click at [833, 94] on button "Print" at bounding box center [857, 94] width 67 height 17
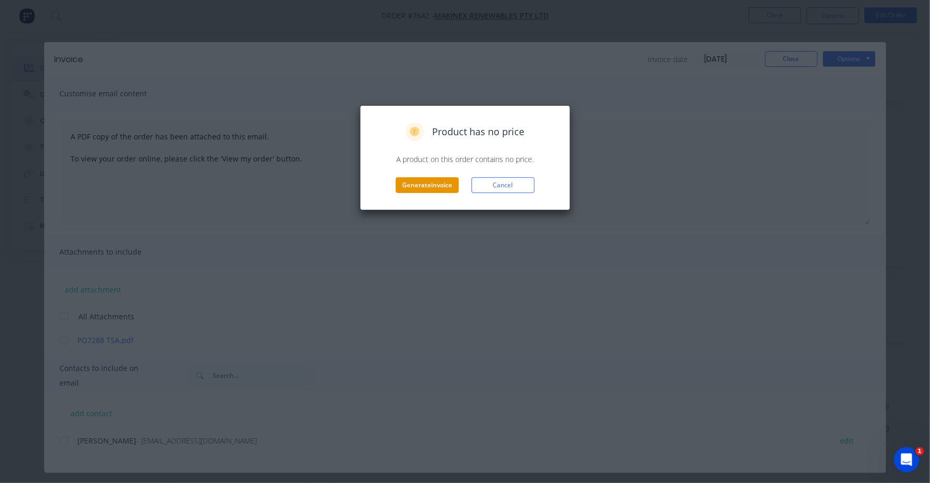
click at [431, 183] on button "Generate invoice" at bounding box center [427, 185] width 63 height 16
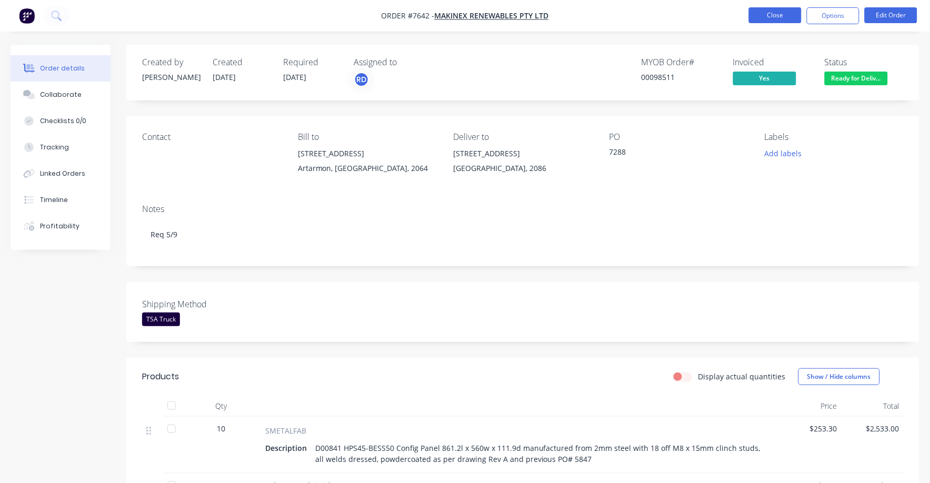
click at [781, 13] on button "Close" at bounding box center [775, 15] width 53 height 16
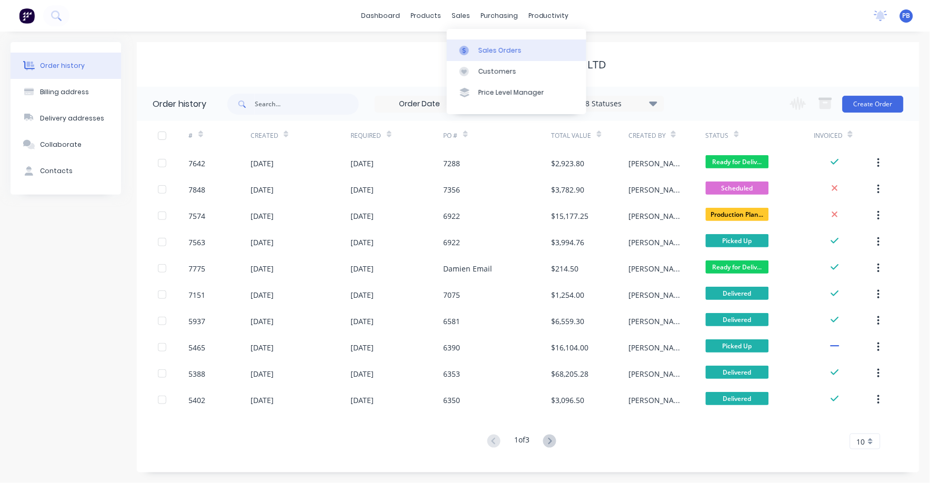
click at [481, 46] on div "Sales Orders" at bounding box center [500, 50] width 43 height 9
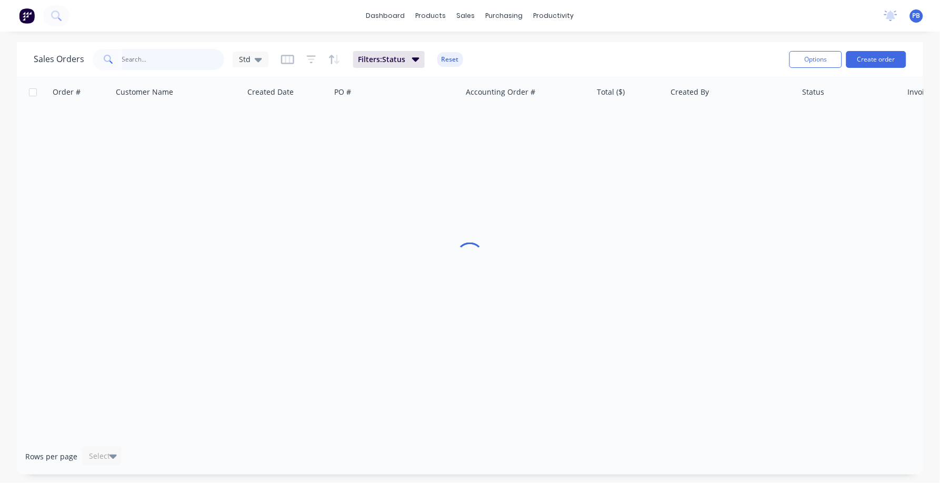
click at [128, 57] on input "text" at bounding box center [173, 59] width 103 height 21
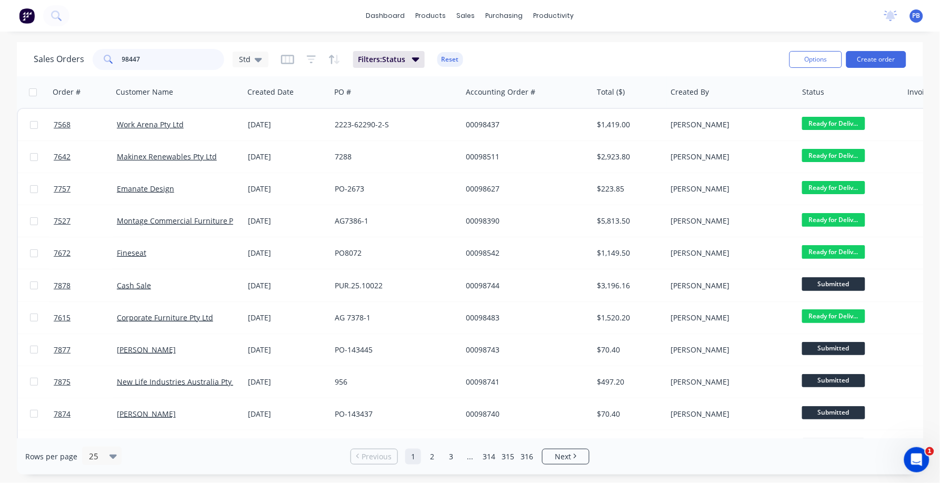
type input "98447"
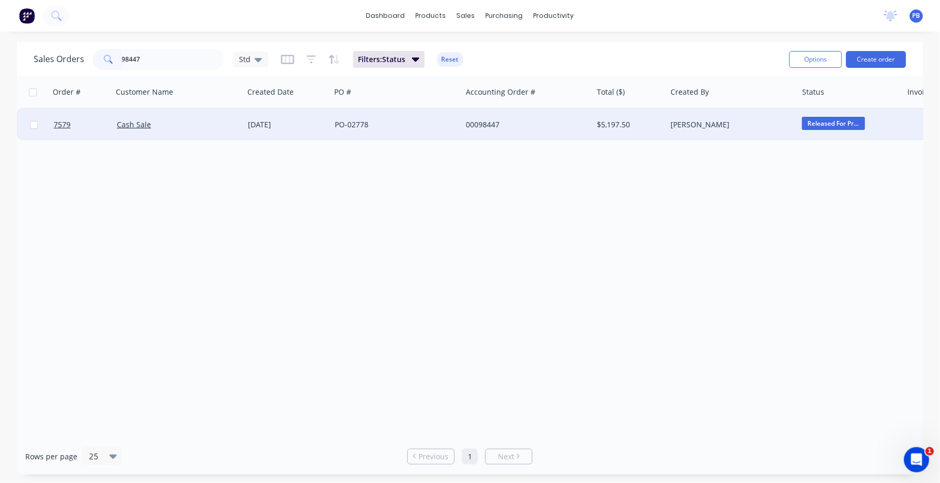
click at [346, 120] on div "PO-02778" at bounding box center [393, 125] width 117 height 11
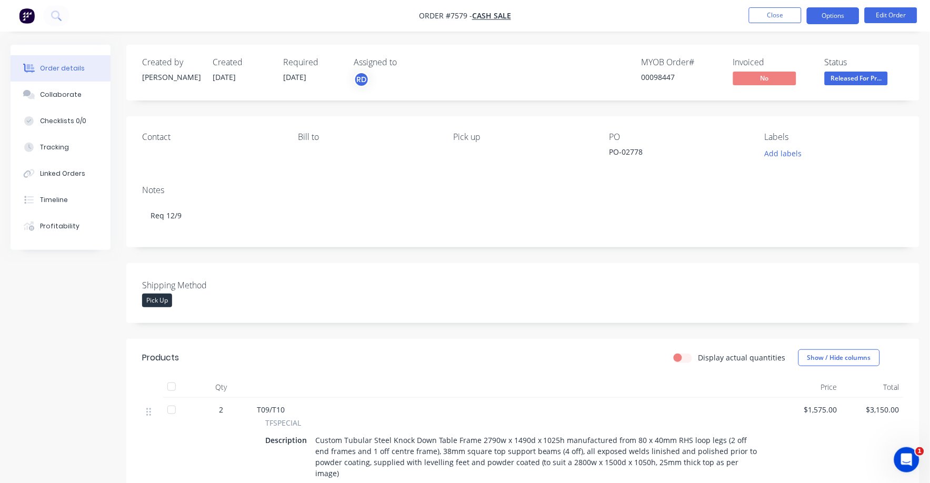
click at [828, 15] on button "Options" at bounding box center [833, 15] width 53 height 17
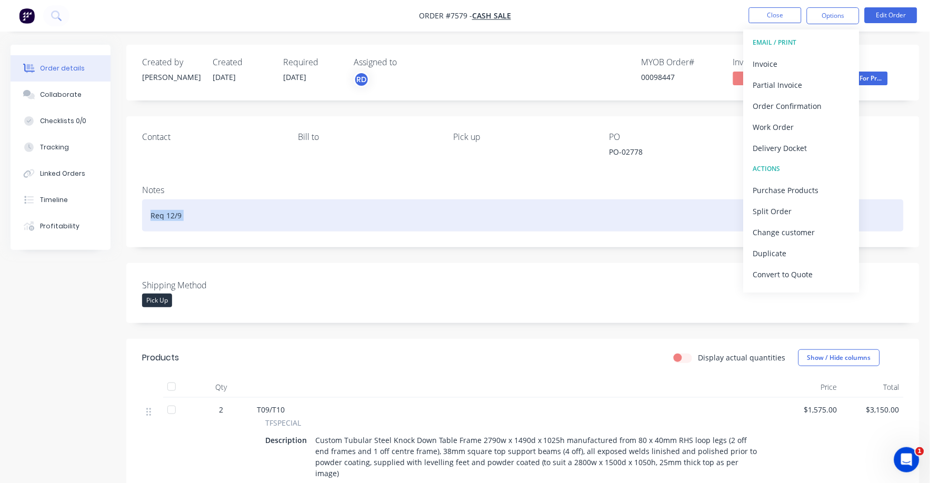
click at [600, 202] on div "Notes Req 12/9" at bounding box center [523, 212] width 794 height 71
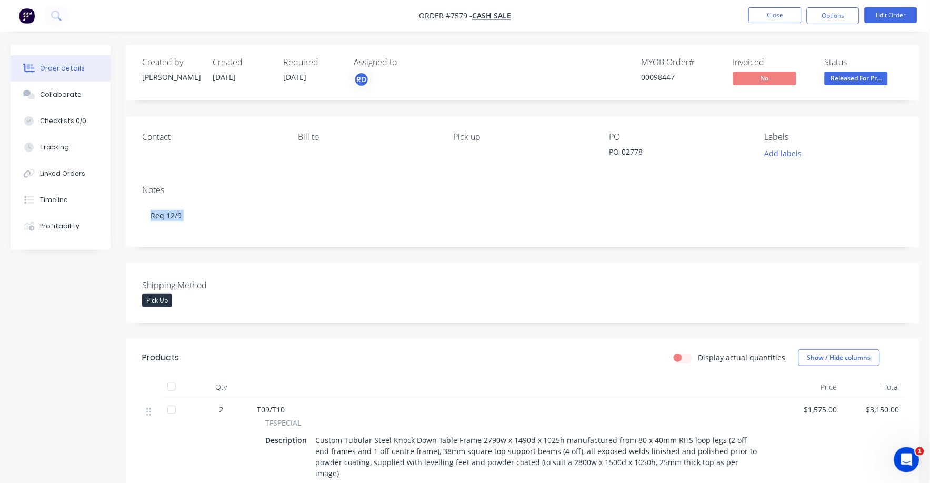
click at [841, 78] on span "Released For Pr..." at bounding box center [856, 78] width 63 height 13
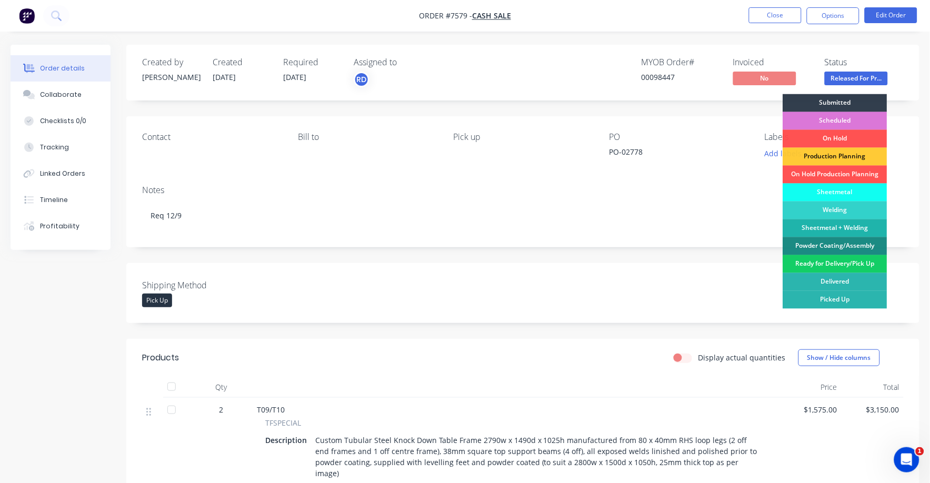
click at [827, 262] on div "Ready for Delivery/Pick Up" at bounding box center [836, 264] width 104 height 18
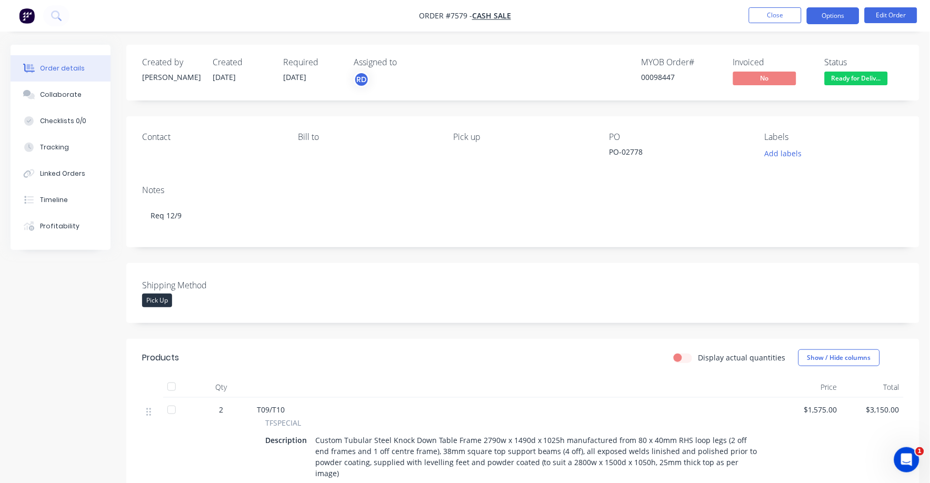
click at [827, 12] on button "Options" at bounding box center [833, 15] width 53 height 17
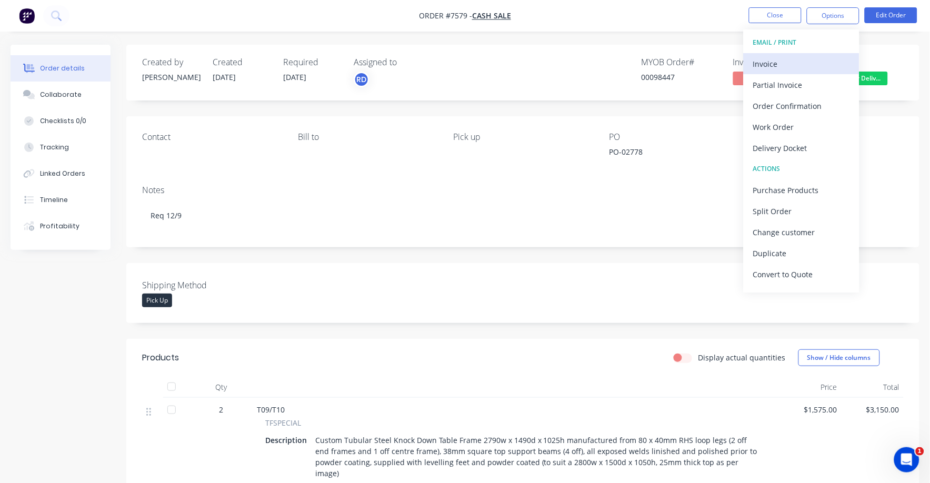
click at [763, 62] on div "Invoice" at bounding box center [802, 63] width 97 height 15
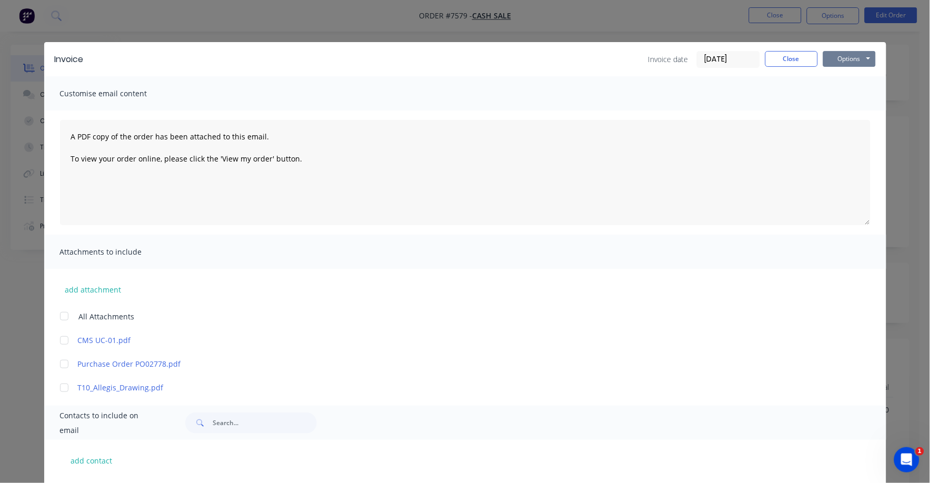
click at [834, 59] on button "Options" at bounding box center [850, 59] width 53 height 16
click at [836, 94] on button "Print" at bounding box center [857, 94] width 67 height 17
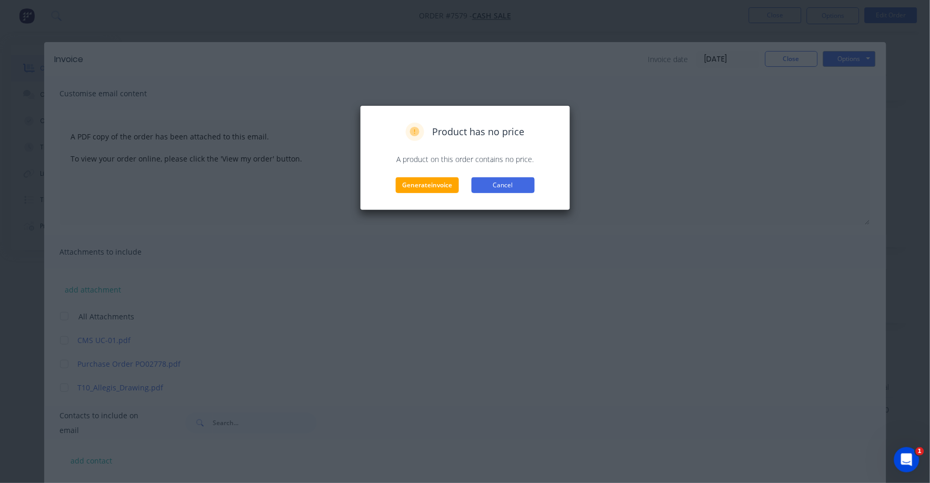
click at [490, 186] on button "Cancel" at bounding box center [503, 185] width 63 height 16
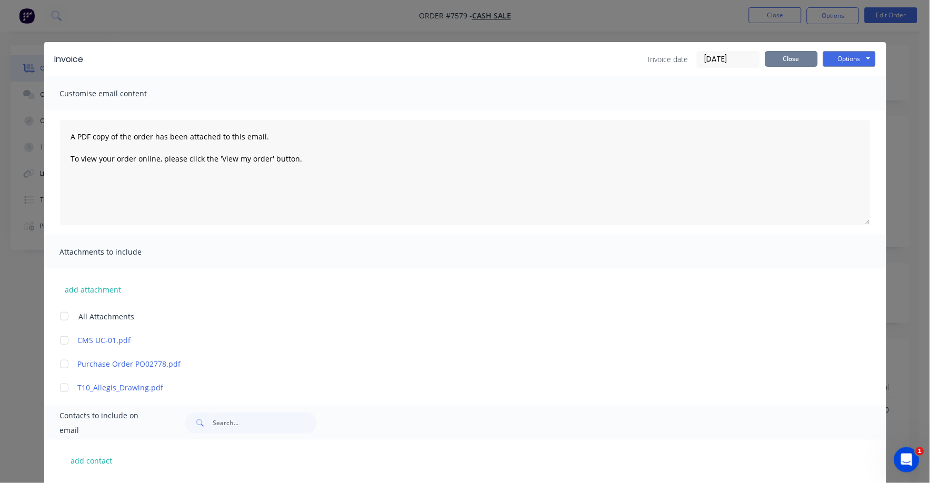
click at [778, 54] on button "Close" at bounding box center [792, 59] width 53 height 16
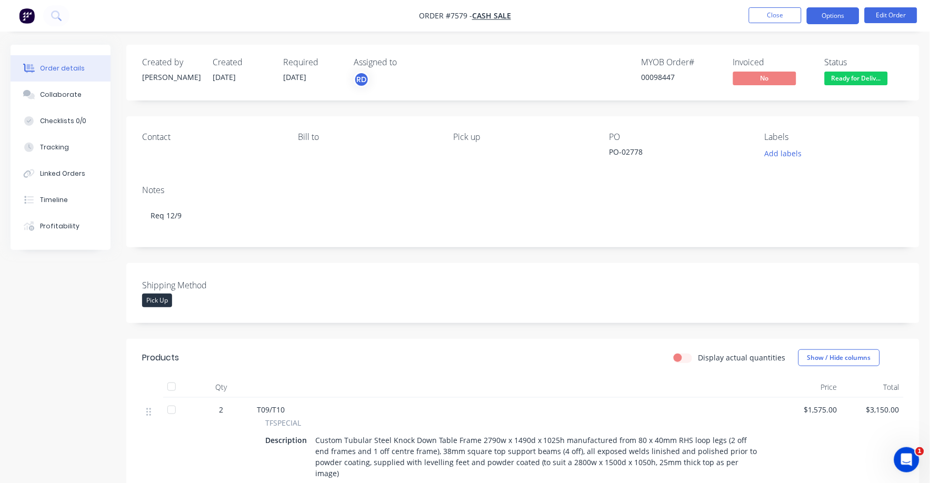
click at [821, 10] on button "Options" at bounding box center [833, 15] width 53 height 17
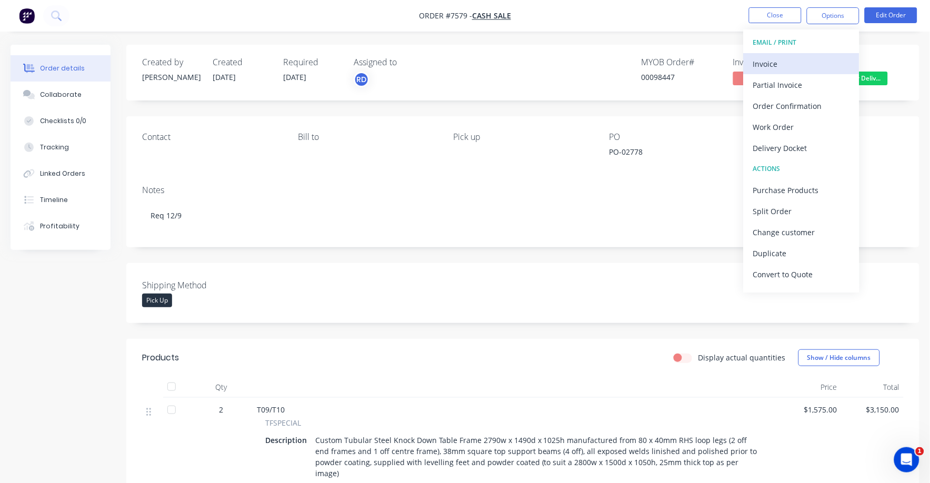
click at [766, 62] on div "Invoice" at bounding box center [802, 63] width 97 height 15
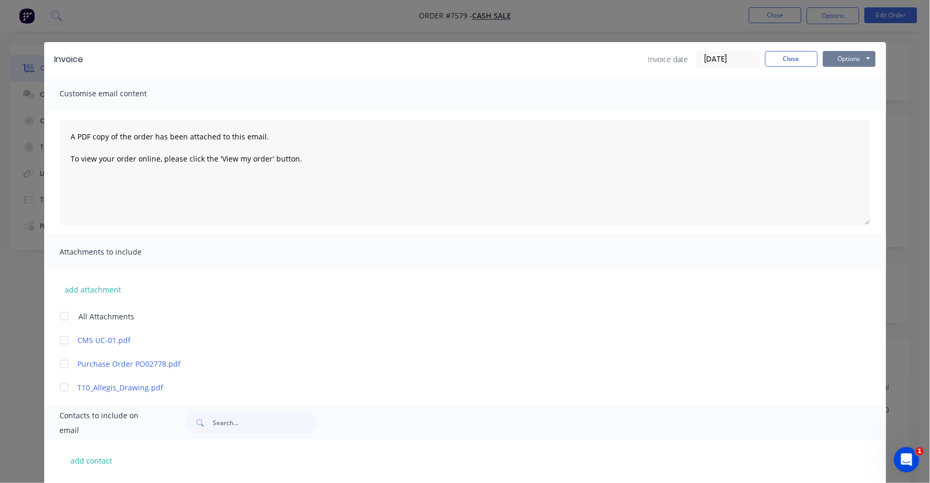
drag, startPoint x: 830, startPoint y: 62, endPoint x: 774, endPoint y: 72, distance: 57.7
click at [791, 80] on div "Invoice Invoice date [DATE] Close Options Preview Print Email Customise email c…" at bounding box center [465, 382] width 843 height 681
click at [739, 61] on input "[DATE]" at bounding box center [729, 60] width 62 height 16
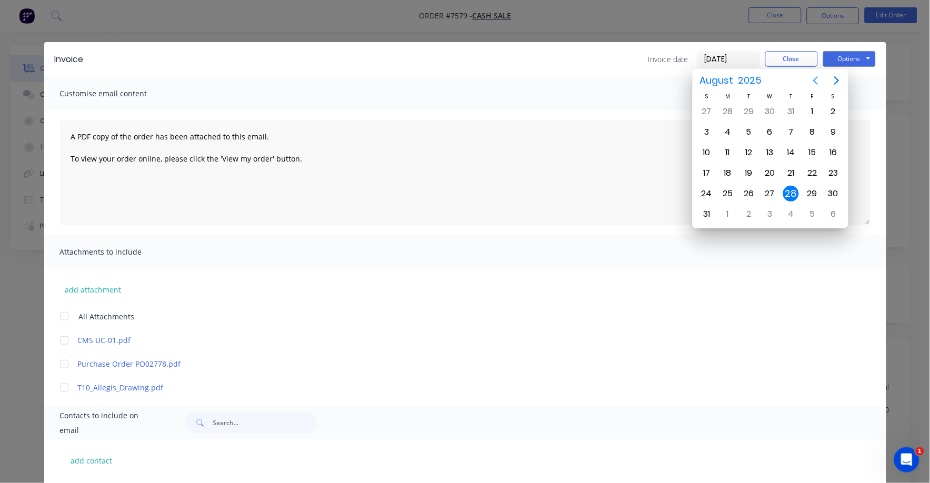
click at [829, 78] on button "Next page" at bounding box center [837, 80] width 21 height 21
click at [727, 110] on div "1" at bounding box center [728, 112] width 16 height 16
type input "[DATE]"
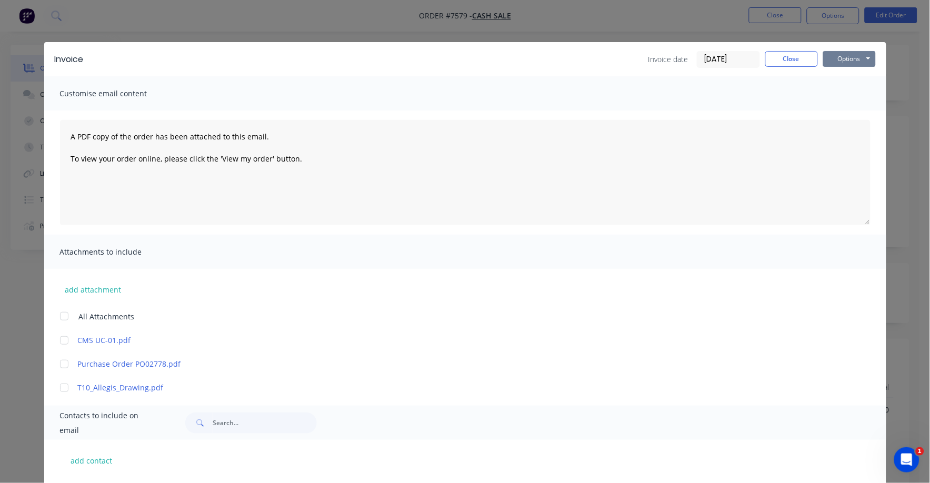
click at [839, 54] on button "Options" at bounding box center [850, 59] width 53 height 16
click at [838, 93] on button "Print" at bounding box center [857, 94] width 67 height 17
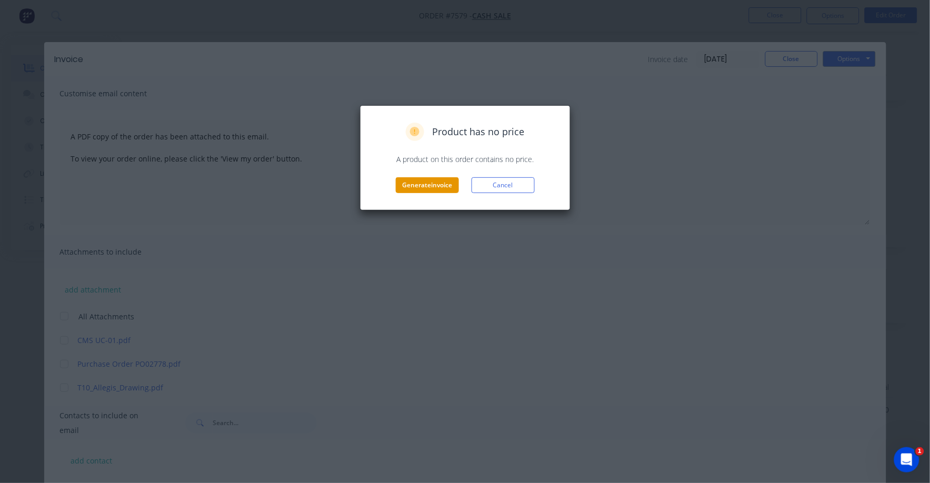
click at [424, 179] on button "Generate invoice" at bounding box center [427, 185] width 63 height 16
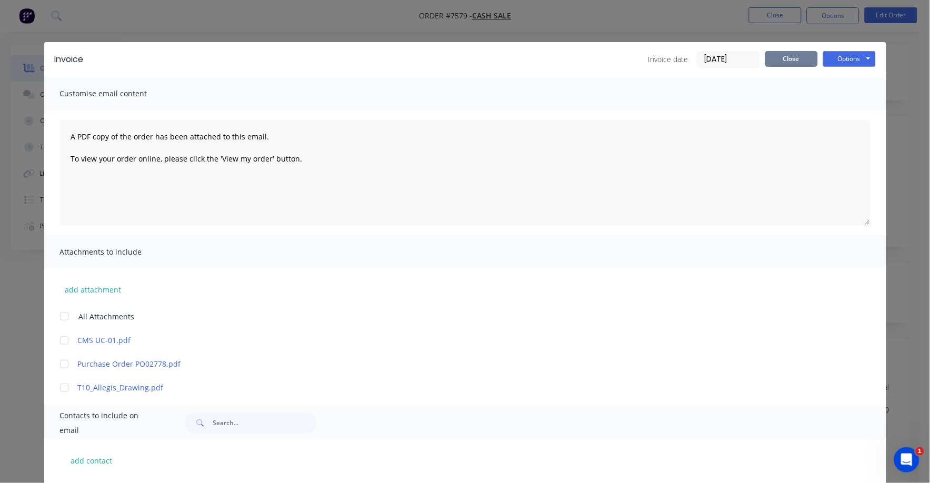
click at [784, 55] on button "Close" at bounding box center [792, 59] width 53 height 16
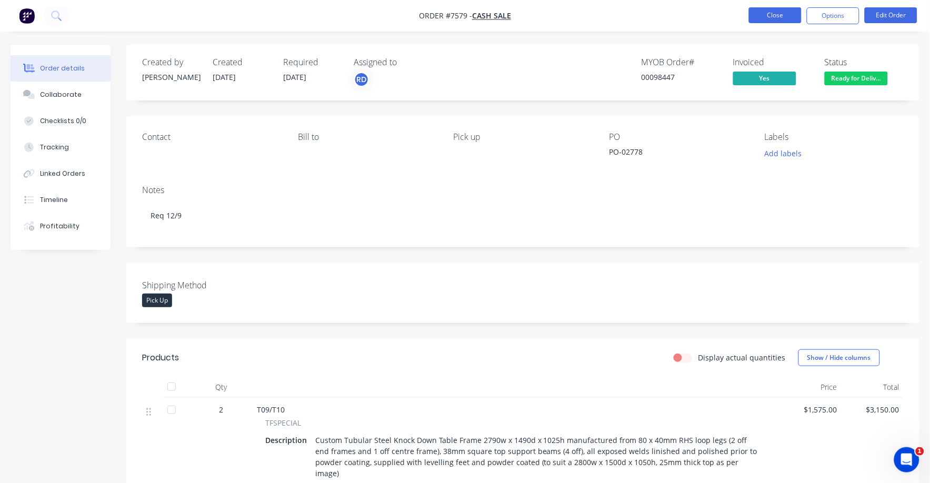
click at [781, 13] on button "Close" at bounding box center [775, 15] width 53 height 16
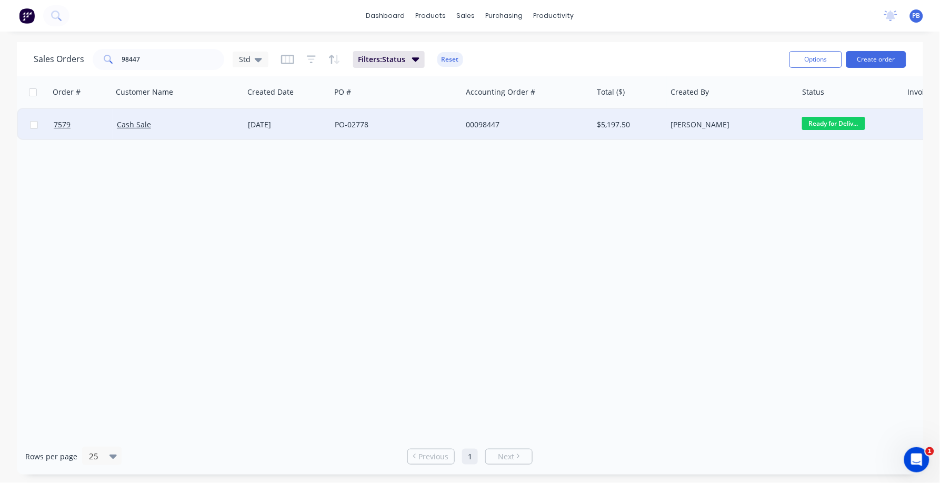
click at [491, 124] on div "00098447" at bounding box center [524, 125] width 117 height 11
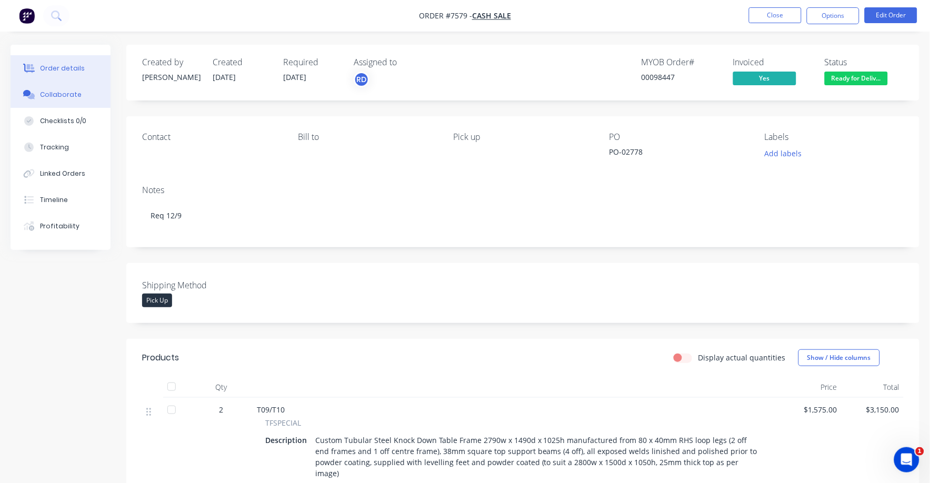
click at [57, 94] on div "Collaborate" at bounding box center [61, 94] width 42 height 9
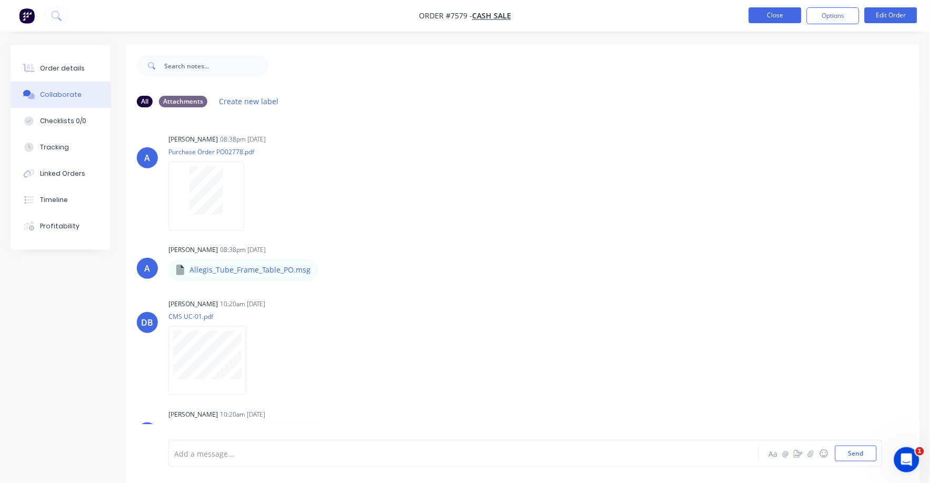
click at [776, 15] on button "Close" at bounding box center [775, 15] width 53 height 16
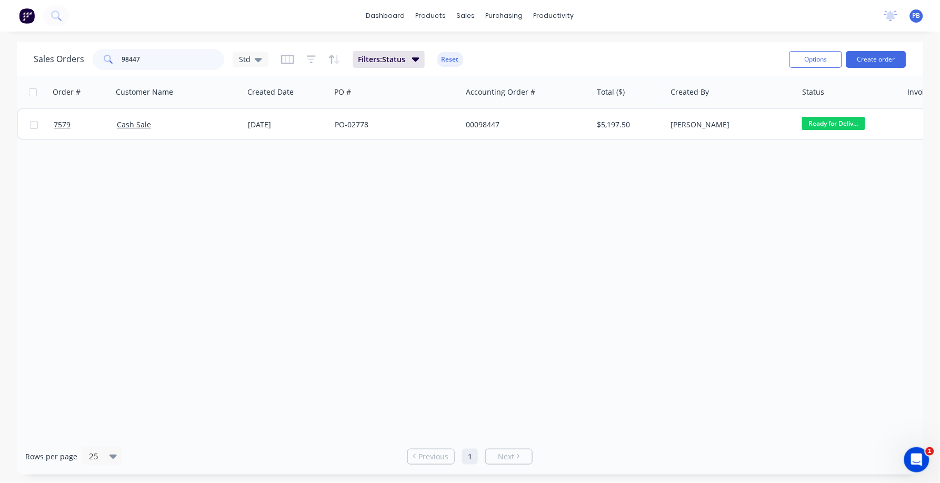
drag, startPoint x: 187, startPoint y: 55, endPoint x: 82, endPoint y: 47, distance: 106.2
click at [82, 47] on div "Sales Orders 98447 Std Filters: Status Reset" at bounding box center [408, 59] width 748 height 26
type input "98477"
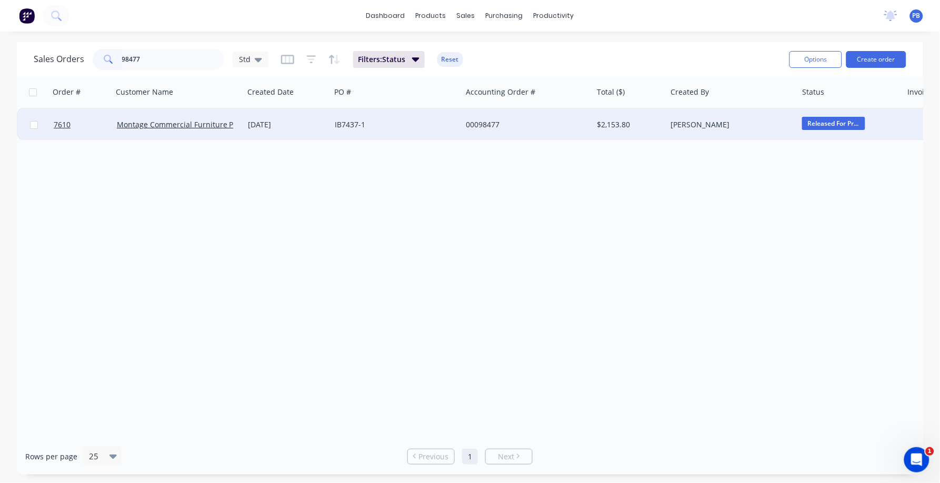
click at [488, 125] on div "00098477" at bounding box center [524, 125] width 117 height 11
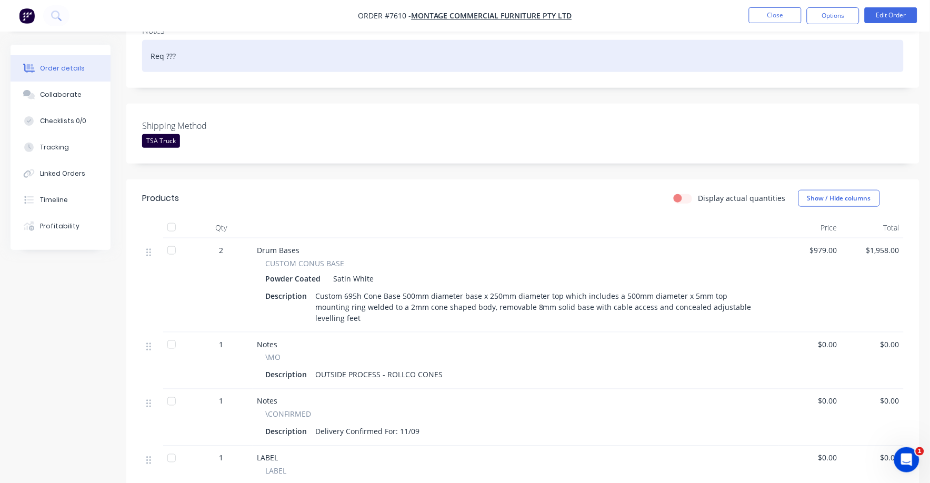
scroll to position [197, 0]
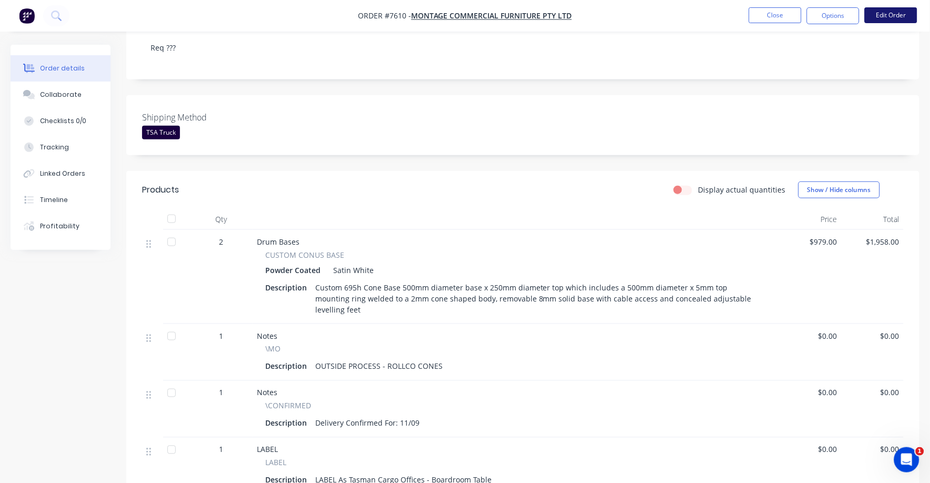
click at [892, 9] on button "Edit Order" at bounding box center [891, 15] width 53 height 16
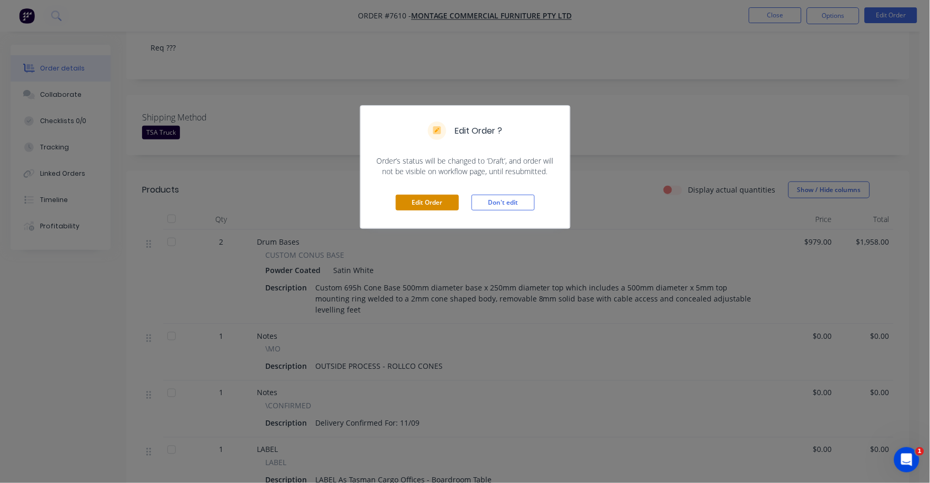
click at [434, 200] on button "Edit Order" at bounding box center [427, 203] width 63 height 16
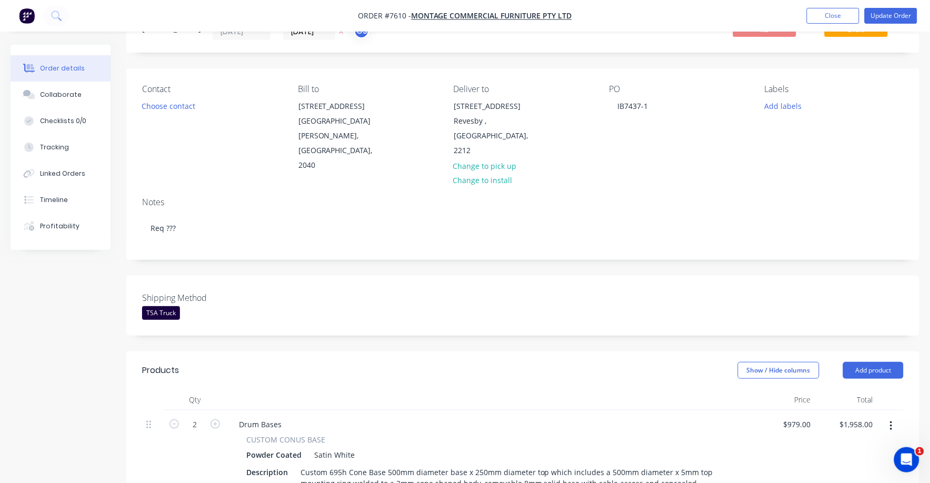
scroll to position [329, 0]
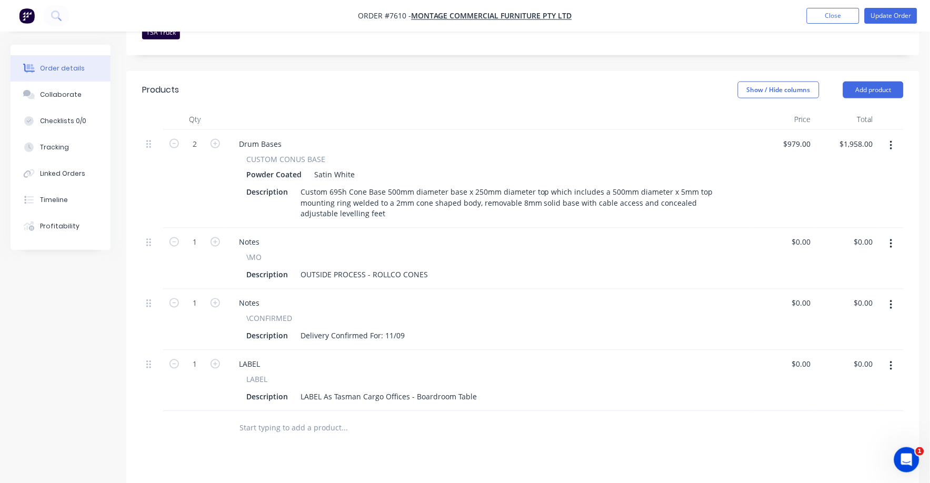
click at [892, 239] on icon "button" at bounding box center [891, 245] width 3 height 12
click at [824, 328] on div "Delete" at bounding box center [854, 335] width 81 height 15
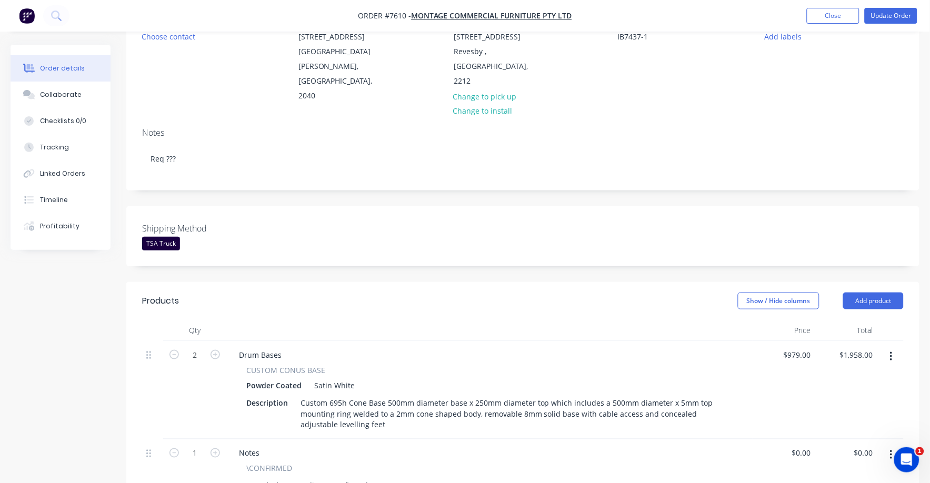
scroll to position [0, 0]
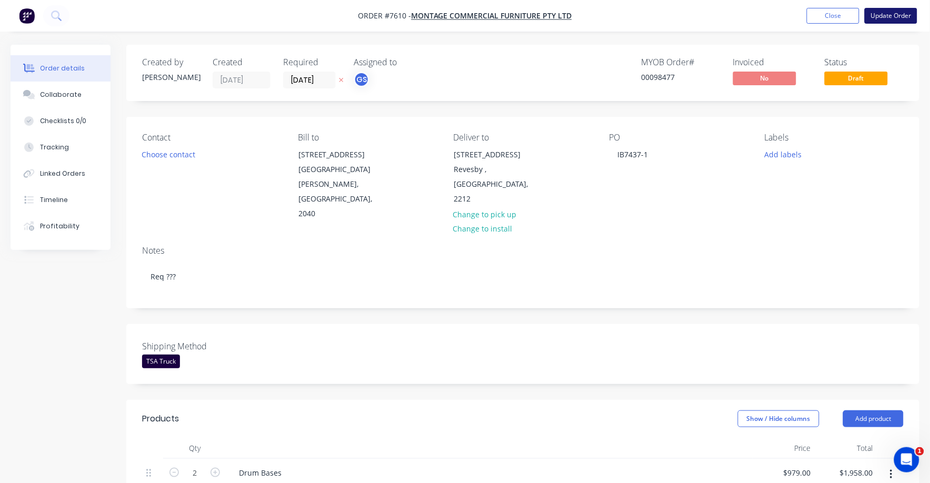
click at [883, 14] on button "Update Order" at bounding box center [891, 16] width 53 height 16
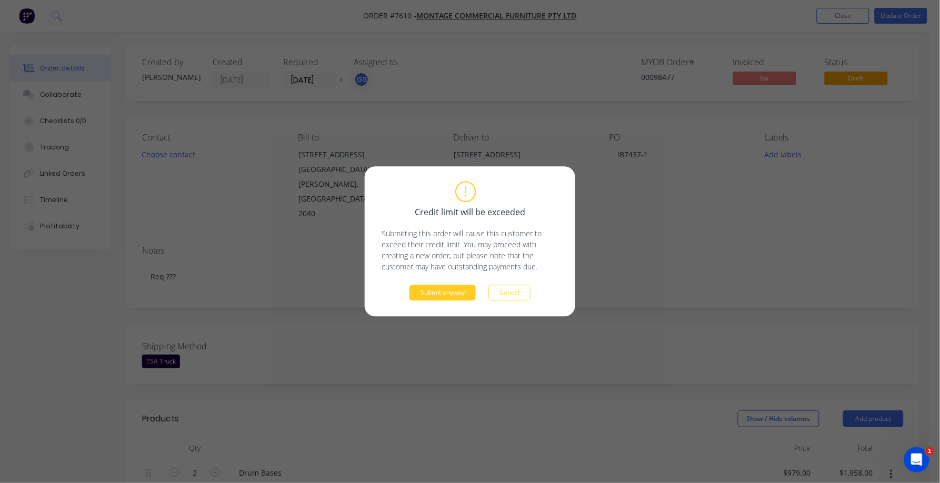
click at [442, 297] on button "Submit anyway" at bounding box center [443, 293] width 66 height 16
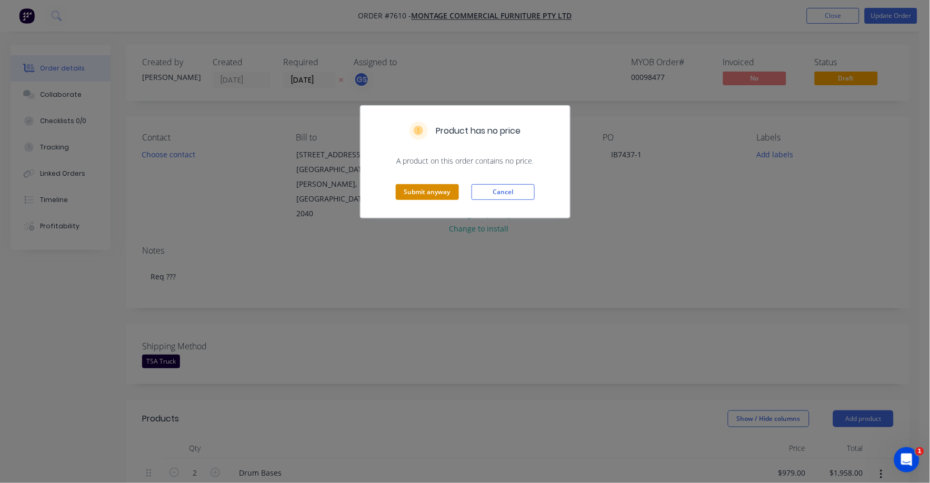
click at [438, 186] on button "Submit anyway" at bounding box center [427, 192] width 63 height 16
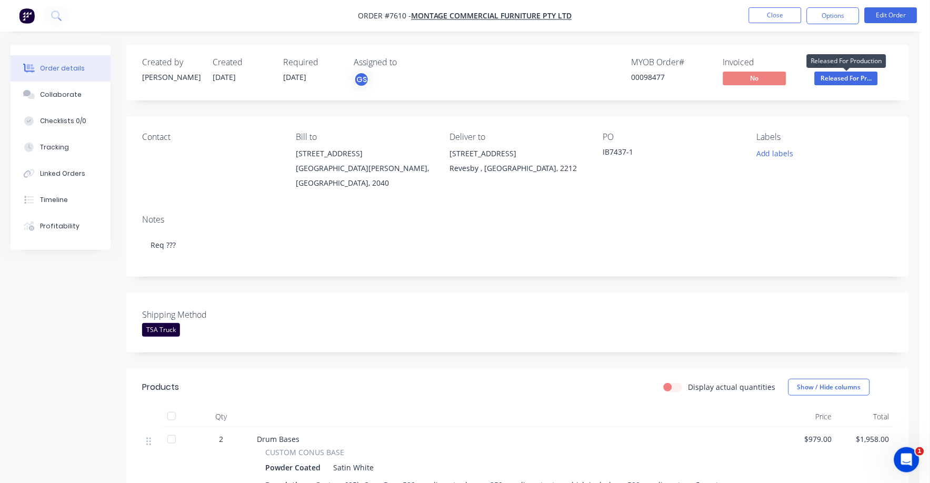
click at [859, 78] on span "Released For Pr..." at bounding box center [846, 78] width 63 height 13
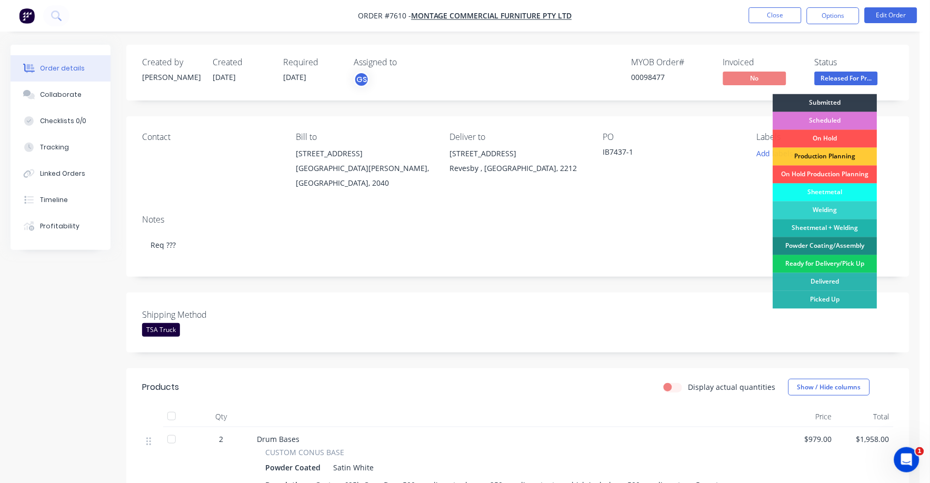
click at [833, 266] on div "Ready for Delivery/Pick Up" at bounding box center [826, 264] width 104 height 18
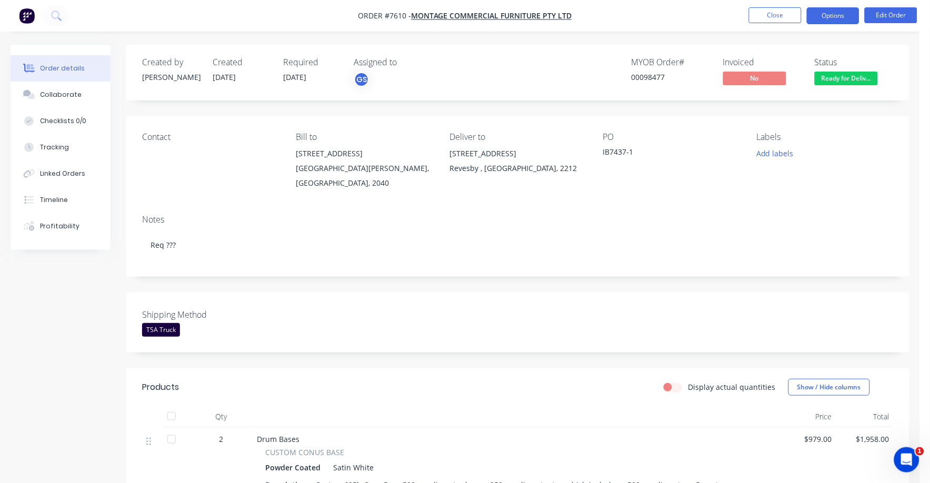
click at [832, 17] on button "Options" at bounding box center [833, 15] width 53 height 17
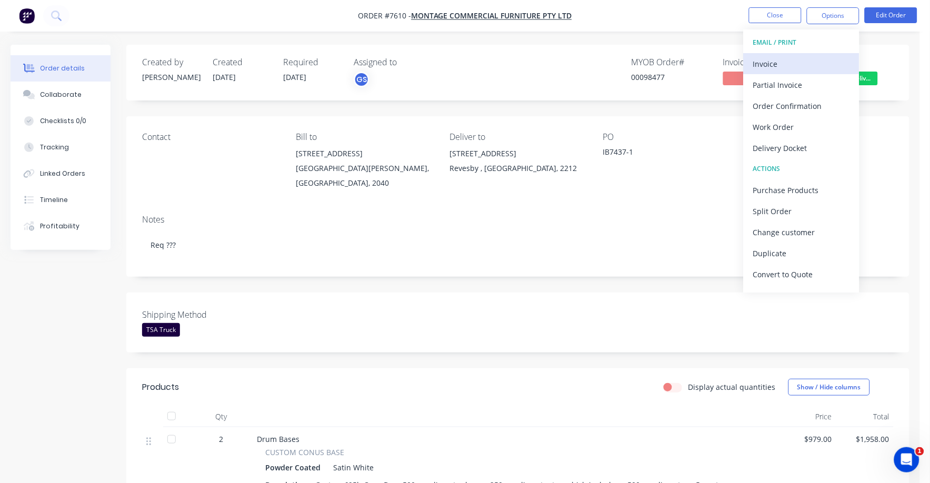
click at [766, 59] on div "Invoice" at bounding box center [802, 63] width 97 height 15
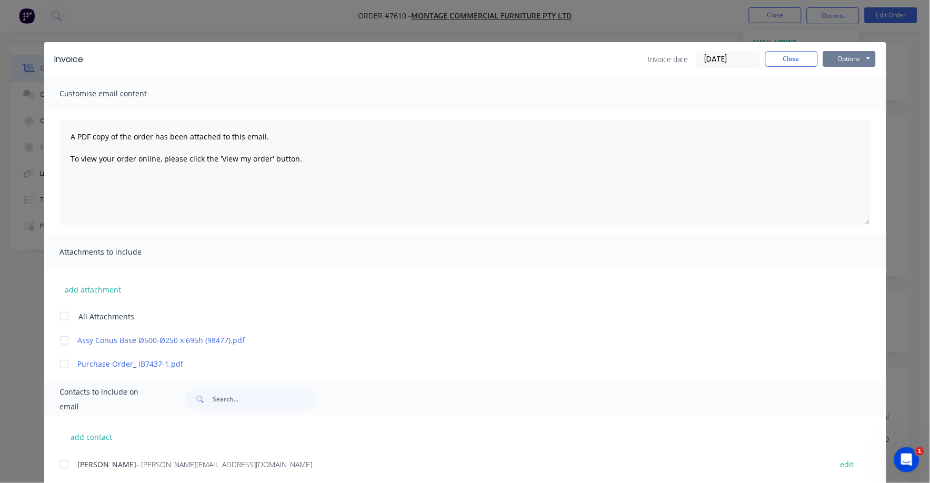
click at [834, 58] on button "Options" at bounding box center [850, 59] width 53 height 16
click at [833, 89] on button "Print" at bounding box center [857, 94] width 67 height 17
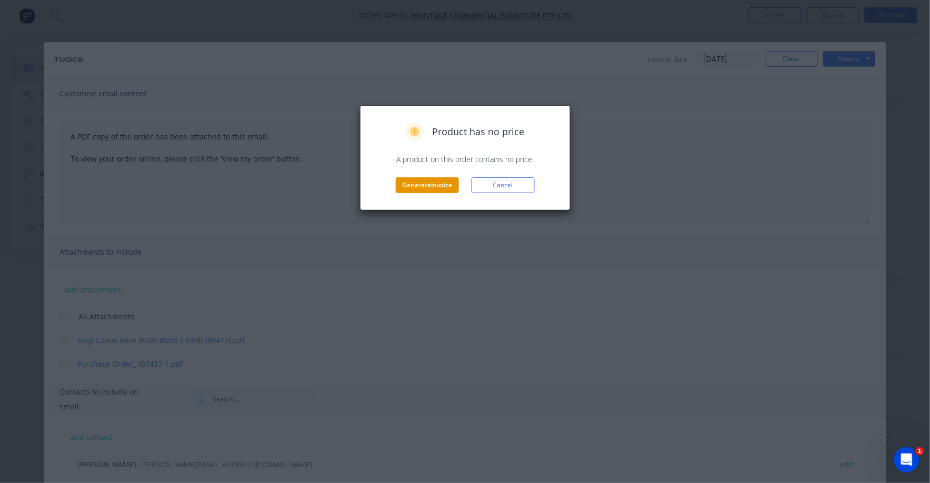
click at [432, 184] on button "Generate invoice" at bounding box center [427, 185] width 63 height 16
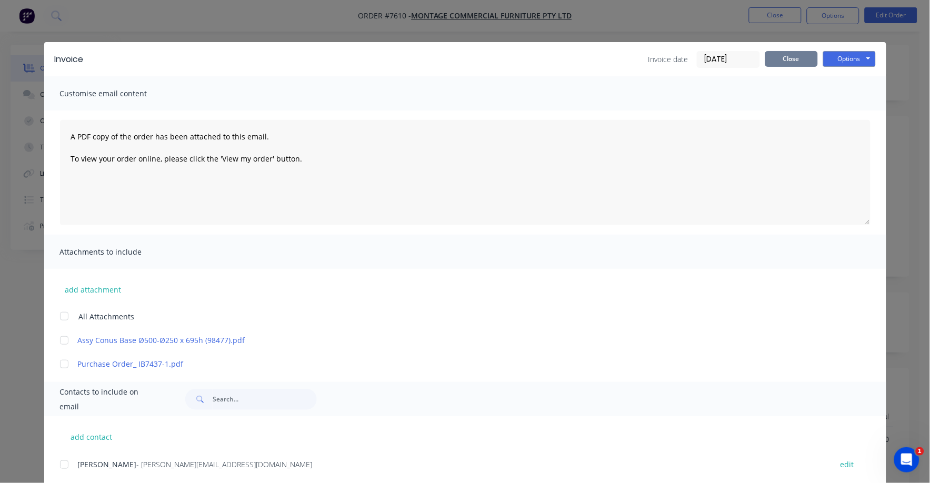
click at [780, 58] on button "Close" at bounding box center [792, 59] width 53 height 16
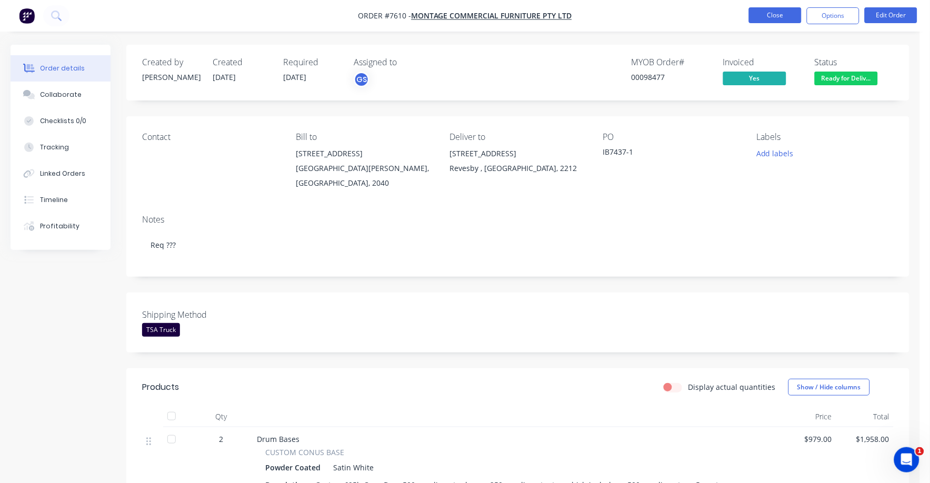
click at [777, 12] on button "Close" at bounding box center [775, 15] width 53 height 16
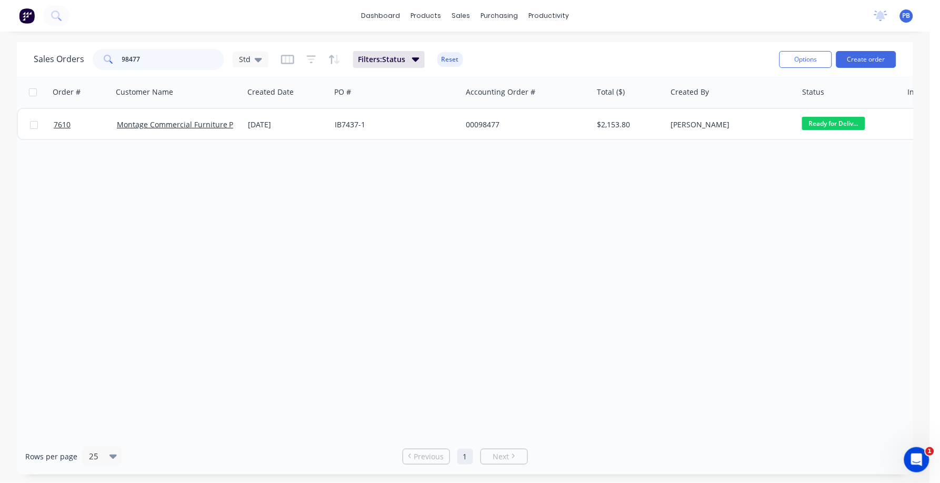
drag, startPoint x: 173, startPoint y: 53, endPoint x: 108, endPoint y: 48, distance: 64.5
click at [108, 49] on div "98477" at bounding box center [159, 59] width 132 height 21
type input "98711"
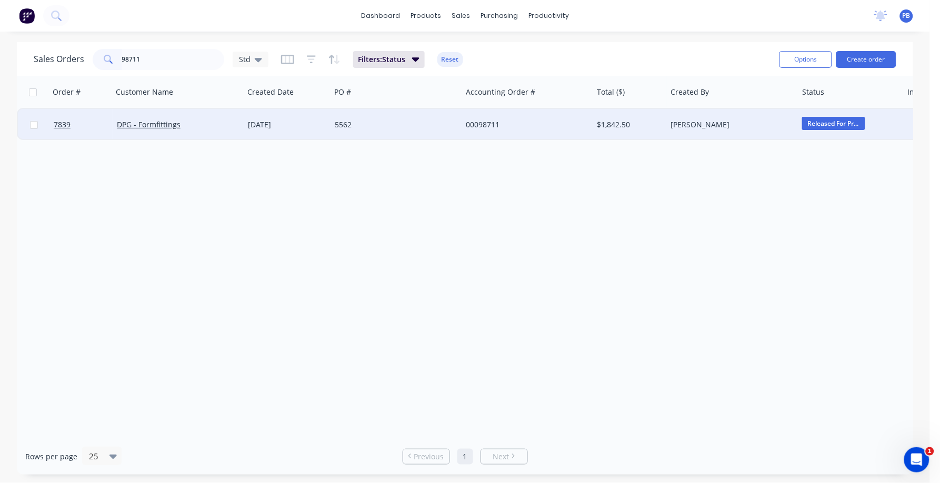
click at [488, 125] on div "00098711" at bounding box center [524, 125] width 117 height 11
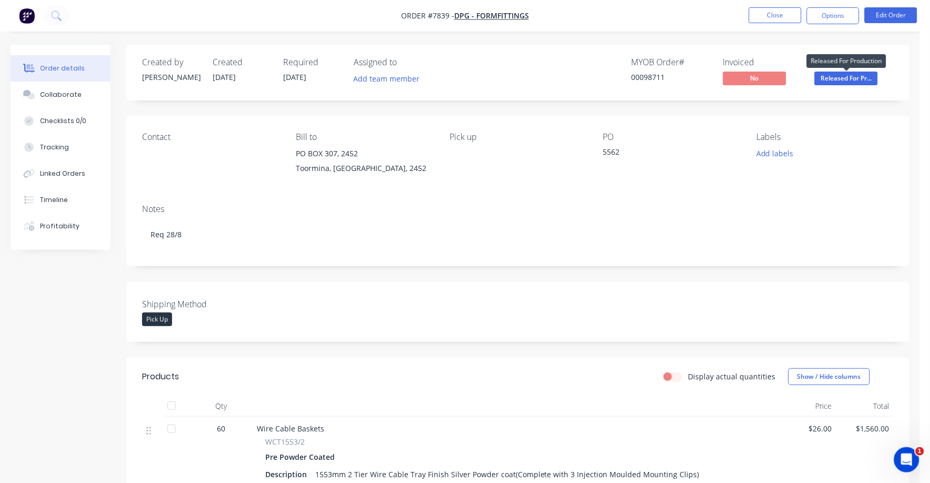
click at [857, 77] on span "Released For Pr..." at bounding box center [846, 78] width 63 height 13
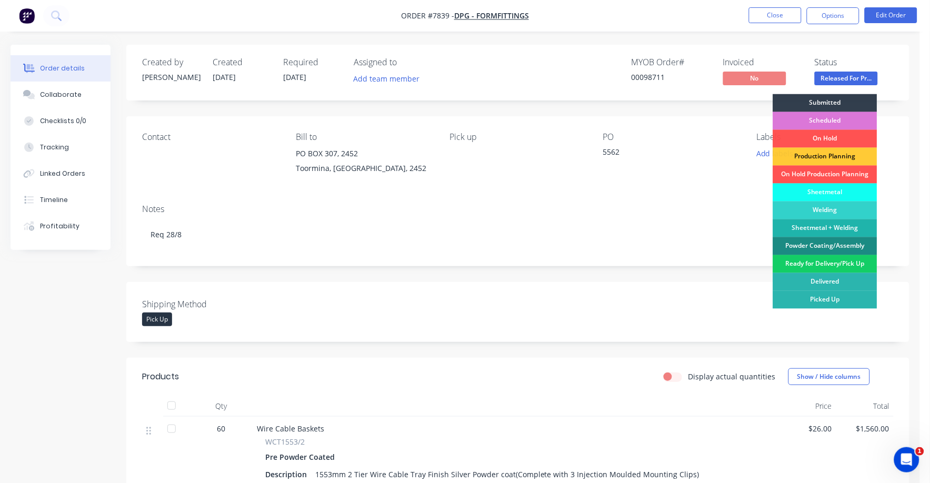
click at [836, 262] on div "Ready for Delivery/Pick Up" at bounding box center [826, 264] width 104 height 18
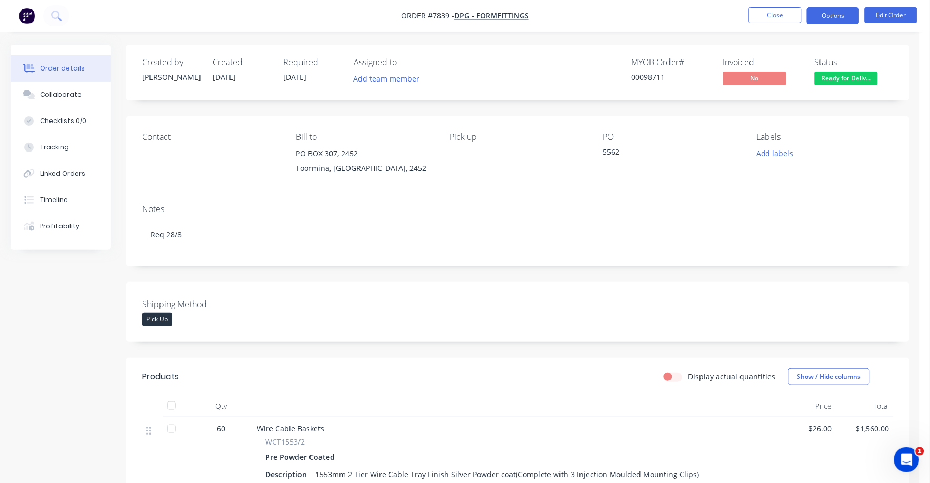
click at [832, 17] on button "Options" at bounding box center [833, 15] width 53 height 17
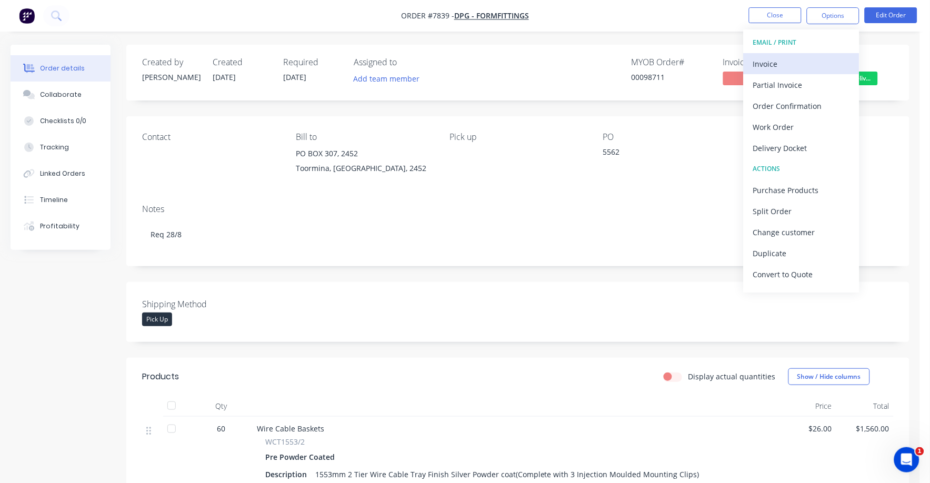
click at [766, 62] on div "Invoice" at bounding box center [802, 63] width 97 height 15
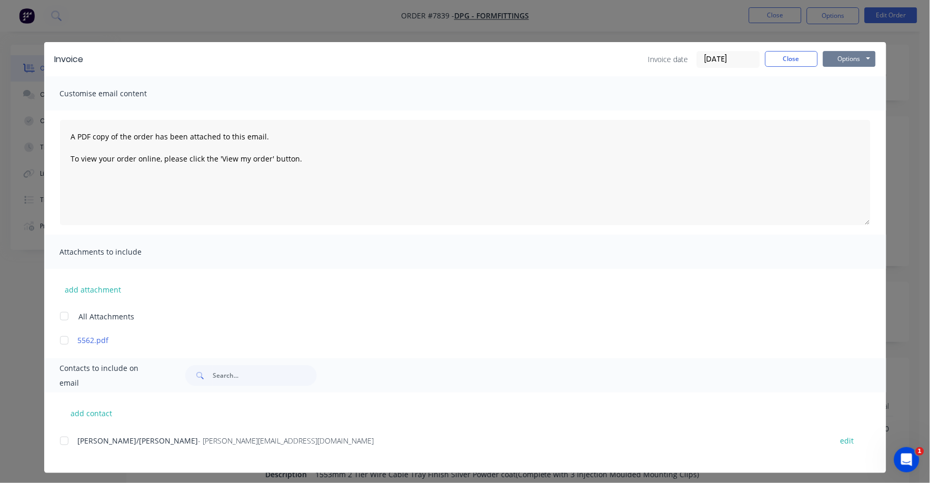
drag, startPoint x: 847, startPoint y: 57, endPoint x: 843, endPoint y: 66, distance: 10.4
click at [847, 57] on button "Options" at bounding box center [850, 59] width 53 height 16
click at [838, 97] on button "Print" at bounding box center [857, 94] width 67 height 17
click at [783, 58] on button "Close" at bounding box center [792, 59] width 53 height 16
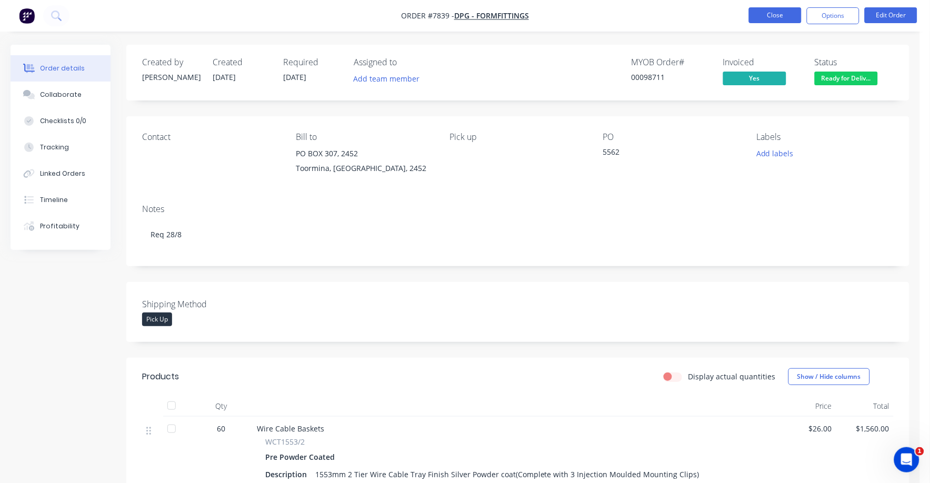
click at [777, 10] on button "Close" at bounding box center [775, 15] width 53 height 16
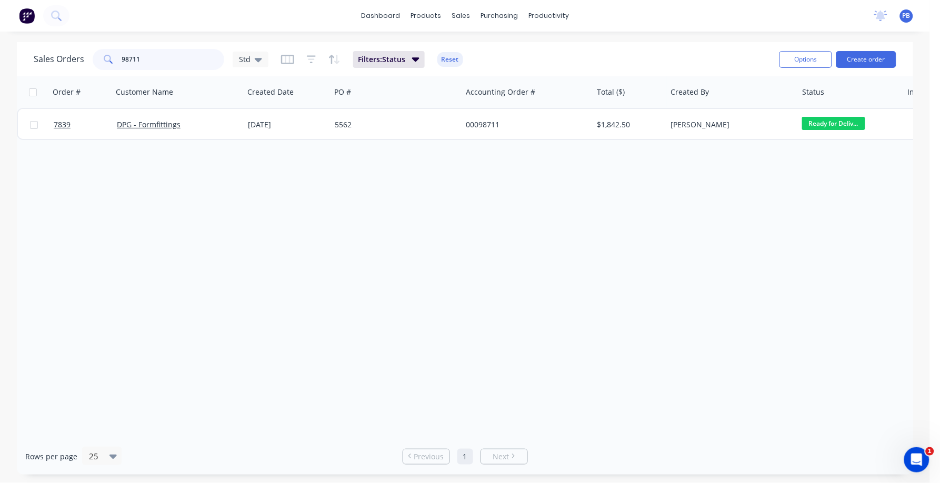
drag, startPoint x: 151, startPoint y: 53, endPoint x: 100, endPoint y: 52, distance: 51.1
click at [100, 52] on div "98711" at bounding box center [159, 59] width 132 height 21
type input "7845"
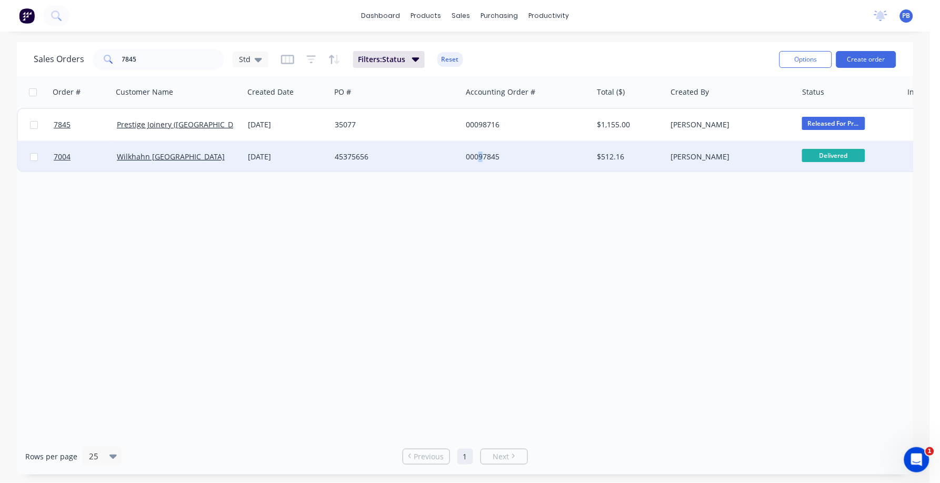
click at [480, 154] on div "00097845" at bounding box center [524, 157] width 117 height 11
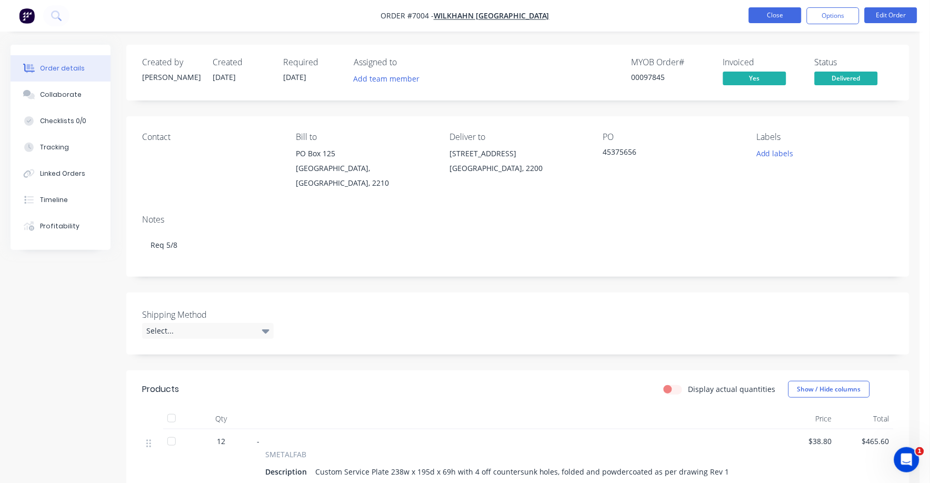
click at [773, 12] on button "Close" at bounding box center [775, 15] width 53 height 16
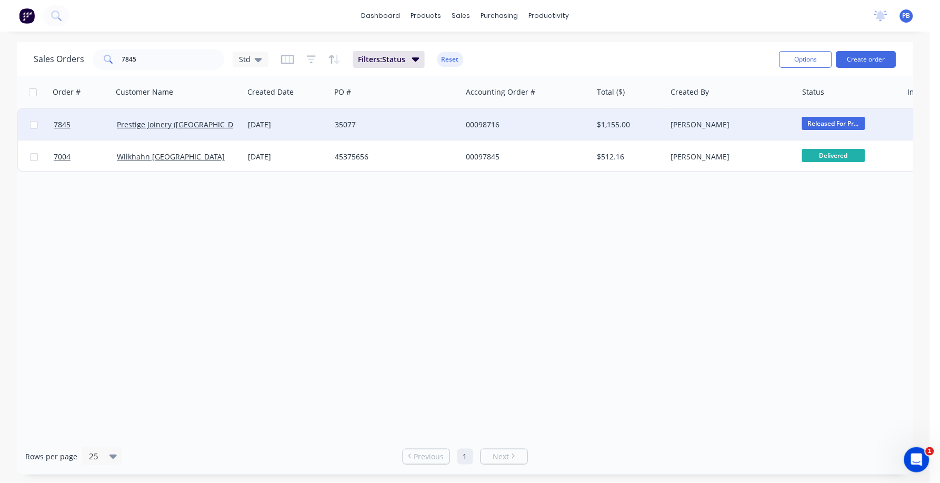
click at [487, 120] on div "00098716" at bounding box center [524, 125] width 117 height 11
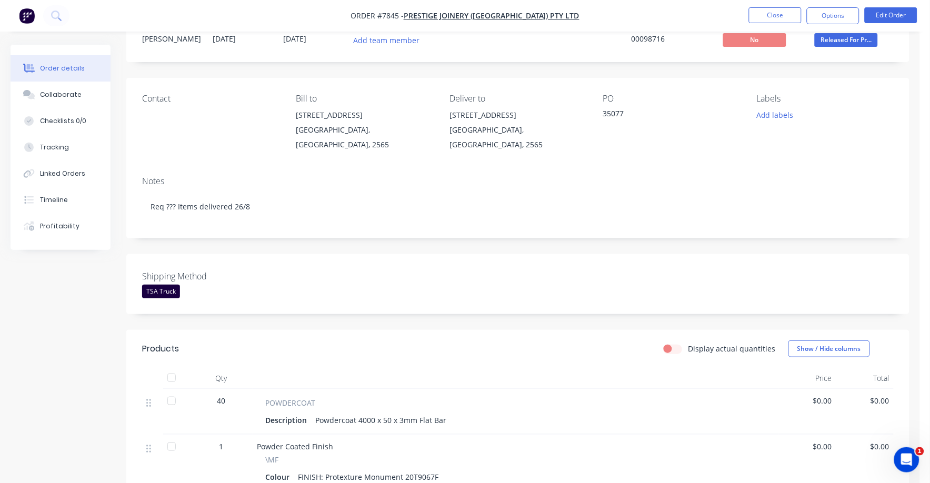
scroll to position [131, 0]
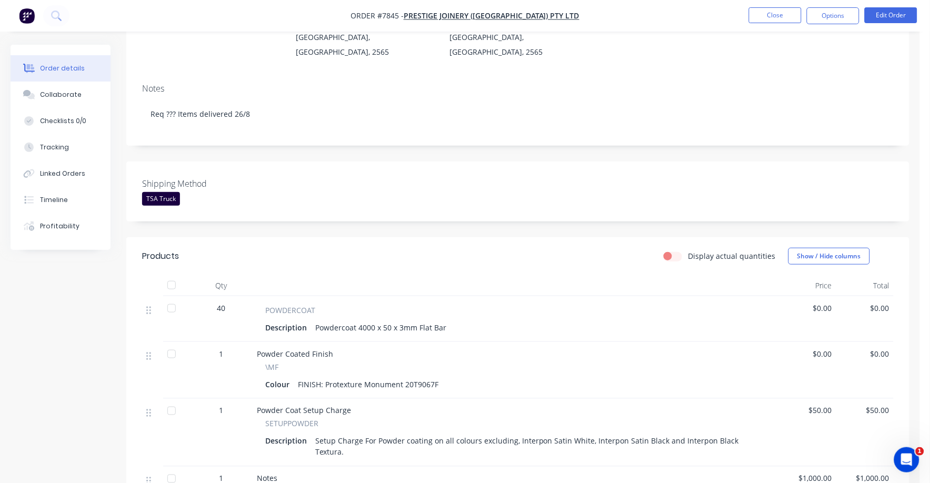
click at [816, 303] on span "$0.00" at bounding box center [808, 308] width 49 height 11
drag, startPoint x: 816, startPoint y: 298, endPoint x: 828, endPoint y: 300, distance: 12.2
click at [828, 303] on span "$0.00" at bounding box center [808, 308] width 49 height 11
click at [894, 9] on button "Edit Order" at bounding box center [891, 15] width 53 height 16
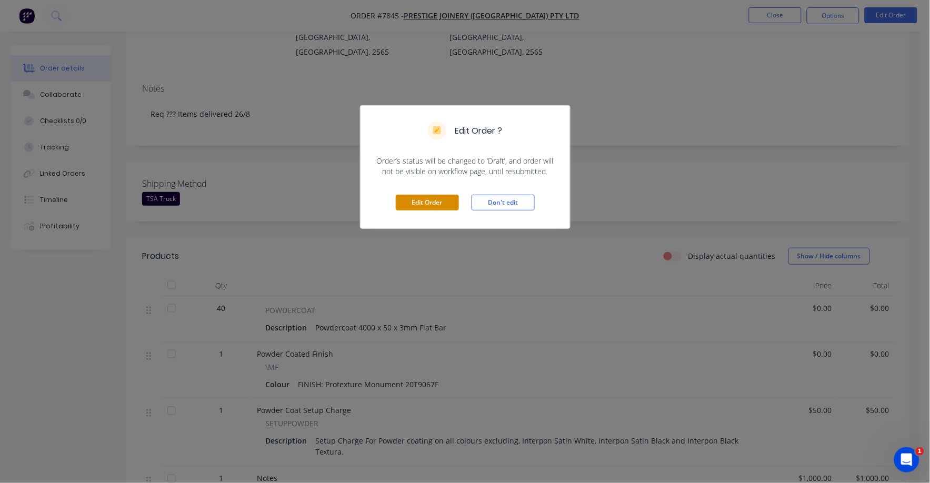
click at [408, 198] on button "Edit Order" at bounding box center [427, 203] width 63 height 16
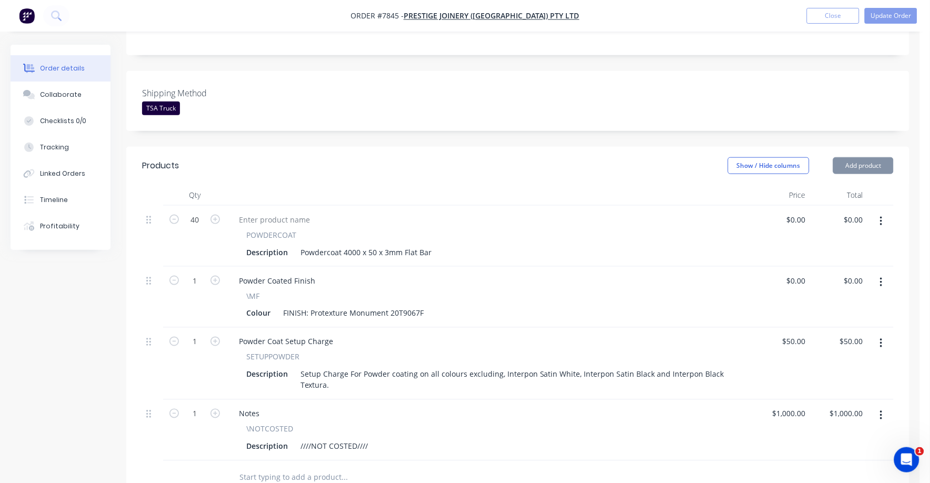
scroll to position [263, 0]
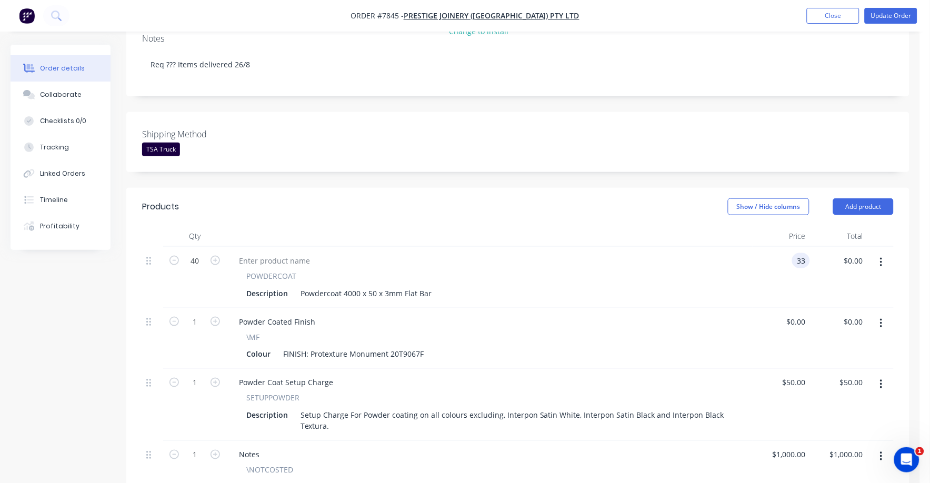
type input "$33.00"
type input "$1,320.00"
click at [680, 271] on div "POWDERCOAT" at bounding box center [489, 276] width 487 height 11
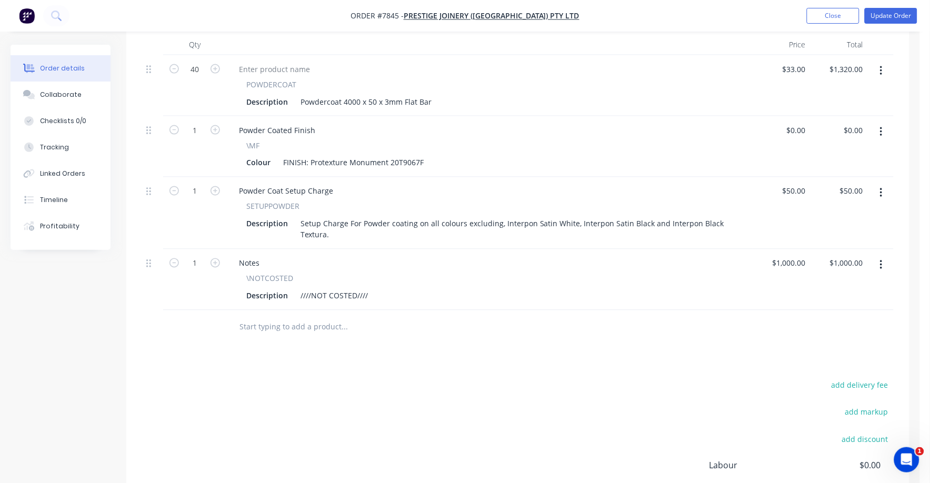
scroll to position [395, 0]
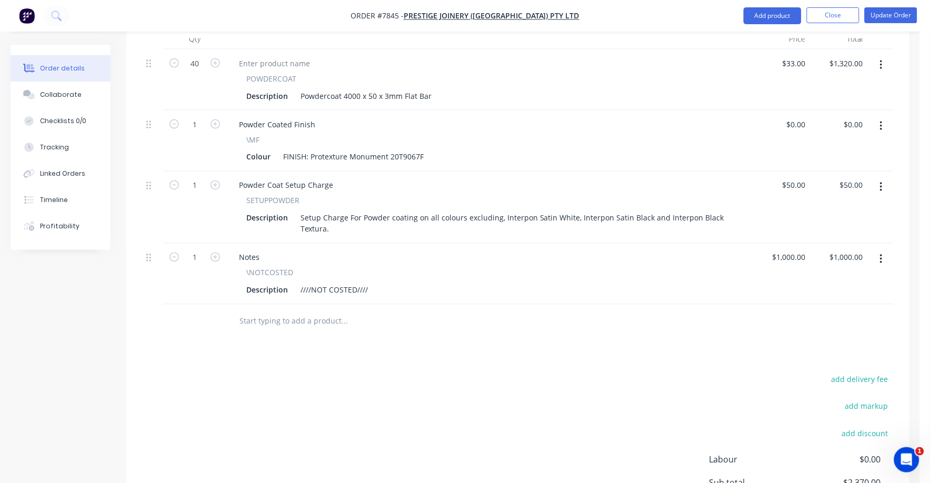
click at [888, 250] on button "button" at bounding box center [881, 259] width 25 height 19
click at [819, 343] on div "Delete" at bounding box center [844, 350] width 81 height 15
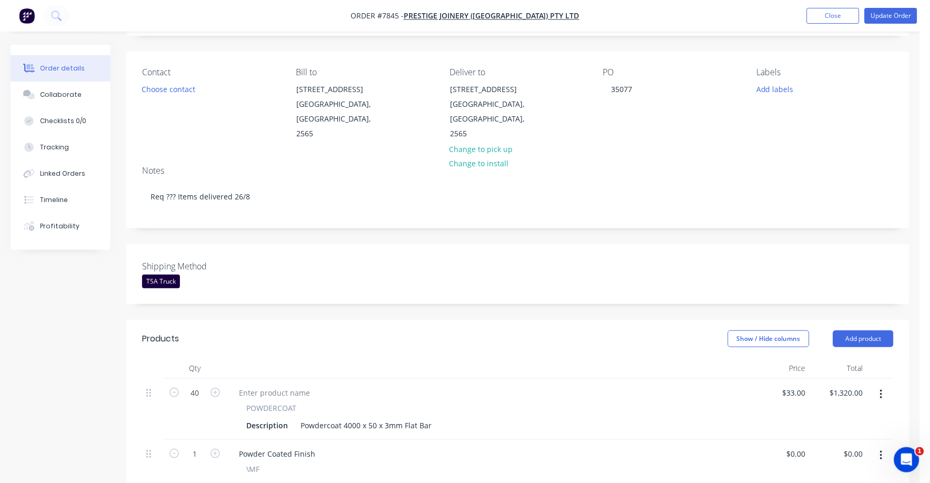
scroll to position [0, 0]
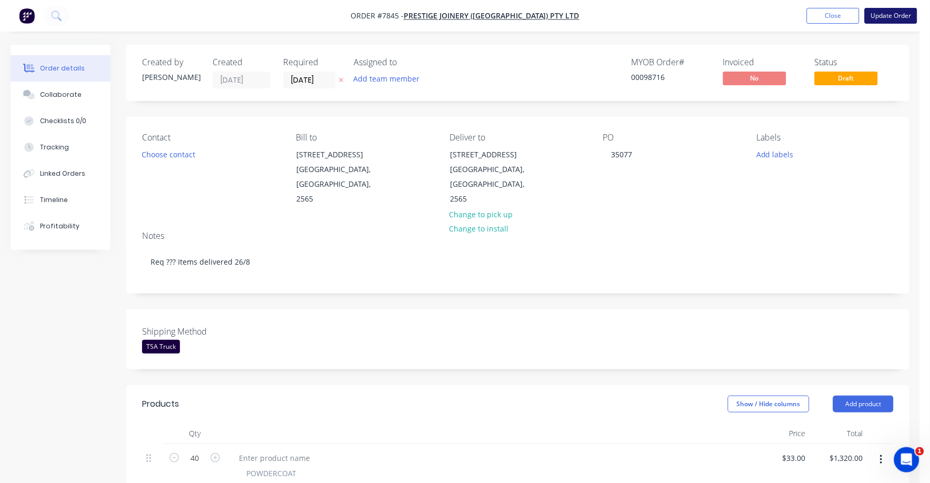
click at [885, 13] on button "Update Order" at bounding box center [891, 16] width 53 height 16
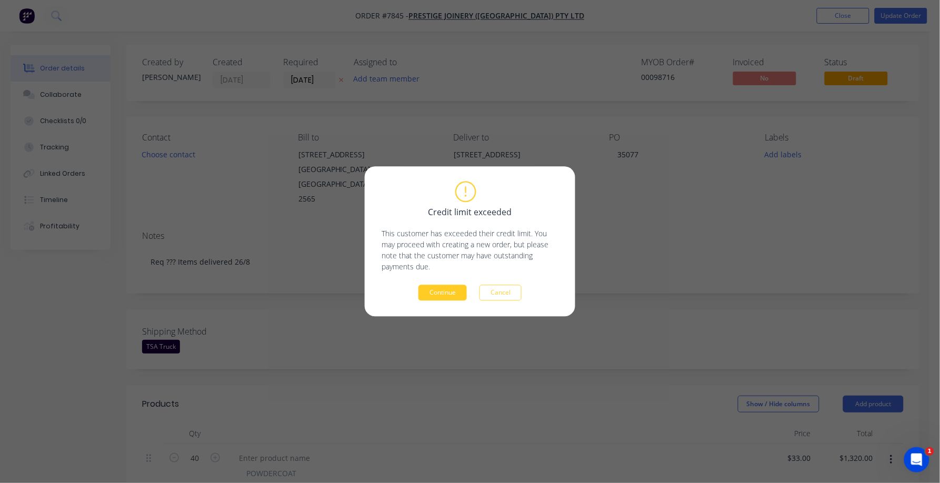
click at [441, 293] on button "Continue" at bounding box center [443, 293] width 48 height 16
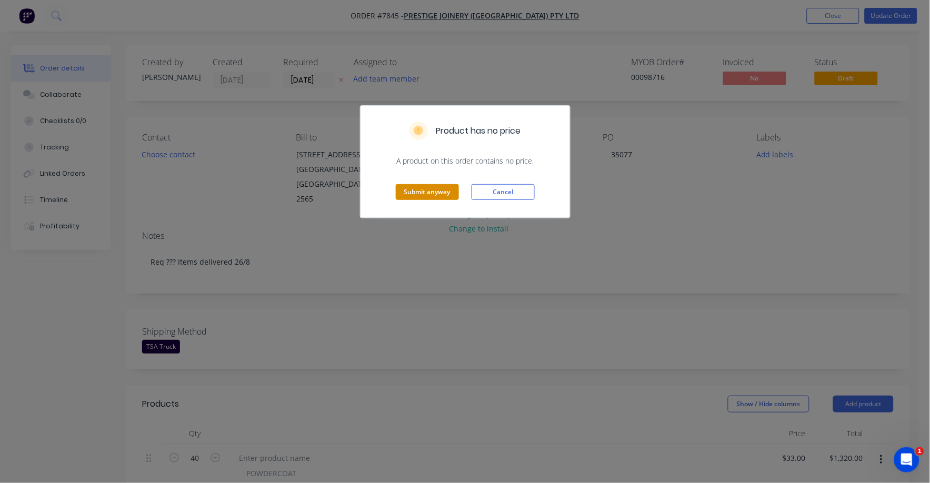
click at [428, 190] on button "Submit anyway" at bounding box center [427, 192] width 63 height 16
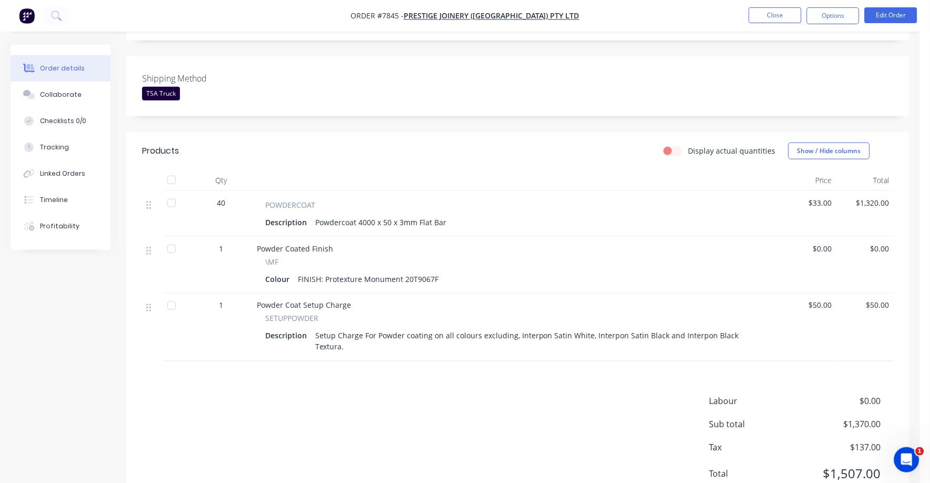
scroll to position [258, 0]
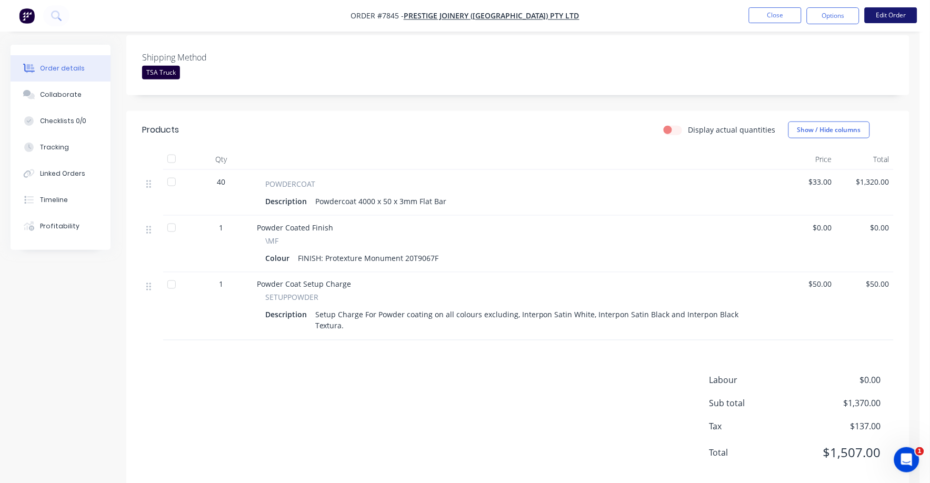
click at [903, 21] on button "Edit Order" at bounding box center [891, 15] width 53 height 16
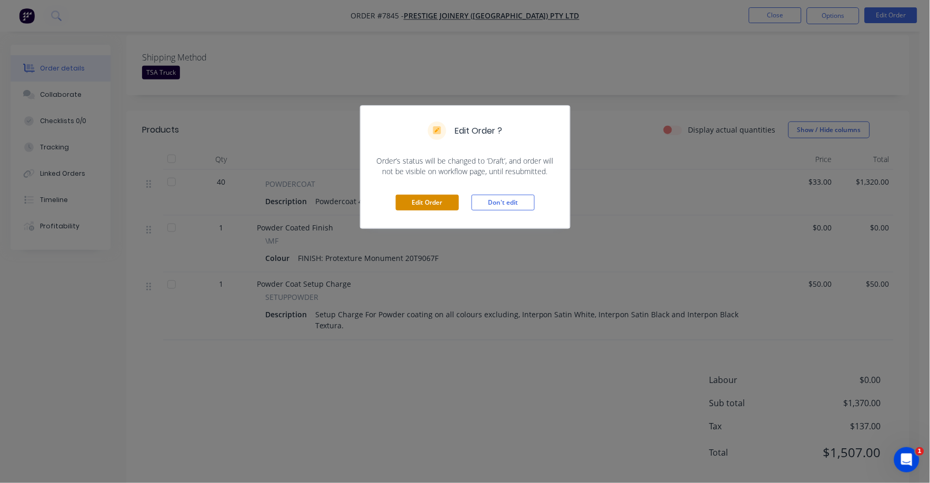
click at [429, 210] on button "Edit Order" at bounding box center [427, 203] width 63 height 16
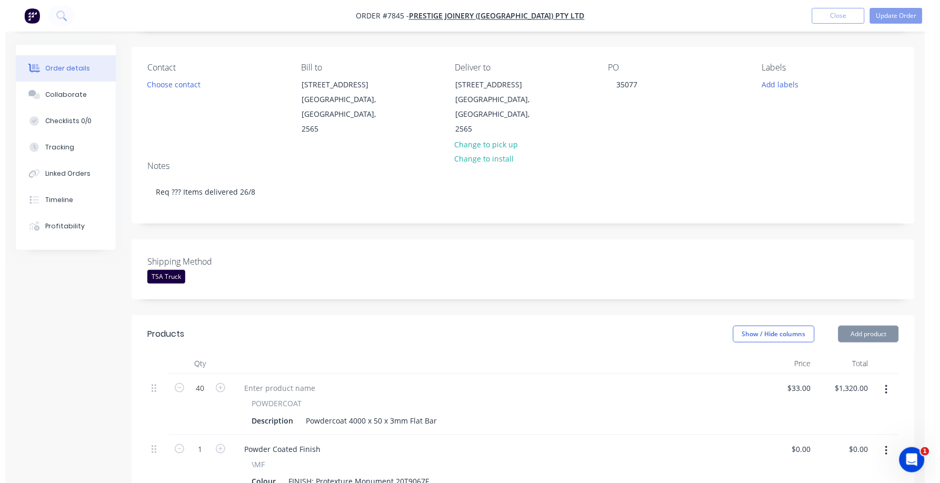
scroll to position [329, 0]
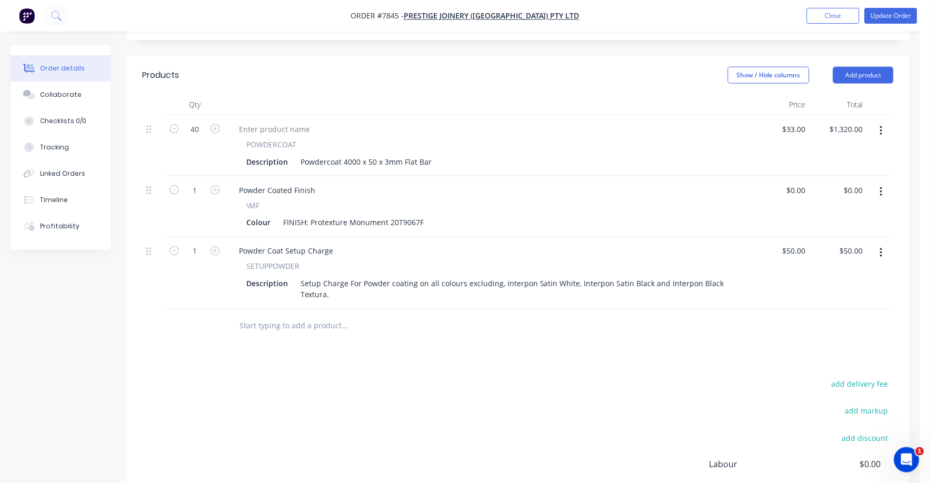
click at [854, 362] on div "Products Show / Hide columns Add product Qty Price Total 40 POWDERCOAT Descript…" at bounding box center [518, 314] width 784 height 517
click at [869, 378] on button "add delivery fee" at bounding box center [860, 385] width 68 height 14
type input "40"
click input "submit" at bounding box center [0, 0] width 0 height 0
click at [892, 16] on button "Update Order" at bounding box center [891, 16] width 53 height 16
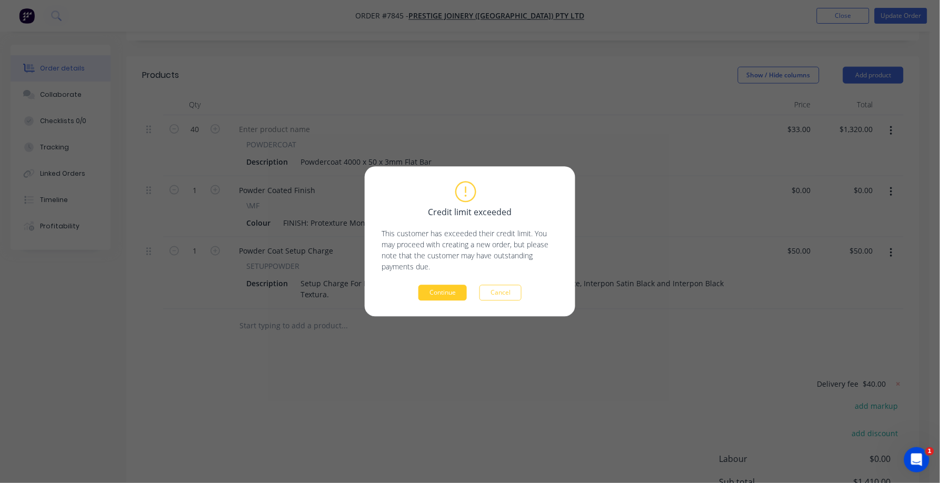
click at [436, 296] on button "Continue" at bounding box center [443, 293] width 48 height 16
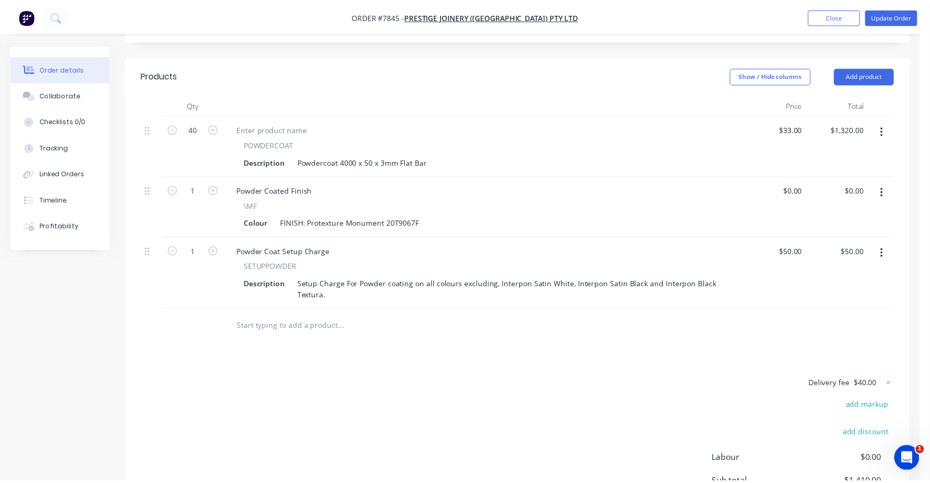
scroll to position [293, 0]
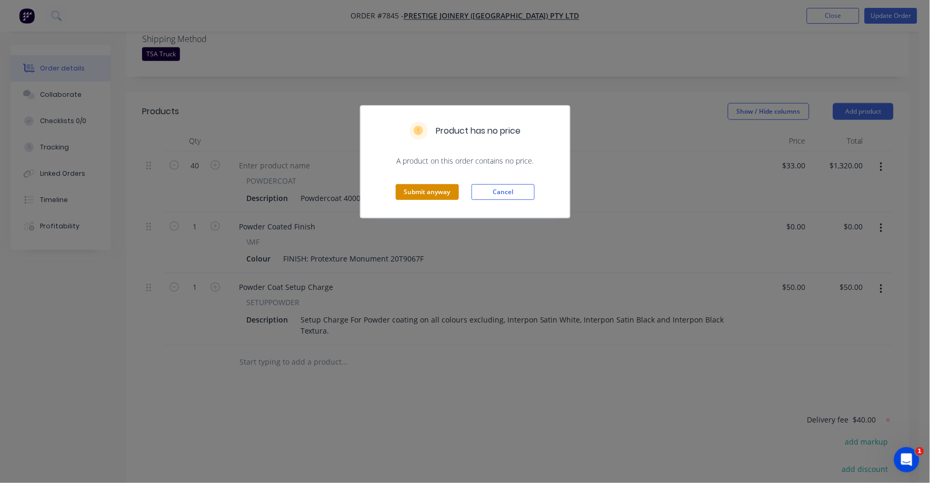
click at [434, 195] on button "Submit anyway" at bounding box center [427, 192] width 63 height 16
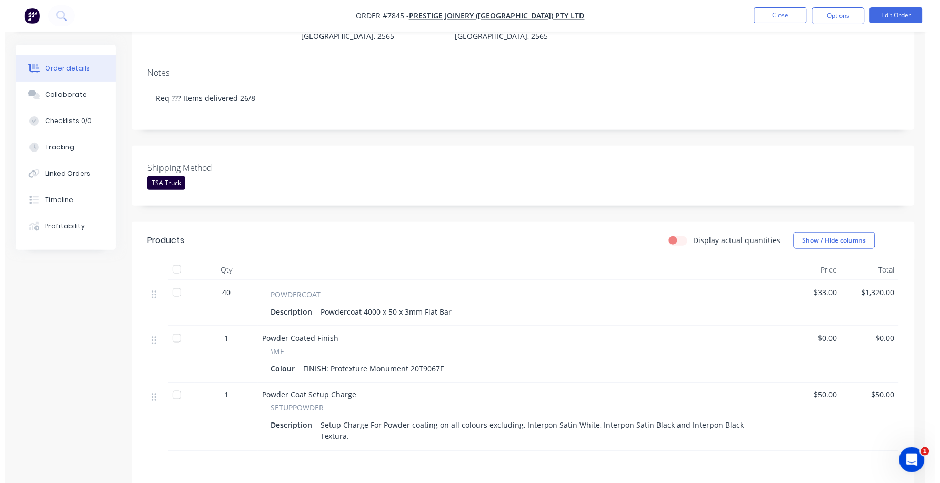
scroll to position [0, 0]
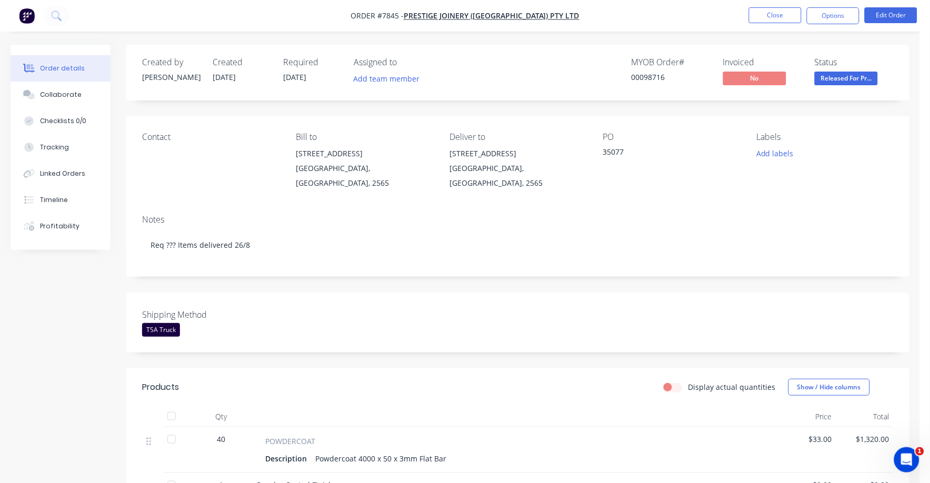
click at [848, 80] on span "Released For Pr..." at bounding box center [846, 78] width 63 height 13
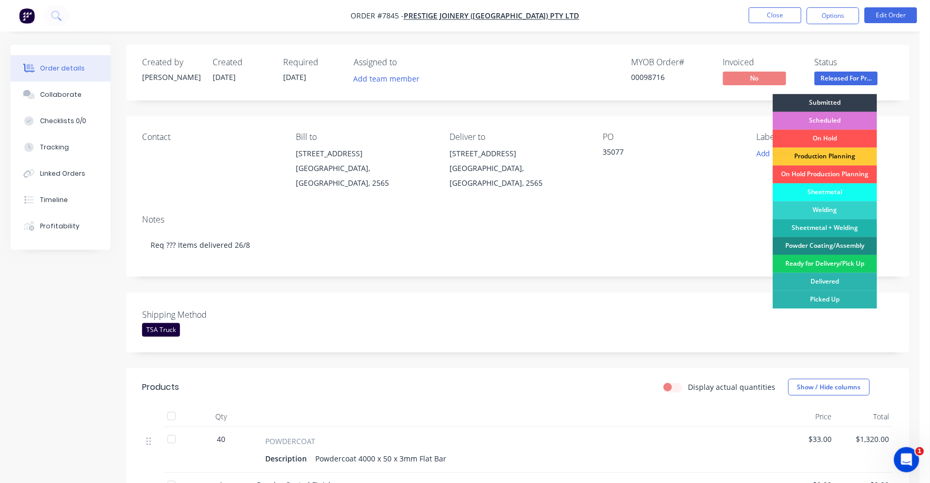
click at [824, 264] on div "Ready for Delivery/Pick Up" at bounding box center [826, 264] width 104 height 18
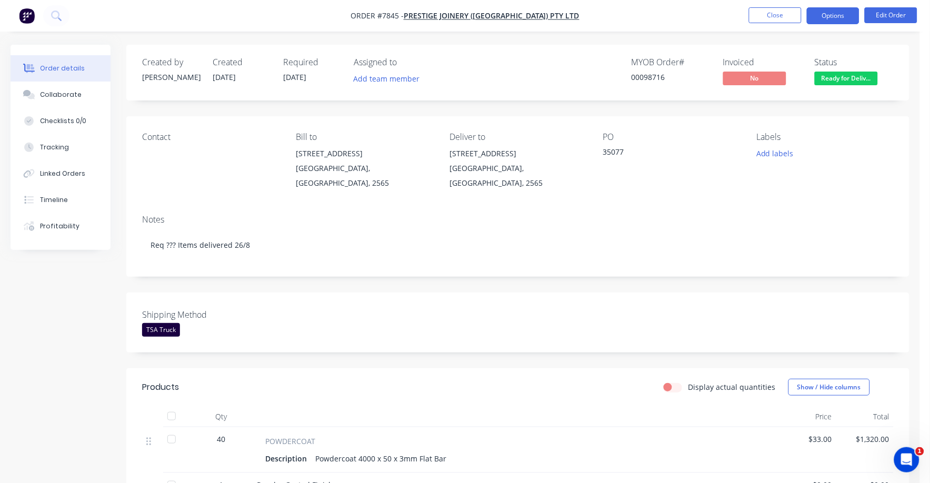
click at [827, 14] on button "Options" at bounding box center [833, 15] width 53 height 17
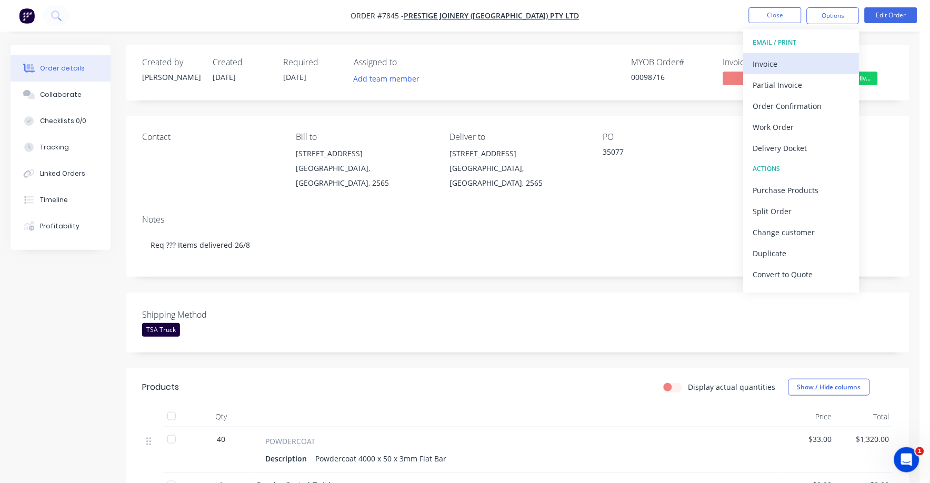
click at [774, 59] on div "Invoice" at bounding box center [802, 63] width 97 height 15
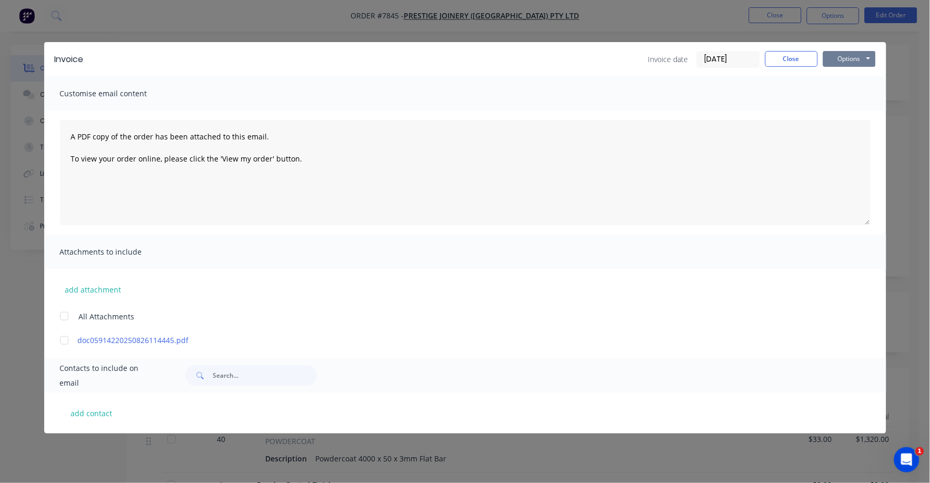
drag, startPoint x: 847, startPoint y: 58, endPoint x: 843, endPoint y: 65, distance: 8.0
click at [847, 59] on button "Options" at bounding box center [850, 59] width 53 height 16
click at [834, 93] on button "Print" at bounding box center [857, 94] width 67 height 17
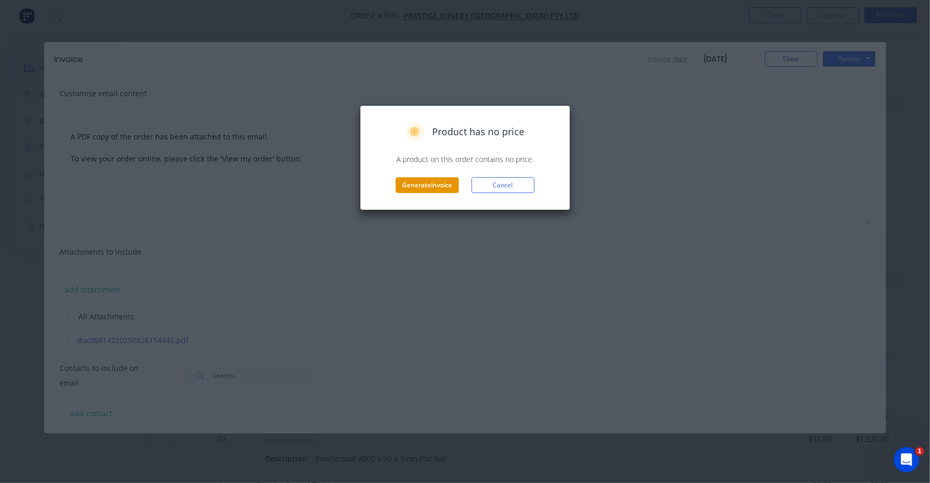
click at [435, 186] on button "Generate invoice" at bounding box center [427, 185] width 63 height 16
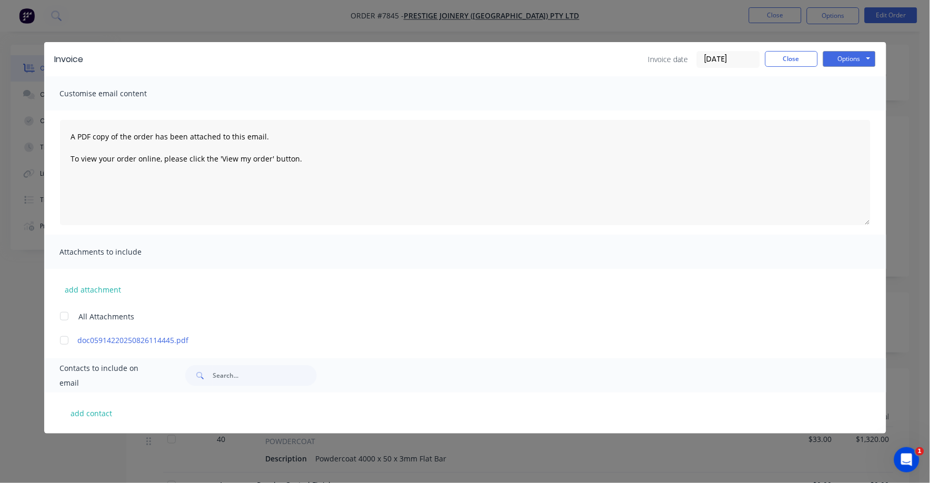
click at [801, 67] on div "Invoice date [DATE] Close Options Preview Print Email" at bounding box center [762, 59] width 227 height 17
click at [801, 61] on button "Close" at bounding box center [792, 59] width 53 height 16
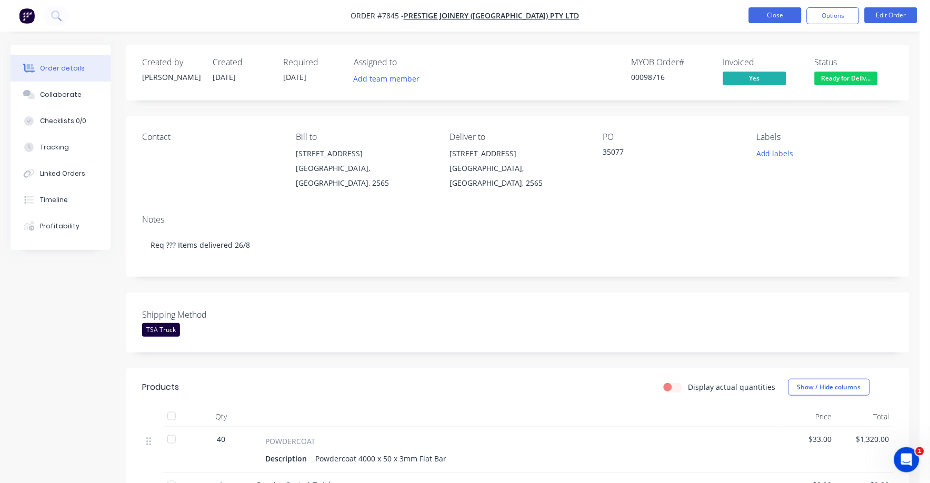
click at [788, 9] on button "Close" at bounding box center [775, 15] width 53 height 16
